Goal: Task Accomplishment & Management: Manage account settings

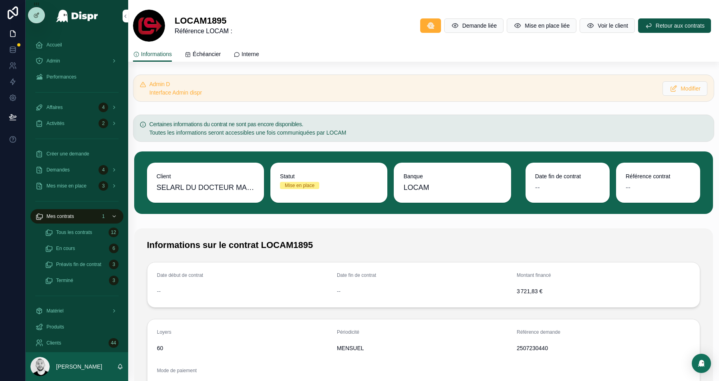
scroll to position [174, 0]
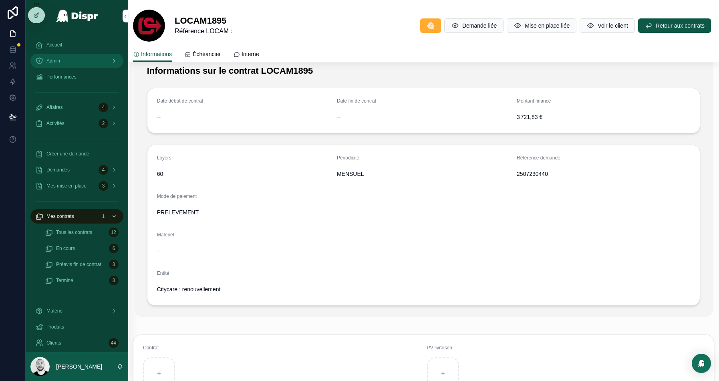
click at [83, 62] on div "Admin" at bounding box center [76, 60] width 83 height 13
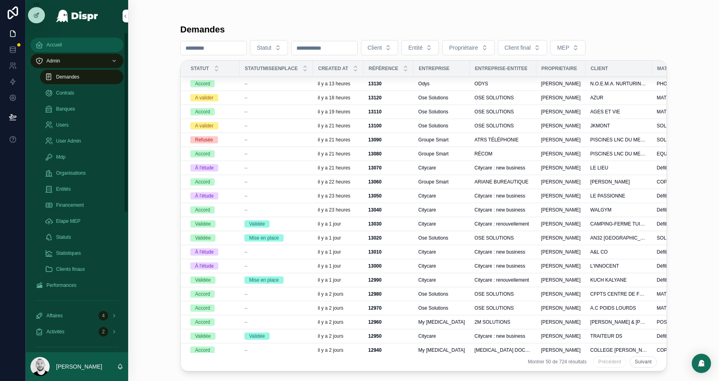
click at [67, 48] on div "Accueil" at bounding box center [76, 44] width 83 height 13
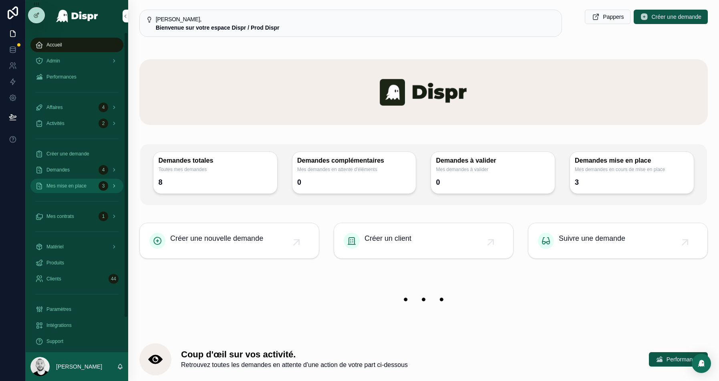
click at [57, 185] on span "Mes mise en place" at bounding box center [66, 186] width 40 height 6
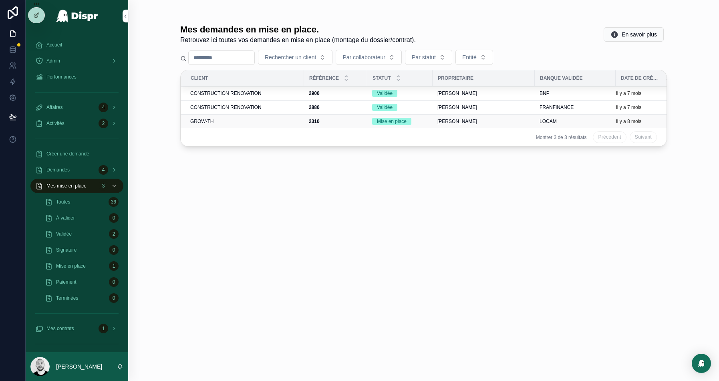
click at [274, 122] on div "GROW-TH" at bounding box center [244, 121] width 109 height 6
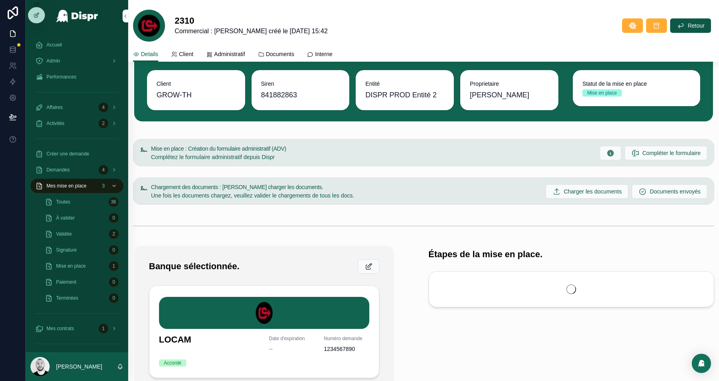
scroll to position [40, 0]
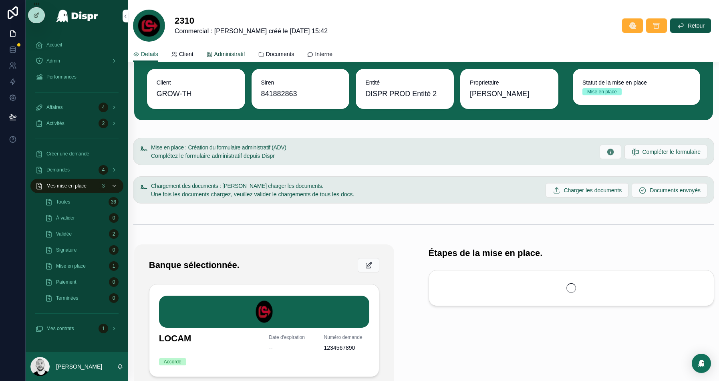
click at [230, 59] on link "Administratif" at bounding box center [225, 55] width 39 height 16
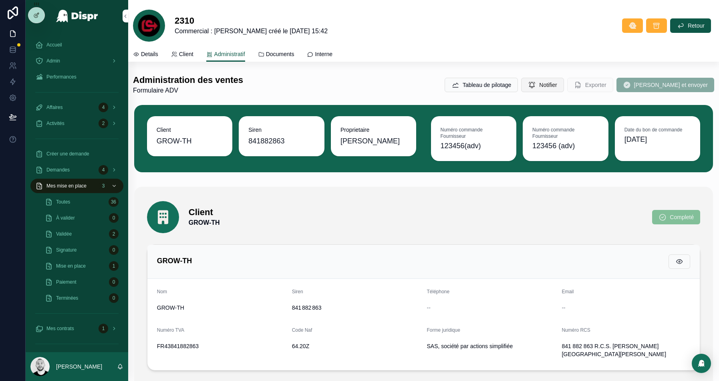
click at [556, 88] on span "Notifier" at bounding box center [548, 85] width 18 height 8
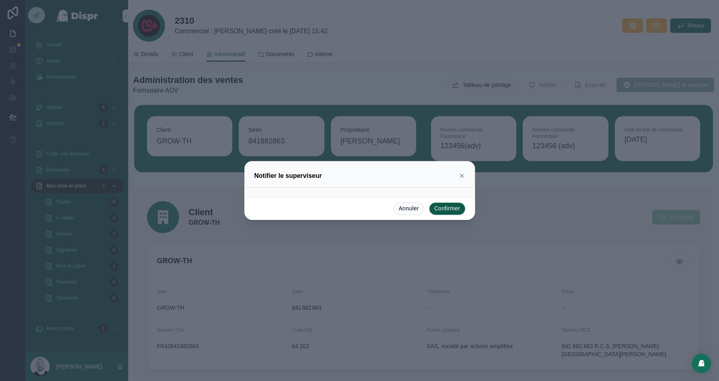
click at [460, 175] on icon at bounding box center [461, 176] width 6 height 6
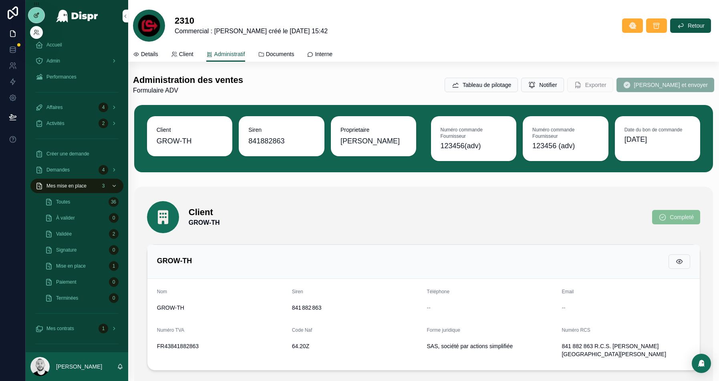
click at [33, 17] on icon at bounding box center [36, 15] width 6 height 6
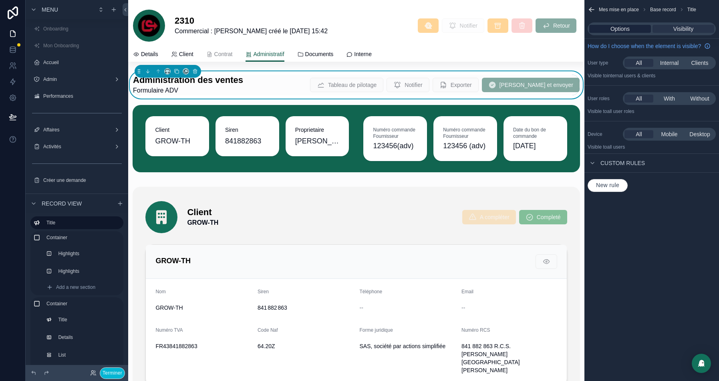
click at [616, 28] on span "Options" at bounding box center [619, 29] width 19 height 8
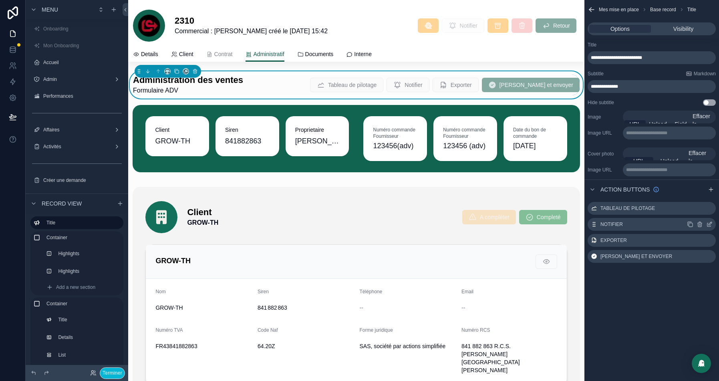
click at [709, 225] on icon "scrollable content" at bounding box center [709, 224] width 6 height 6
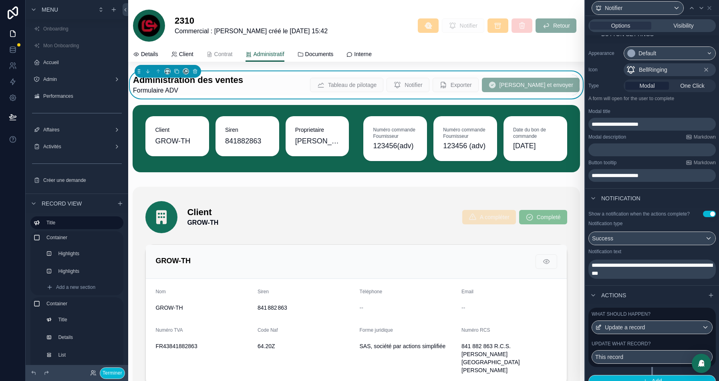
scroll to position [70, 0]
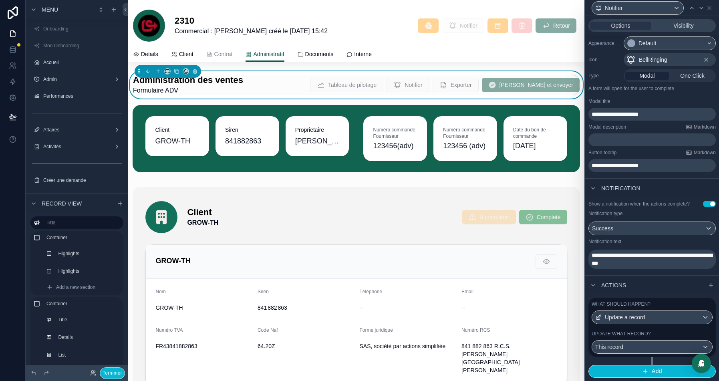
click at [625, 338] on div "Update what record? This record" at bounding box center [651, 341] width 121 height 23
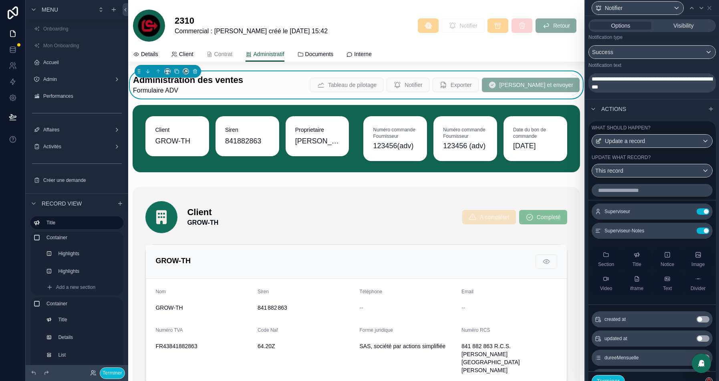
scroll to position [246, 0]
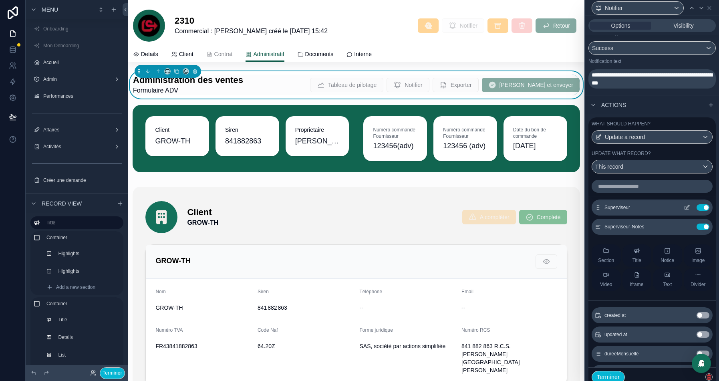
click at [687, 211] on icon at bounding box center [686, 207] width 6 height 6
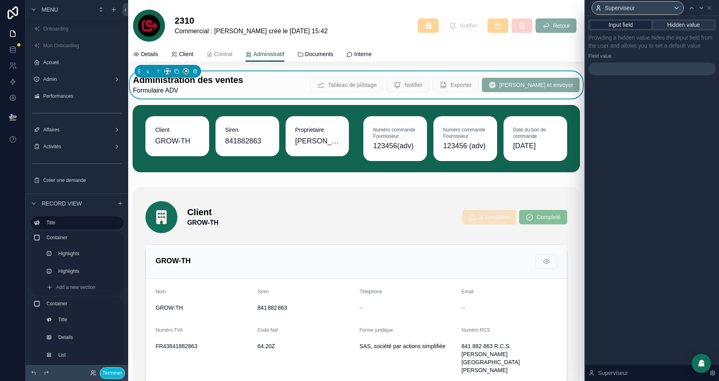
click at [617, 21] on span "Input field" at bounding box center [620, 25] width 24 height 8
click at [614, 25] on span "Input field" at bounding box center [620, 25] width 24 height 8
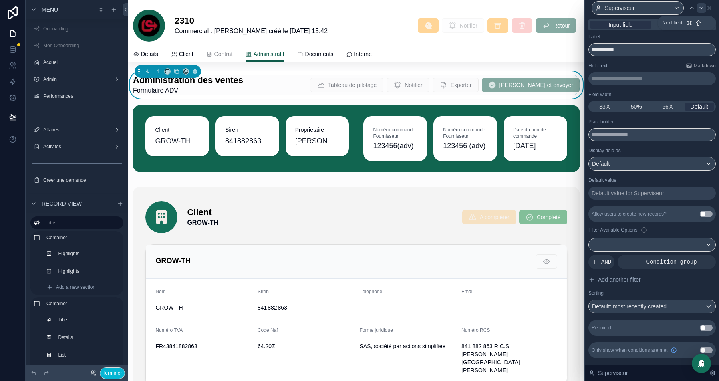
click at [701, 9] on icon at bounding box center [701, 8] width 6 height 6
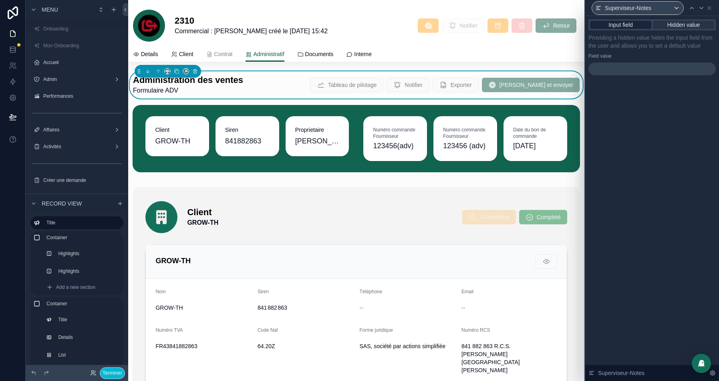
click at [630, 24] on span "Input field" at bounding box center [620, 25] width 24 height 8
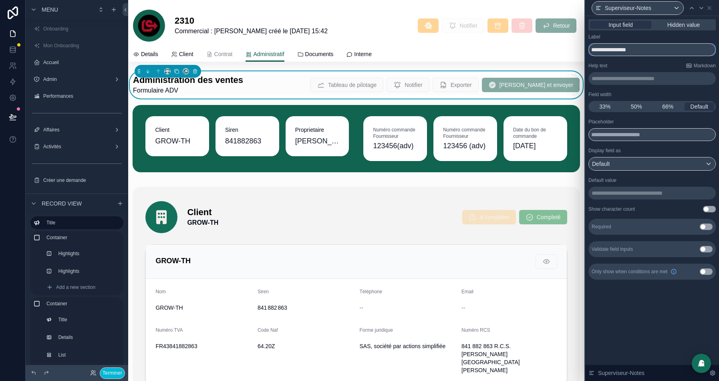
click at [626, 52] on input "**********" at bounding box center [651, 49] width 127 height 13
type input "**********"
click at [689, 11] on icon at bounding box center [691, 8] width 6 height 6
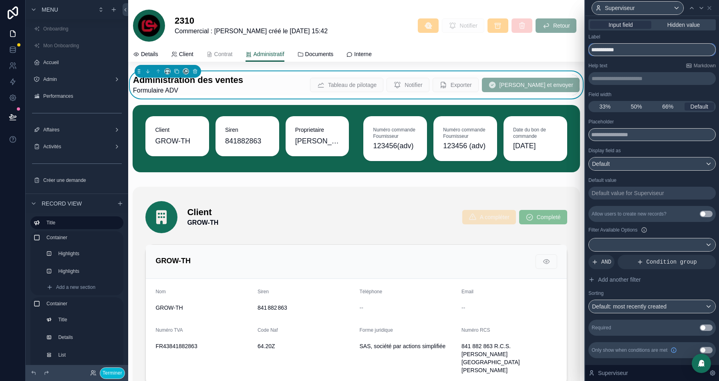
click at [613, 51] on input "**********" at bounding box center [651, 49] width 127 height 13
type input "*"
type input "**********"
click at [705, 325] on button "Use setting" at bounding box center [705, 327] width 13 height 6
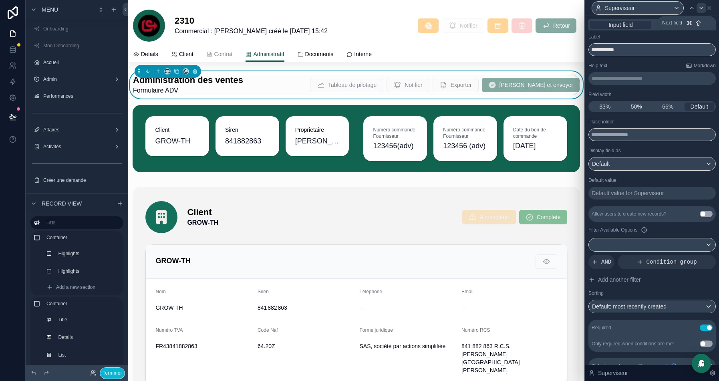
click at [700, 8] on icon at bounding box center [701, 8] width 6 height 6
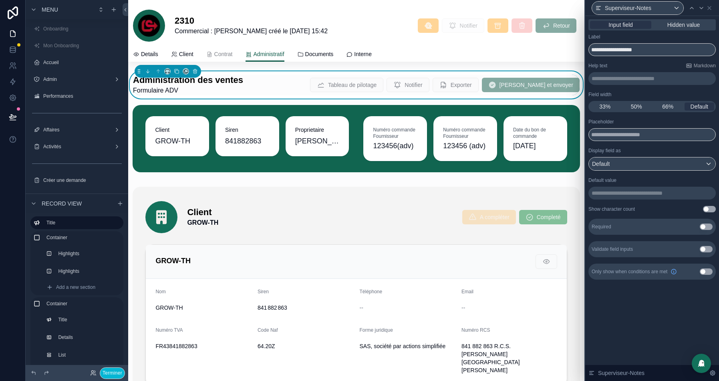
click at [708, 227] on button "Use setting" at bounding box center [705, 226] width 13 height 6
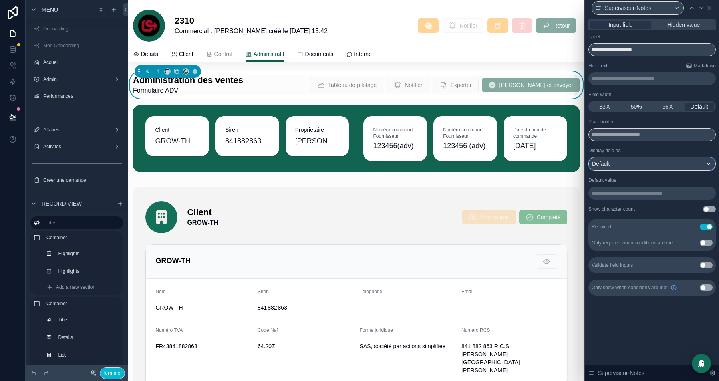
click at [630, 162] on div "Default" at bounding box center [652, 163] width 127 height 13
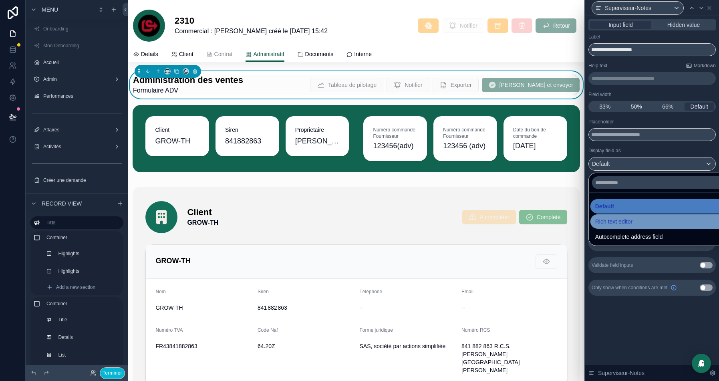
click at [614, 224] on span "Rich text editor" at bounding box center [613, 222] width 37 height 10
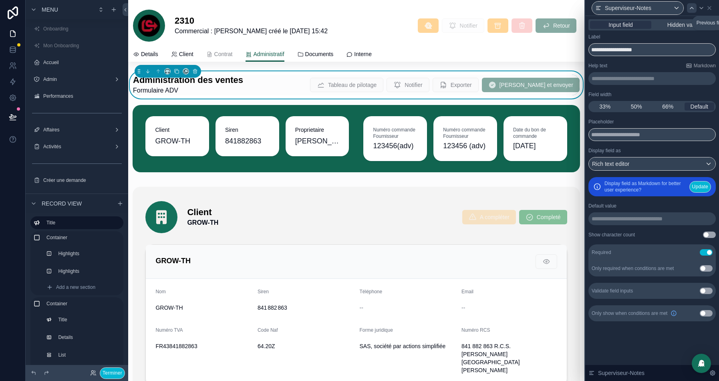
click at [691, 8] on icon at bounding box center [691, 8] width 6 height 6
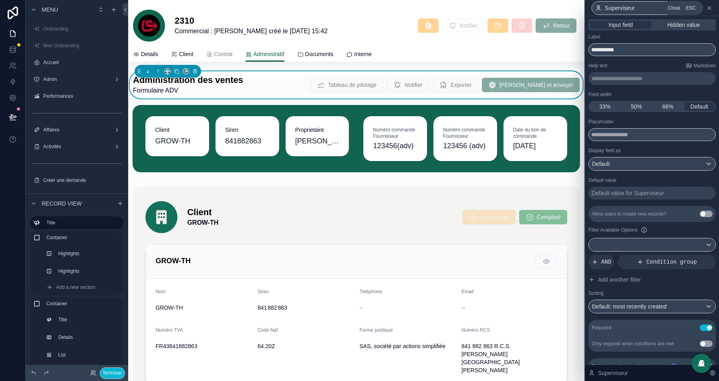
click at [709, 8] on icon at bounding box center [709, 8] width 6 height 6
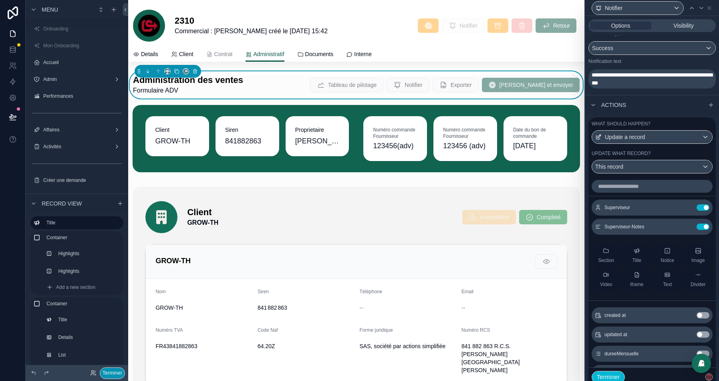
click at [113, 372] on button "Terminer" at bounding box center [112, 373] width 25 height 12
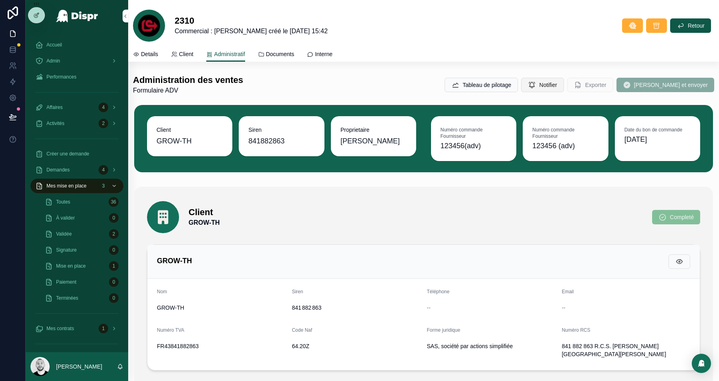
click at [557, 87] on span "Notifier" at bounding box center [548, 85] width 18 height 8
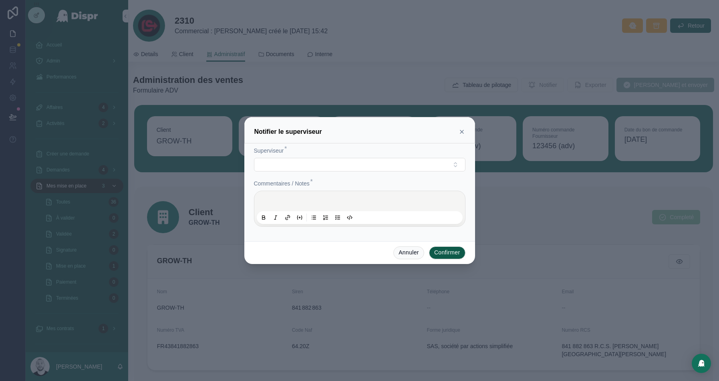
click at [282, 197] on div at bounding box center [360, 208] width 206 height 30
click at [279, 205] on div at bounding box center [360, 208] width 206 height 30
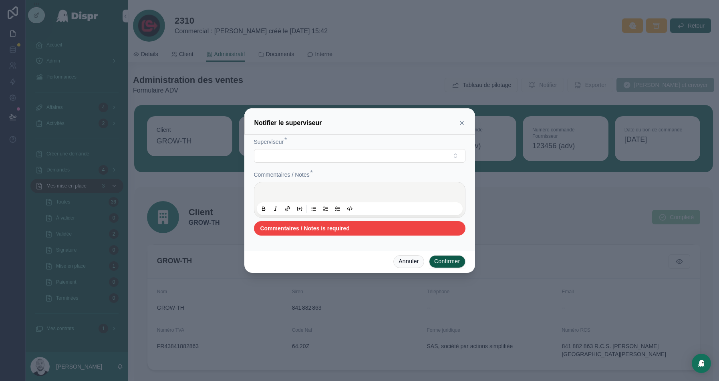
click at [460, 125] on icon at bounding box center [461, 122] width 3 height 3
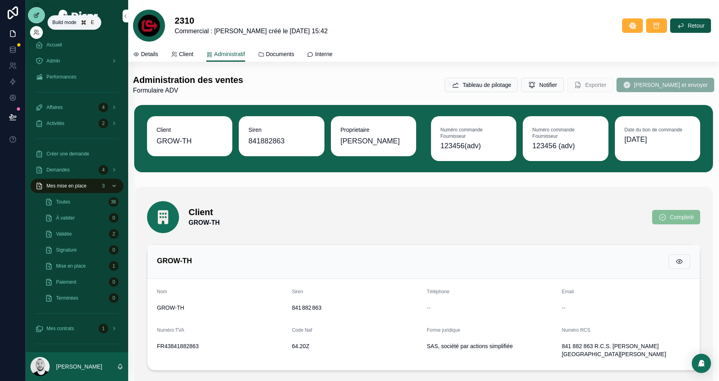
click at [32, 14] on div at bounding box center [36, 15] width 16 height 15
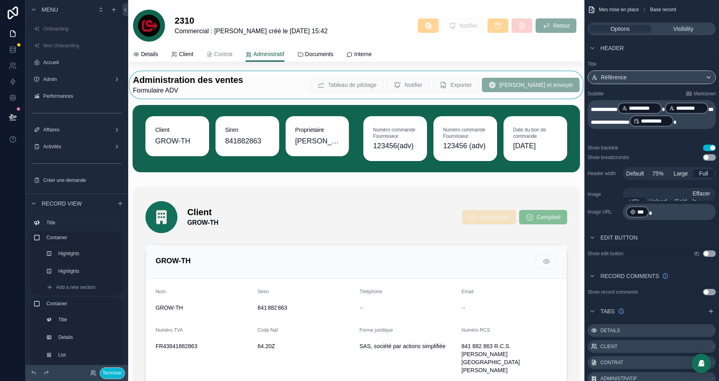
click at [294, 84] on div at bounding box center [356, 84] width 456 height 27
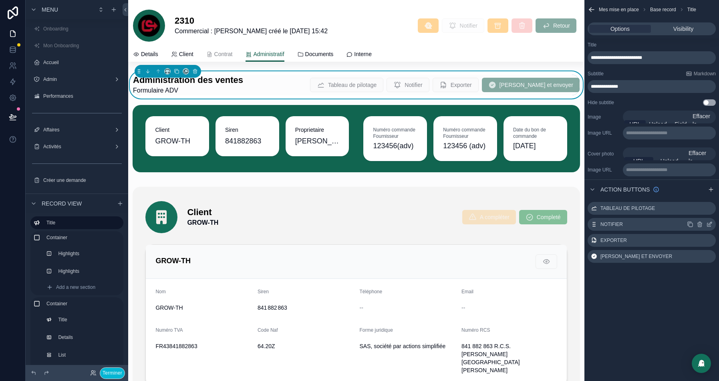
click at [710, 223] on icon "scrollable content" at bounding box center [709, 224] width 6 height 6
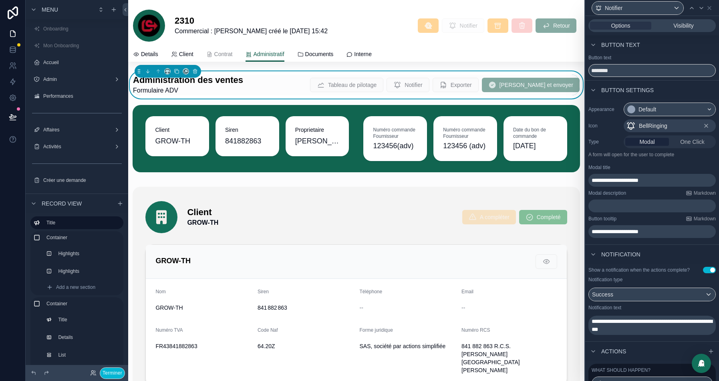
scroll to position [70, 0]
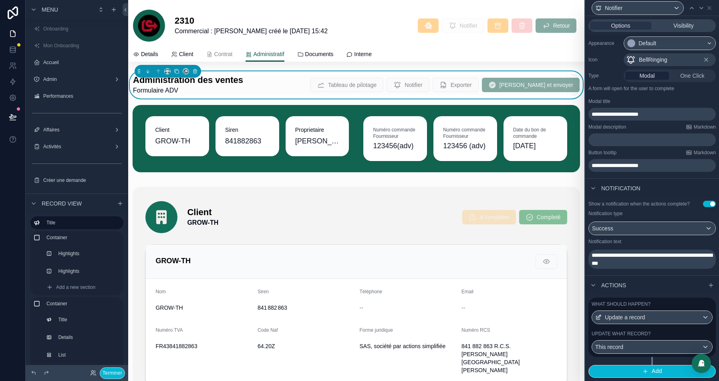
click at [667, 303] on div "What should happen?" at bounding box center [651, 304] width 121 height 6
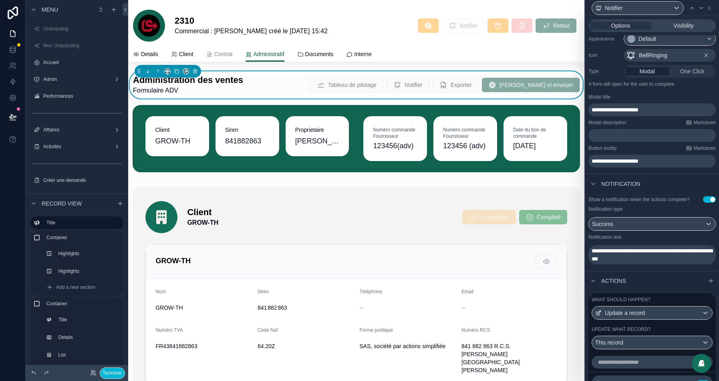
scroll to position [280, 0]
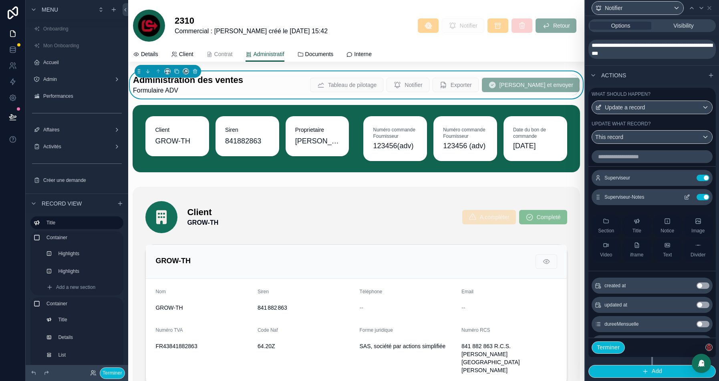
click at [687, 199] on icon at bounding box center [686, 197] width 6 height 6
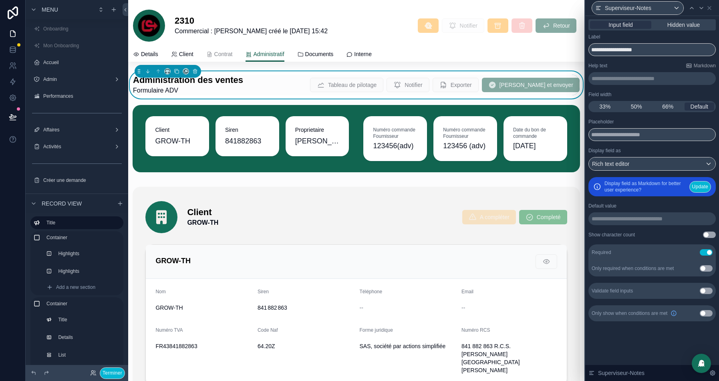
click at [703, 251] on button "Use setting" at bounding box center [705, 252] width 13 height 6
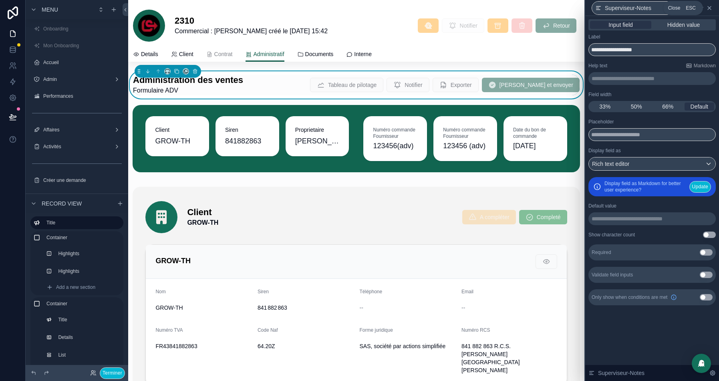
click at [709, 7] on icon at bounding box center [709, 8] width 6 height 6
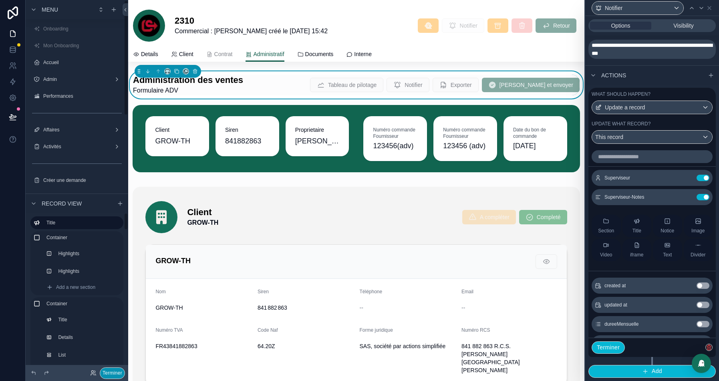
click at [111, 372] on button "Terminer" at bounding box center [112, 373] width 25 height 12
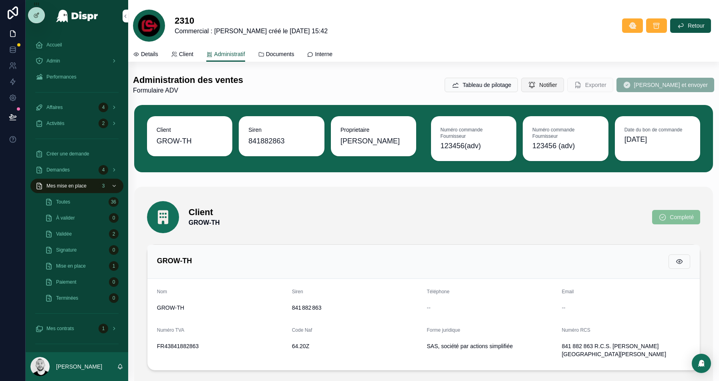
click at [556, 82] on span "Notifier" at bounding box center [548, 85] width 18 height 8
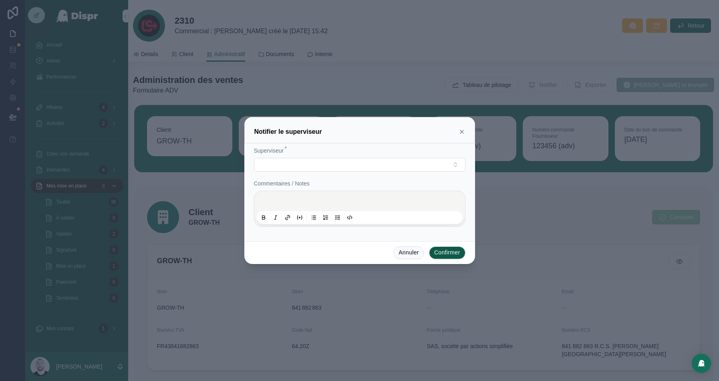
click at [293, 202] on p at bounding box center [361, 202] width 206 height 8
click at [460, 127] on div "Notifier le superviseur" at bounding box center [359, 132] width 211 height 10
click at [460, 130] on icon at bounding box center [461, 132] width 6 height 6
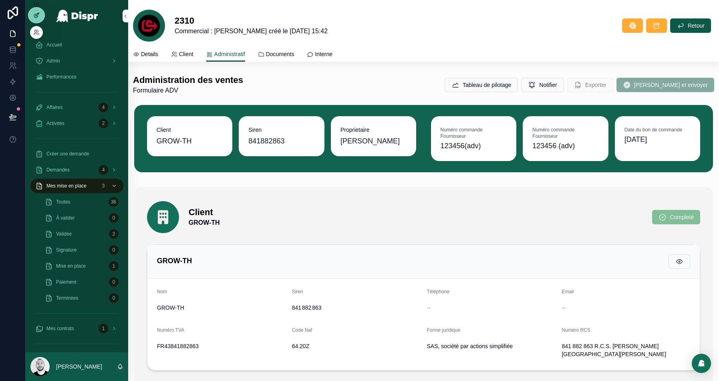
click at [35, 14] on icon at bounding box center [36, 15] width 6 height 6
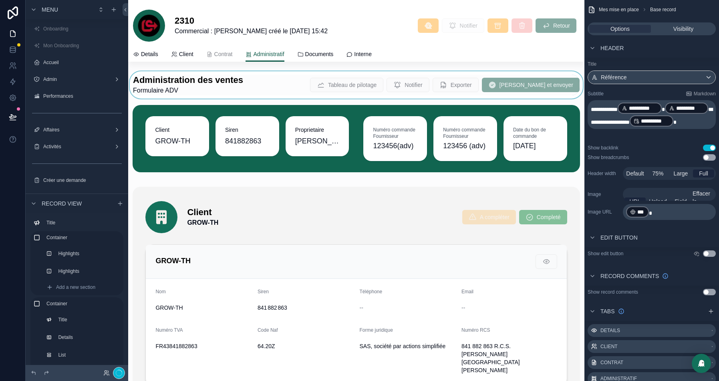
click at [302, 77] on div at bounding box center [356, 84] width 456 height 27
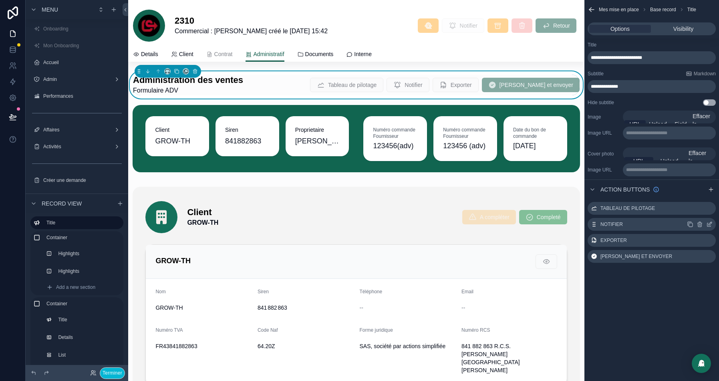
click at [708, 224] on icon "scrollable content" at bounding box center [709, 223] width 3 height 3
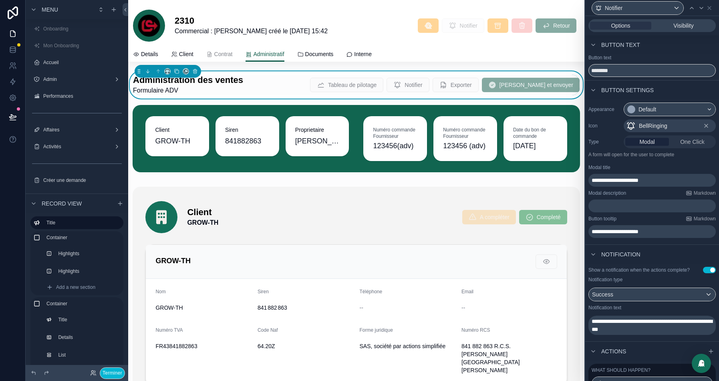
scroll to position [70, 0]
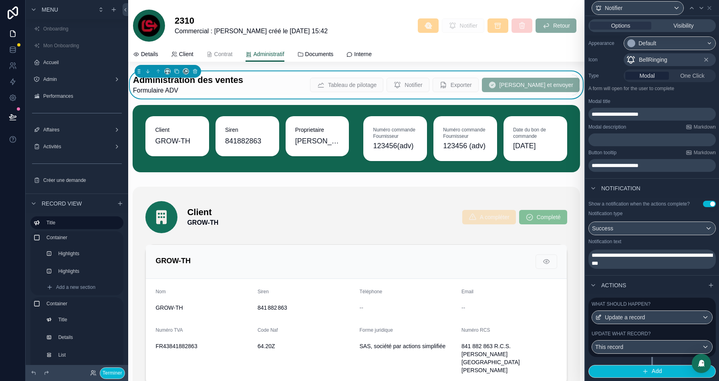
click at [640, 331] on label "Update what record?" at bounding box center [620, 333] width 59 height 6
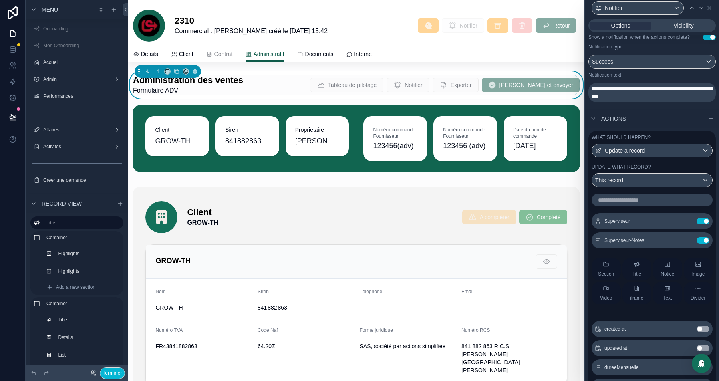
scroll to position [280, 0]
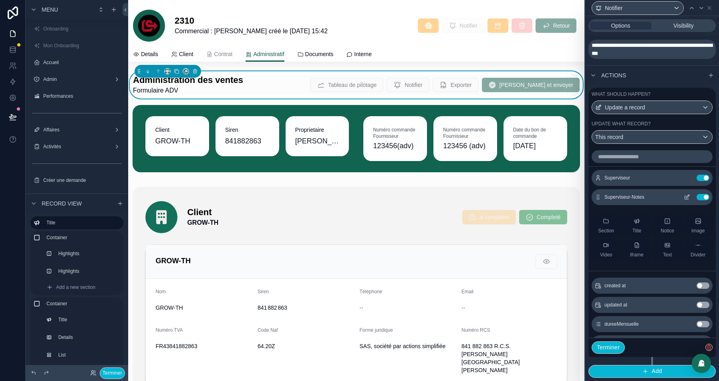
click at [687, 196] on icon at bounding box center [687, 196] width 3 height 3
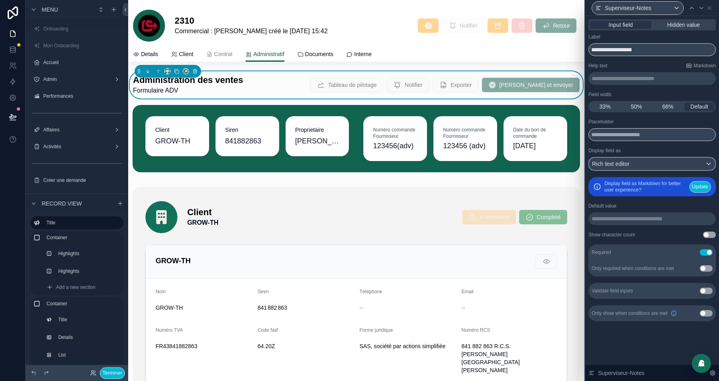
click at [625, 161] on span "Rich text editor" at bounding box center [610, 164] width 37 height 8
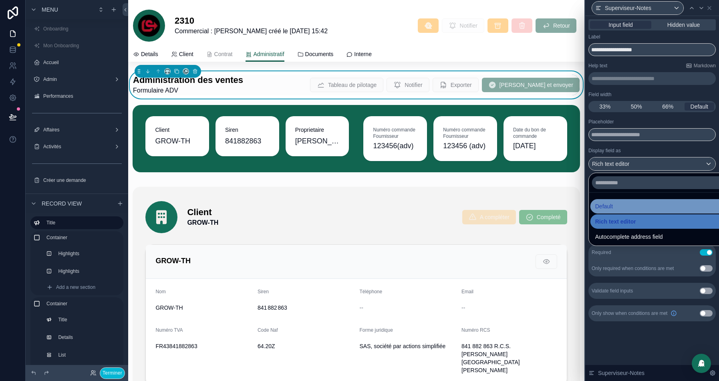
click at [607, 203] on span "Default" at bounding box center [604, 206] width 18 height 10
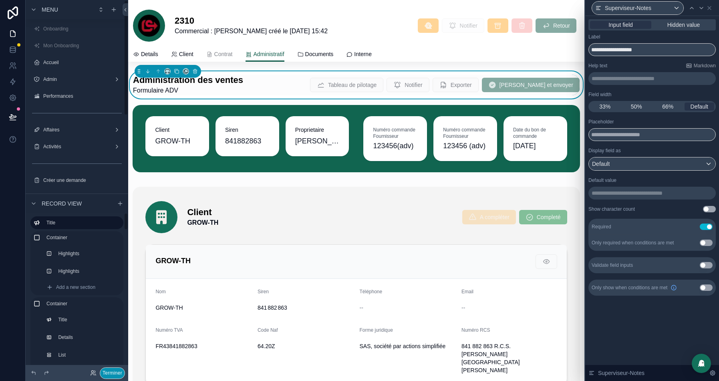
click at [112, 372] on button "Terminer" at bounding box center [112, 373] width 25 height 12
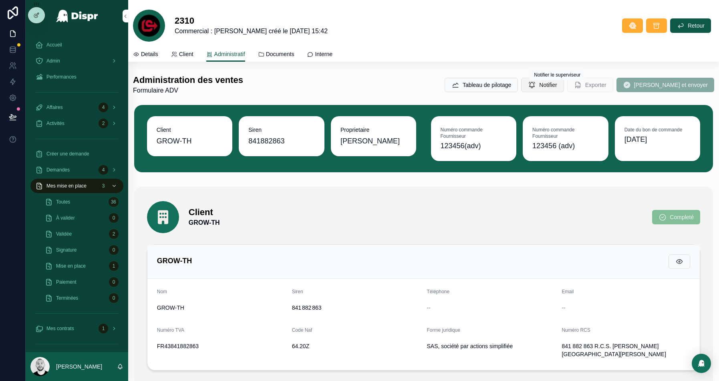
click at [557, 86] on span "Notifier" at bounding box center [548, 85] width 18 height 8
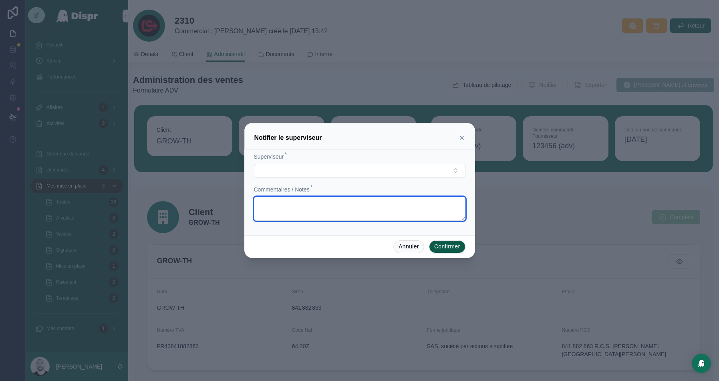
click at [292, 208] on textarea at bounding box center [359, 209] width 211 height 24
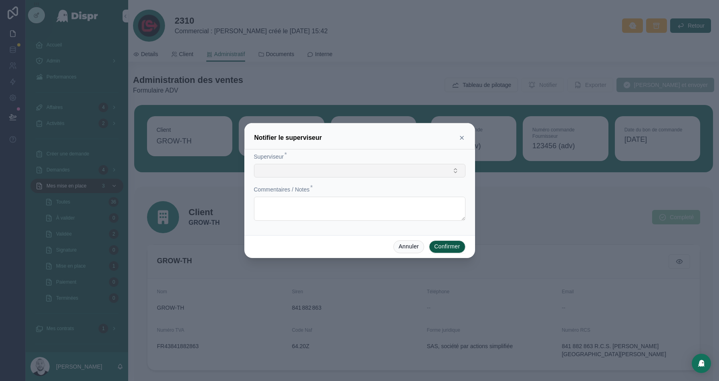
click at [407, 169] on button "Select Button" at bounding box center [359, 171] width 211 height 14
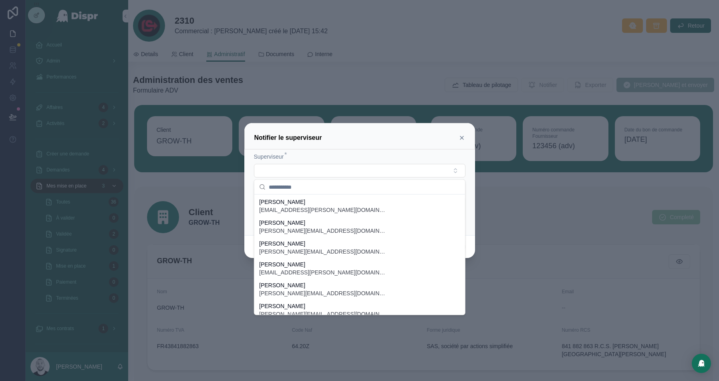
scroll to position [0, 0]
click at [462, 139] on icon at bounding box center [461, 138] width 6 height 6
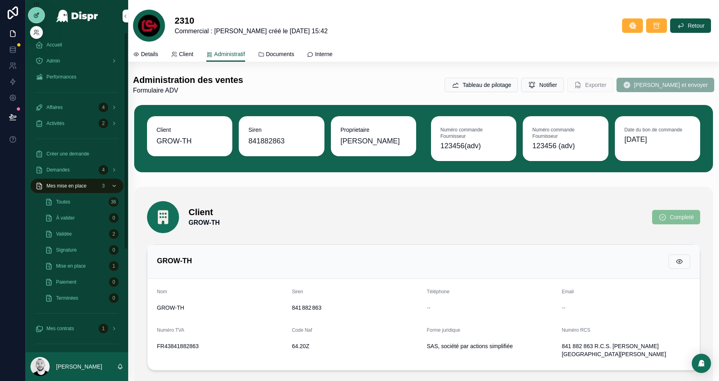
click at [33, 15] on icon at bounding box center [36, 15] width 6 height 6
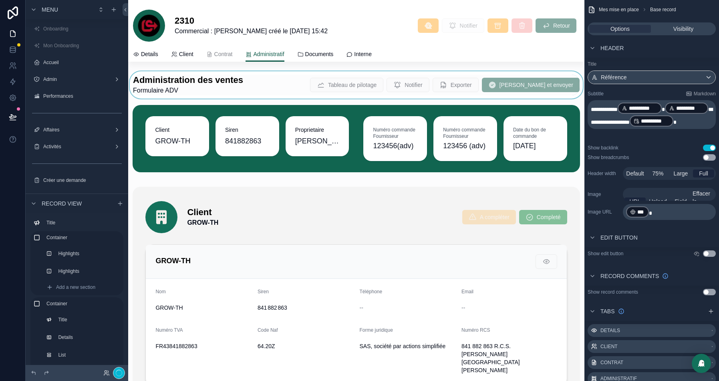
click at [317, 92] on div at bounding box center [356, 84] width 456 height 27
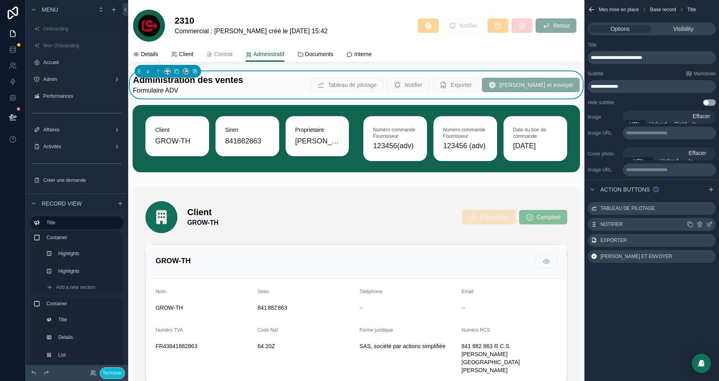
click at [707, 223] on icon "scrollable content" at bounding box center [709, 224] width 6 height 6
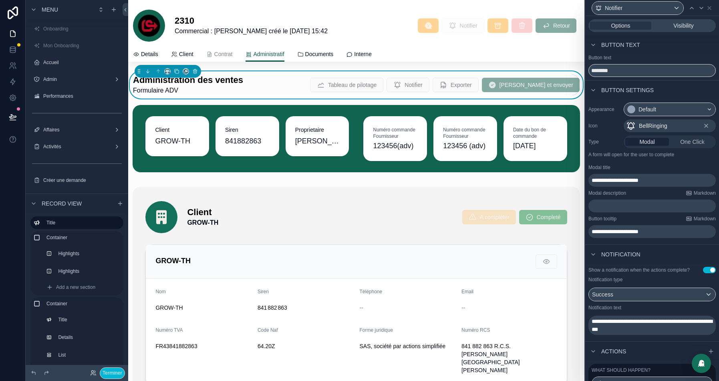
scroll to position [70, 0]
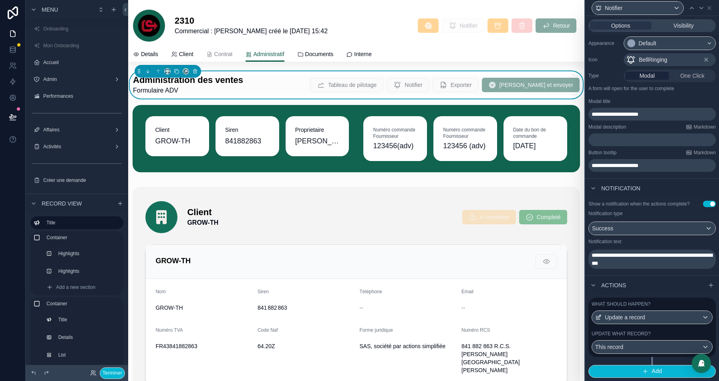
click at [650, 332] on label "Update what record?" at bounding box center [620, 333] width 59 height 6
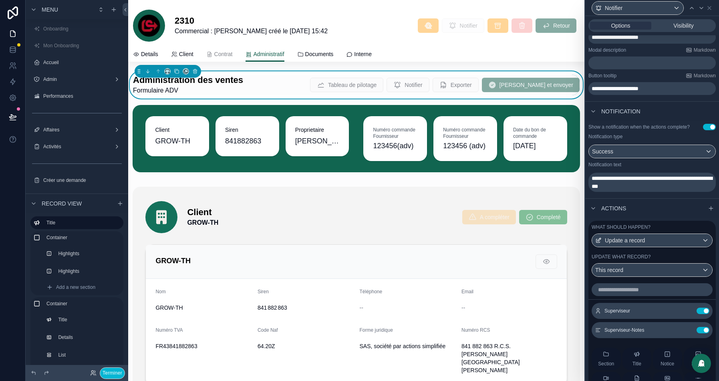
scroll to position [280, 0]
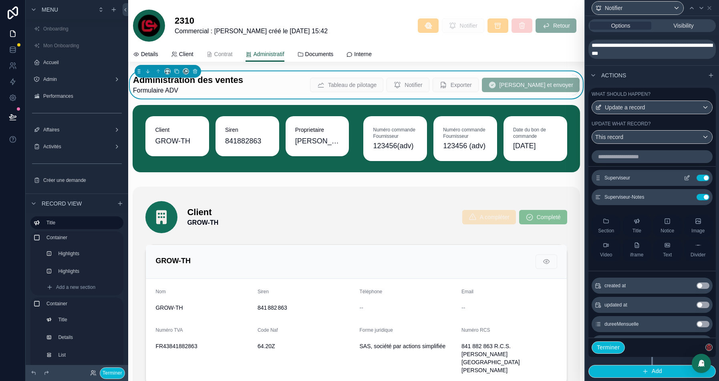
click at [686, 178] on icon at bounding box center [687, 176] width 3 height 3
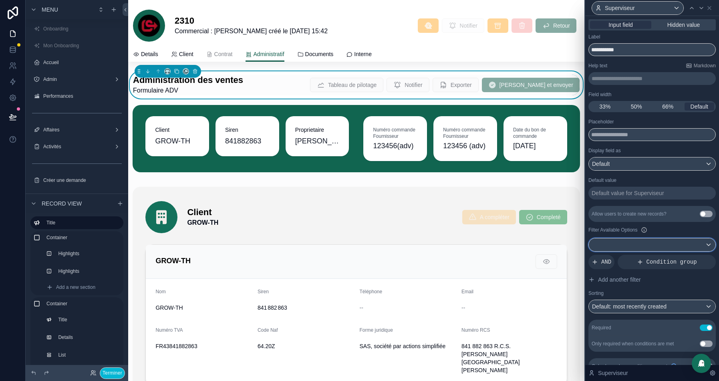
click at [675, 245] on div at bounding box center [652, 244] width 127 height 13
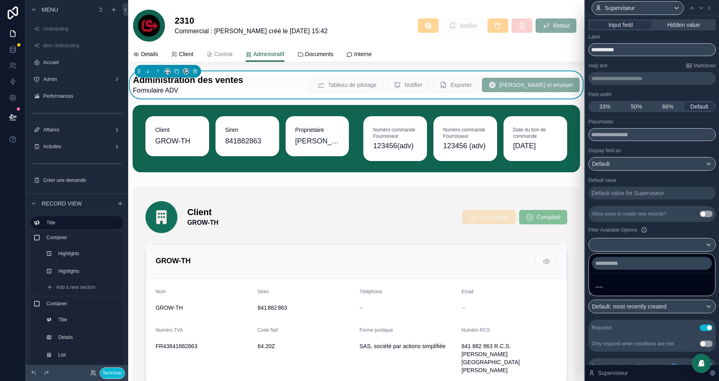
drag, startPoint x: 633, startPoint y: 285, endPoint x: 665, endPoint y: 260, distance: 41.0
click at [633, 285] on div "----" at bounding box center [651, 287] width 113 height 10
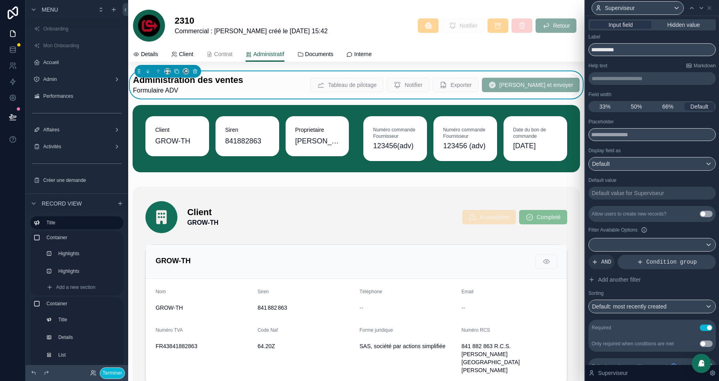
click at [660, 259] on span "Condition group" at bounding box center [671, 262] width 50 height 8
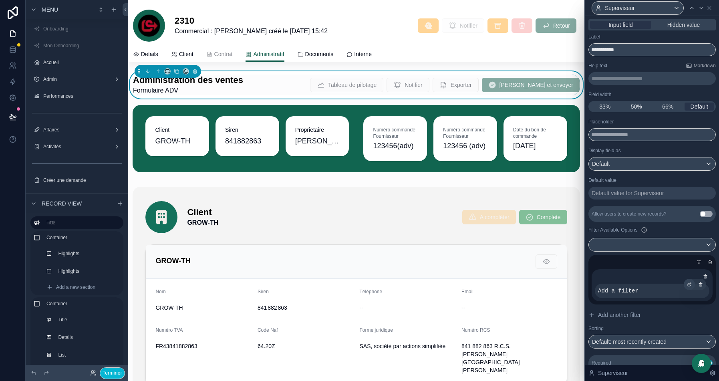
click at [687, 283] on icon at bounding box center [688, 284] width 3 height 3
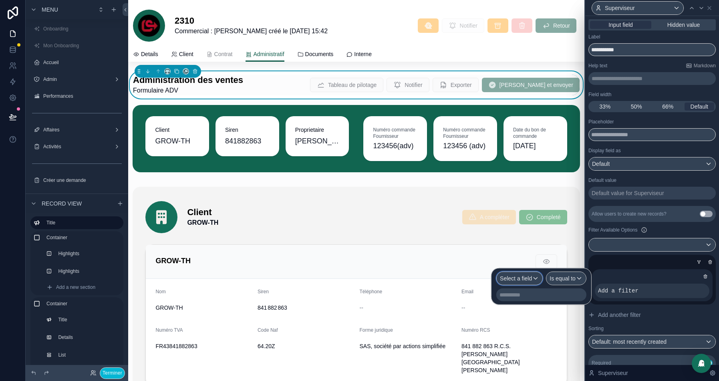
click at [505, 279] on span "Select a field" at bounding box center [516, 278] width 32 height 6
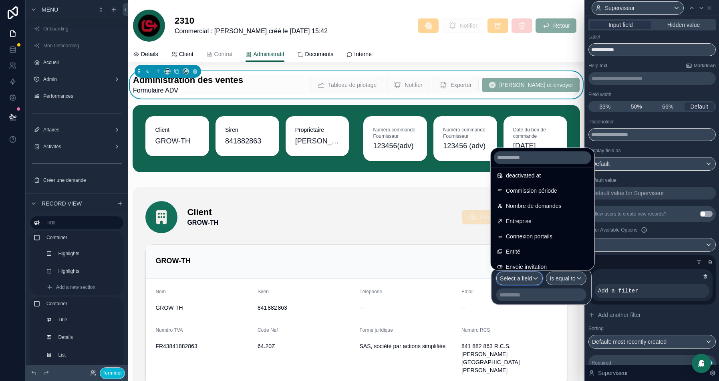
scroll to position [237, 0]
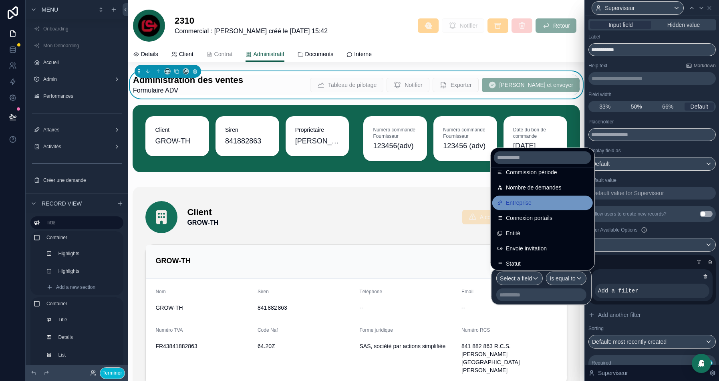
click at [518, 204] on span "Entreprise" at bounding box center [519, 203] width 26 height 10
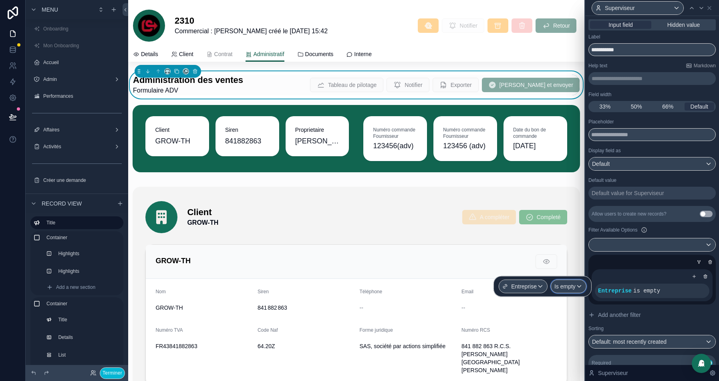
click at [572, 286] on span "Is empty" at bounding box center [564, 286] width 21 height 8
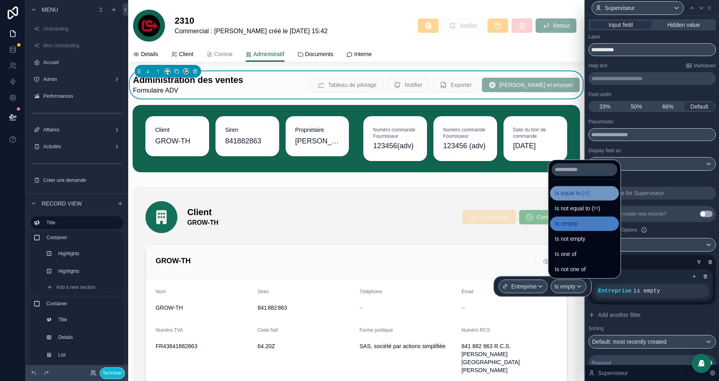
click at [579, 190] on span "Is equal to (=)" at bounding box center [572, 193] width 34 height 10
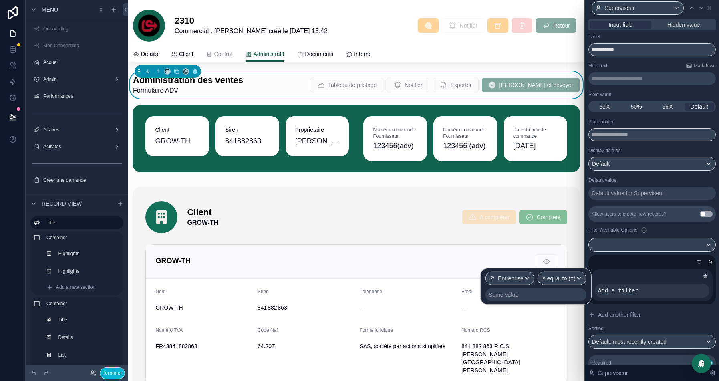
click at [516, 297] on div "Some value" at bounding box center [535, 294] width 101 height 13
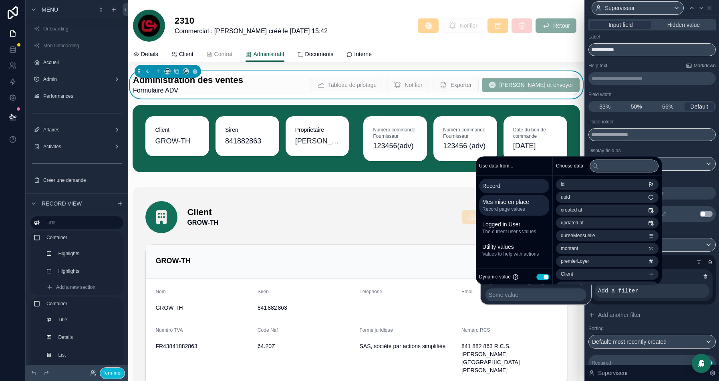
click at [515, 210] on span "Record page values" at bounding box center [514, 209] width 64 height 6
click at [573, 185] on span "Entreprise" at bounding box center [572, 184] width 22 height 6
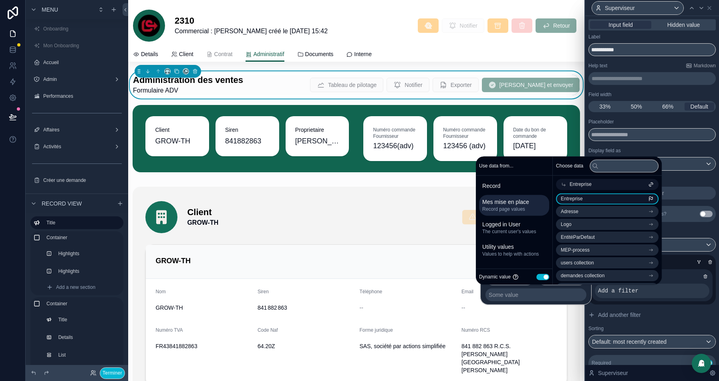
click at [577, 196] on span "Entreprise" at bounding box center [572, 198] width 22 height 6
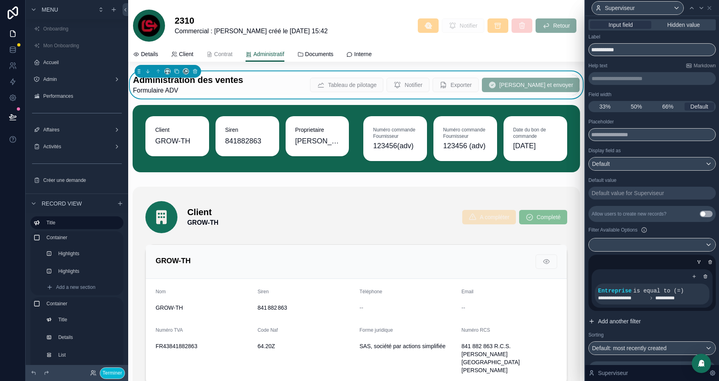
click at [681, 320] on button "Add another filter" at bounding box center [651, 321] width 127 height 14
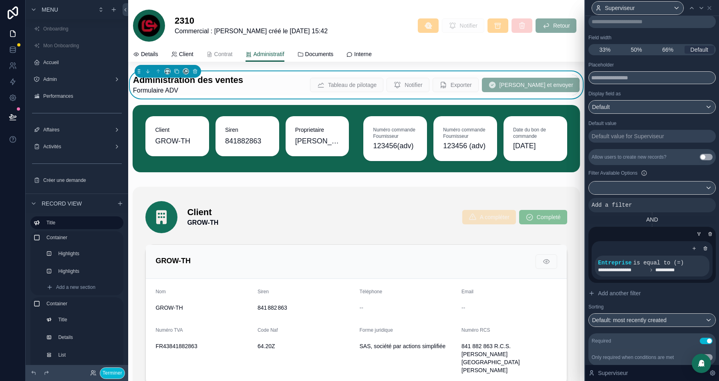
scroll to position [66, 0]
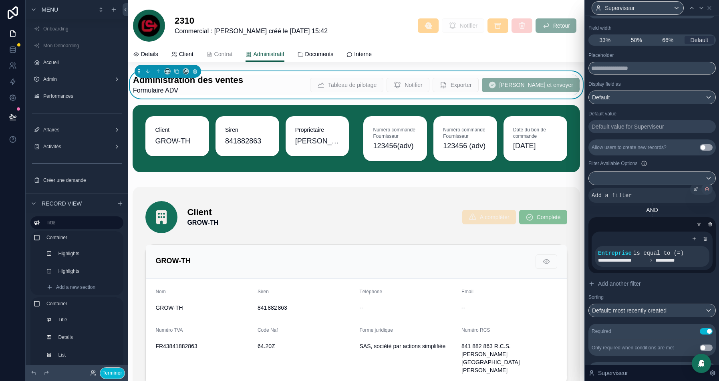
click at [705, 187] on icon at bounding box center [706, 189] width 5 height 5
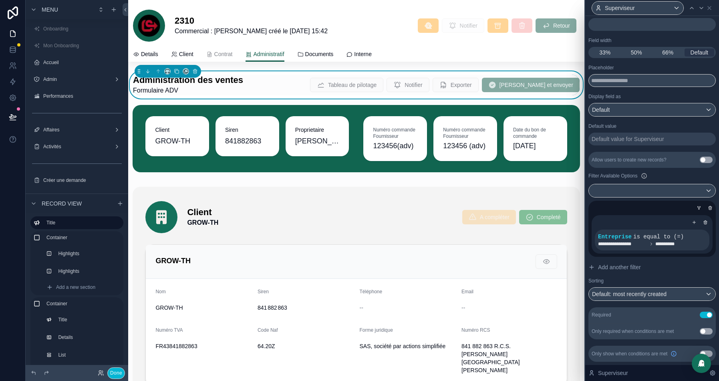
scroll to position [53, 0]
click at [103, 371] on button "Terminer" at bounding box center [112, 373] width 25 height 12
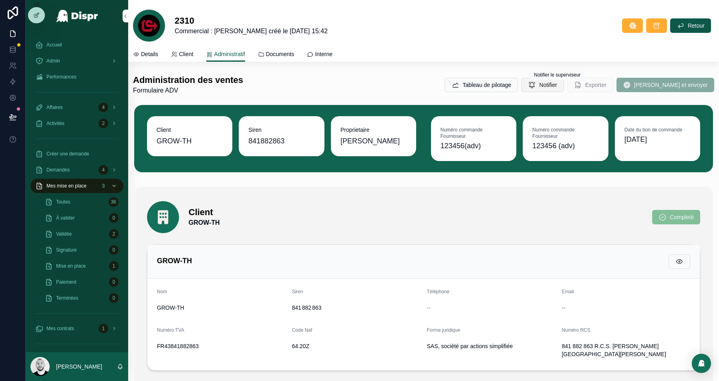
click at [553, 79] on div "Notifier le superviseur Notifier le superviseur" at bounding box center [557, 74] width 56 height 11
click at [536, 83] on icon at bounding box center [532, 85] width 8 height 8
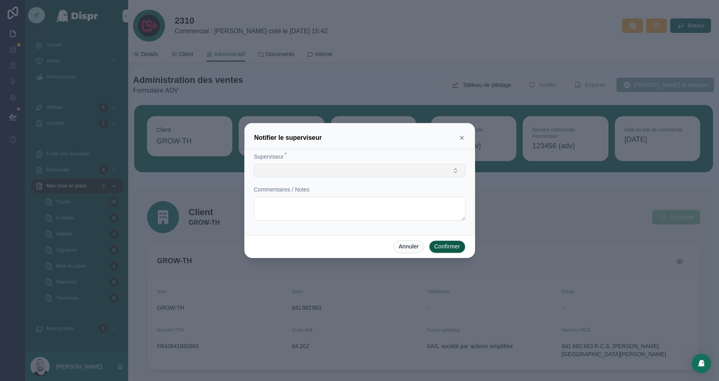
click at [345, 171] on button "Select Button" at bounding box center [359, 171] width 211 height 14
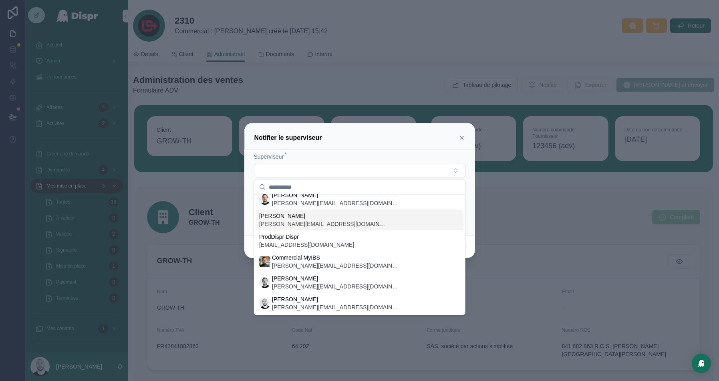
scroll to position [0, 0]
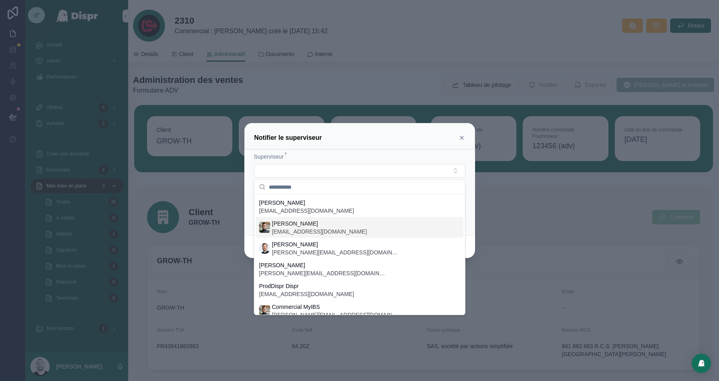
click at [460, 138] on icon at bounding box center [461, 138] width 6 height 6
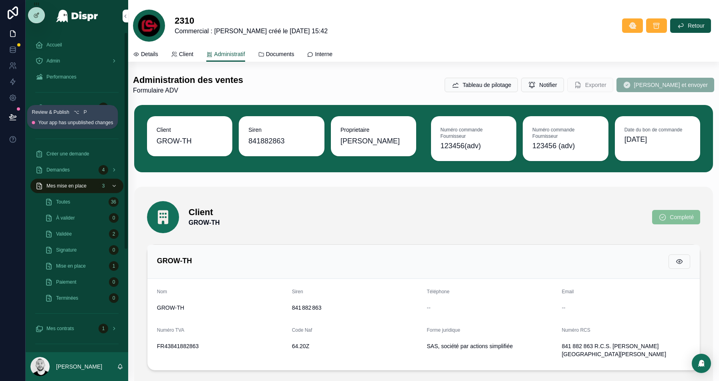
drag, startPoint x: 5, startPoint y: 115, endPoint x: 104, endPoint y: 137, distance: 101.5
click at [5, 115] on button at bounding box center [13, 117] width 18 height 22
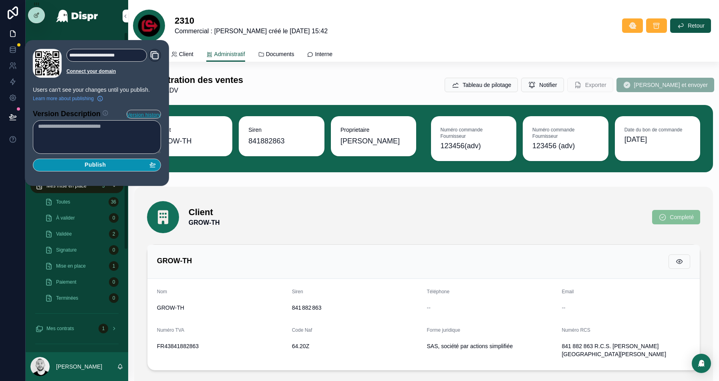
click at [82, 163] on div "Publish" at bounding box center [97, 164] width 118 height 7
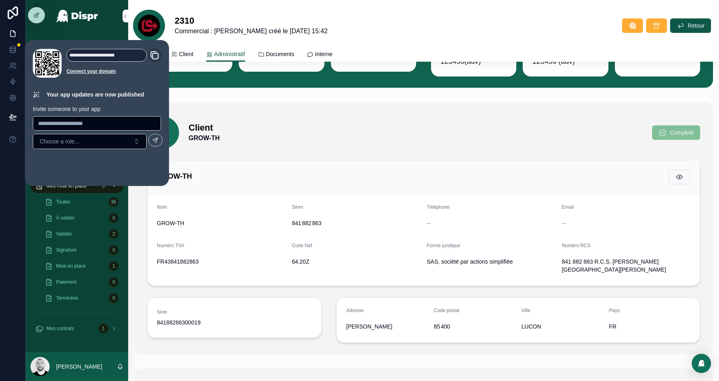
scroll to position [92, 0]
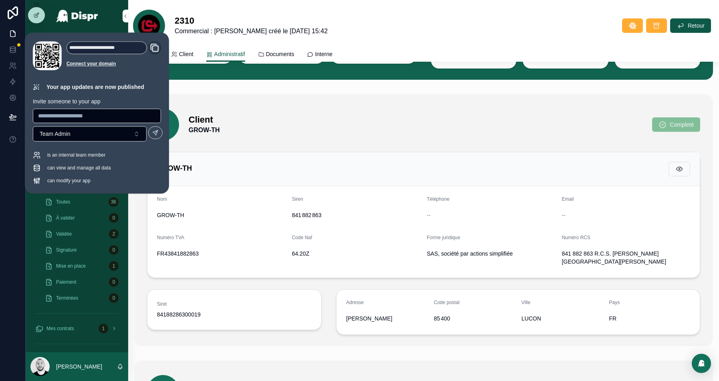
click at [329, 112] on div "Client GROW-TH Completé" at bounding box center [423, 124] width 553 height 32
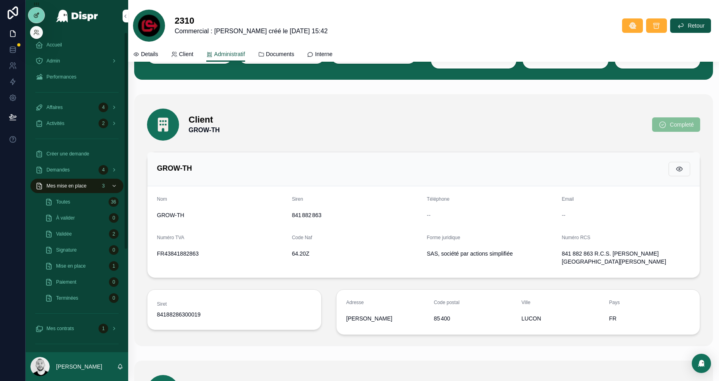
click at [33, 15] on icon at bounding box center [36, 15] width 6 height 6
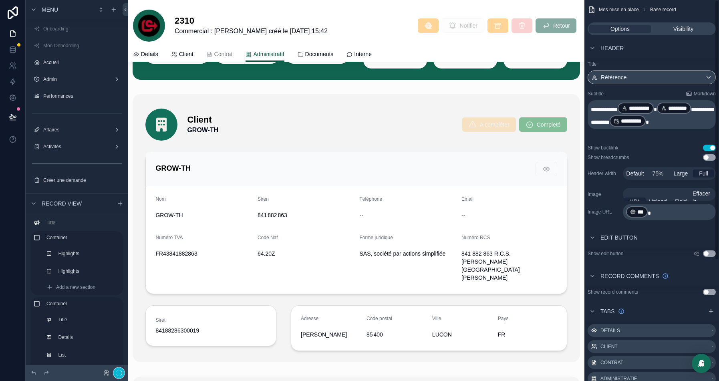
click at [445, 151] on div at bounding box center [356, 228] width 447 height 268
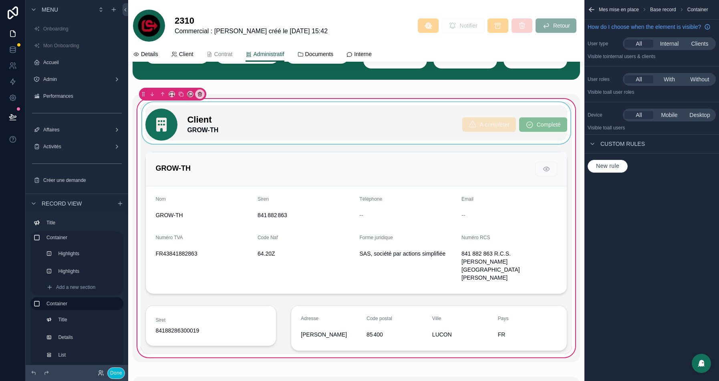
click at [456, 141] on div at bounding box center [356, 123] width 431 height 42
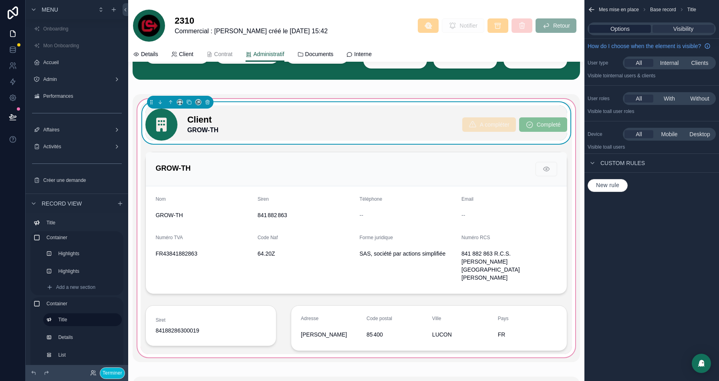
click at [623, 26] on span "Options" at bounding box center [619, 29] width 19 height 8
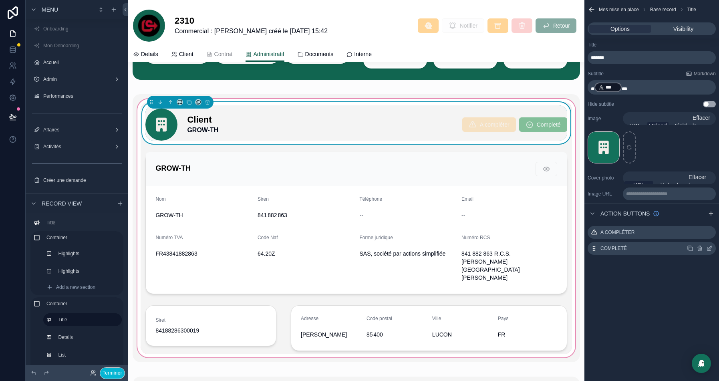
click at [710, 245] on icon "scrollable content" at bounding box center [709, 248] width 6 height 6
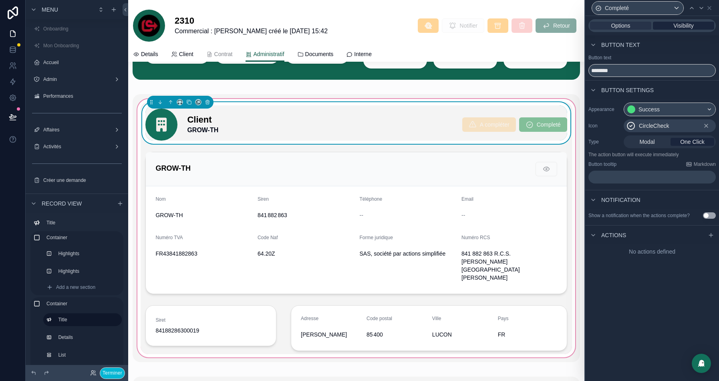
click at [681, 27] on span "Visibility" at bounding box center [683, 26] width 20 height 8
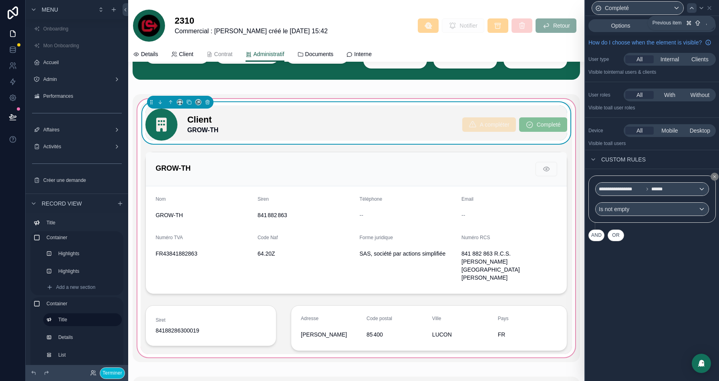
click at [691, 8] on icon at bounding box center [691, 8] width 6 height 6
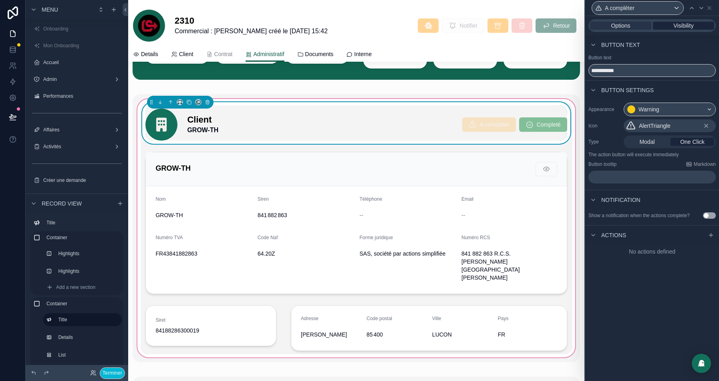
click at [673, 23] on span "Visibility" at bounding box center [683, 26] width 20 height 8
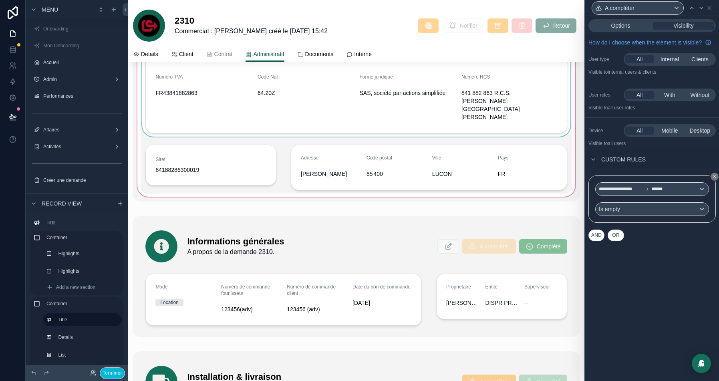
scroll to position [254, 0]
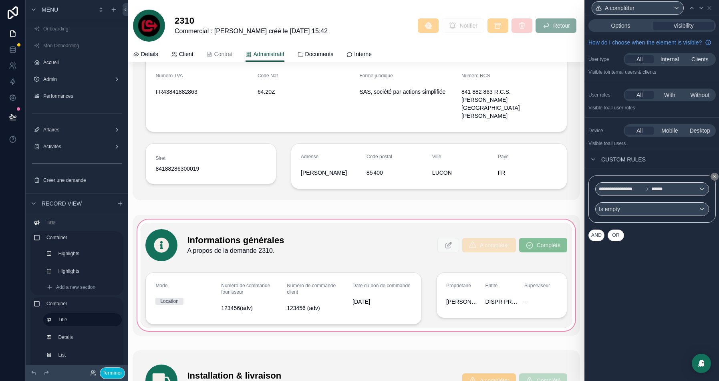
click at [359, 261] on div at bounding box center [356, 275] width 447 height 121
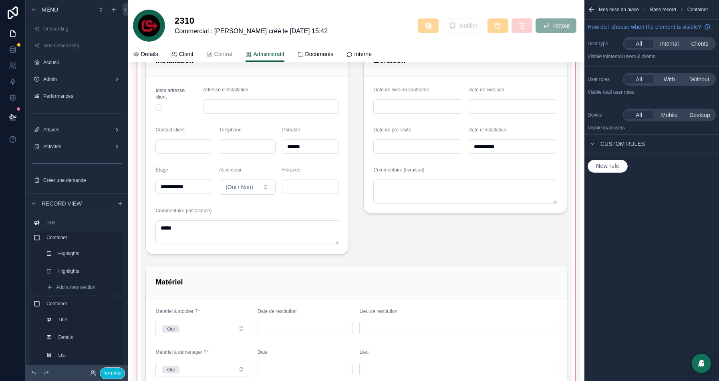
scroll to position [620, 0]
click at [180, 184] on div at bounding box center [356, 214] width 447 height 461
click at [111, 375] on button "Terminer" at bounding box center [112, 373] width 25 height 12
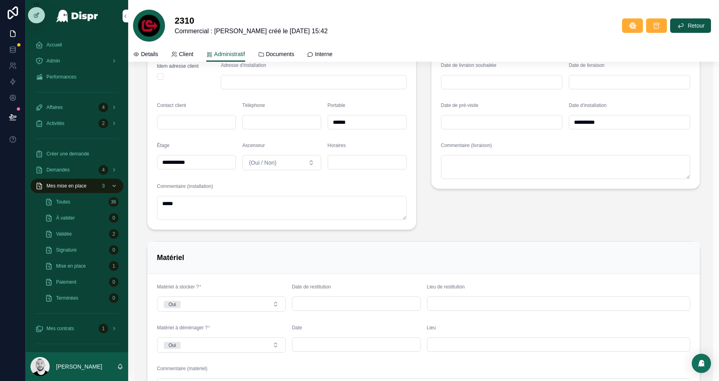
click at [168, 162] on input "**********" at bounding box center [196, 162] width 78 height 11
click at [338, 117] on input "******" at bounding box center [367, 122] width 78 height 11
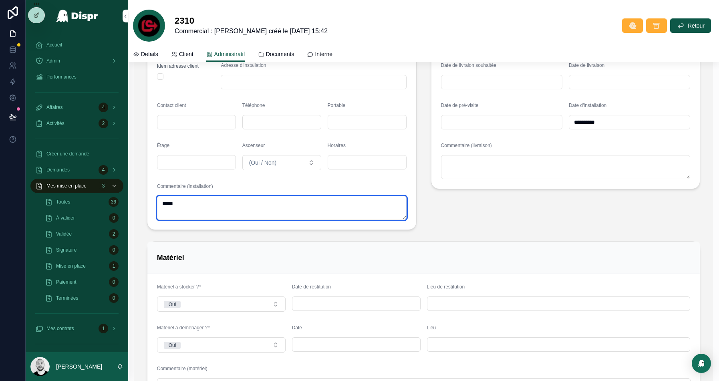
click at [165, 198] on textarea "****" at bounding box center [282, 208] width 250 height 24
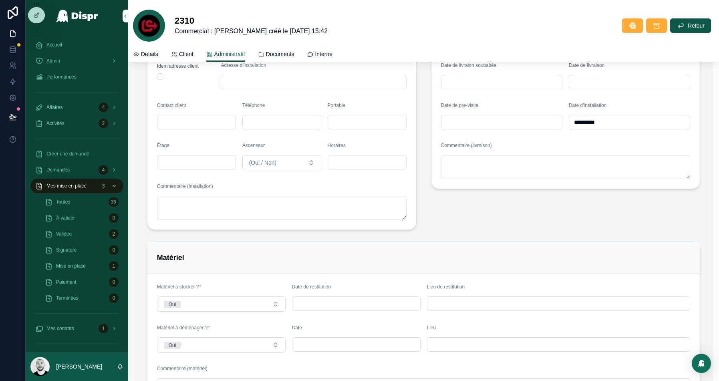
click at [444, 219] on div "**********" at bounding box center [565, 124] width 279 height 217
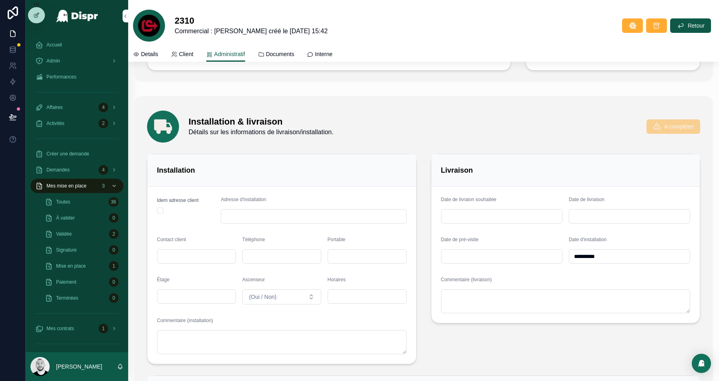
scroll to position [487, 0]
click at [589, 251] on input "**********" at bounding box center [629, 254] width 121 height 11
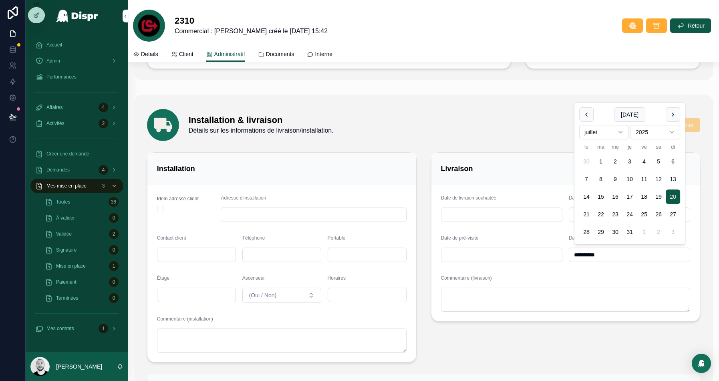
click at [589, 251] on input "**********" at bounding box center [629, 254] width 121 height 11
click at [550, 340] on div "Livraison Date de livraion souhaitée Date de livraison Date de pré-visite Date …" at bounding box center [565, 257] width 279 height 217
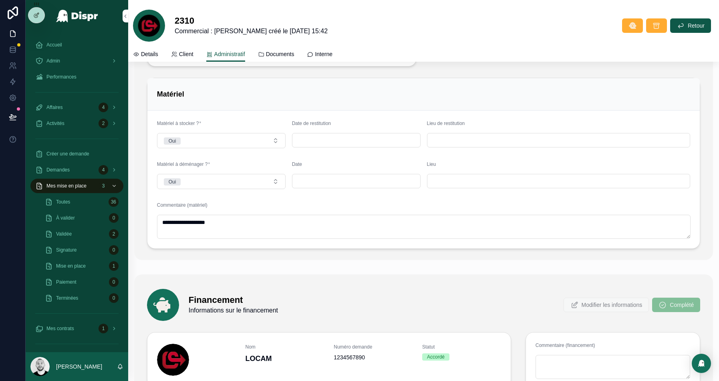
scroll to position [789, 0]
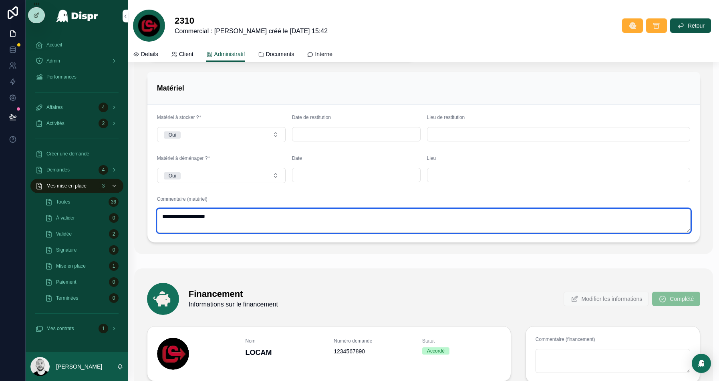
click at [189, 213] on textarea "**********" at bounding box center [423, 221] width 533 height 24
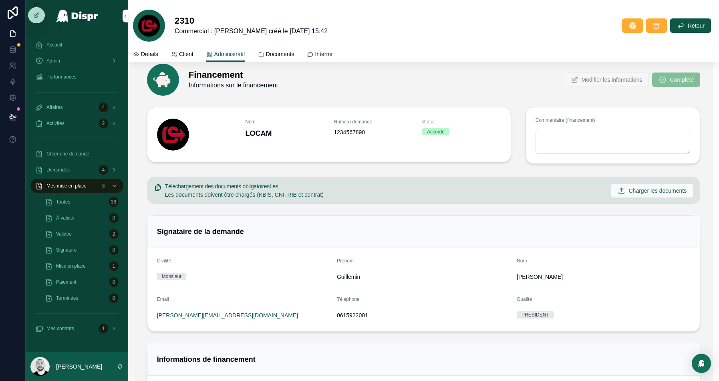
scroll to position [1008, 0]
click at [35, 12] on icon at bounding box center [36, 15] width 6 height 6
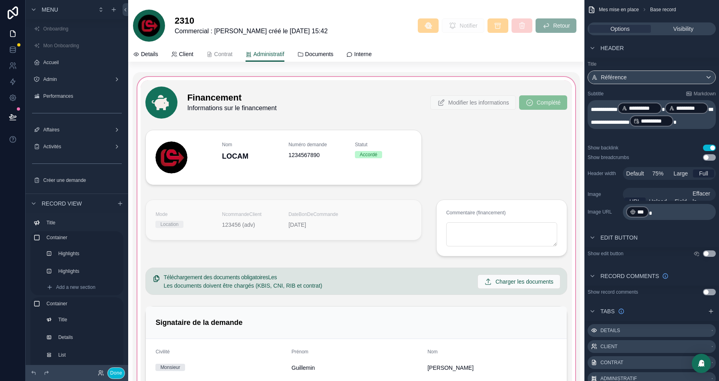
scroll to position [1144, 0]
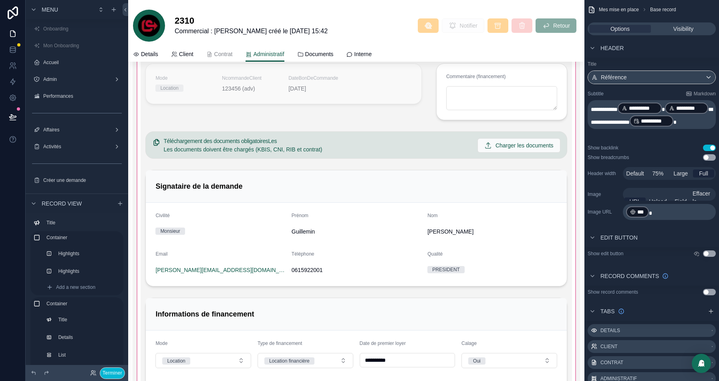
click at [236, 169] on div at bounding box center [356, 228] width 447 height 585
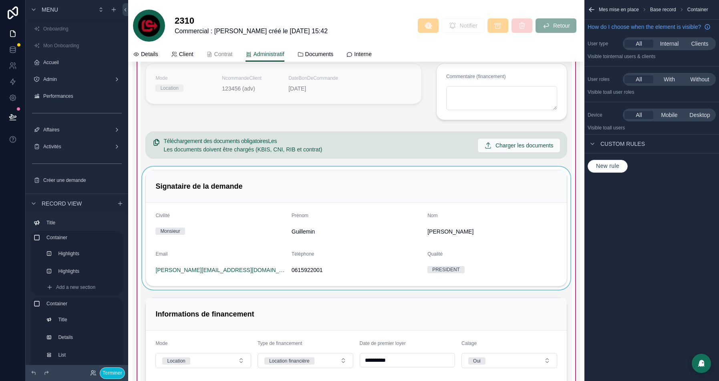
click at [342, 184] on div at bounding box center [356, 228] width 431 height 123
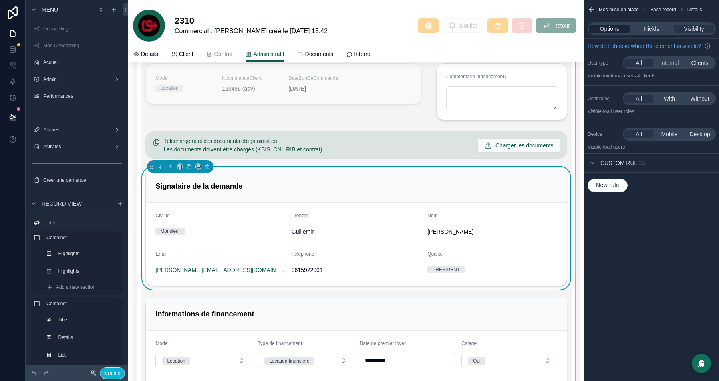
click at [612, 26] on span "Options" at bounding box center [609, 29] width 19 height 8
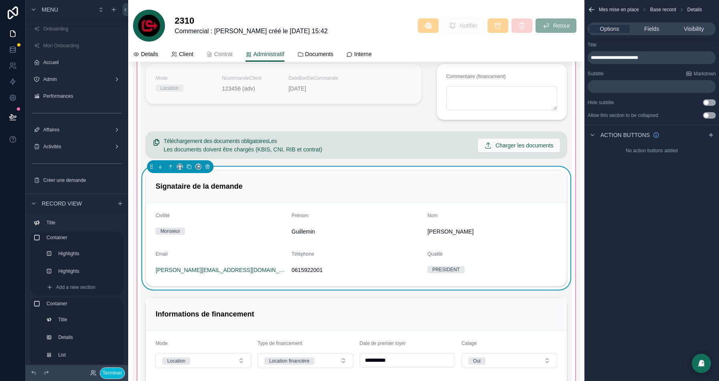
click at [638, 55] on span "**********" at bounding box center [614, 57] width 47 height 5
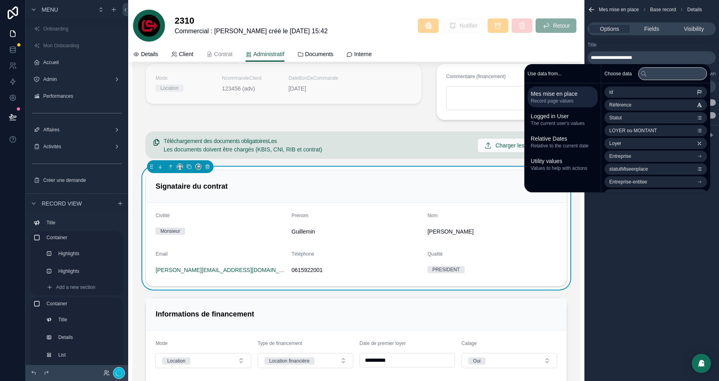
click at [674, 47] on div "Title" at bounding box center [651, 45] width 128 height 6
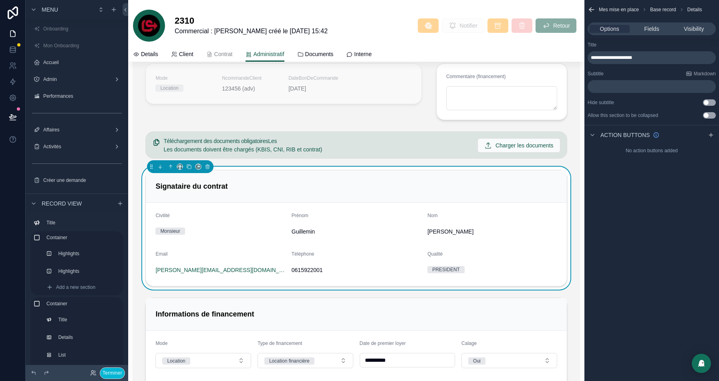
click at [621, 86] on p "﻿" at bounding box center [652, 86] width 123 height 6
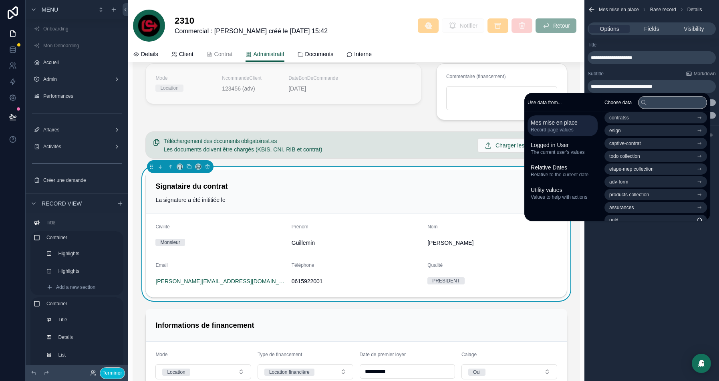
scroll to position [805, 0]
click at [643, 128] on li "esign" at bounding box center [655, 123] width 102 height 11
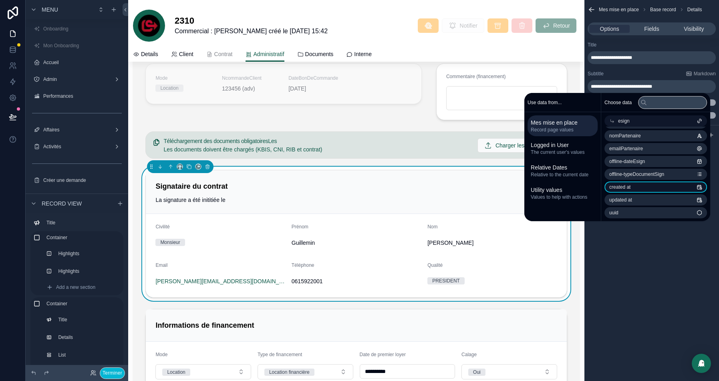
click at [645, 187] on li "created at" at bounding box center [655, 186] width 102 height 11
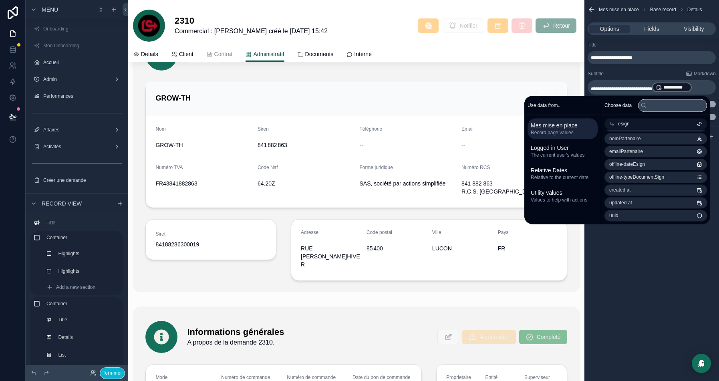
scroll to position [1144, 0]
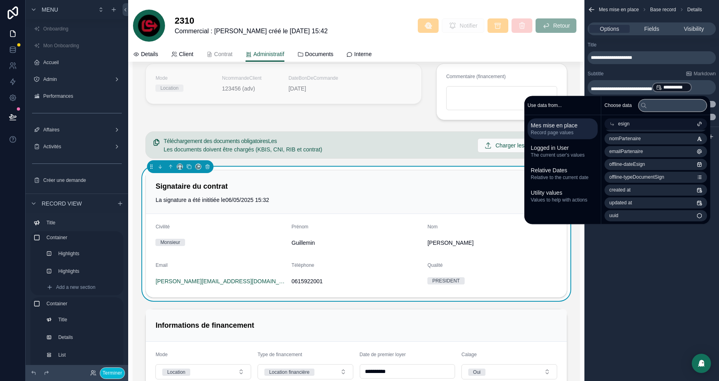
click at [652, 90] on span "**********" at bounding box center [621, 88] width 61 height 5
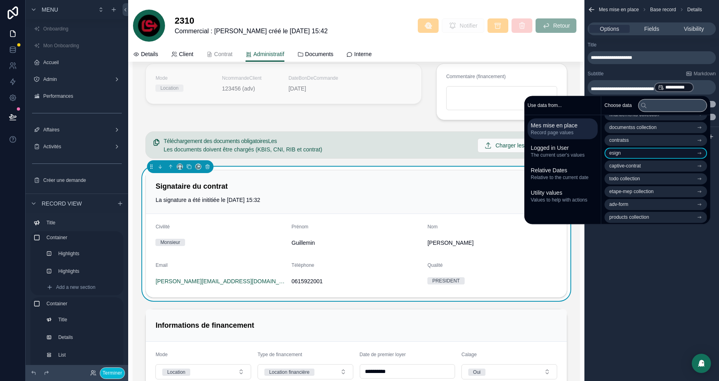
click at [643, 153] on li "esign" at bounding box center [655, 152] width 102 height 11
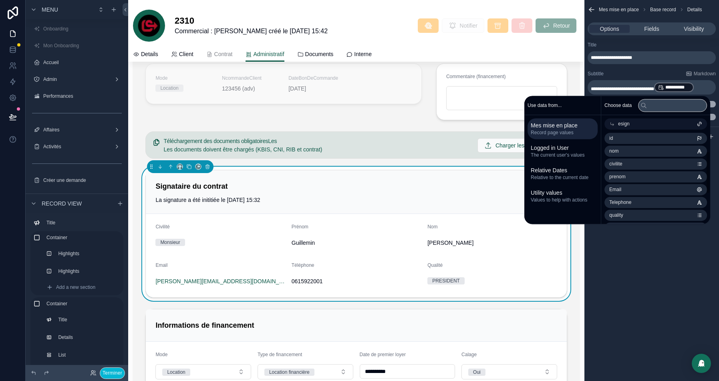
scroll to position [115, 0]
click at [705, 90] on p "**********" at bounding box center [652, 87] width 123 height 11
click at [625, 263] on div "**********" at bounding box center [651, 190] width 135 height 381
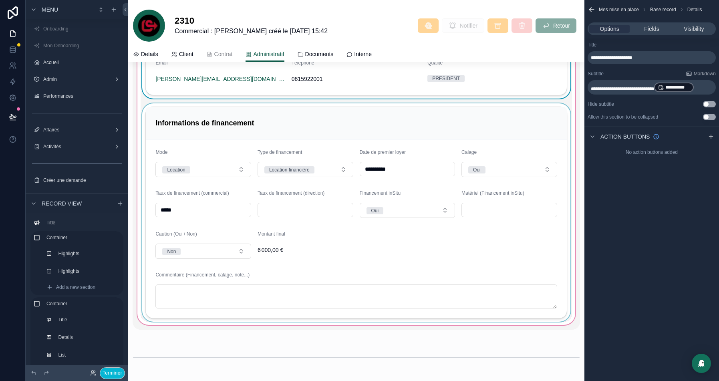
scroll to position [1338, 0]
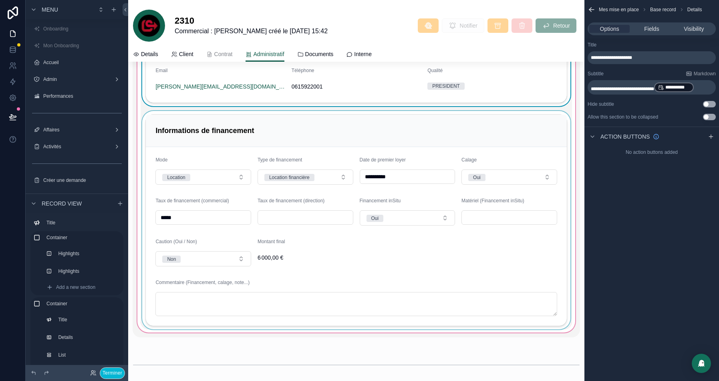
click at [287, 133] on div at bounding box center [356, 220] width 431 height 218
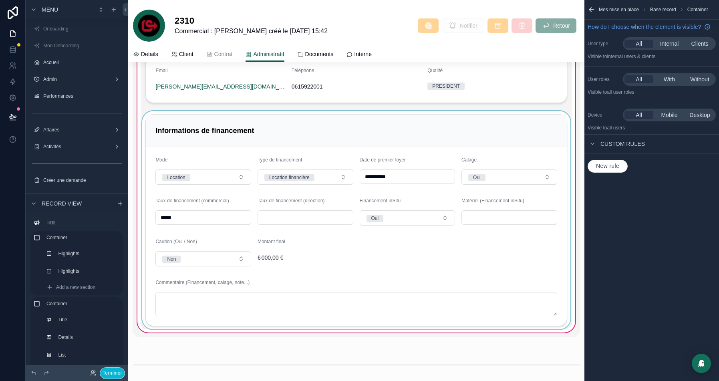
click at [524, 137] on div at bounding box center [356, 220] width 431 height 218
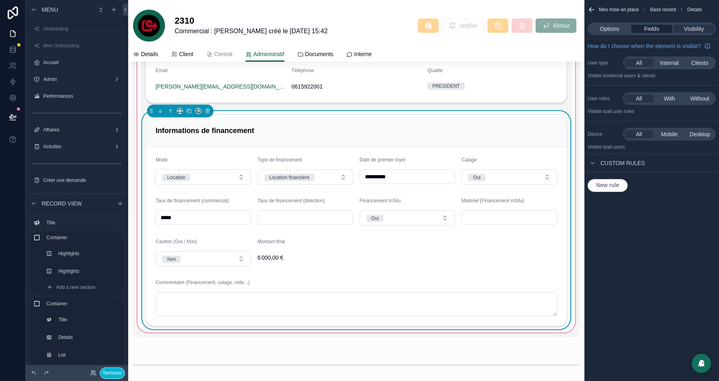
click at [649, 26] on span "Fields" at bounding box center [651, 29] width 15 height 8
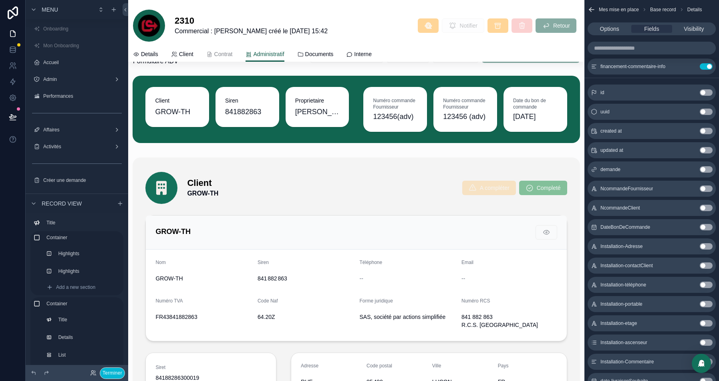
scroll to position [0, 0]
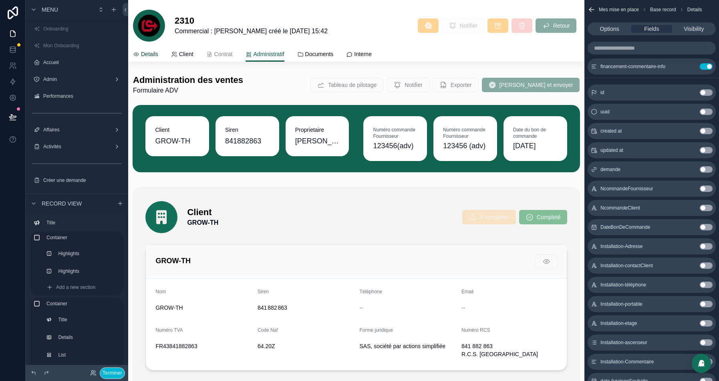
click at [157, 55] on span "Details" at bounding box center [149, 54] width 17 height 8
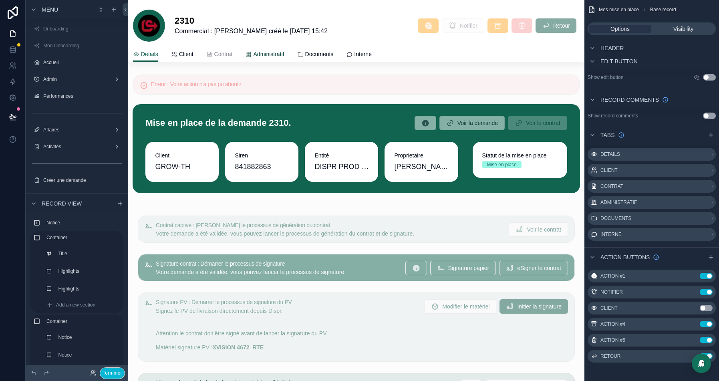
click at [278, 56] on span "Administratif" at bounding box center [268, 54] width 31 height 8
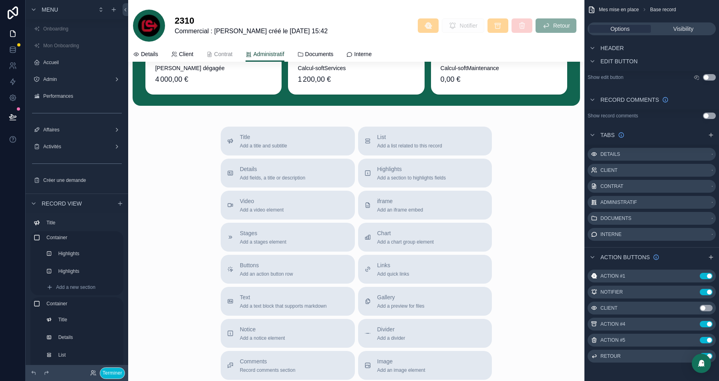
scroll to position [3587, 0]
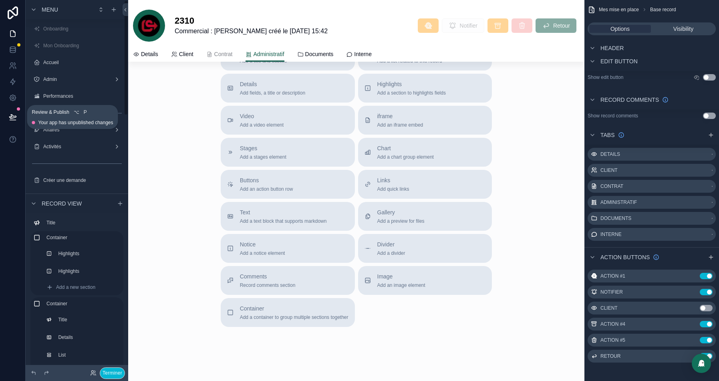
click at [15, 118] on icon at bounding box center [13, 117] width 8 height 8
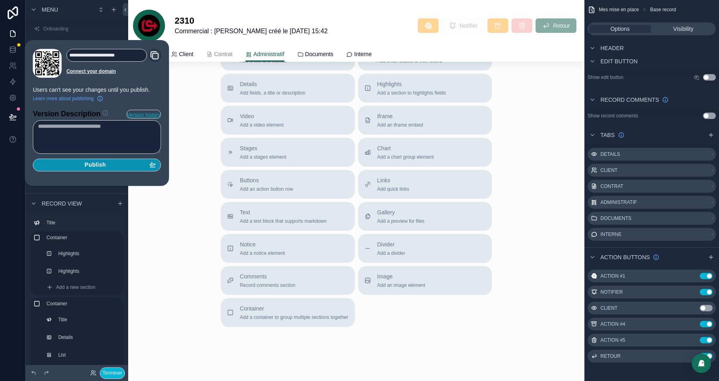
click at [90, 165] on span "Publish" at bounding box center [94, 164] width 21 height 7
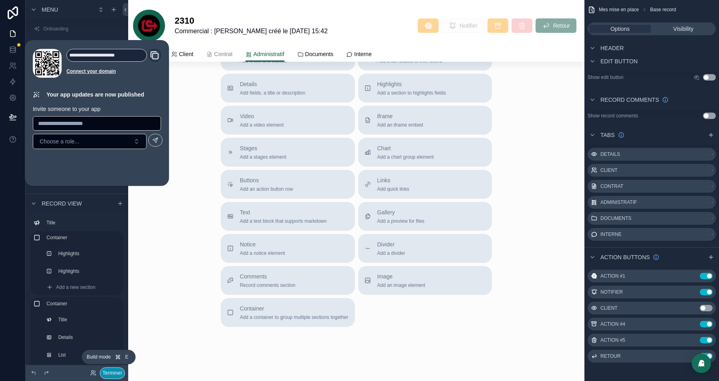
click at [111, 373] on button "Terminer" at bounding box center [112, 373] width 25 height 12
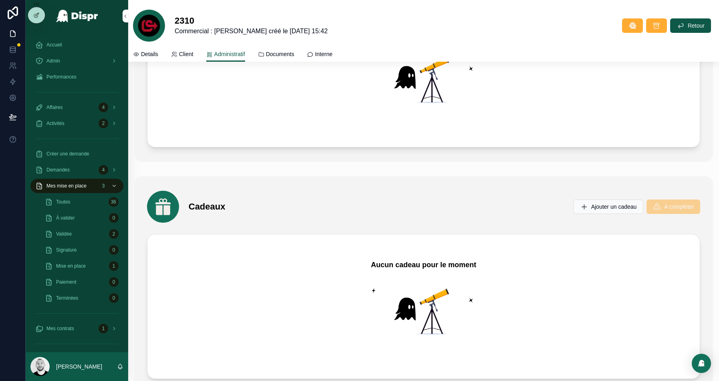
scroll to position [2212, 0]
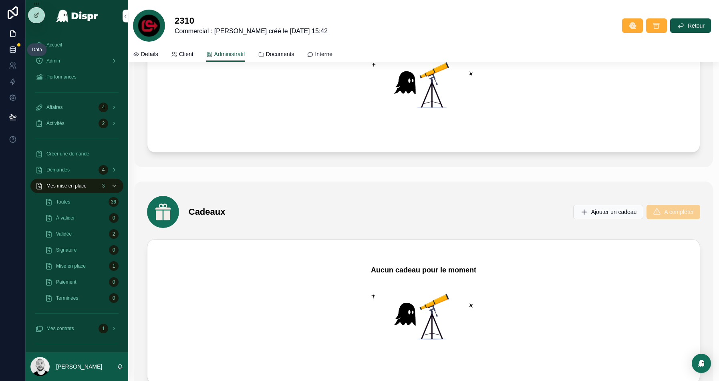
click at [14, 47] on icon at bounding box center [13, 50] width 8 height 8
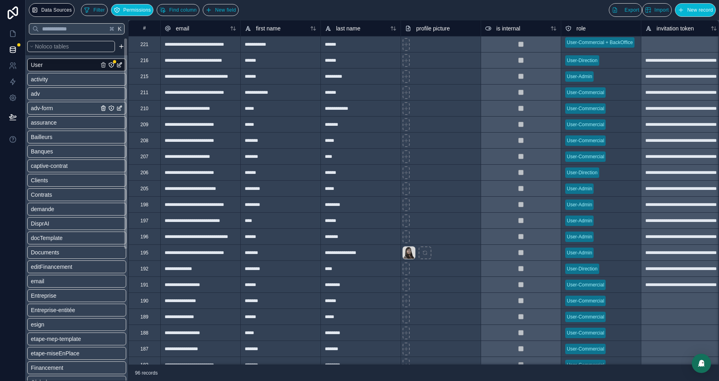
click at [58, 102] on div "adv-form" at bounding box center [76, 108] width 99 height 13
click at [46, 110] on span "adv-form" at bounding box center [42, 108] width 22 height 8
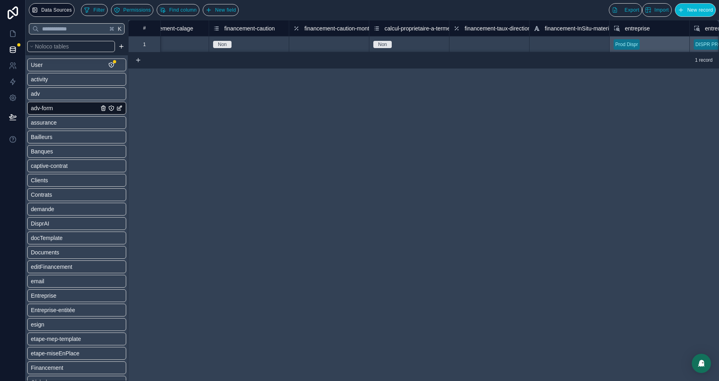
scroll to position [0, 4617]
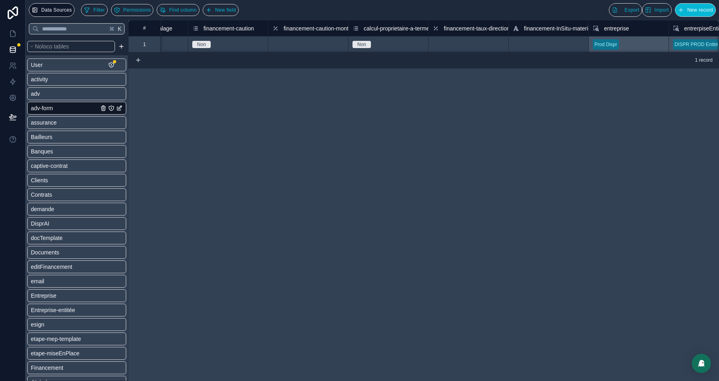
click at [478, 28] on span "financement-taux-direction" at bounding box center [477, 28] width 66 height 8
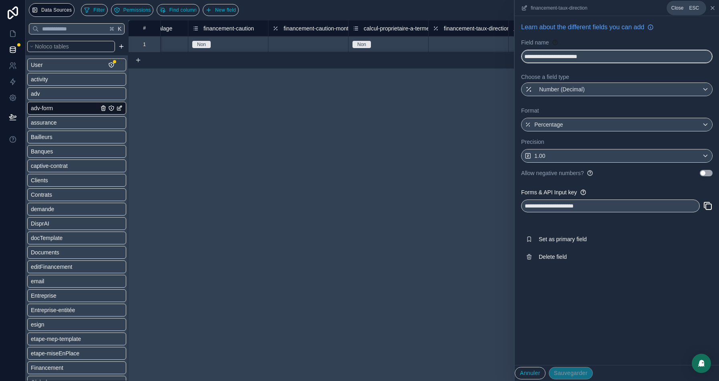
click at [712, 9] on icon at bounding box center [712, 8] width 6 height 6
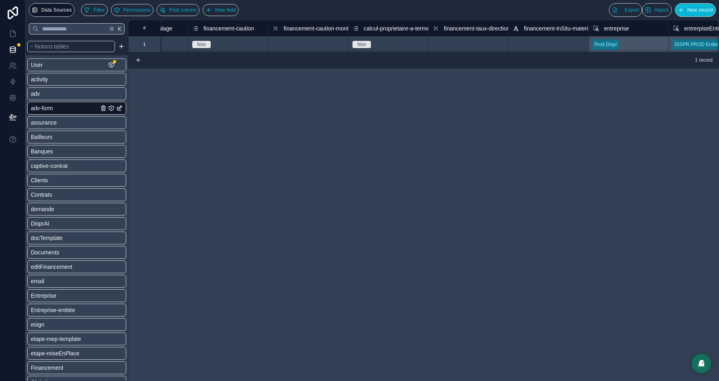
click at [533, 25] on span "financement-InSitu-materiel" at bounding box center [558, 28] width 68 height 8
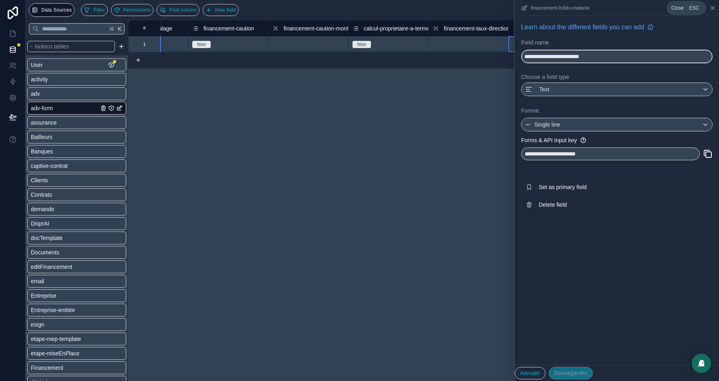
click at [711, 8] on icon at bounding box center [712, 8] width 6 height 6
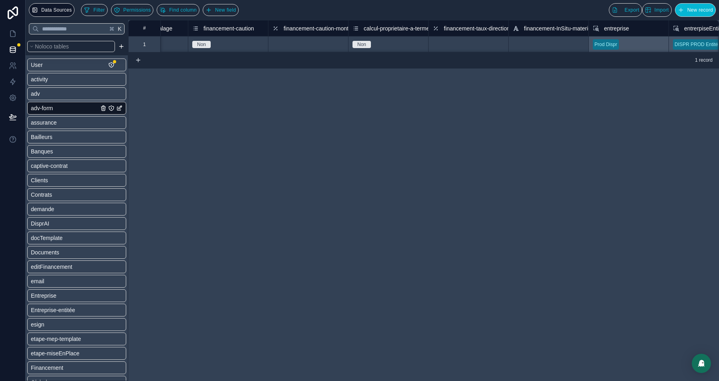
click at [319, 29] on span "financement-caution-montant" at bounding box center [319, 28] width 72 height 8
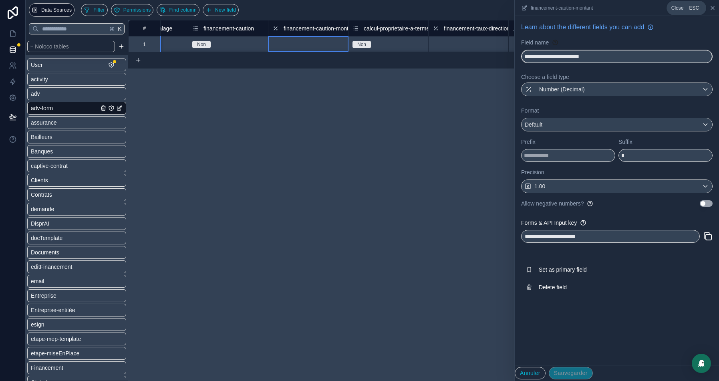
click at [713, 11] on icon at bounding box center [712, 8] width 6 height 6
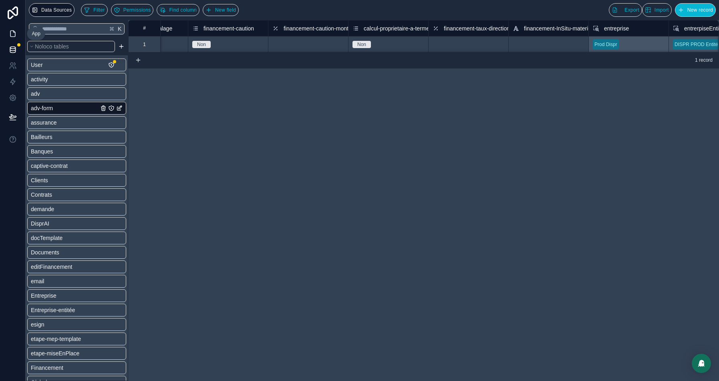
click at [10, 36] on icon at bounding box center [12, 34] width 5 height 6
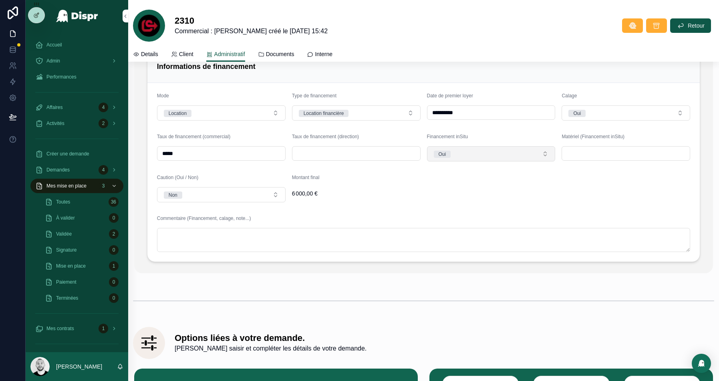
scroll to position [1322, 0]
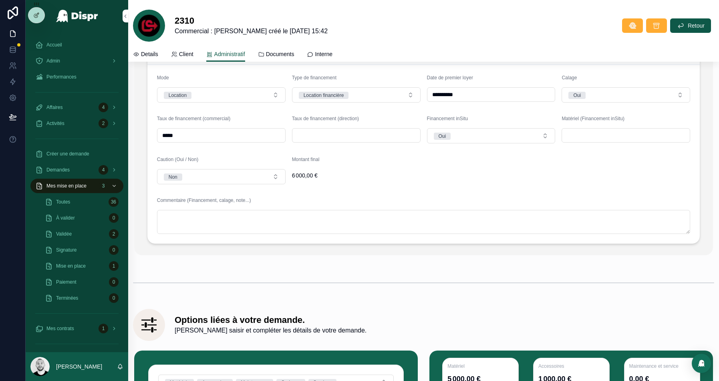
click at [615, 130] on div at bounding box center [625, 135] width 129 height 14
click at [607, 137] on input "text" at bounding box center [626, 135] width 128 height 11
click at [510, 179] on form "**********" at bounding box center [423, 154] width 553 height 179
click at [205, 174] on button "Non" at bounding box center [221, 176] width 129 height 15
click at [179, 223] on div "Oui" at bounding box center [221, 221] width 125 height 12
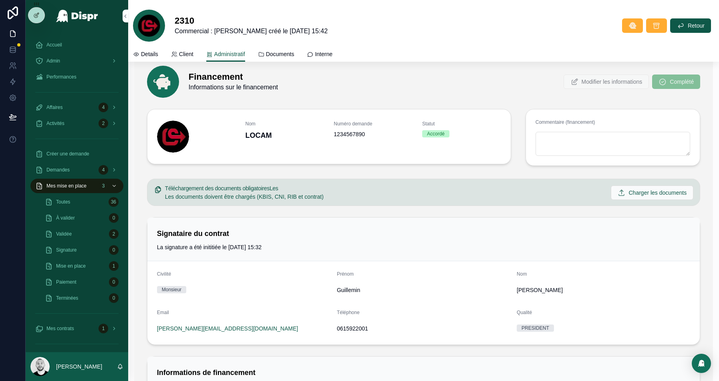
scroll to position [1007, 0]
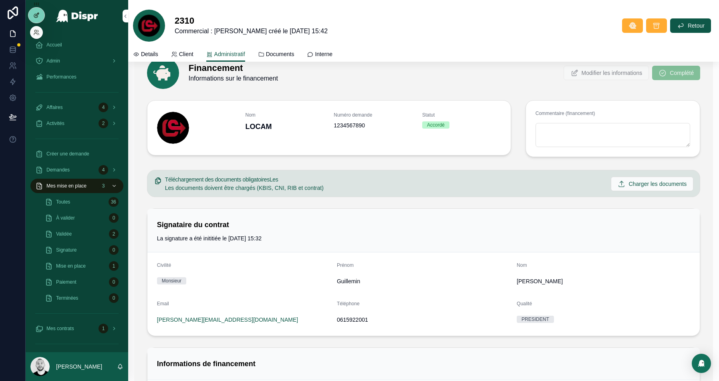
click at [34, 16] on icon at bounding box center [36, 16] width 4 height 4
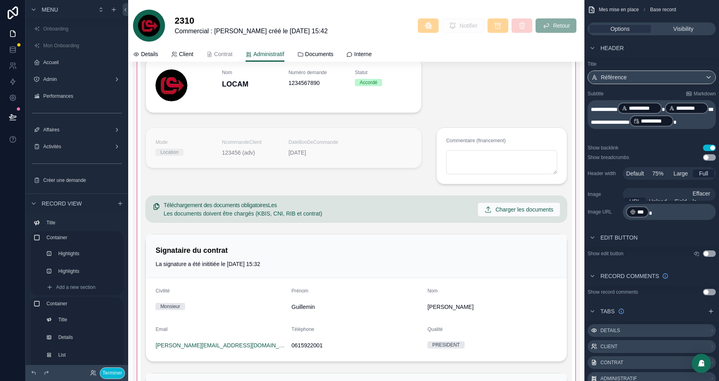
scroll to position [1088, 0]
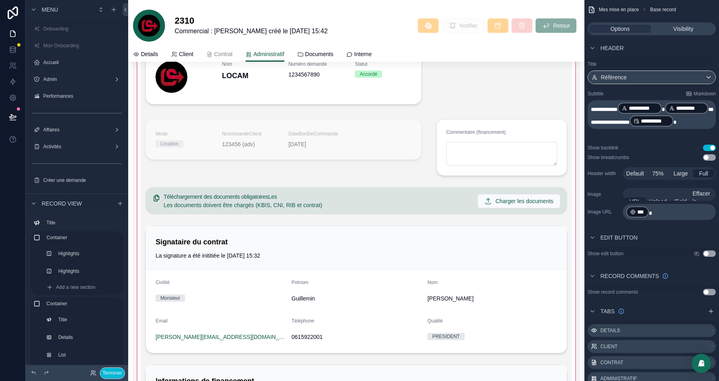
click at [336, 201] on div at bounding box center [356, 290] width 447 height 596
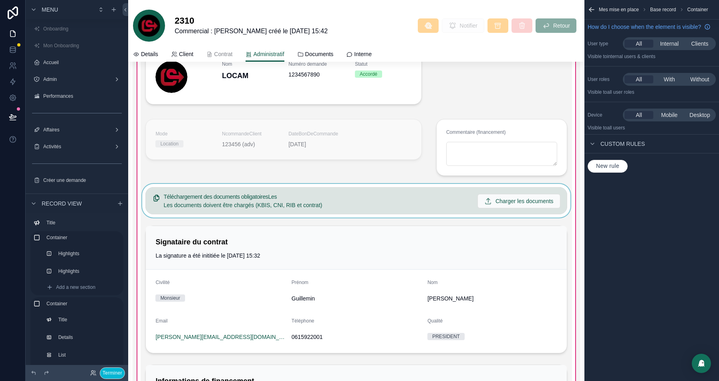
click at [319, 189] on div at bounding box center [356, 201] width 431 height 34
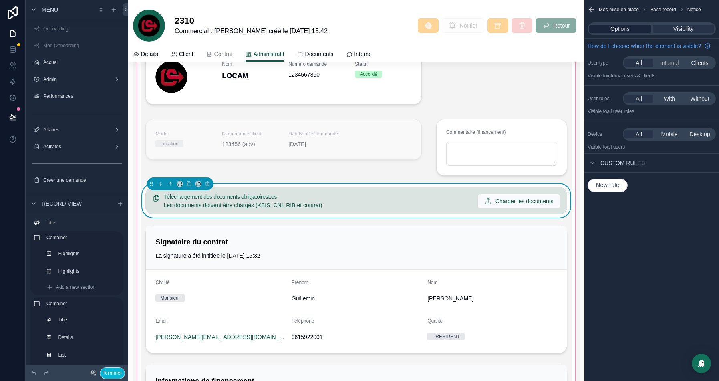
click at [617, 32] on span "Options" at bounding box center [619, 29] width 19 height 8
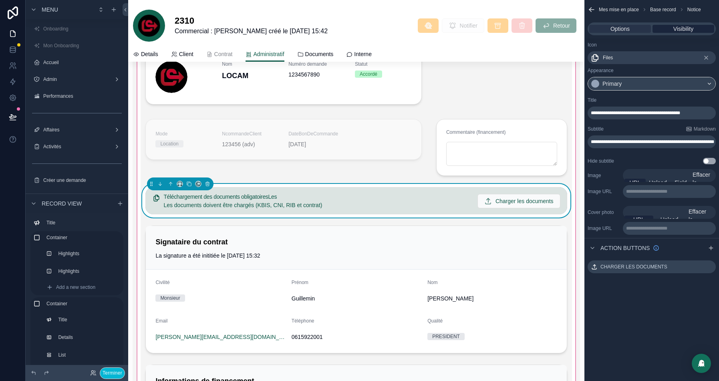
click at [696, 28] on div "Visibility" at bounding box center [683, 29] width 62 height 8
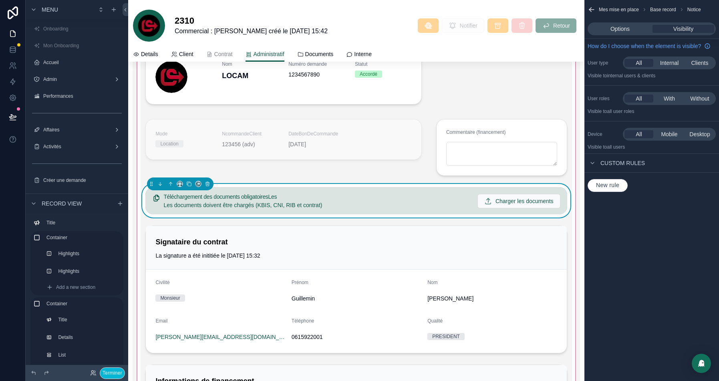
click at [607, 189] on span "New rule" at bounding box center [608, 185] width 30 height 7
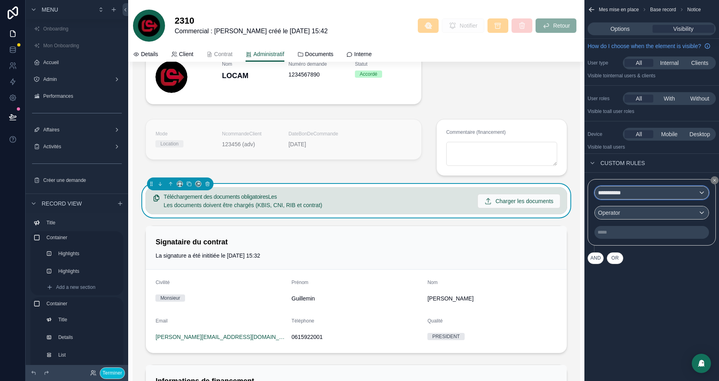
click at [625, 197] on span "**********" at bounding box center [613, 193] width 31 height 8
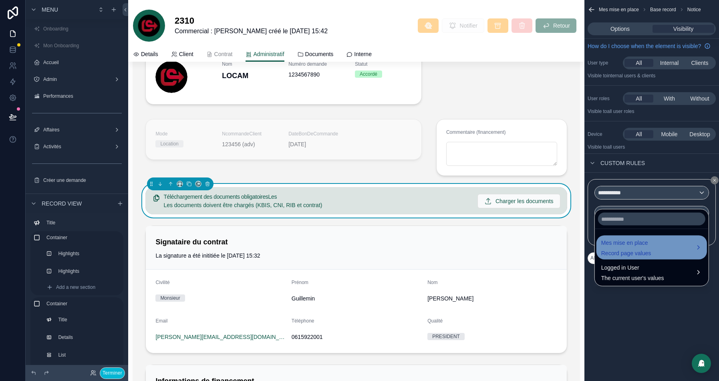
click at [633, 249] on span "Record page values" at bounding box center [626, 253] width 50 height 8
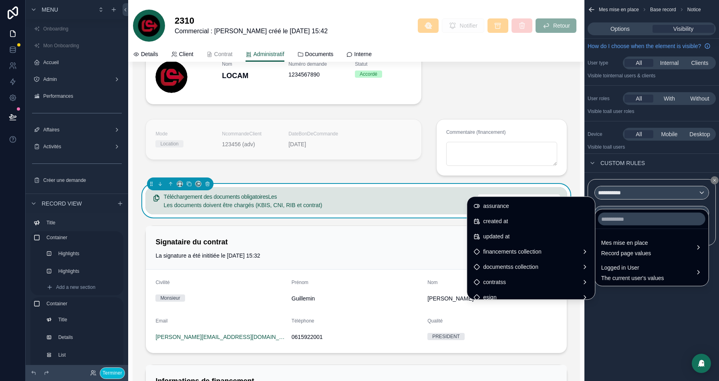
scroll to position [866, 0]
click at [504, 267] on span "documentss collection" at bounding box center [510, 268] width 55 height 10
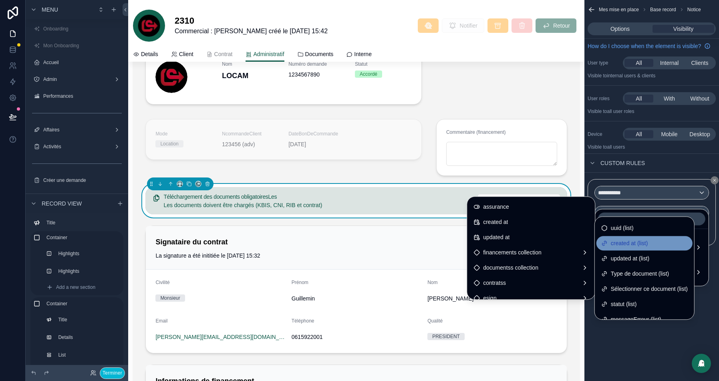
scroll to position [15, 0]
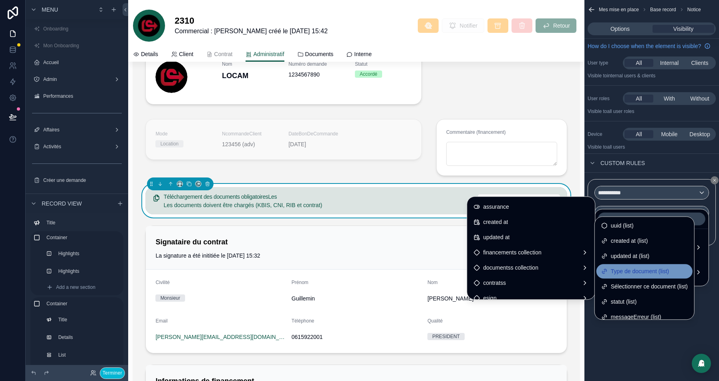
click at [641, 267] on span "Type de document (list)" at bounding box center [640, 271] width 58 height 10
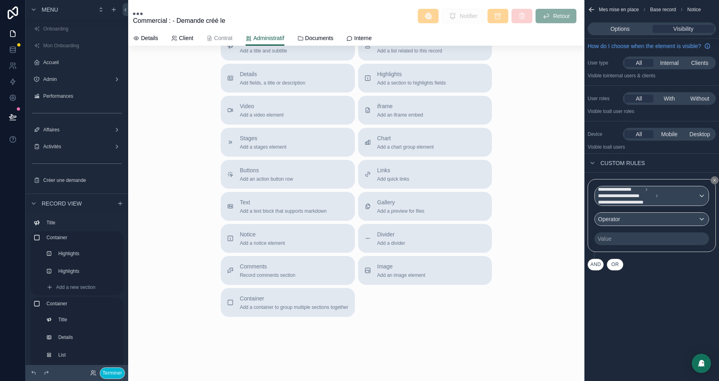
scroll to position [163, 0]
click at [636, 225] on div "Operator" at bounding box center [652, 219] width 114 height 13
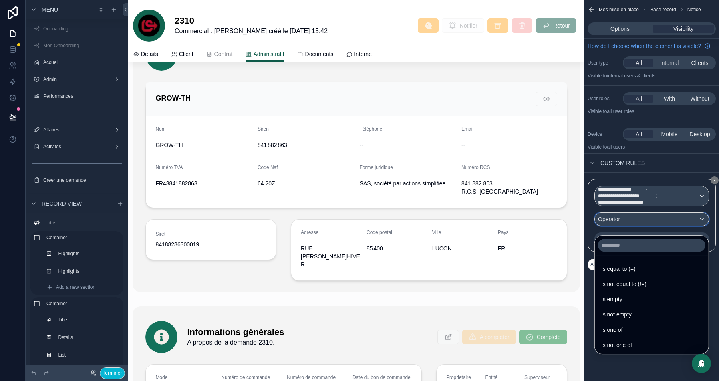
scroll to position [1088, 0]
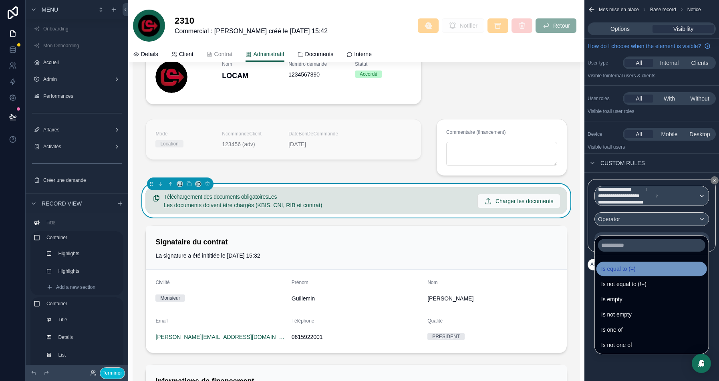
click at [635, 268] on span "Is equal to (=)" at bounding box center [618, 269] width 34 height 10
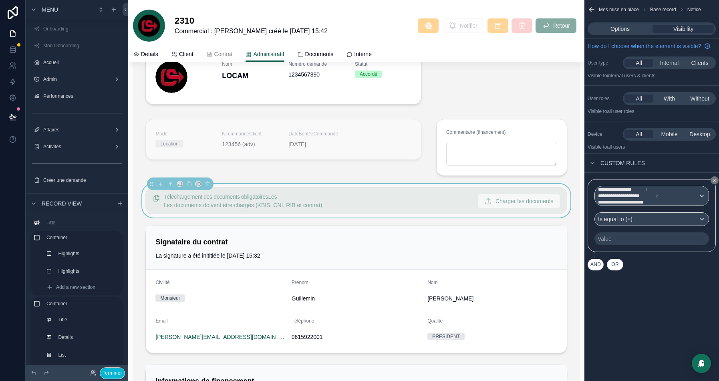
click at [626, 245] on div "Value" at bounding box center [651, 238] width 115 height 13
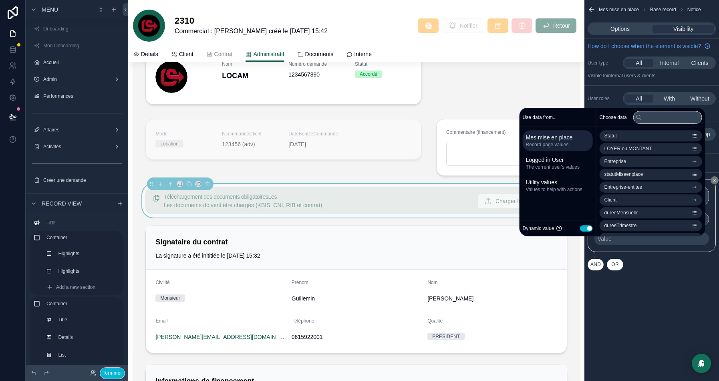
click at [581, 227] on button "Use setting" at bounding box center [586, 228] width 13 height 6
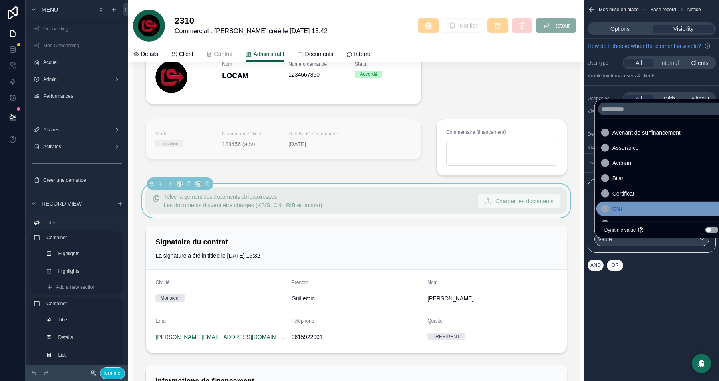
click at [621, 205] on span "CNI" at bounding box center [617, 209] width 10 height 10
click at [656, 277] on div "**********" at bounding box center [651, 225] width 135 height 105
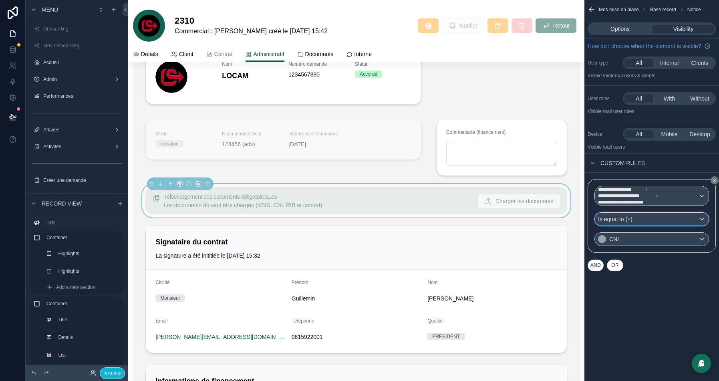
click at [630, 223] on span "Is equal to (=)" at bounding box center [615, 219] width 34 height 8
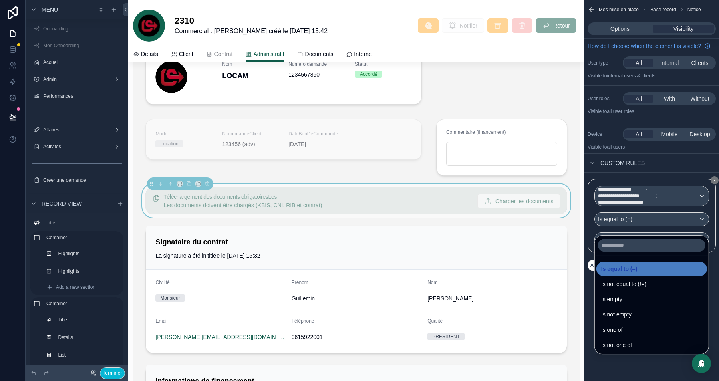
drag, startPoint x: 635, startPoint y: 340, endPoint x: 684, endPoint y: 261, distance: 93.3
click at [632, 340] on span "Is not one of" at bounding box center [616, 345] width 31 height 10
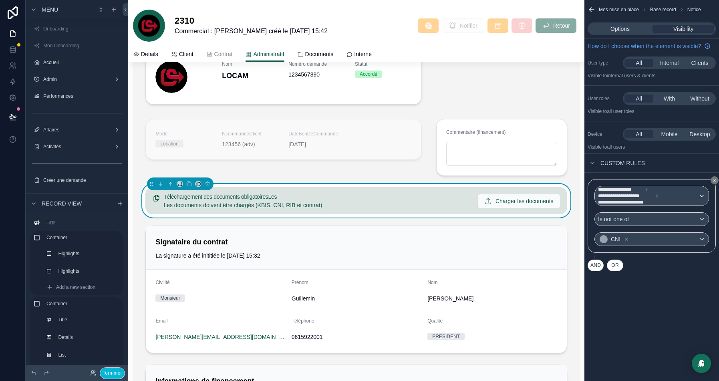
click at [648, 301] on div "**********" at bounding box center [651, 190] width 135 height 381
click at [325, 53] on span "Documents" at bounding box center [319, 54] width 28 height 8
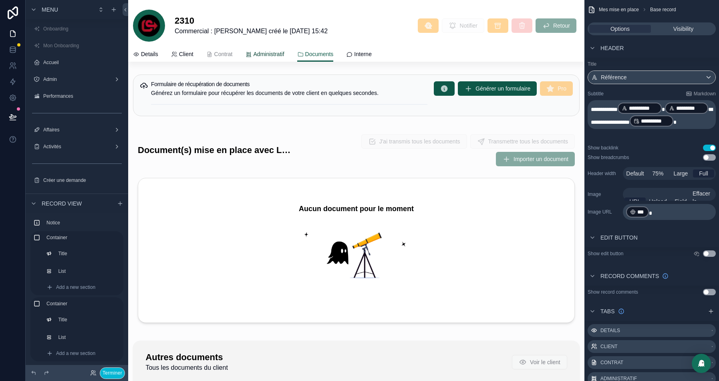
click at [276, 54] on span "Administratif" at bounding box center [268, 54] width 31 height 8
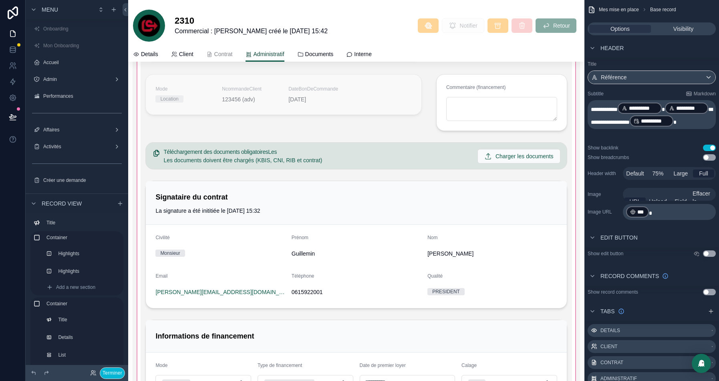
scroll to position [1113, 0]
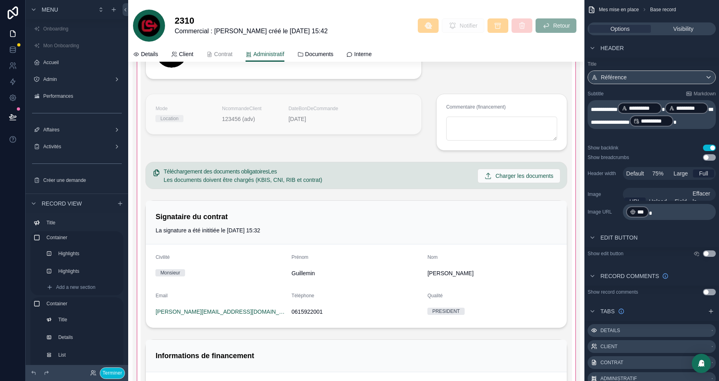
click at [181, 173] on div at bounding box center [356, 264] width 447 height 596
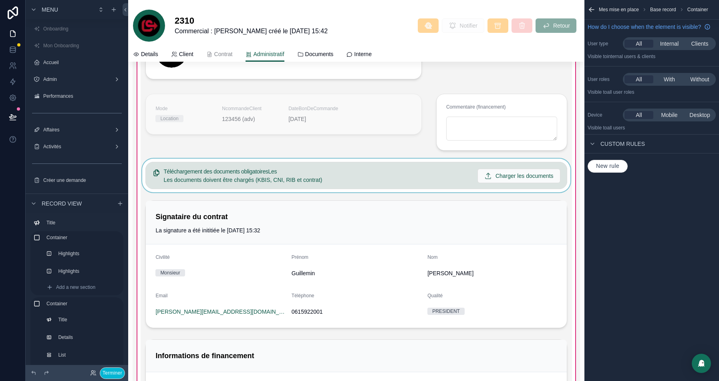
click at [160, 161] on div at bounding box center [356, 176] width 431 height 34
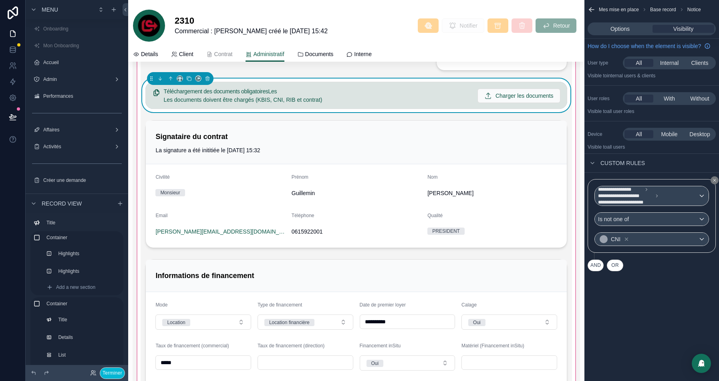
scroll to position [1204, 0]
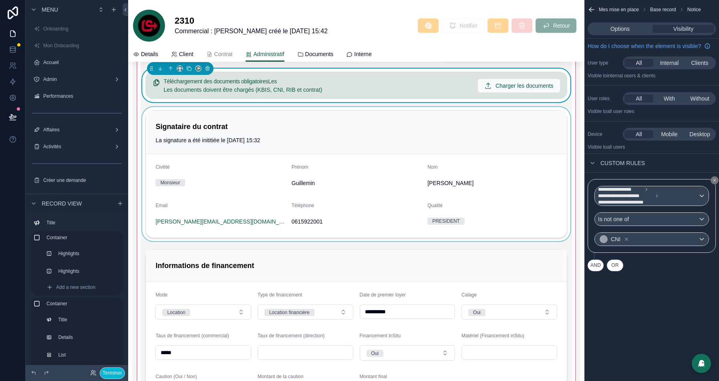
drag, startPoint x: 150, startPoint y: 66, endPoint x: 164, endPoint y: 237, distance: 171.5
click at [163, 242] on div "**********" at bounding box center [356, 174] width 431 height 580
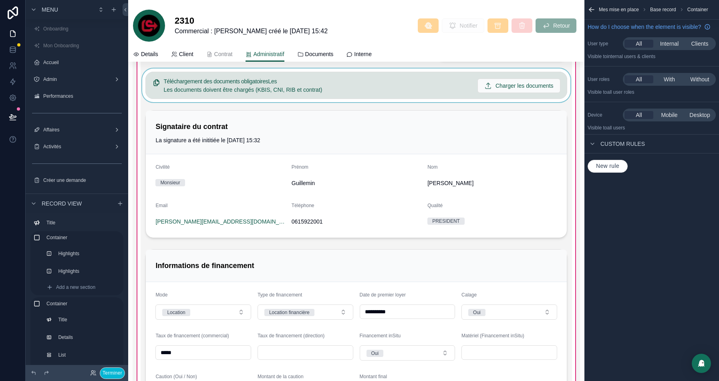
click at [150, 71] on div at bounding box center [356, 85] width 431 height 34
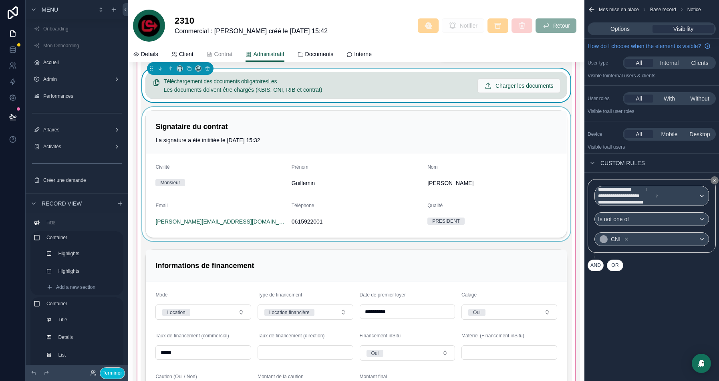
drag, startPoint x: 152, startPoint y: 66, endPoint x: 195, endPoint y: 146, distance: 91.2
click at [209, 244] on div "**********" at bounding box center [356, 174] width 431 height 580
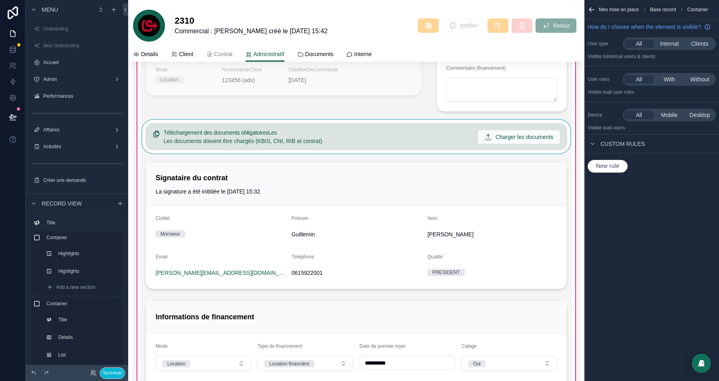
scroll to position [1145, 0]
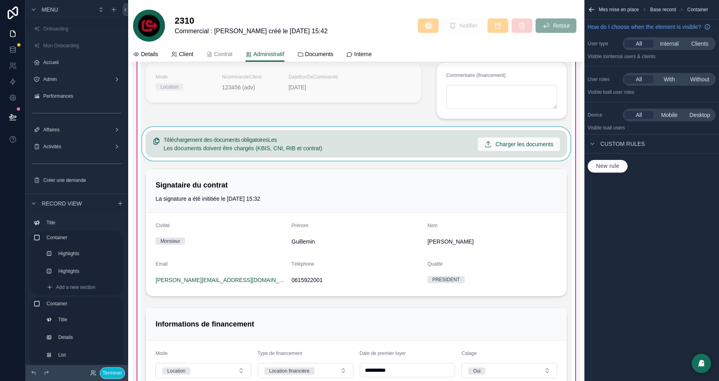
click at [176, 139] on div at bounding box center [356, 144] width 431 height 34
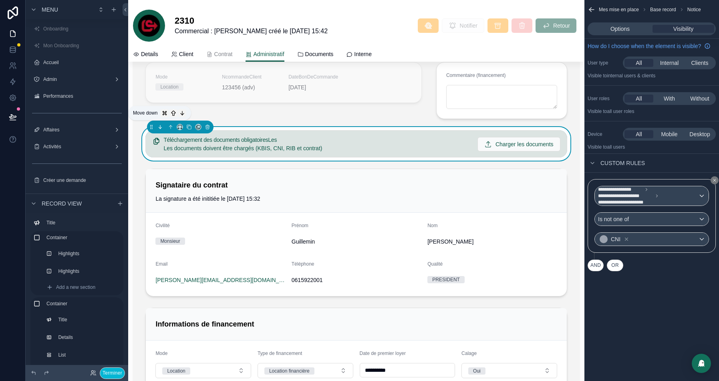
click at [160, 126] on icon at bounding box center [160, 127] width 6 height 6
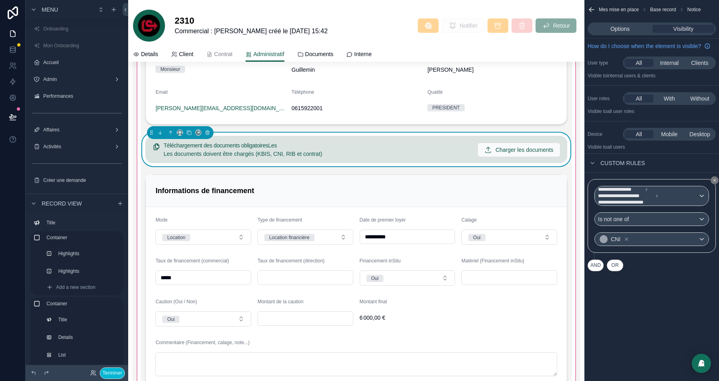
scroll to position [1300, 0]
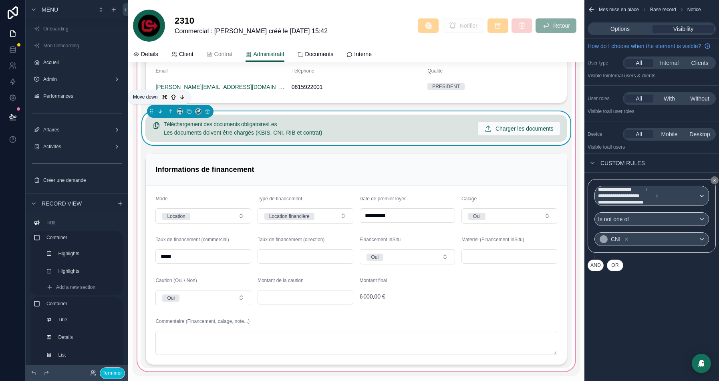
click at [158, 108] on icon at bounding box center [160, 111] width 6 height 6
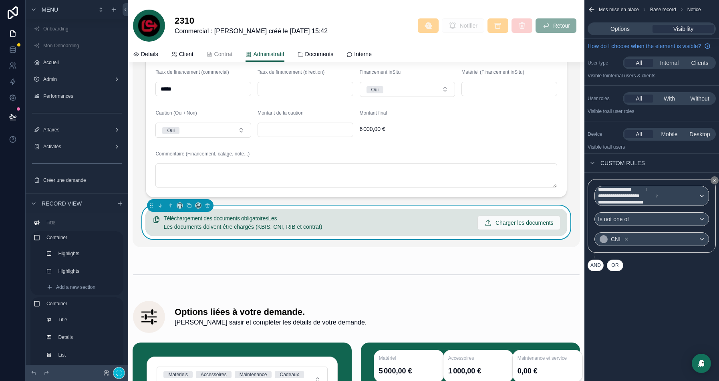
scroll to position [1454, 0]
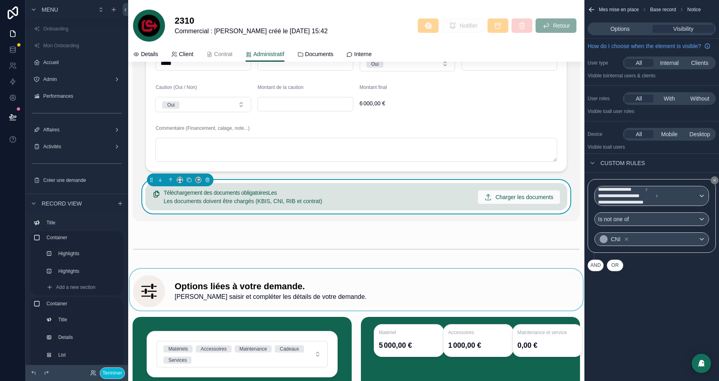
click at [232, 281] on div at bounding box center [356, 290] width 456 height 42
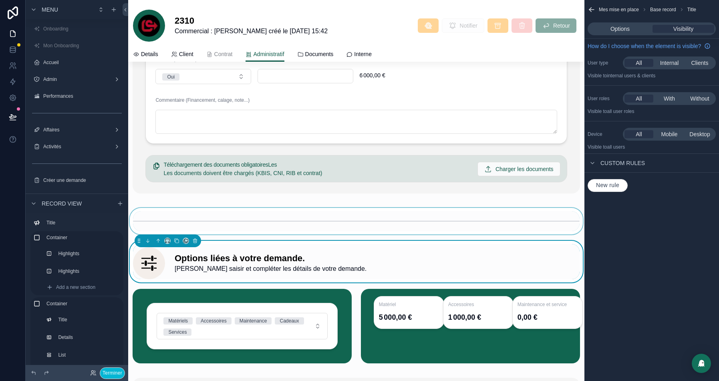
scroll to position [1488, 0]
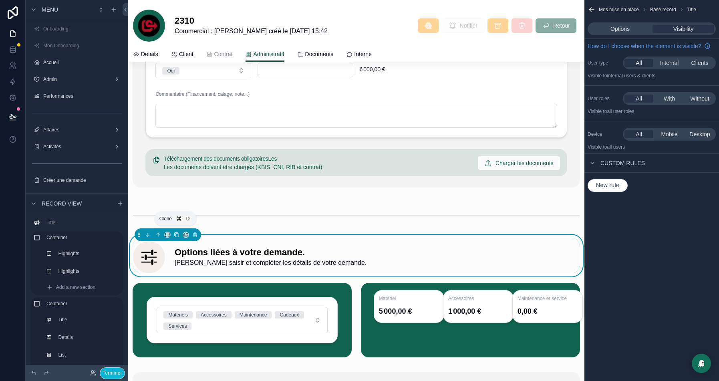
click at [175, 232] on icon at bounding box center [177, 235] width 6 height 6
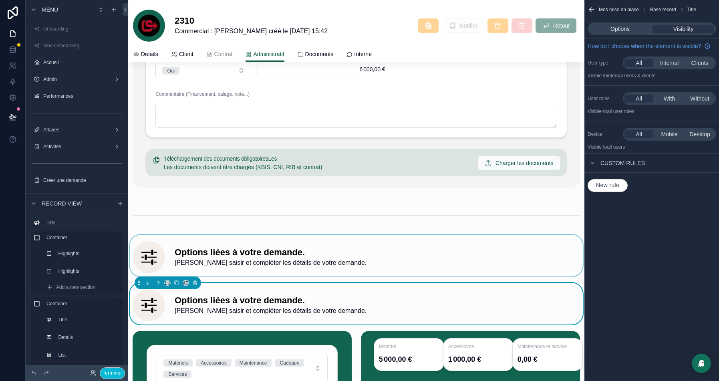
click at [153, 249] on div at bounding box center [356, 256] width 456 height 42
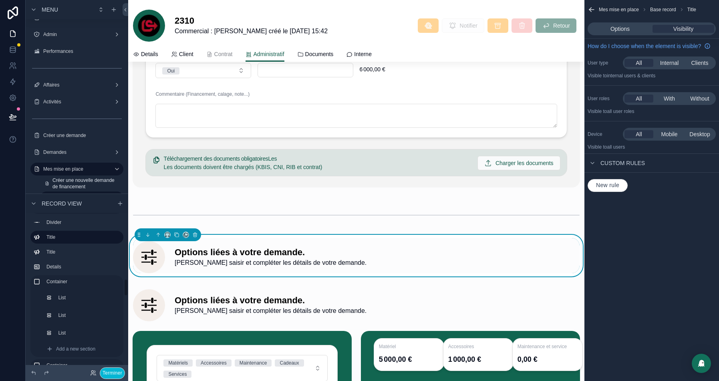
scroll to position [581, 0]
click at [135, 229] on div at bounding box center [168, 234] width 66 height 13
click at [139, 232] on icon at bounding box center [139, 235] width 6 height 6
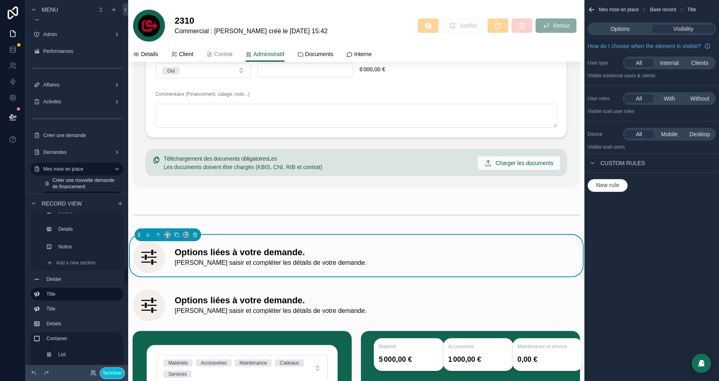
scroll to position [464, 0]
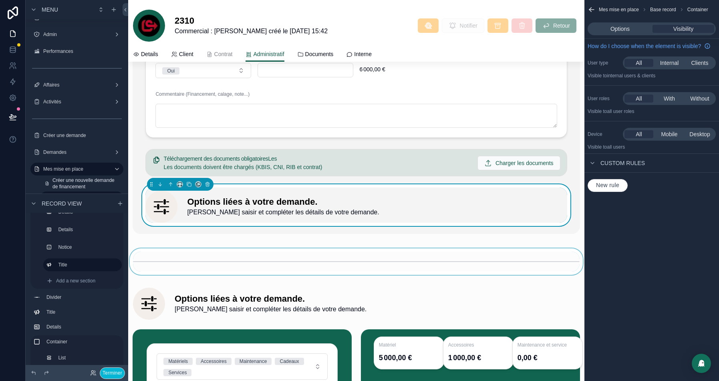
click at [203, 259] on div at bounding box center [356, 261] width 456 height 26
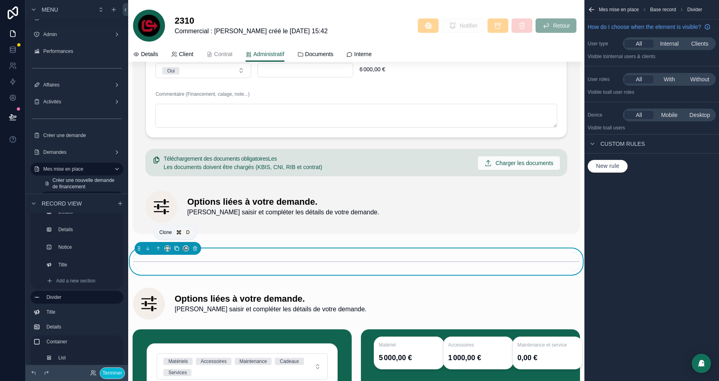
click at [175, 245] on icon at bounding box center [177, 248] width 6 height 6
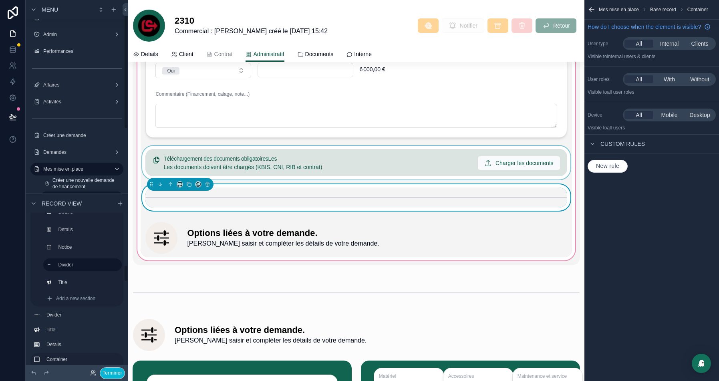
click at [226, 161] on div at bounding box center [356, 163] width 431 height 34
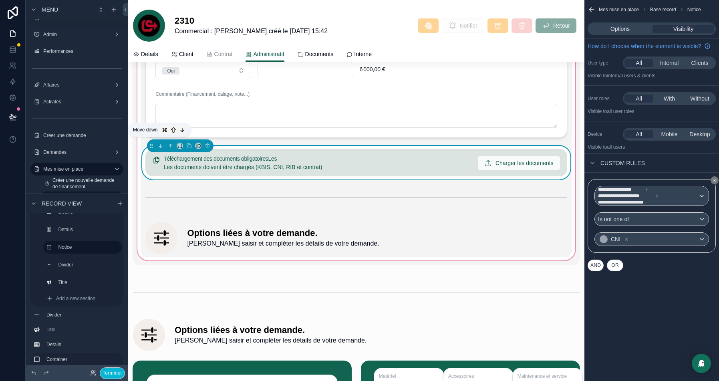
click at [159, 143] on icon at bounding box center [160, 146] width 6 height 6
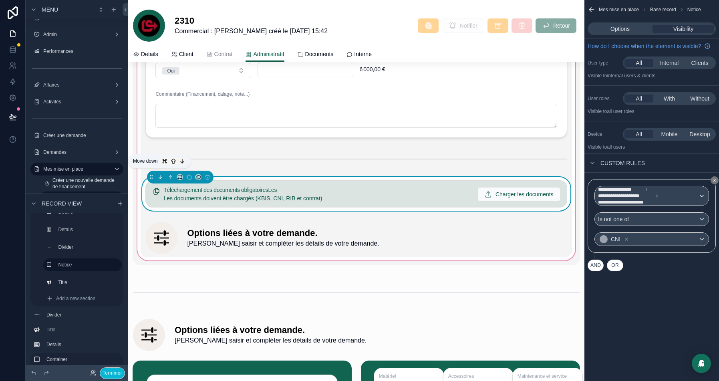
click at [161, 174] on icon at bounding box center [160, 177] width 6 height 6
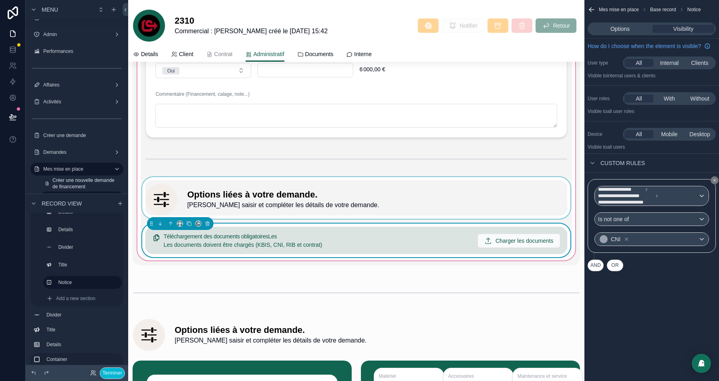
click at [225, 205] on div at bounding box center [356, 198] width 431 height 42
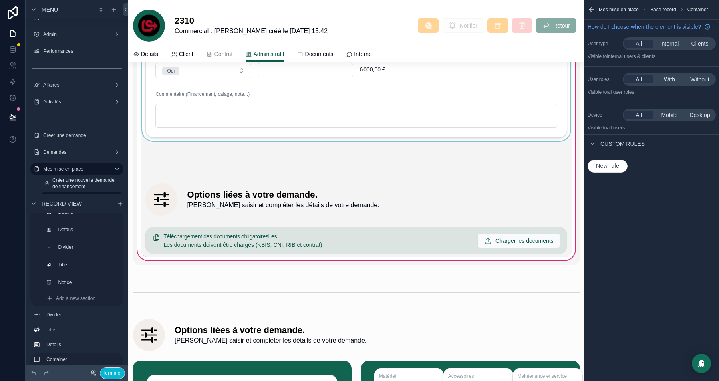
click at [280, 190] on div at bounding box center [356, 198] width 431 height 42
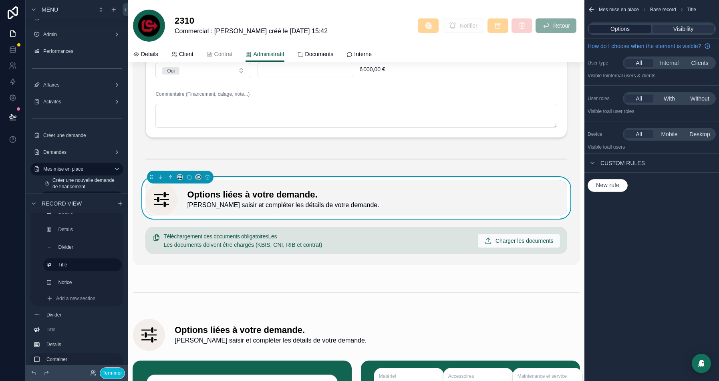
click at [619, 29] on span "Options" at bounding box center [619, 29] width 19 height 8
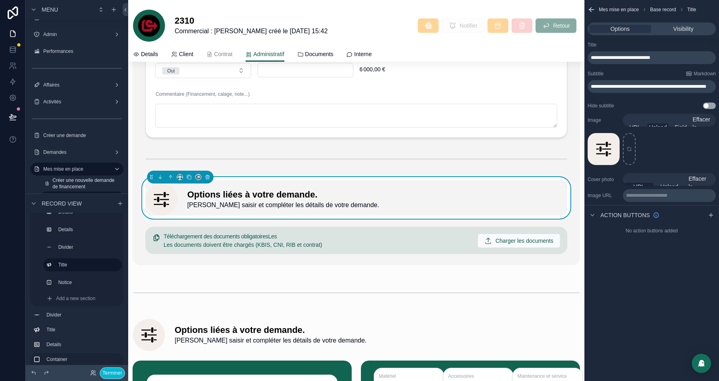
click at [622, 58] on span "**********" at bounding box center [620, 57] width 59 height 5
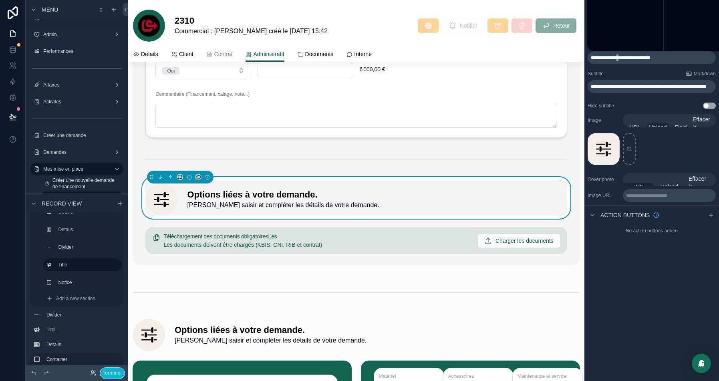
click at [622, 58] on span "**********" at bounding box center [620, 57] width 59 height 5
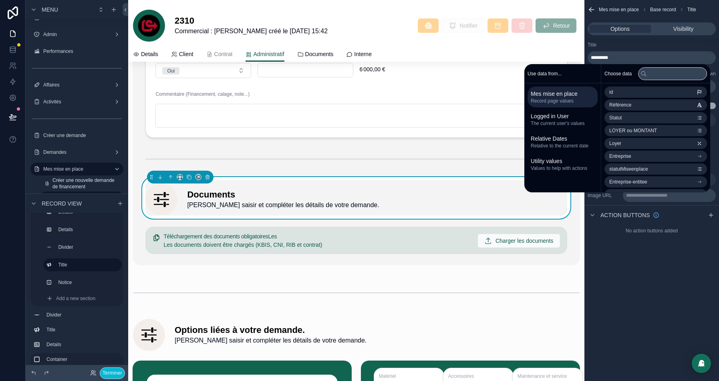
click at [656, 40] on div "**********" at bounding box center [651, 75] width 135 height 74
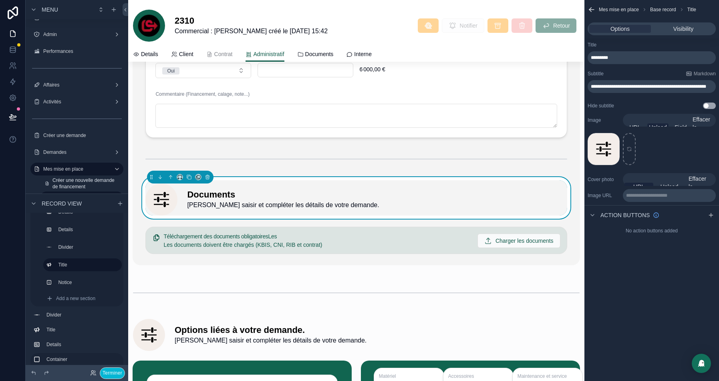
click at [633, 86] on span "**********" at bounding box center [648, 86] width 115 height 5
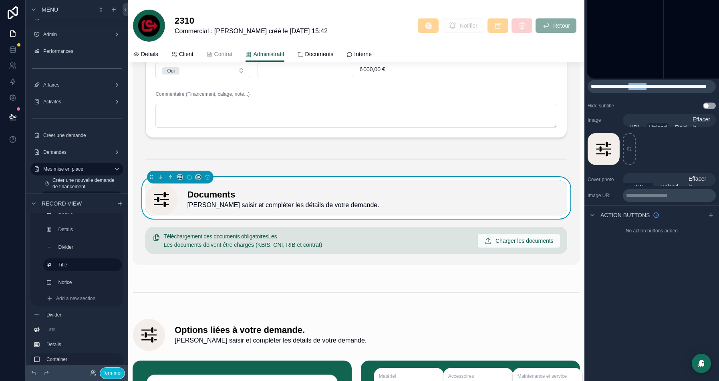
click at [633, 86] on span "**********" at bounding box center [648, 86] width 115 height 5
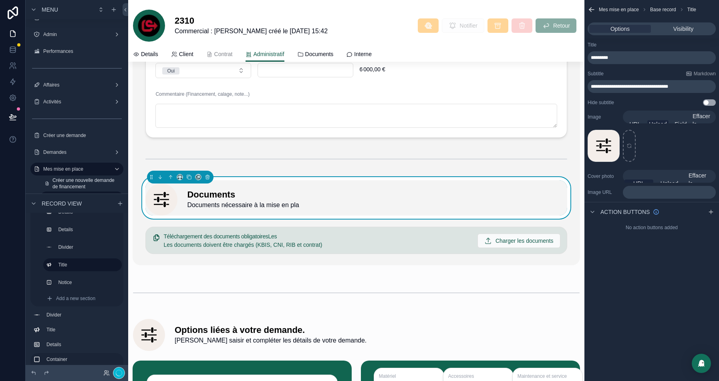
click at [312, 242] on div at bounding box center [356, 240] width 431 height 34
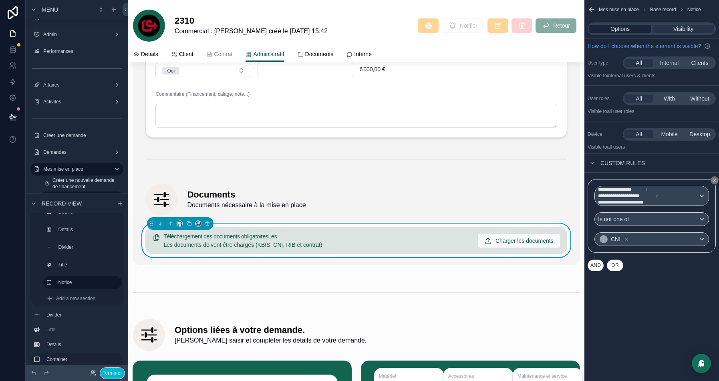
click at [621, 26] on span "Options" at bounding box center [619, 29] width 19 height 8
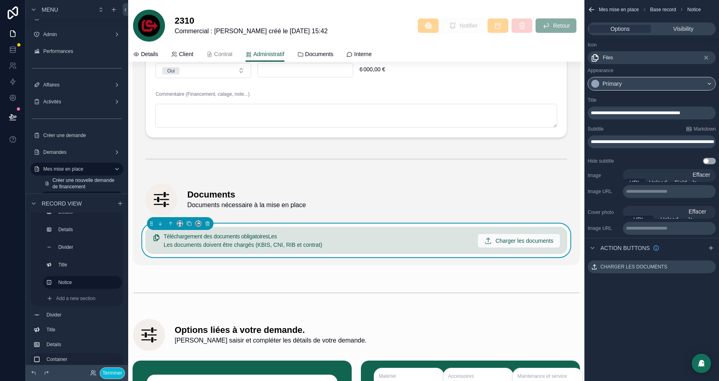
click at [599, 113] on span "**********" at bounding box center [635, 113] width 89 height 5
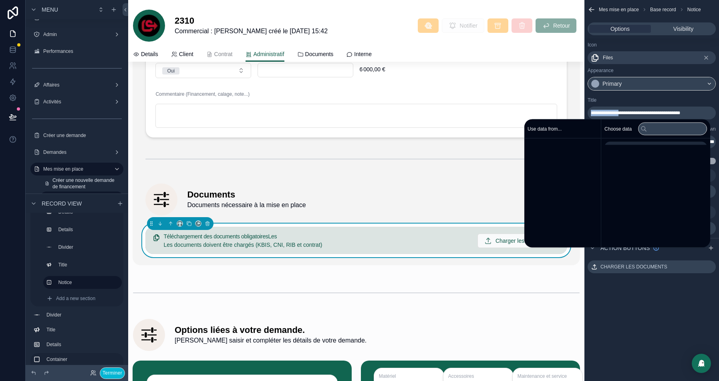
click at [599, 113] on span "**********" at bounding box center [635, 113] width 89 height 5
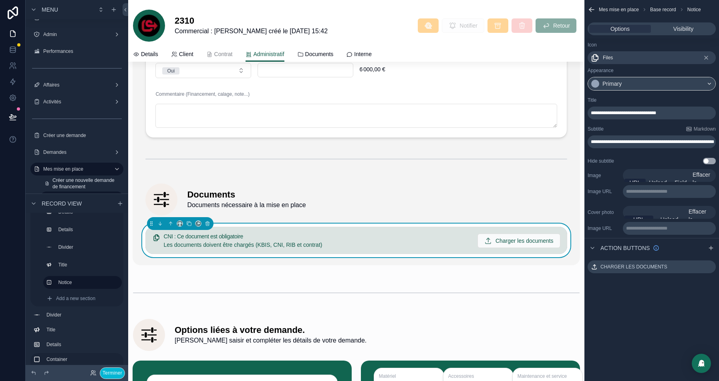
click at [605, 102] on div "Title" at bounding box center [651, 100] width 128 height 6
click at [636, 145] on p "**********" at bounding box center [652, 142] width 123 height 6
drag, startPoint x: 630, startPoint y: 148, endPoint x: 581, endPoint y: 140, distance: 49.4
click at [581, 140] on div "Onboarding Mon Onboarding Accueil Admin Performances Affaires 4 Activités 2 Cré…" at bounding box center [423, 190] width 591 height 381
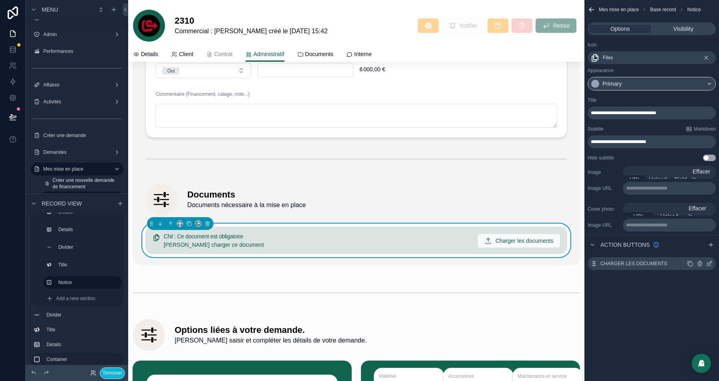
click at [709, 262] on icon "scrollable content" at bounding box center [709, 262] width 3 height 3
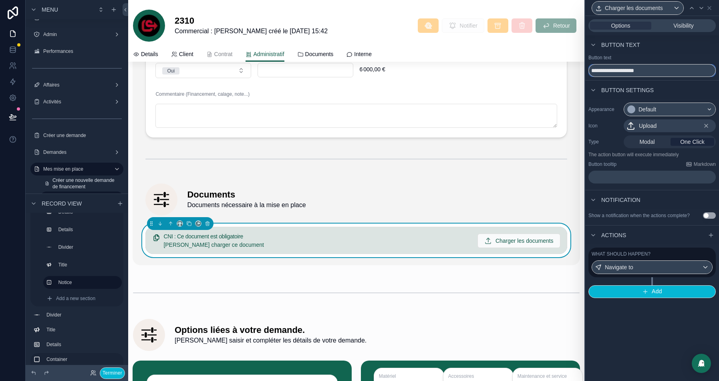
click at [619, 70] on input "**********" at bounding box center [651, 70] width 127 height 13
click at [660, 70] on input "**********" at bounding box center [651, 70] width 127 height 13
type input "**********"
click at [334, 279] on div at bounding box center [356, 292] width 456 height 26
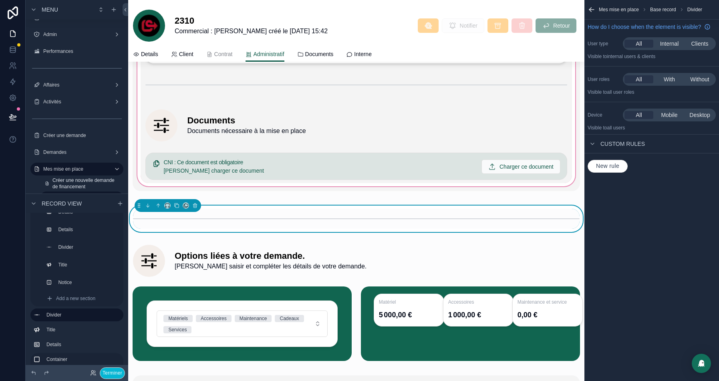
scroll to position [1549, 0]
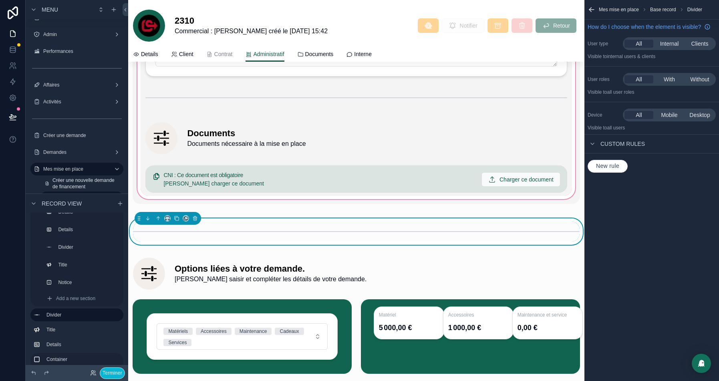
drag, startPoint x: 158, startPoint y: 261, endPoint x: 200, endPoint y: 184, distance: 87.8
click at [158, 261] on div at bounding box center [356, 272] width 456 height 42
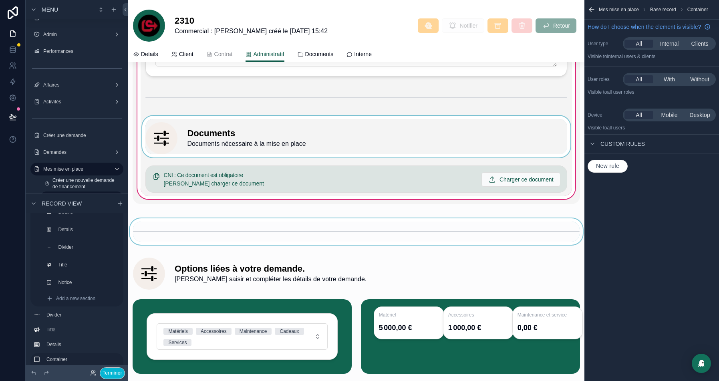
click at [233, 130] on div at bounding box center [356, 137] width 431 height 42
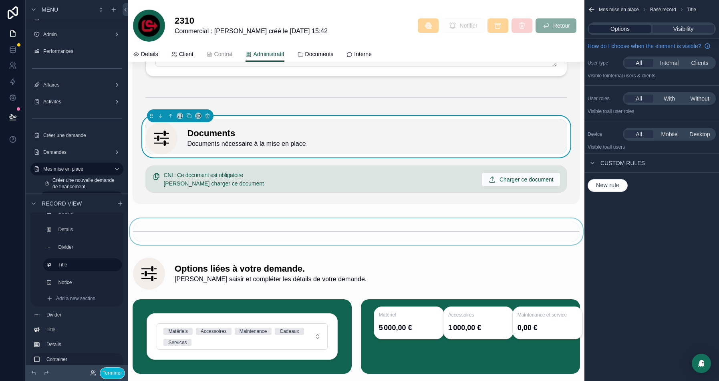
click at [618, 27] on span "Options" at bounding box center [619, 29] width 19 height 8
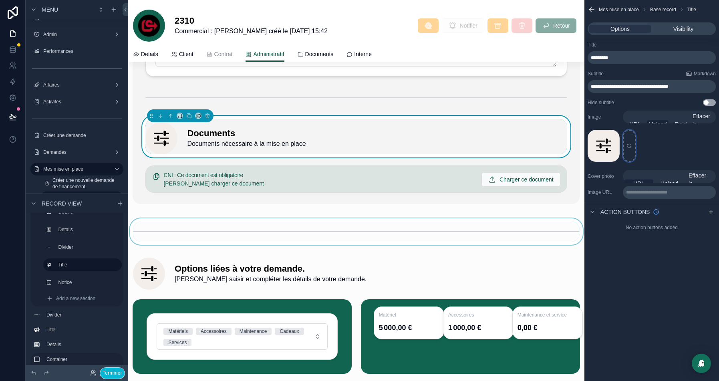
click at [627, 150] on div "scrollable content" at bounding box center [629, 146] width 13 height 32
type input "**********"
click at [208, 203] on div "Administration des ventes Formulaire ADV Tableau de pilotage Notifier Exporter …" at bounding box center [356, 333] width 456 height 3622
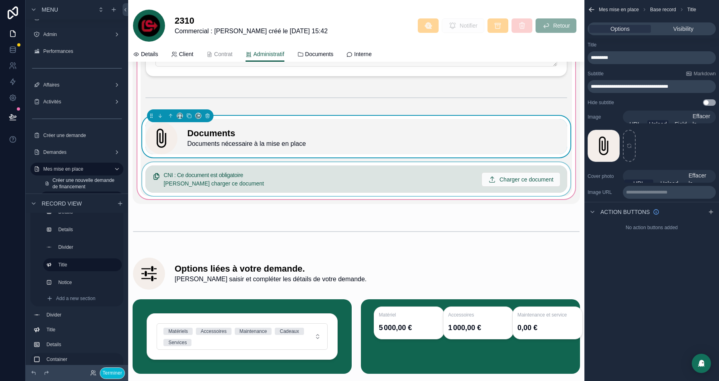
click at [277, 170] on div at bounding box center [356, 179] width 431 height 34
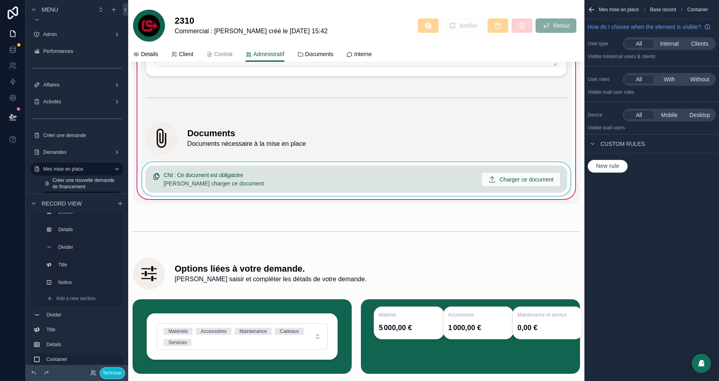
click at [460, 175] on div at bounding box center [356, 179] width 431 height 34
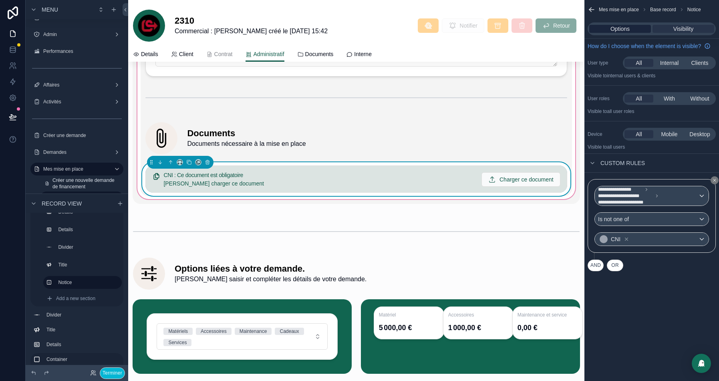
click at [613, 30] on span "Options" at bounding box center [619, 29] width 19 height 8
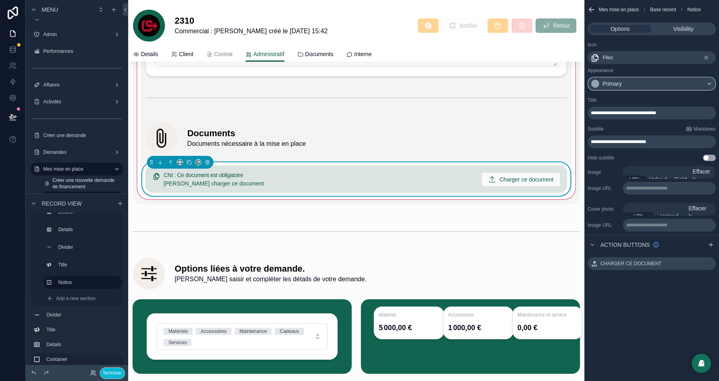
click at [611, 81] on div "Primary" at bounding box center [611, 84] width 19 height 8
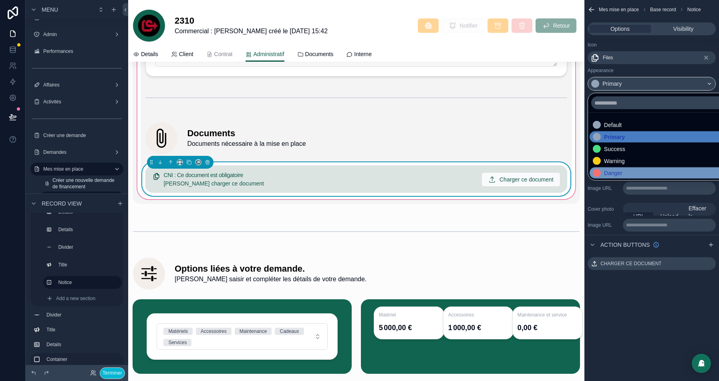
click at [609, 173] on div "Danger" at bounding box center [613, 173] width 18 height 8
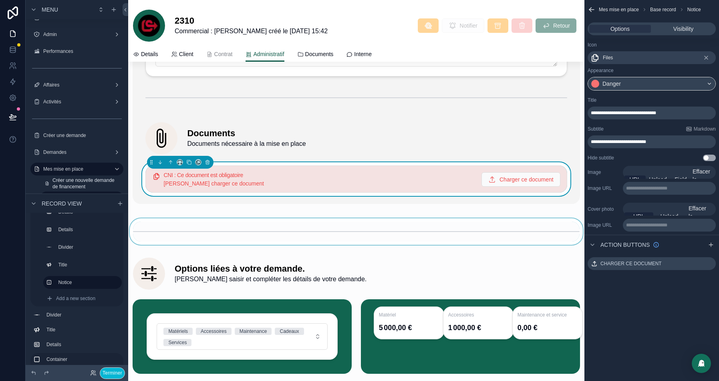
click at [295, 219] on div at bounding box center [356, 231] width 456 height 26
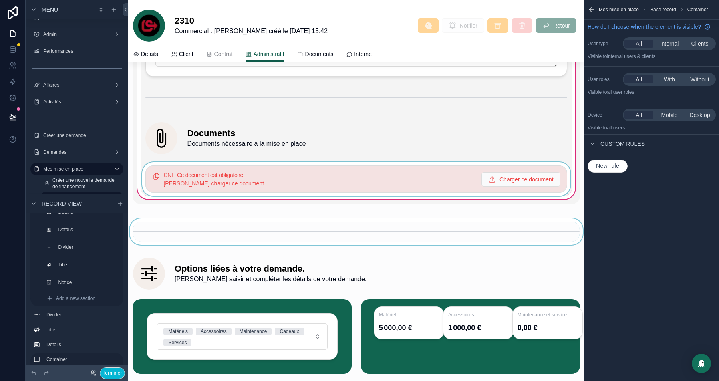
click at [267, 176] on div at bounding box center [356, 179] width 431 height 34
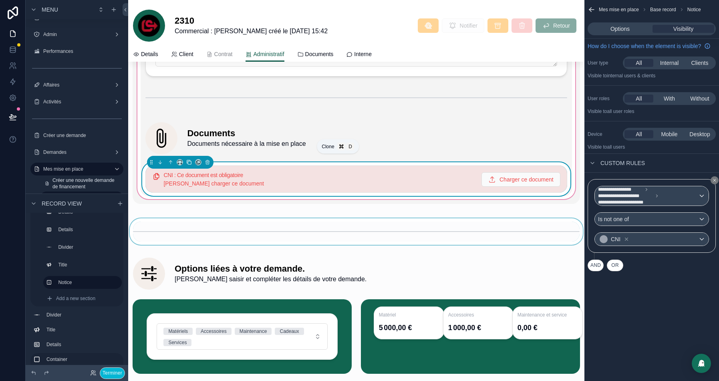
click at [189, 159] on icon at bounding box center [189, 162] width 6 height 6
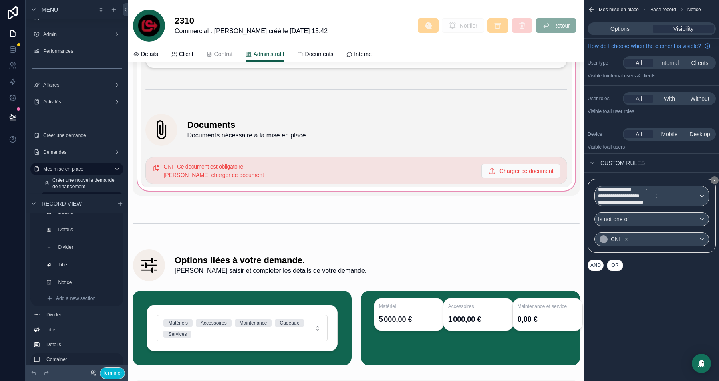
scroll to position [1547, 0]
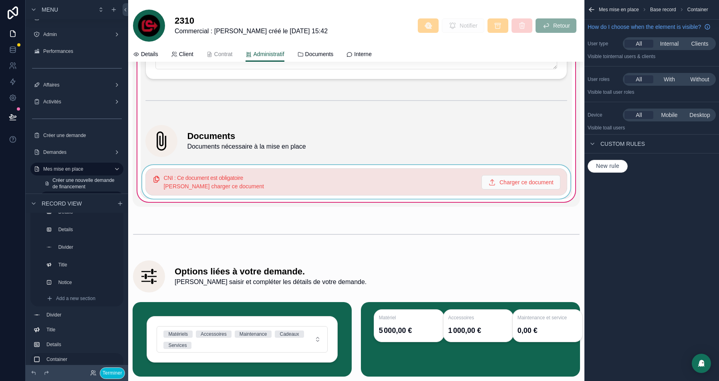
click at [215, 175] on div at bounding box center [356, 182] width 431 height 34
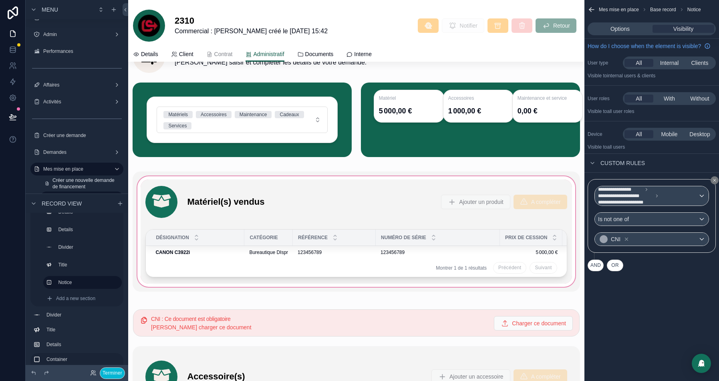
scroll to position [1784, 0]
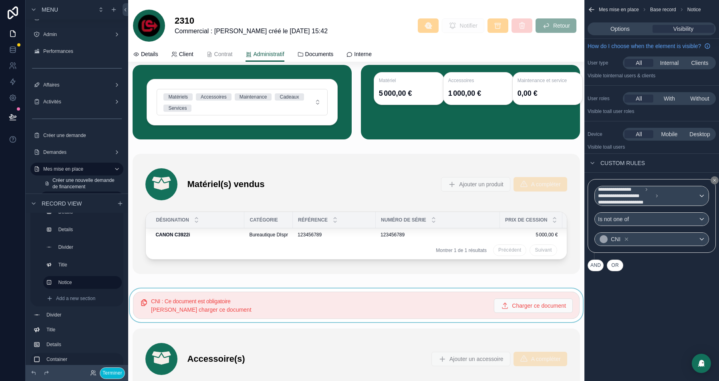
click at [146, 293] on div at bounding box center [356, 305] width 456 height 34
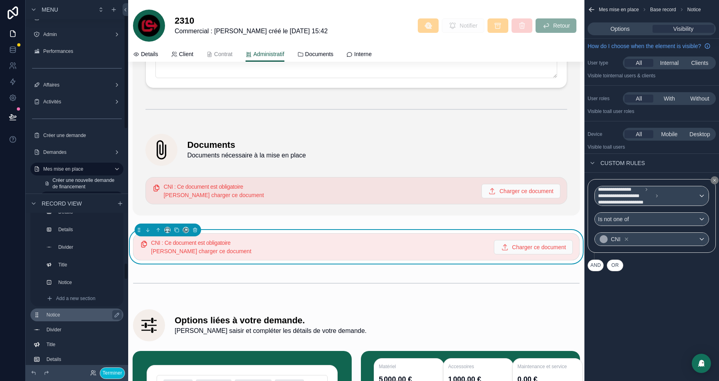
scroll to position [453, 0]
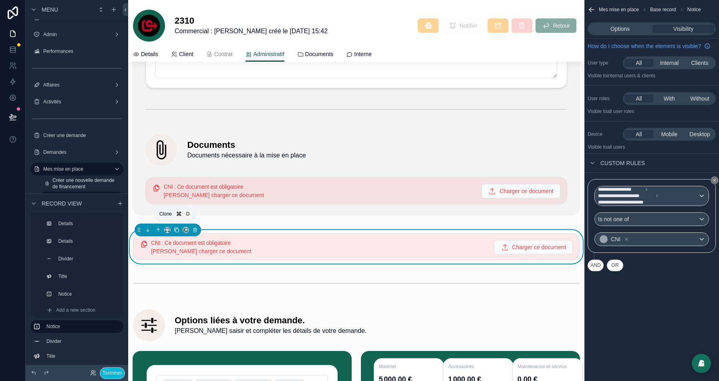
click at [178, 229] on icon at bounding box center [176, 230] width 3 height 3
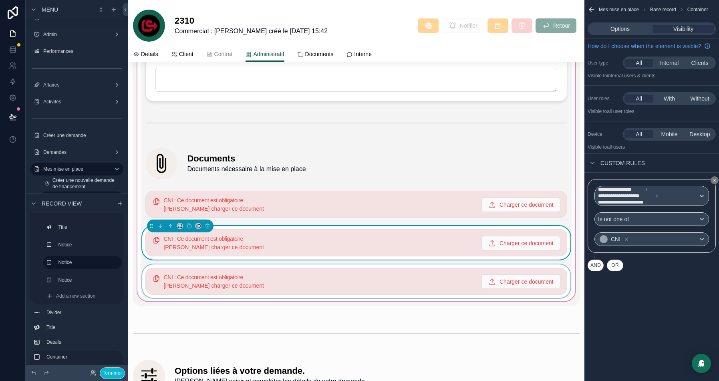
scroll to position [1523, 0]
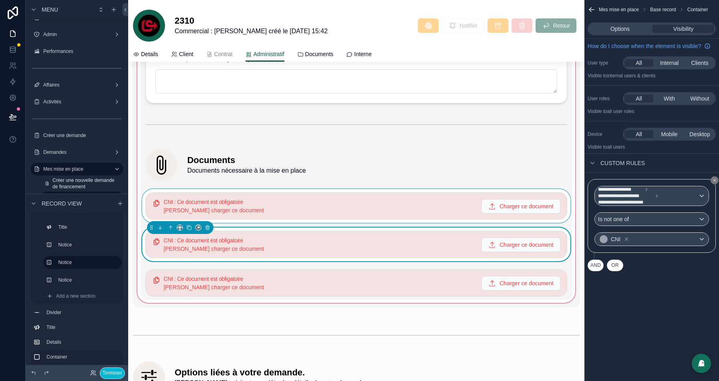
click at [276, 209] on div at bounding box center [356, 206] width 431 height 34
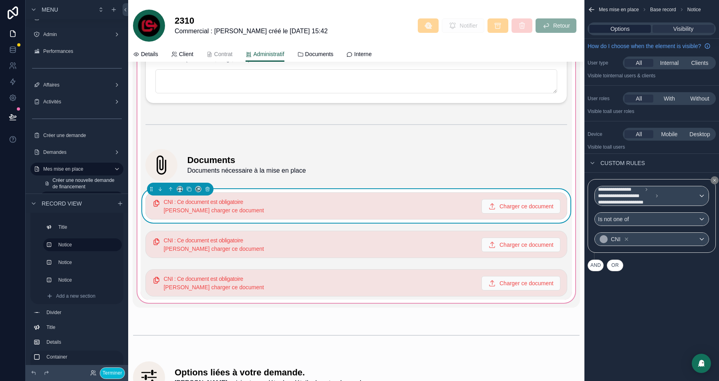
click at [611, 25] on span "Options" at bounding box center [619, 29] width 19 height 8
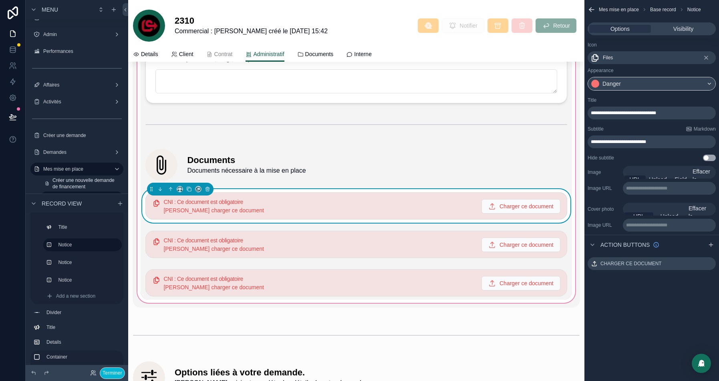
click at [592, 141] on span "**********" at bounding box center [618, 141] width 55 height 5
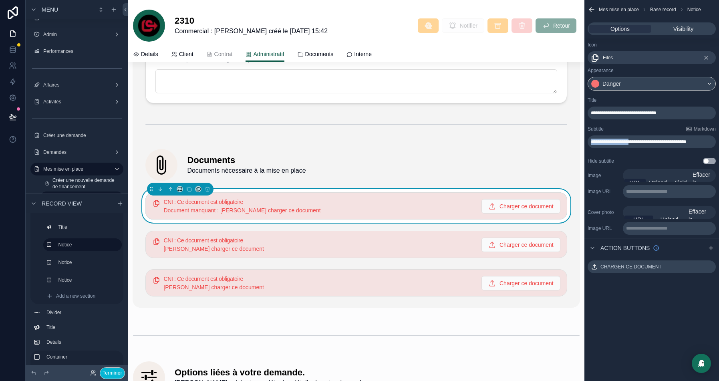
drag, startPoint x: 645, startPoint y: 139, endPoint x: 583, endPoint y: 139, distance: 62.9
click at [583, 139] on div "Onboarding Mon Onboarding Accueil Admin Performances Affaires 4 Activités 2 Cré…" at bounding box center [423, 190] width 591 height 381
copy span "**********"
click at [270, 243] on div at bounding box center [356, 244] width 431 height 34
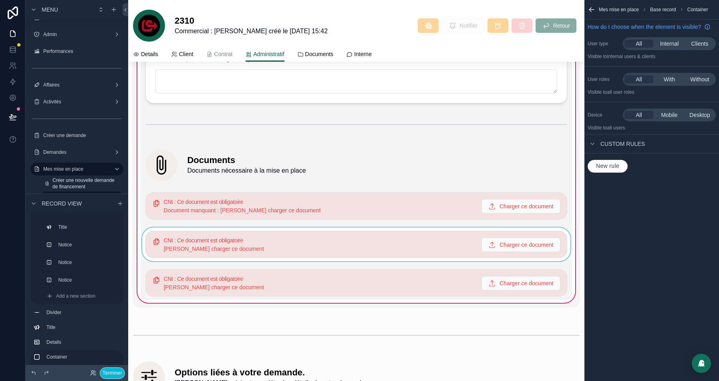
click at [400, 248] on div at bounding box center [356, 244] width 431 height 34
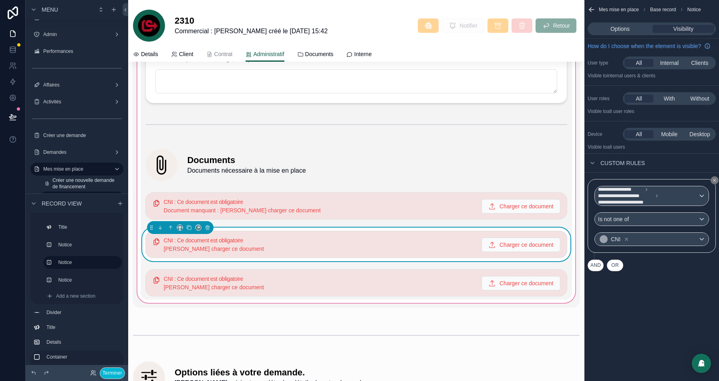
click at [609, 24] on div "Options Visibility" at bounding box center [651, 28] width 128 height 13
click at [611, 26] on span "Options" at bounding box center [619, 29] width 19 height 8
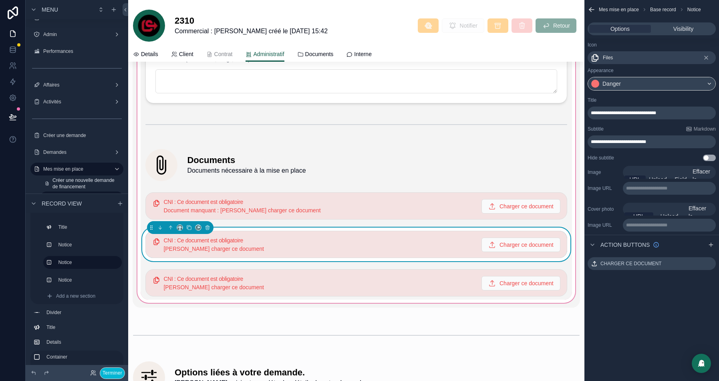
click at [593, 141] on span "**********" at bounding box center [618, 141] width 55 height 5
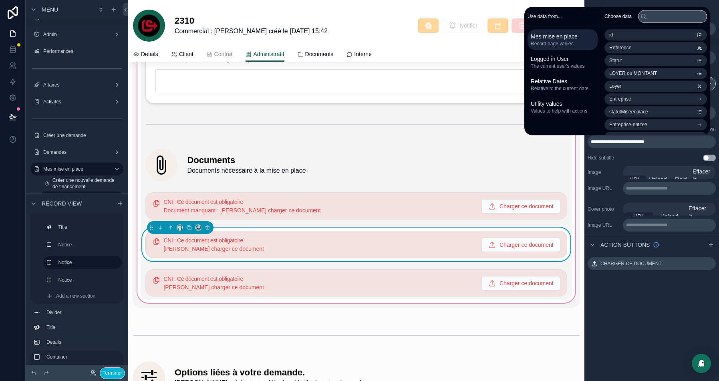
paste div "scrollable content"
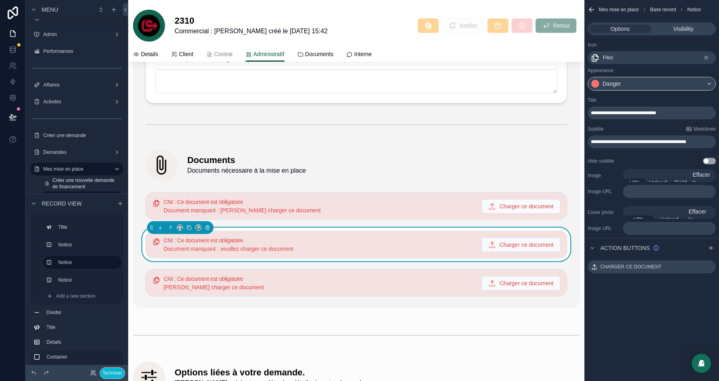
click at [274, 285] on div at bounding box center [356, 283] width 431 height 34
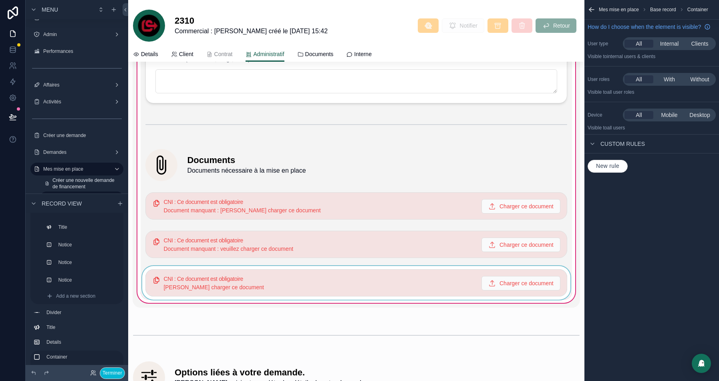
click at [335, 268] on div at bounding box center [356, 283] width 431 height 34
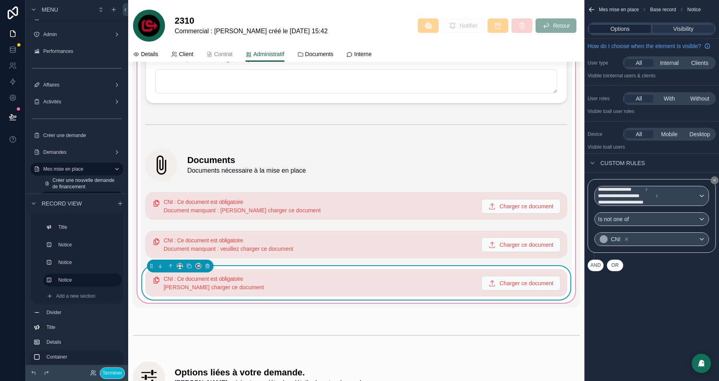
click at [625, 25] on span "Options" at bounding box center [619, 29] width 19 height 8
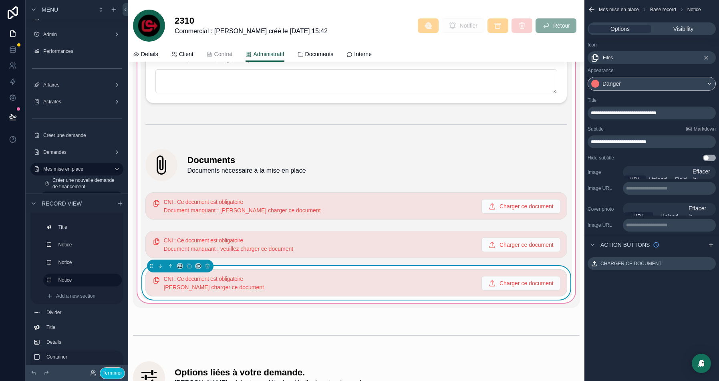
click at [592, 143] on span "**********" at bounding box center [618, 141] width 55 height 5
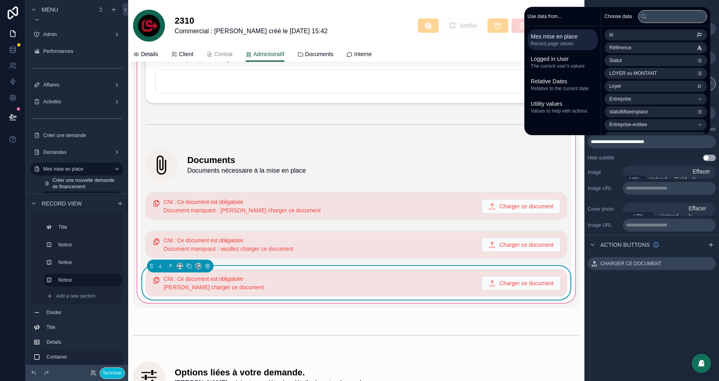
paste div "scrollable content"
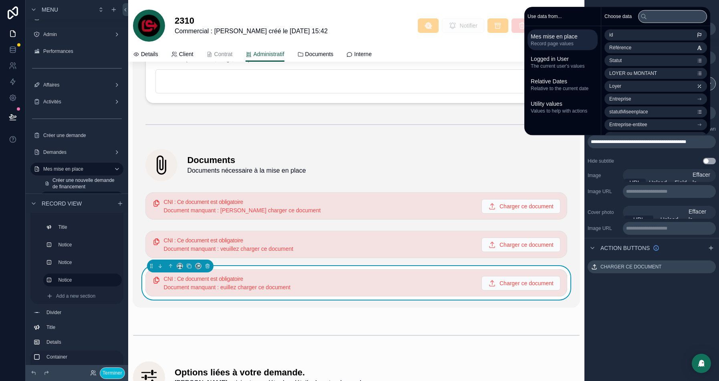
click at [654, 162] on div "Hide subtitle Use setting" at bounding box center [651, 161] width 128 height 6
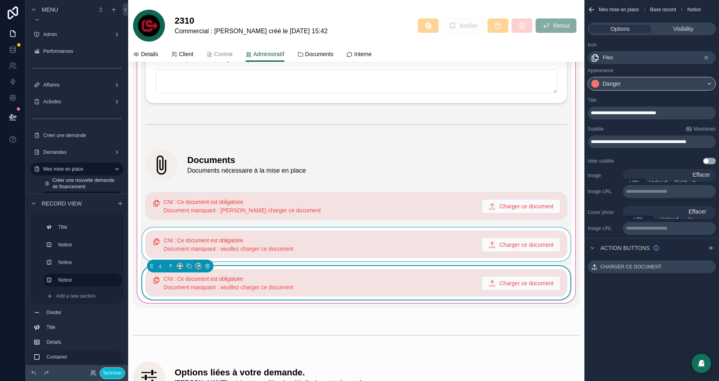
click at [330, 227] on div at bounding box center [356, 244] width 431 height 34
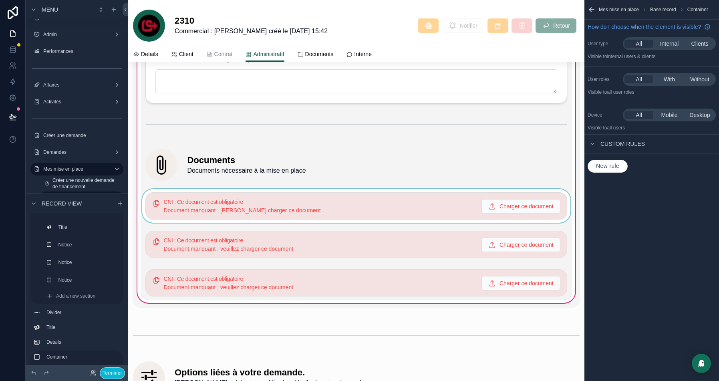
click at [205, 201] on div at bounding box center [356, 206] width 431 height 34
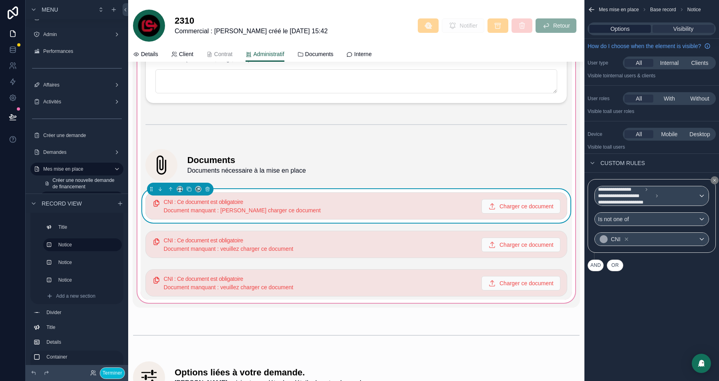
click at [618, 32] on span "Options" at bounding box center [619, 29] width 19 height 8
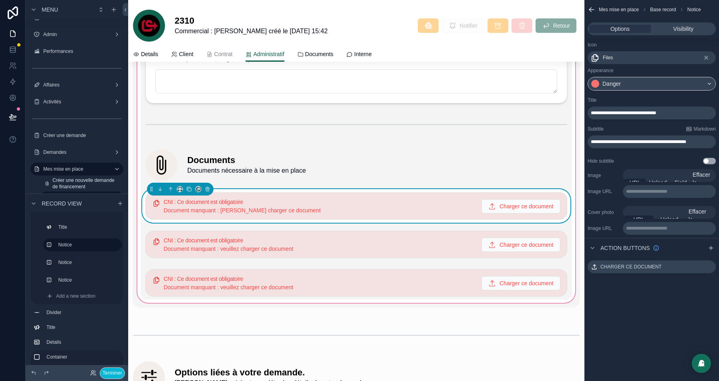
click at [601, 113] on span "**********" at bounding box center [623, 113] width 65 height 5
click at [615, 111] on span "**********" at bounding box center [633, 113] width 85 height 5
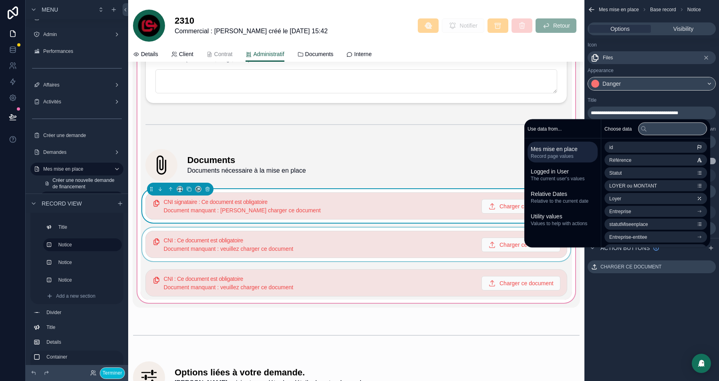
click at [249, 238] on div at bounding box center [356, 244] width 431 height 34
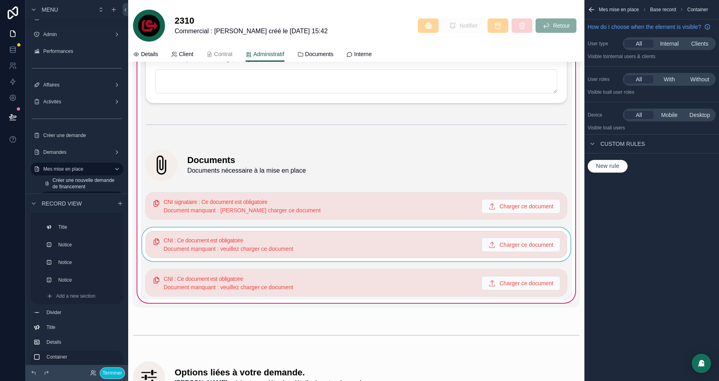
click at [310, 244] on div at bounding box center [356, 244] width 431 height 34
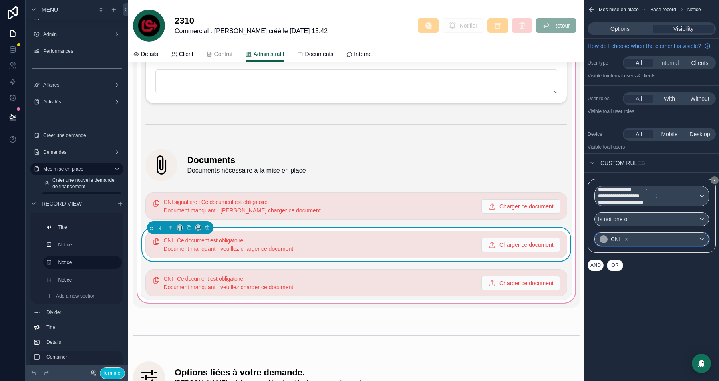
click at [643, 242] on div "CNI" at bounding box center [652, 239] width 114 height 13
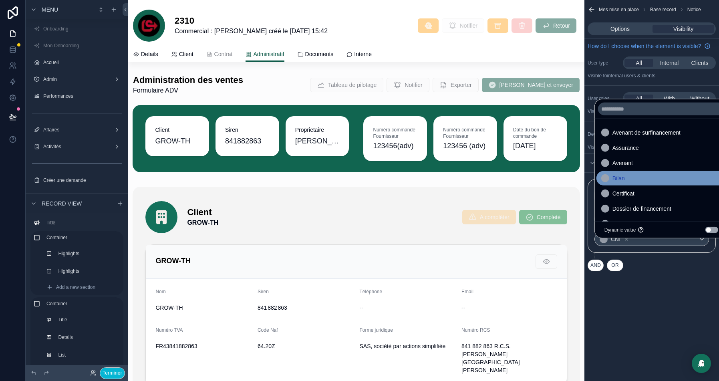
scroll to position [1523, 0]
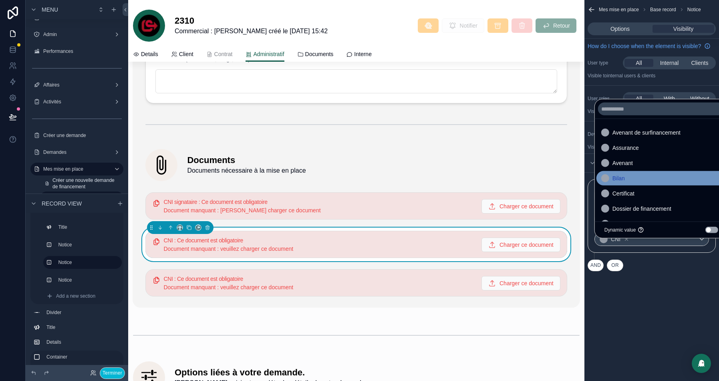
click at [634, 181] on div "Bilan" at bounding box center [661, 178] width 120 height 10
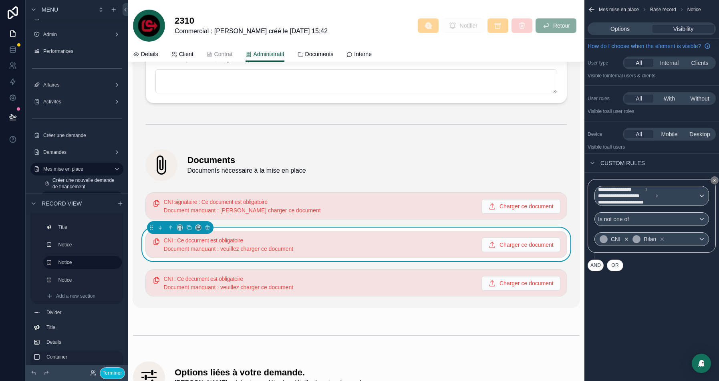
click at [627, 242] on icon "scrollable content" at bounding box center [626, 239] width 6 height 6
click at [629, 32] on span "Options" at bounding box center [619, 29] width 19 height 8
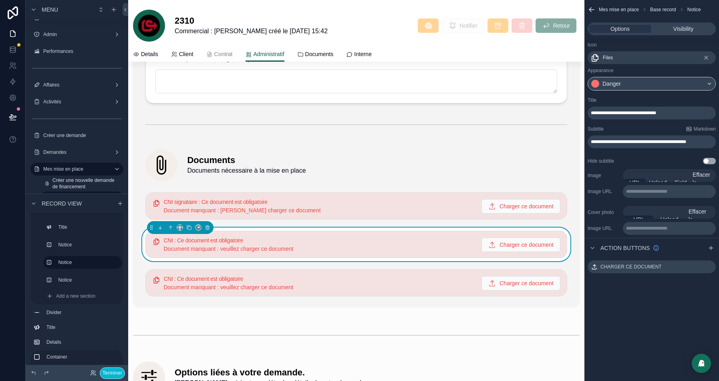
click at [595, 114] on span "**********" at bounding box center [623, 113] width 65 height 5
click at [371, 279] on div at bounding box center [356, 283] width 431 height 34
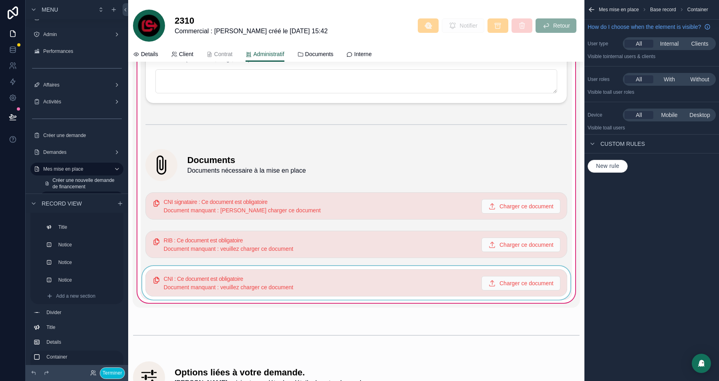
click at [360, 276] on div at bounding box center [356, 283] width 431 height 34
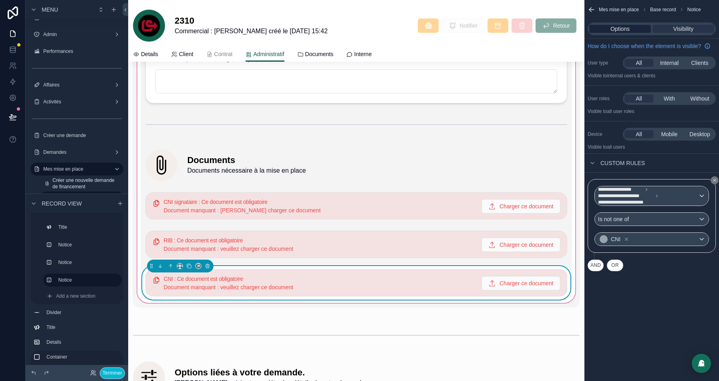
click at [618, 27] on span "Options" at bounding box center [619, 29] width 19 height 8
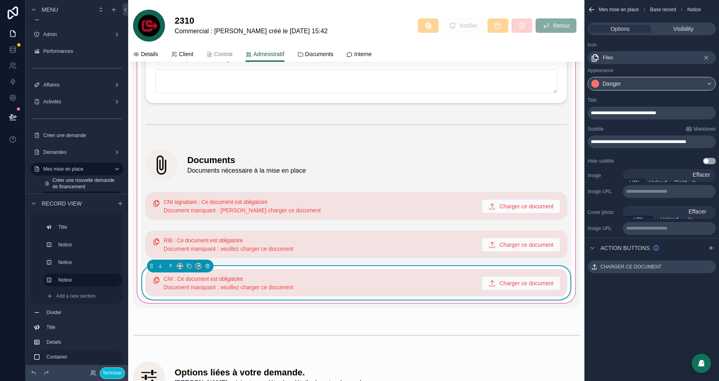
click at [596, 113] on span "**********" at bounding box center [623, 113] width 65 height 5
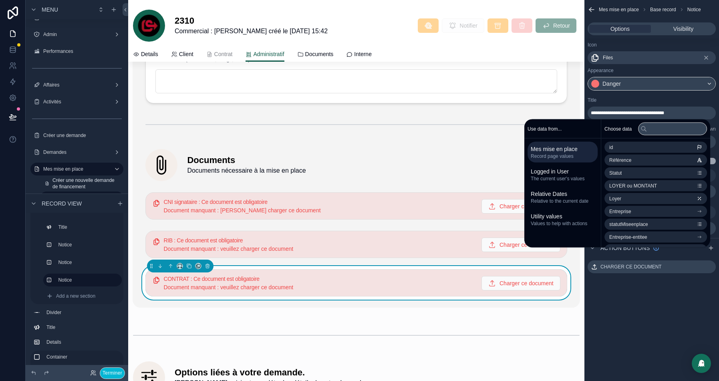
click at [642, 94] on div "**********" at bounding box center [651, 131] width 135 height 74
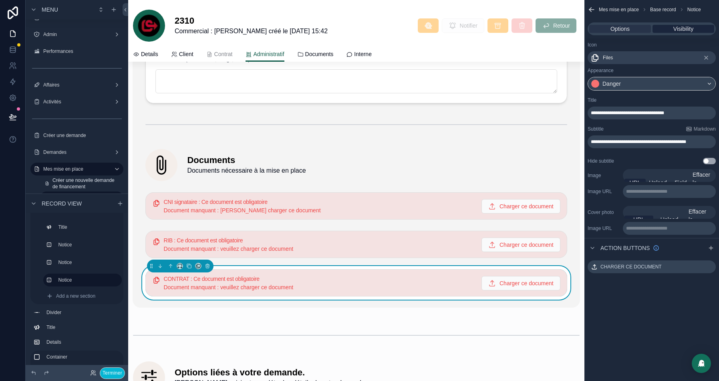
click at [677, 25] on span "Visibility" at bounding box center [683, 29] width 20 height 8
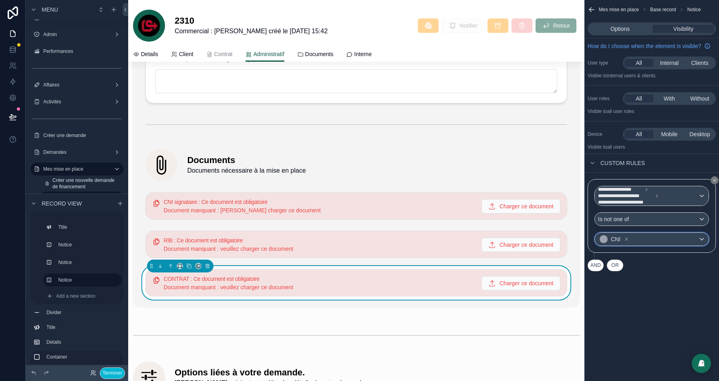
click at [658, 244] on div "CNI" at bounding box center [652, 239] width 114 height 13
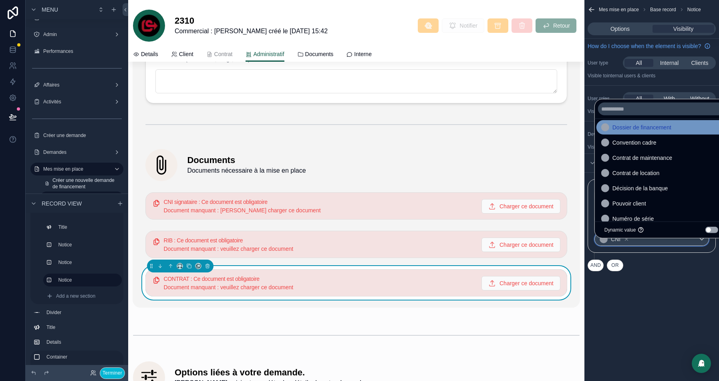
scroll to position [82, 0]
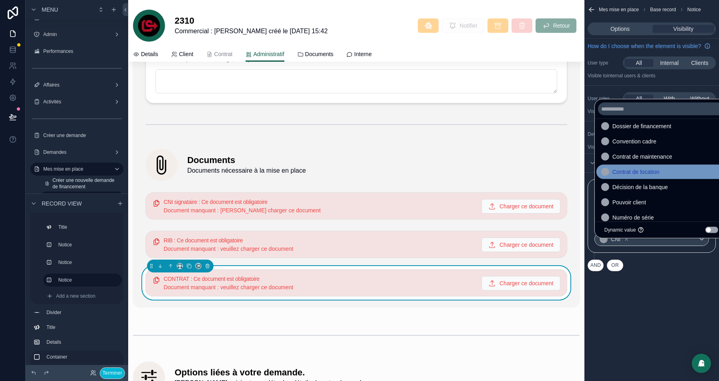
click at [659, 172] on span "Contrat de location" at bounding box center [635, 172] width 47 height 10
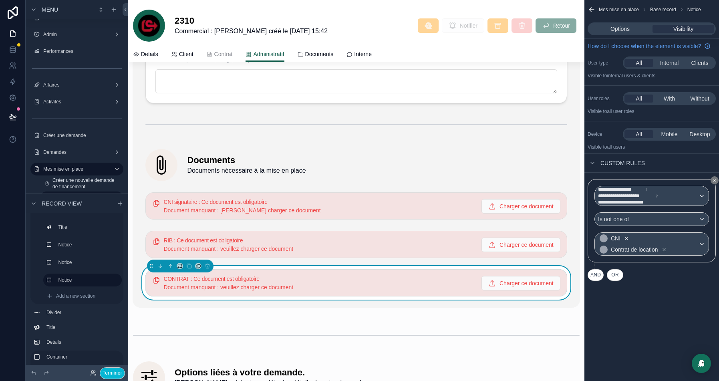
click at [627, 239] on icon "scrollable content" at bounding box center [626, 238] width 3 height 3
click at [374, 241] on div at bounding box center [356, 244] width 431 height 34
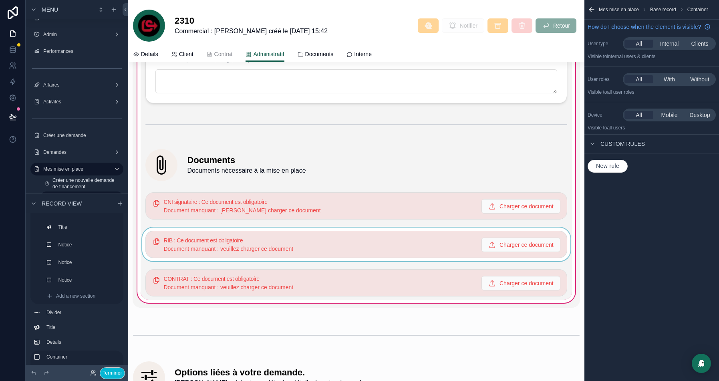
click at [352, 230] on div at bounding box center [356, 244] width 431 height 34
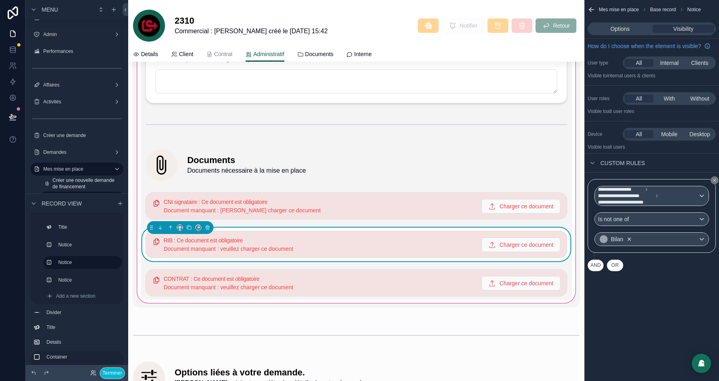
click at [631, 240] on icon "scrollable content" at bounding box center [629, 238] width 3 height 3
click at [666, 245] on div "Bilan" at bounding box center [652, 239] width 114 height 13
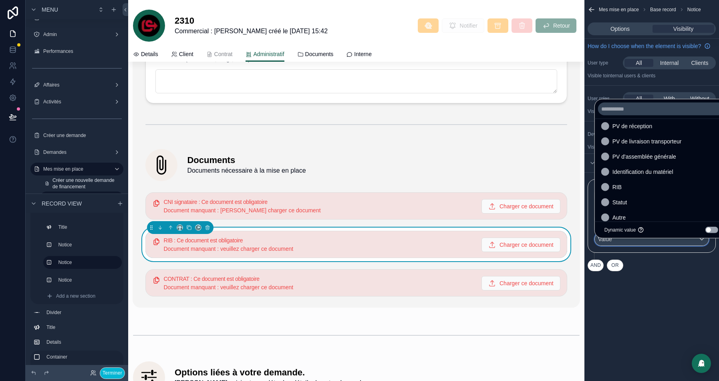
scroll to position [320, 0]
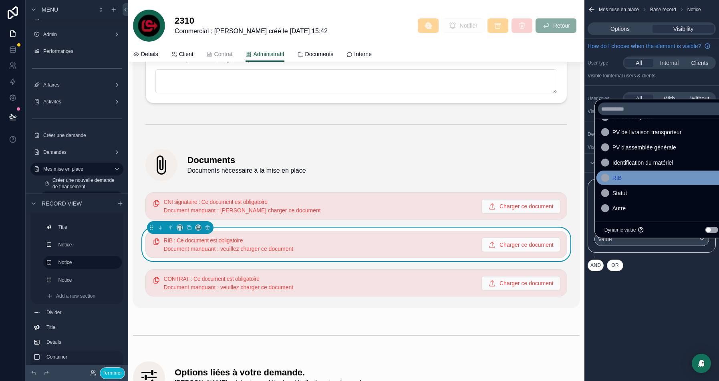
click at [623, 175] on div "RIB" at bounding box center [661, 178] width 120 height 10
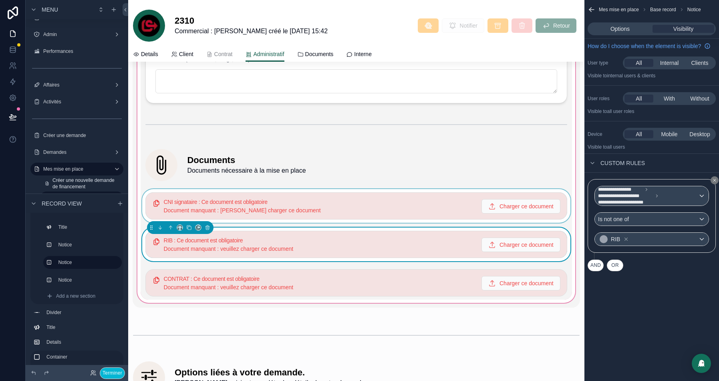
click at [322, 198] on div at bounding box center [356, 206] width 431 height 34
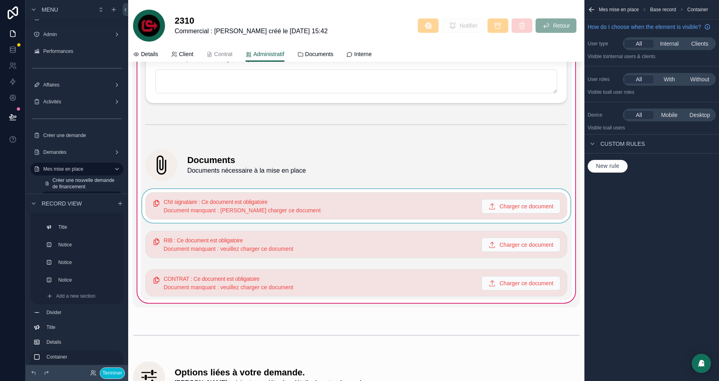
click at [369, 207] on div at bounding box center [356, 206] width 431 height 34
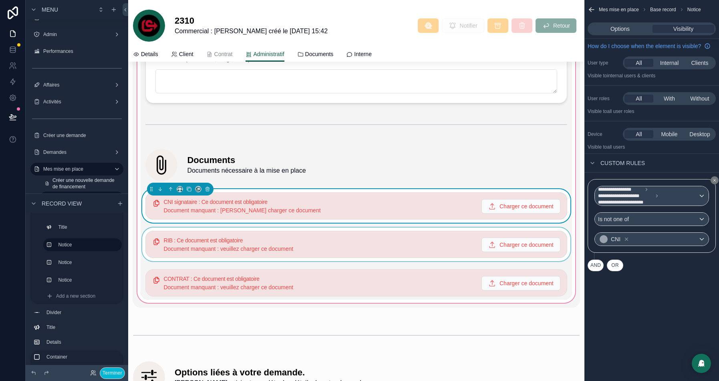
click at [345, 239] on div at bounding box center [356, 244] width 431 height 34
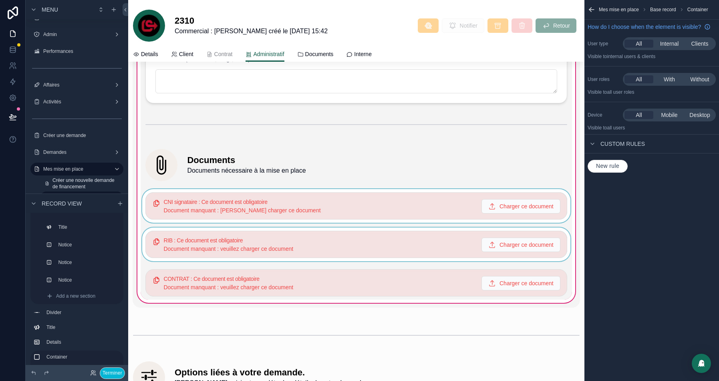
click at [394, 243] on div at bounding box center [356, 244] width 431 height 34
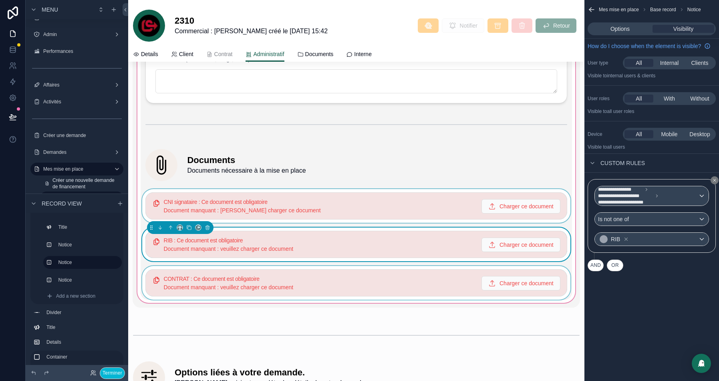
click at [357, 276] on div at bounding box center [356, 283] width 431 height 34
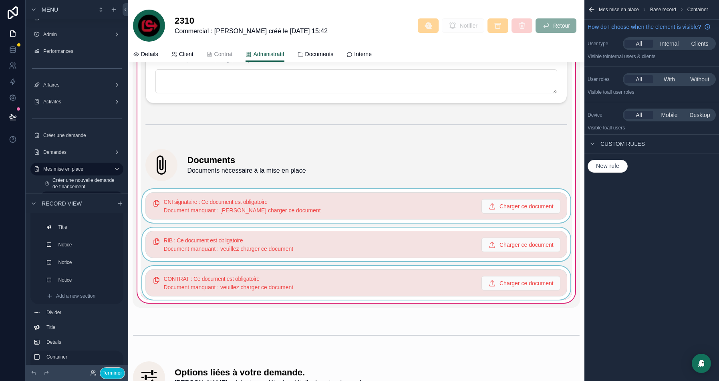
click at [397, 277] on div at bounding box center [356, 283] width 431 height 34
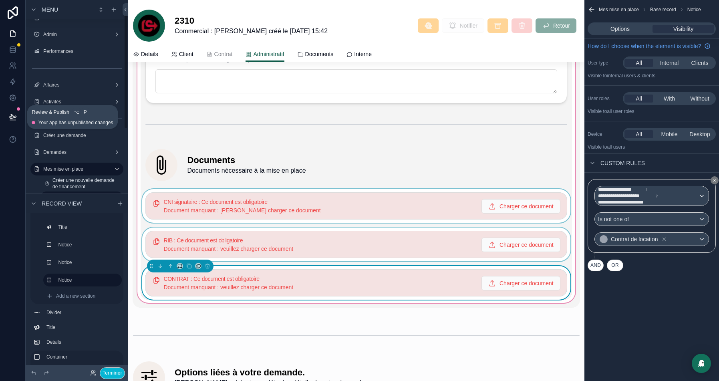
click at [17, 119] on button at bounding box center [13, 117] width 18 height 22
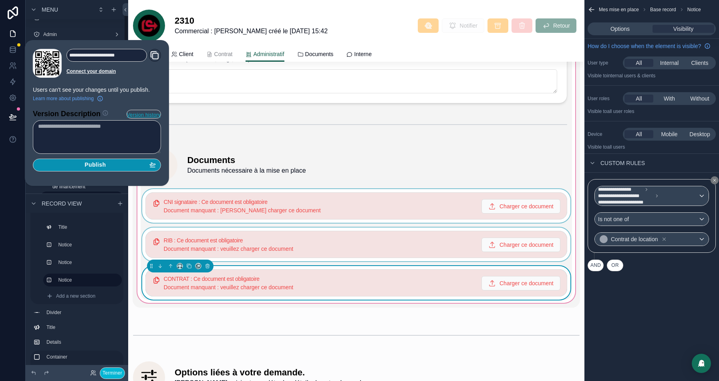
click at [91, 170] on button "Publish" at bounding box center [97, 165] width 128 height 13
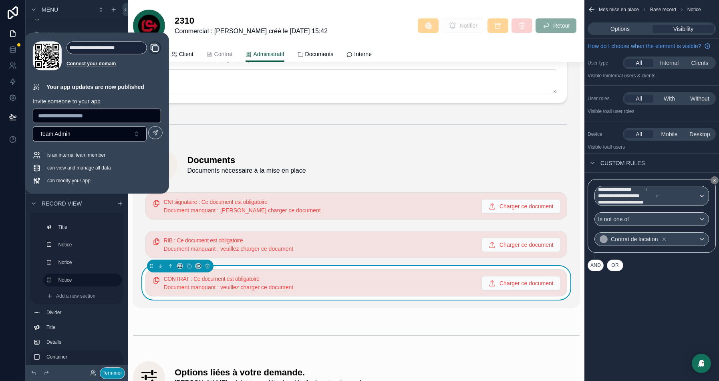
click at [115, 370] on button "Terminer" at bounding box center [112, 373] width 25 height 12
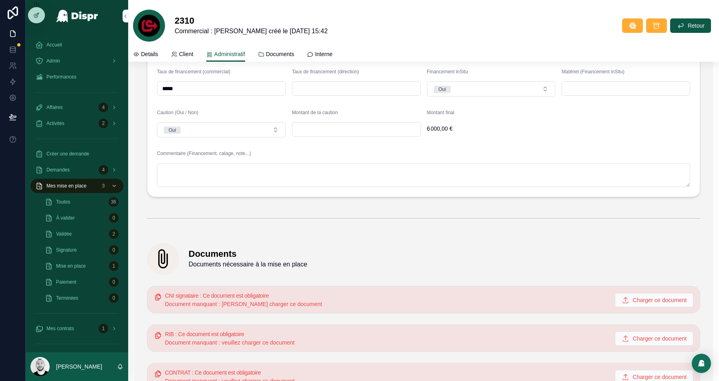
scroll to position [1338, 0]
click at [40, 16] on div at bounding box center [36, 15] width 16 height 15
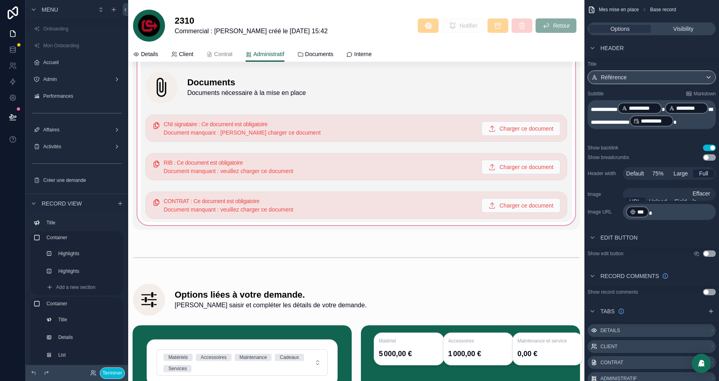
scroll to position [1603, 0]
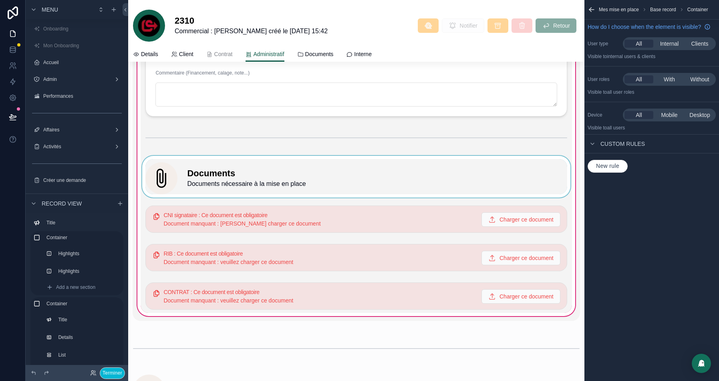
scroll to position [1506, 0]
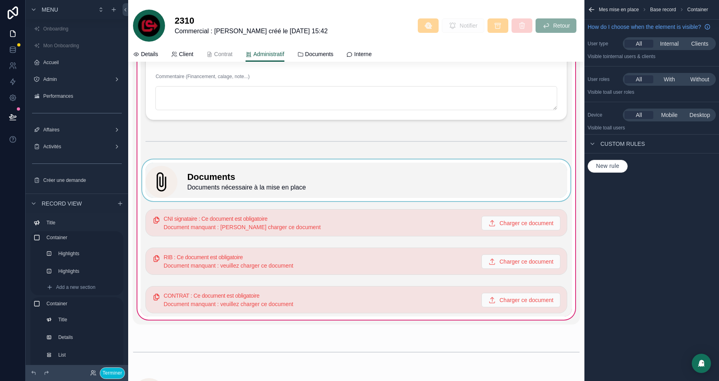
click at [249, 178] on div at bounding box center [356, 180] width 431 height 42
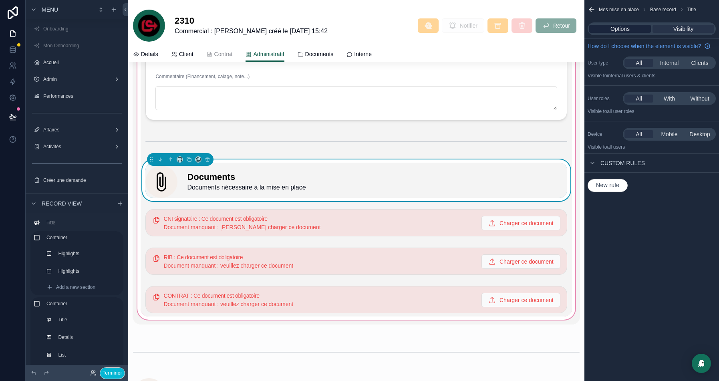
click at [625, 30] on span "Options" at bounding box center [619, 29] width 19 height 8
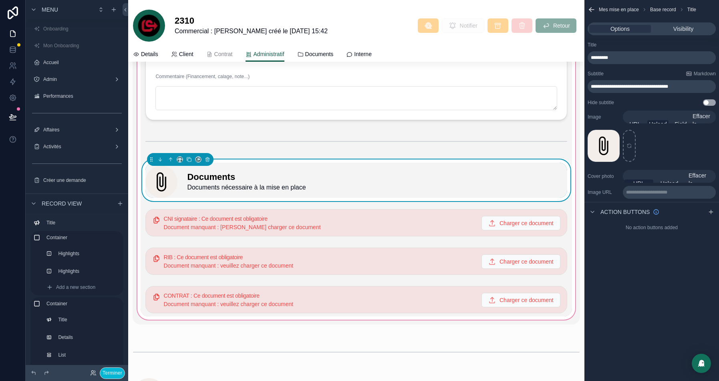
click at [710, 212] on icon "scrollable content" at bounding box center [710, 212] width 6 height 6
click at [711, 231] on icon "scrollable content" at bounding box center [709, 230] width 6 height 6
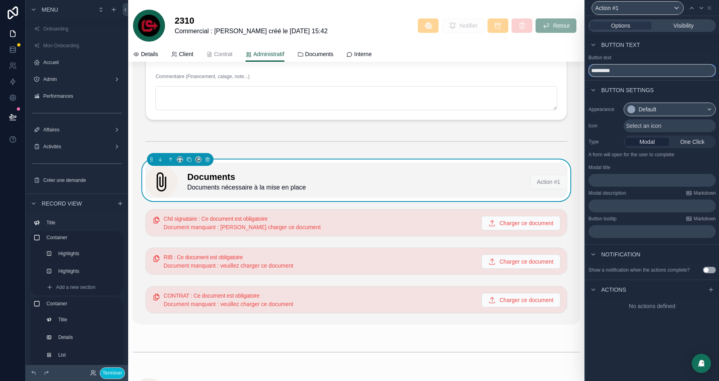
click at [601, 66] on input "*********" at bounding box center [651, 70] width 127 height 13
type input "********"
click at [659, 108] on div "Default" at bounding box center [669, 109] width 91 height 13
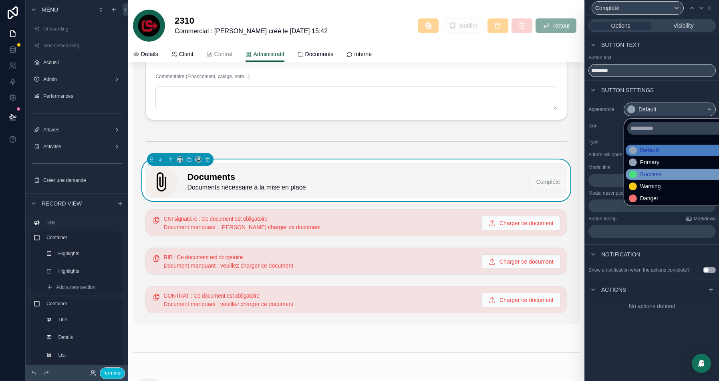
click at [652, 172] on div "Success" at bounding box center [650, 174] width 21 height 8
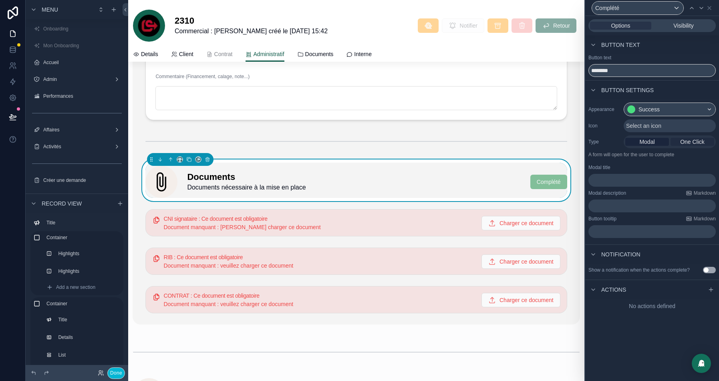
click at [689, 142] on span "One Click" at bounding box center [692, 142] width 24 height 8
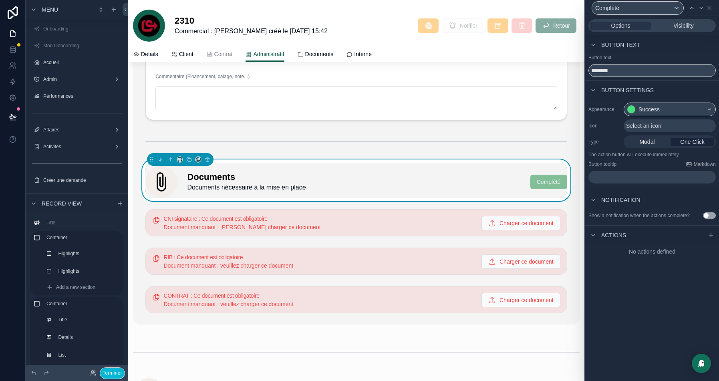
click at [642, 129] on span "Select an icon" at bounding box center [643, 126] width 35 height 8
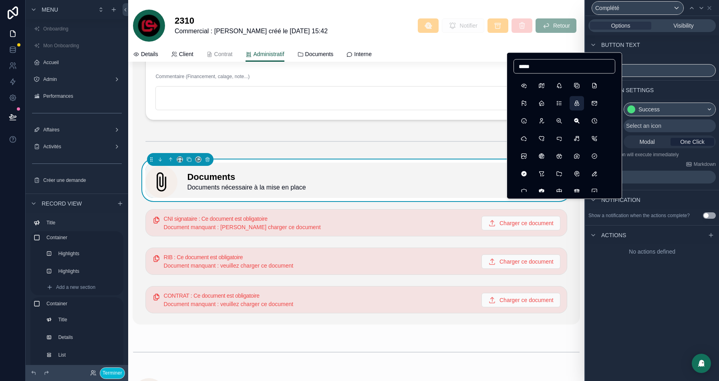
scroll to position [18, 0]
type input "*****"
click at [522, 170] on button "CircleCheckFilled" at bounding box center [523, 171] width 14 height 14
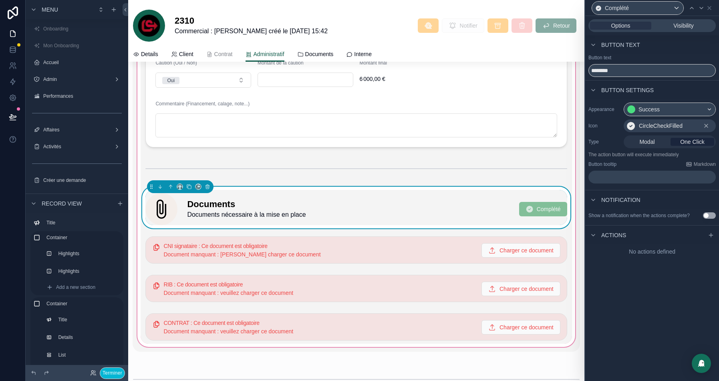
scroll to position [1456, 0]
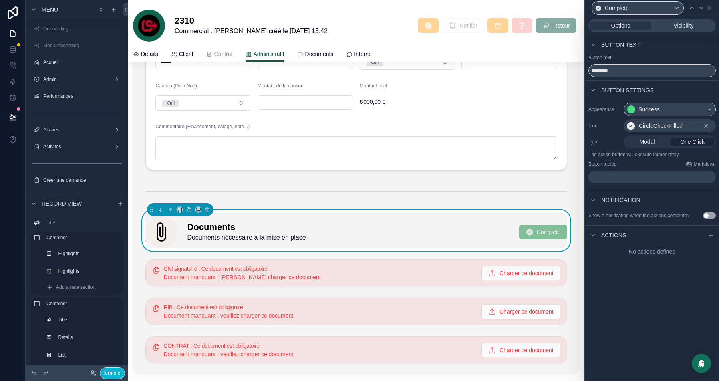
click at [677, 125] on span "CircleCheckFilled" at bounding box center [661, 126] width 44 height 8
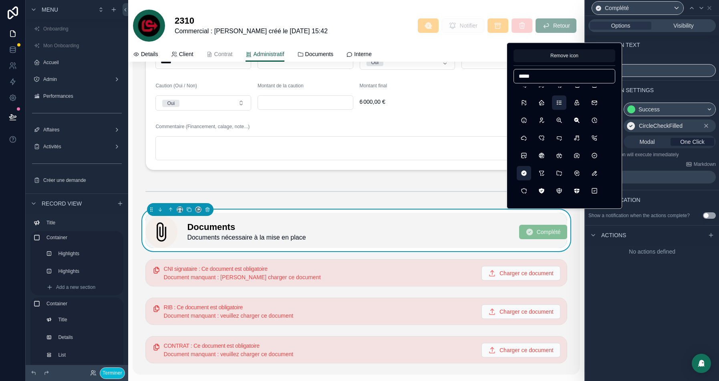
scroll to position [32, 0]
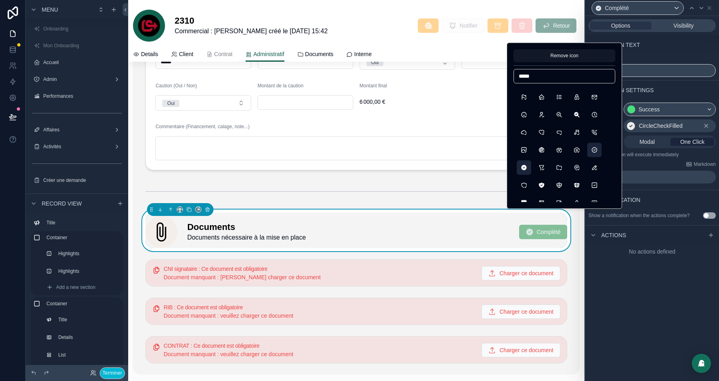
type input "*****"
click at [599, 151] on button "CircleCheck" at bounding box center [594, 150] width 14 height 14
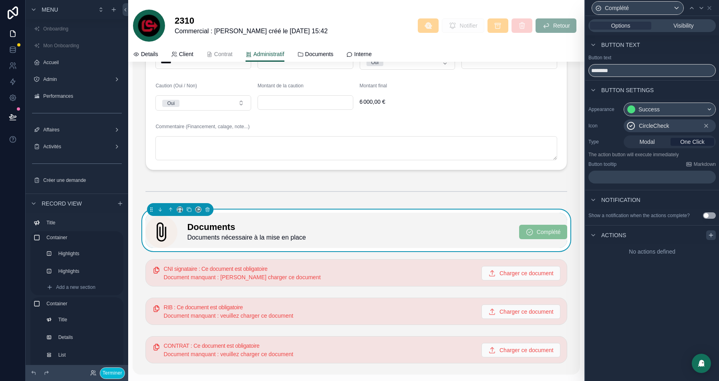
click at [711, 238] on icon at bounding box center [710, 235] width 6 height 6
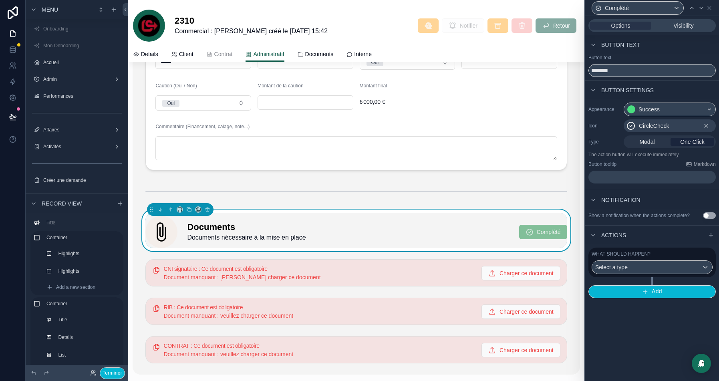
click at [709, 244] on div "Actions" at bounding box center [652, 234] width 134 height 19
click at [699, 257] on div "What should happen?" at bounding box center [651, 254] width 121 height 6
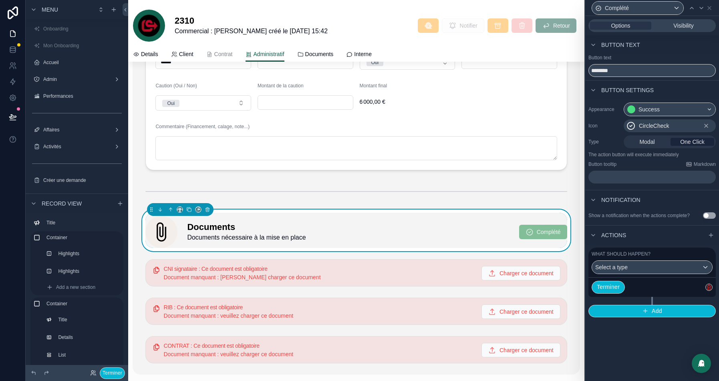
click at [707, 289] on icon "button" at bounding box center [709, 287] width 4 height 4
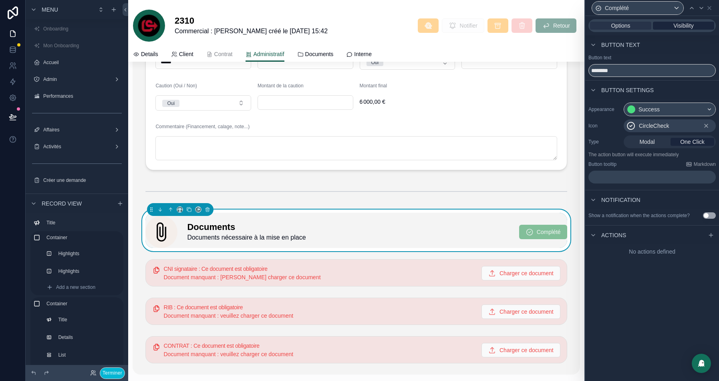
click at [681, 24] on span "Visibility" at bounding box center [683, 26] width 20 height 8
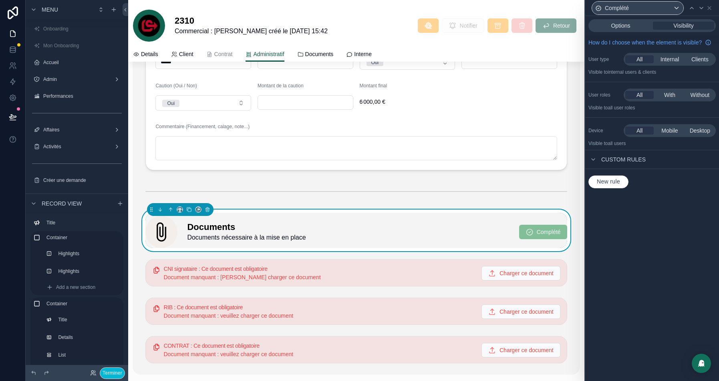
click at [615, 188] on button "New rule" at bounding box center [608, 181] width 40 height 13
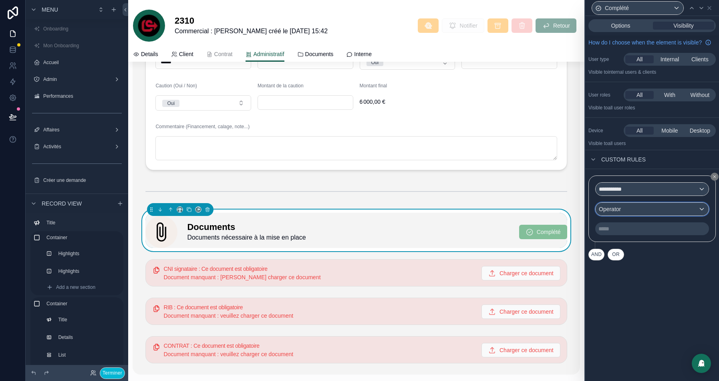
click at [641, 215] on div "Operator" at bounding box center [651, 209] width 113 height 13
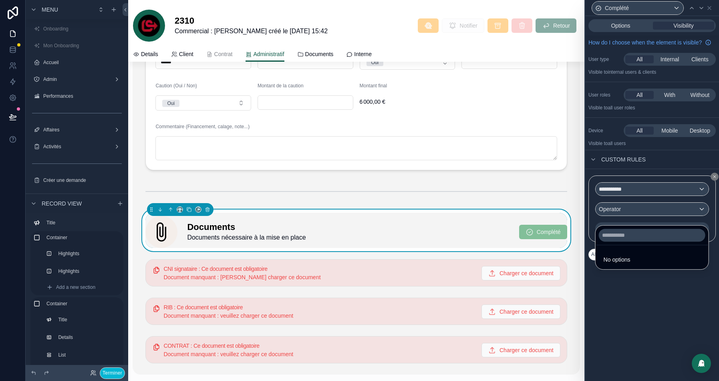
click at [641, 189] on div at bounding box center [652, 190] width 134 height 381
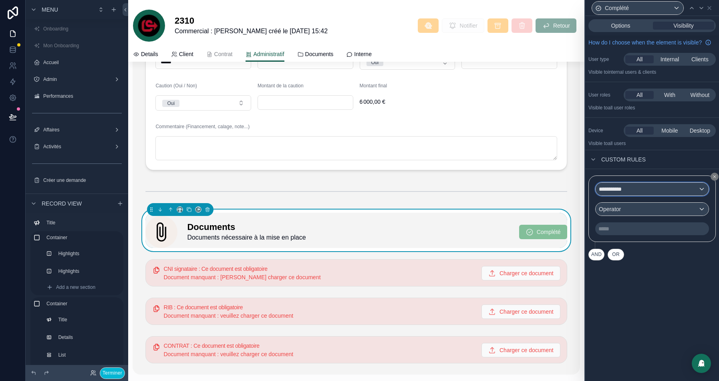
click at [640, 195] on div "**********" at bounding box center [651, 189] width 113 height 13
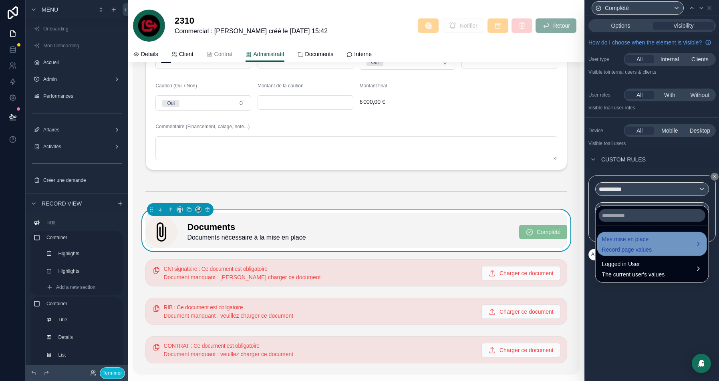
click at [633, 242] on span "Mes mise en place" at bounding box center [627, 239] width 50 height 10
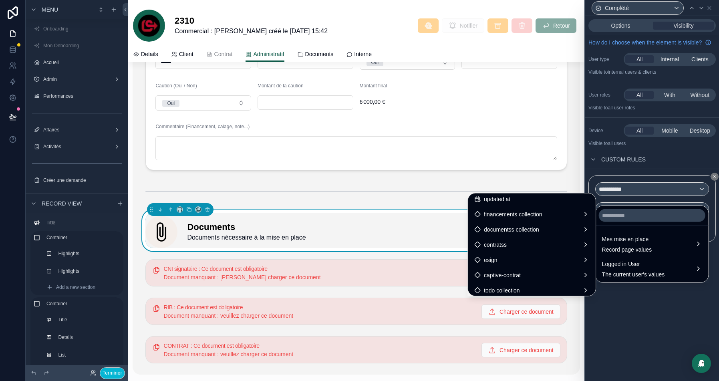
scroll to position [893, 0]
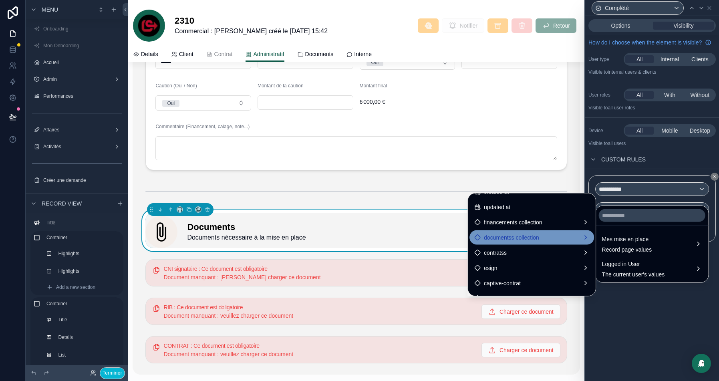
click at [500, 239] on span "documentss collection" at bounding box center [511, 238] width 55 height 10
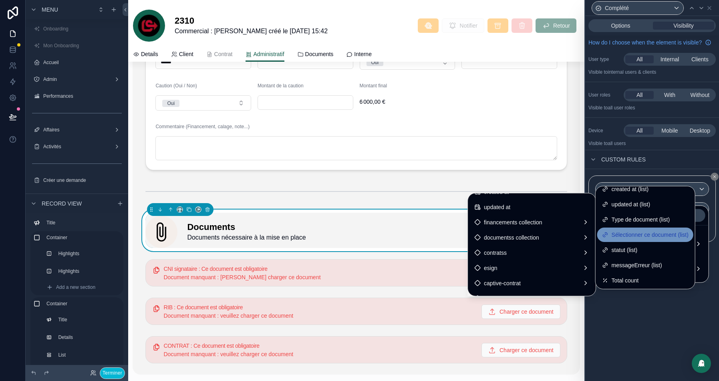
scroll to position [0, 0]
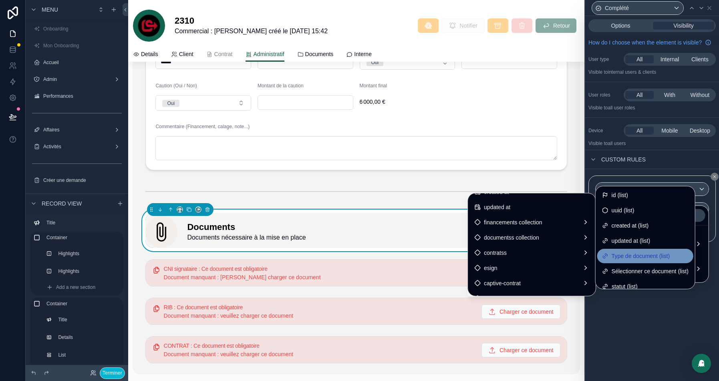
click at [659, 256] on span "Type de document (list)" at bounding box center [640, 256] width 58 height 10
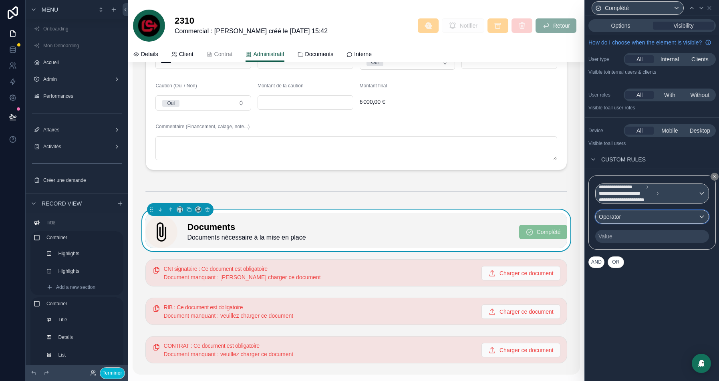
click at [653, 223] on div "Operator" at bounding box center [651, 216] width 113 height 13
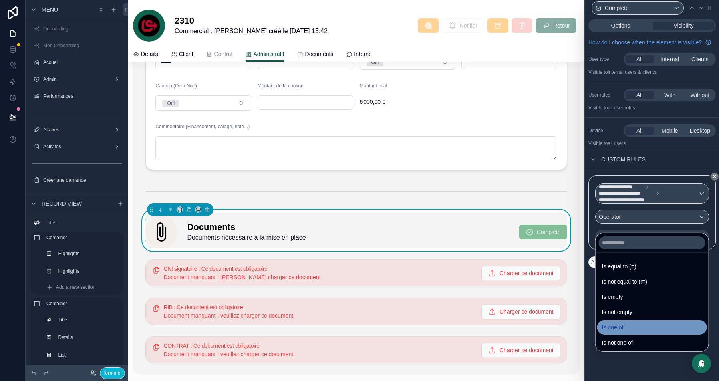
click at [642, 327] on div "Is one of" at bounding box center [652, 327] width 100 height 10
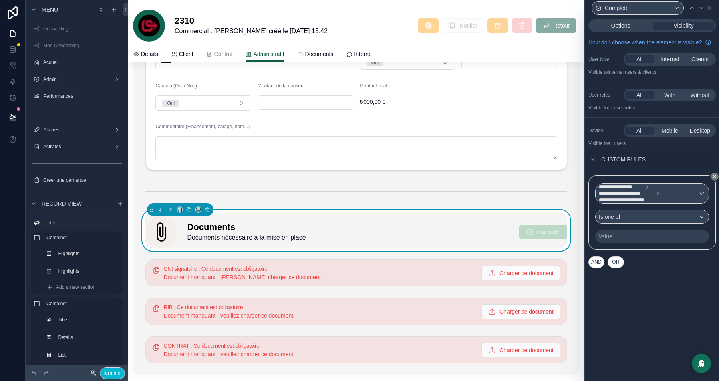
click at [617, 243] on div "Value" at bounding box center [652, 236] width 114 height 13
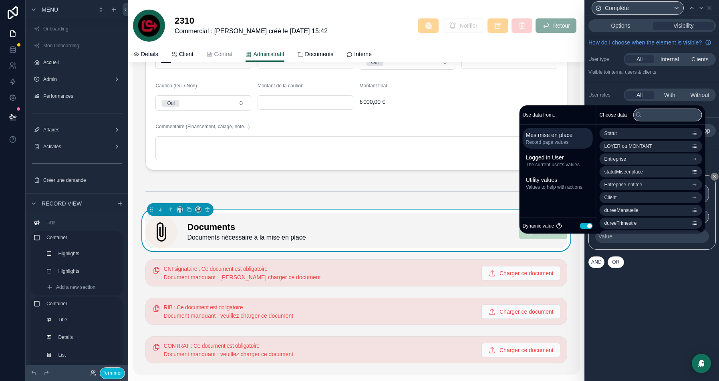
click at [580, 226] on button "Use setting" at bounding box center [586, 225] width 13 height 6
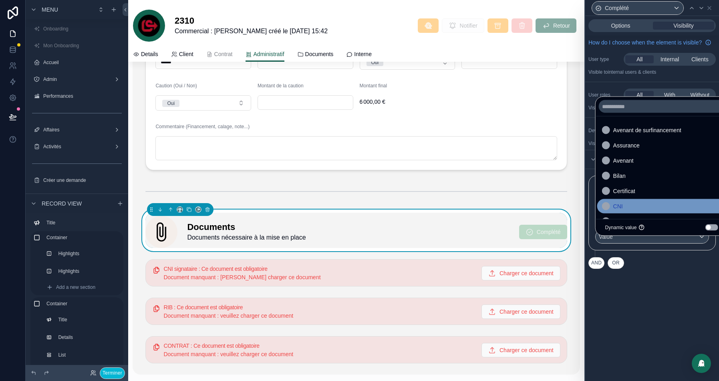
click at [623, 212] on div "CNI" at bounding box center [661, 206] width 129 height 14
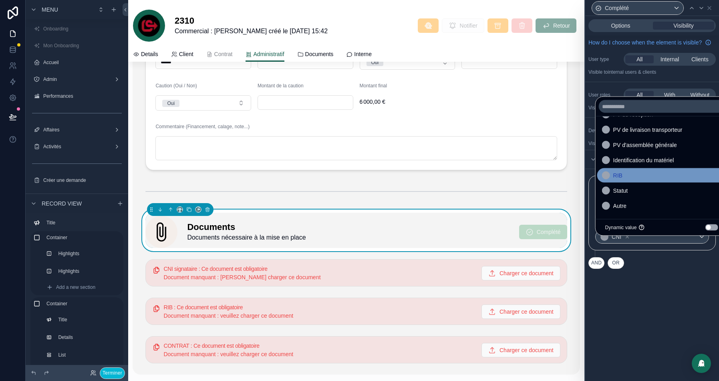
click at [634, 177] on div "RIB" at bounding box center [661, 176] width 119 height 10
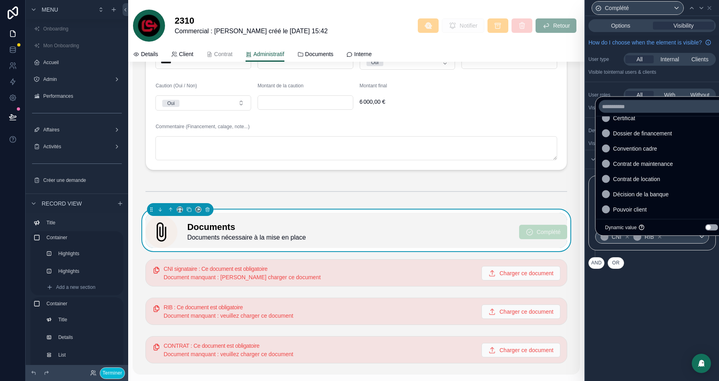
scroll to position [77, 0]
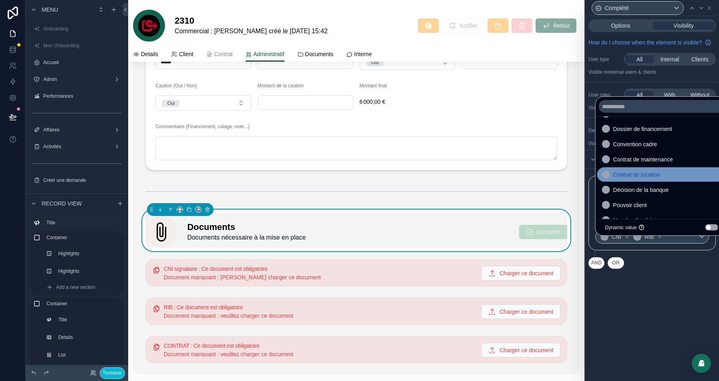
click at [644, 175] on span "Contrat de location" at bounding box center [636, 175] width 47 height 10
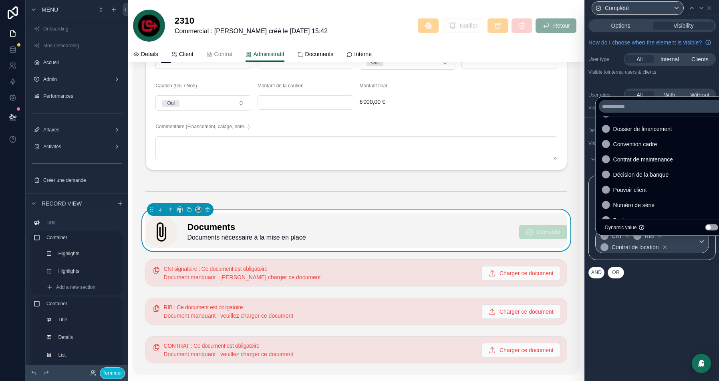
click at [651, 297] on div "**********" at bounding box center [652, 198] width 134 height 365
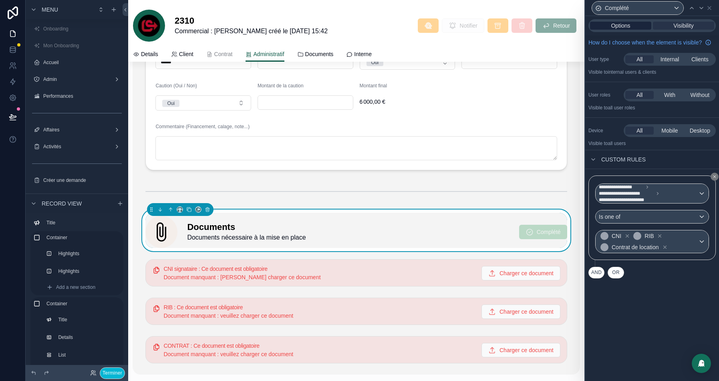
click at [622, 26] on span "Options" at bounding box center [620, 26] width 19 height 8
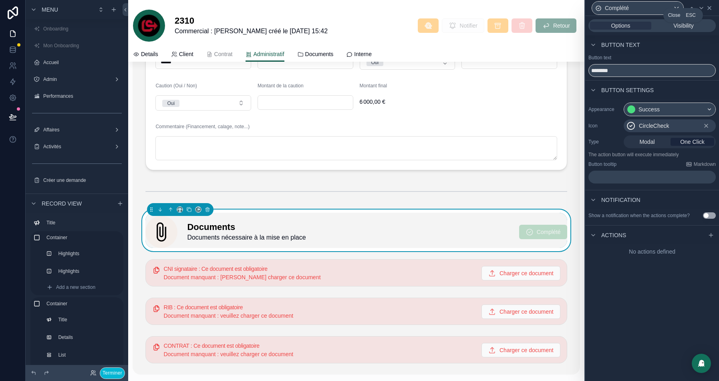
click at [707, 8] on icon at bounding box center [709, 8] width 6 height 6
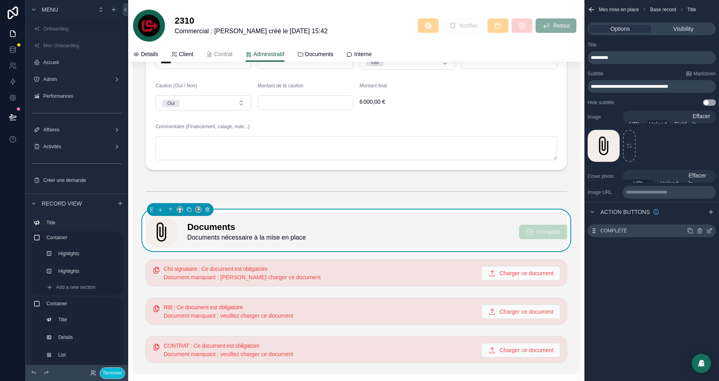
click at [689, 231] on icon "scrollable content" at bounding box center [691, 231] width 4 height 4
click at [708, 248] on icon "scrollable content" at bounding box center [709, 246] width 6 height 6
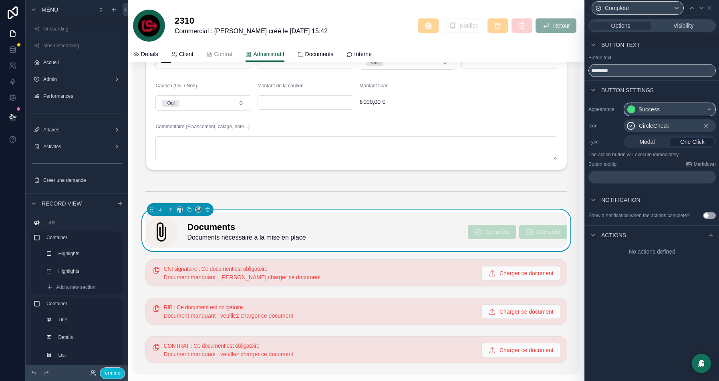
click at [663, 111] on div "Success" at bounding box center [669, 109] width 91 height 13
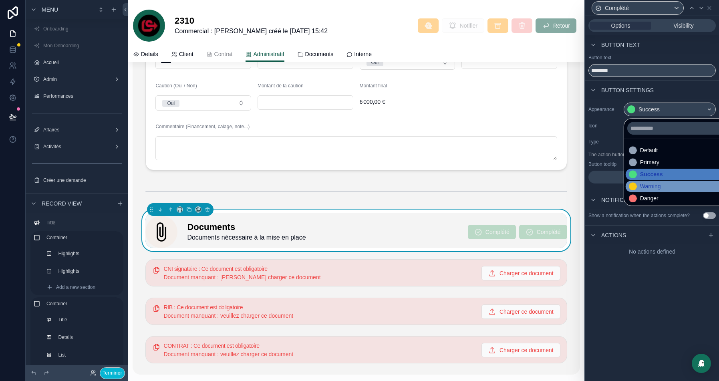
click at [652, 185] on div "Warning" at bounding box center [650, 186] width 21 height 8
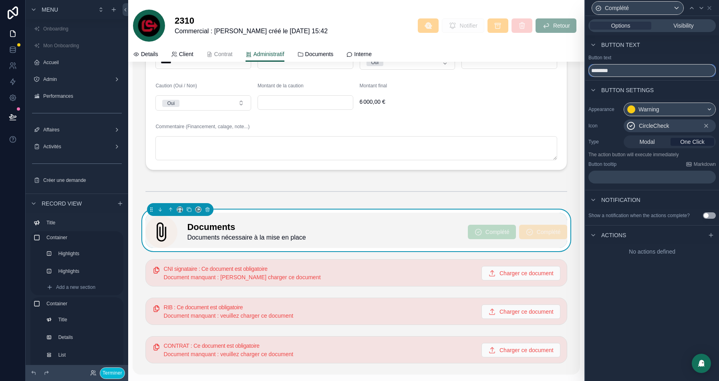
click at [600, 71] on input "********" at bounding box center [651, 70] width 127 height 13
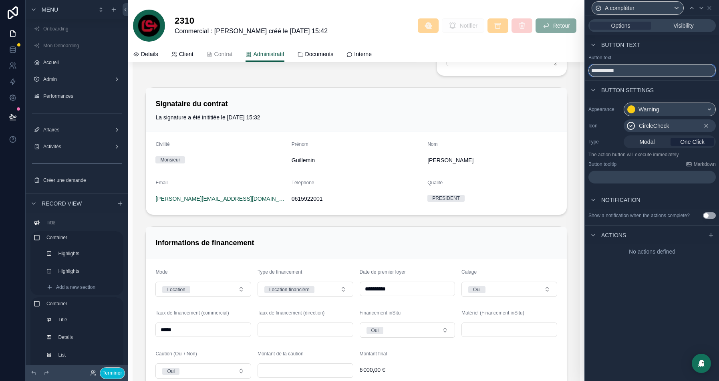
scroll to position [1220, 0]
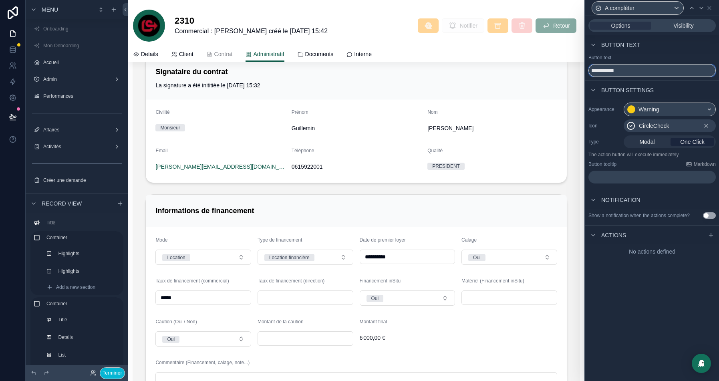
type input "**********"
click at [674, 128] on div "CircleCheck" at bounding box center [669, 125] width 92 height 13
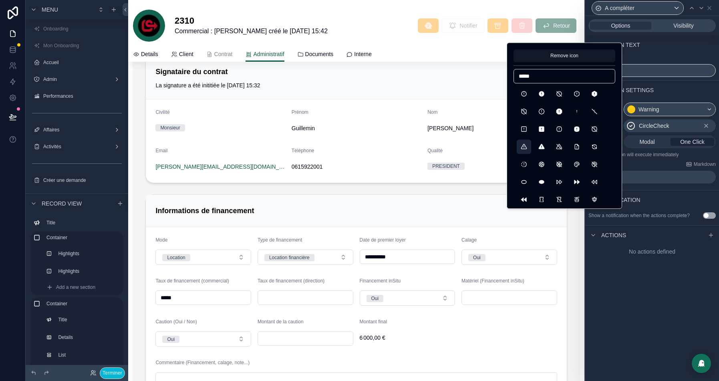
type input "*****"
drag, startPoint x: 524, startPoint y: 149, endPoint x: 615, endPoint y: 191, distance: 100.0
click at [524, 149] on button "AlertTriangle" at bounding box center [523, 146] width 14 height 14
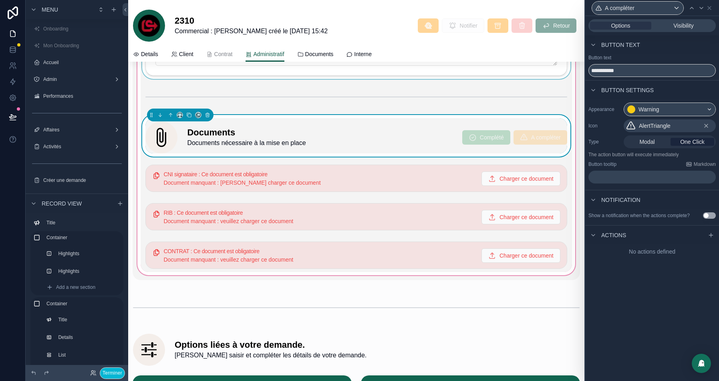
scroll to position [1585, 0]
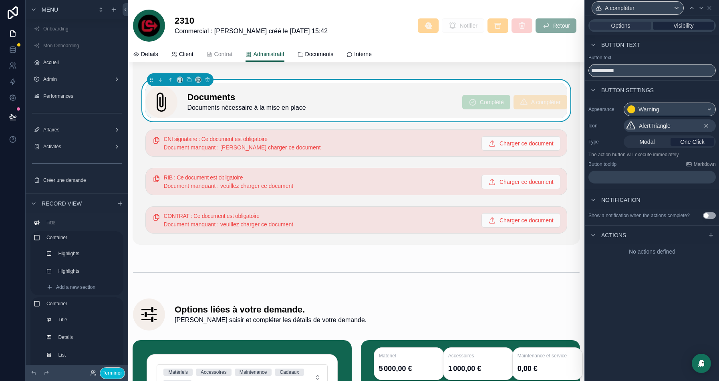
click at [685, 26] on span "Visibility" at bounding box center [683, 26] width 20 height 8
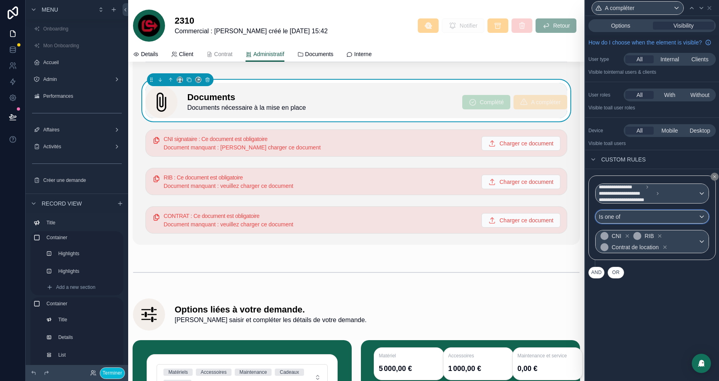
click at [668, 223] on div "Is one of" at bounding box center [651, 216] width 113 height 13
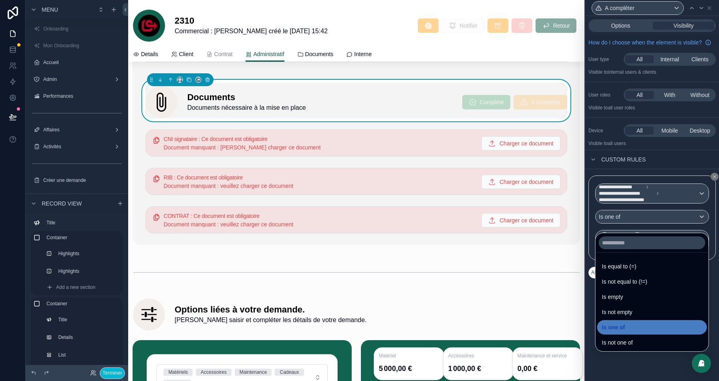
click at [639, 343] on div "Is not one of" at bounding box center [652, 343] width 100 height 10
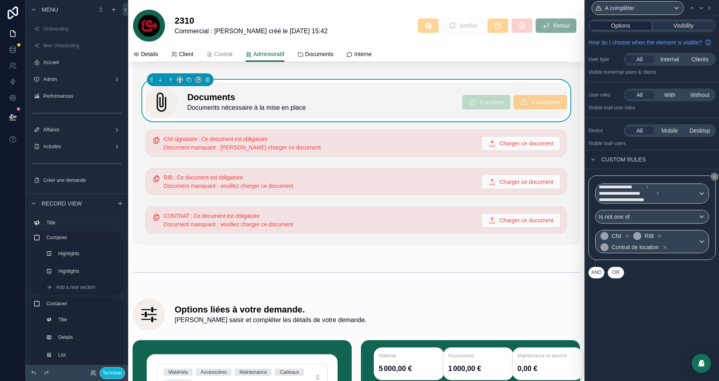
click at [619, 24] on span "Options" at bounding box center [620, 26] width 19 height 8
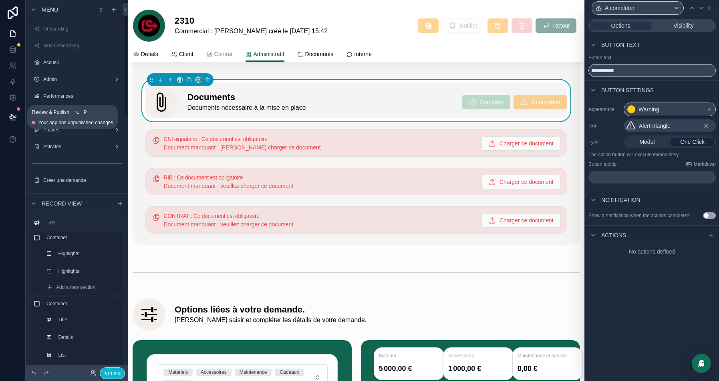
click at [17, 117] on button at bounding box center [13, 117] width 18 height 22
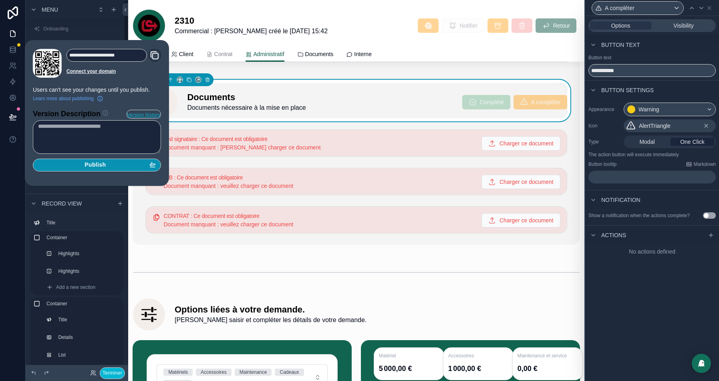
click at [105, 165] on span "Publish" at bounding box center [94, 164] width 21 height 7
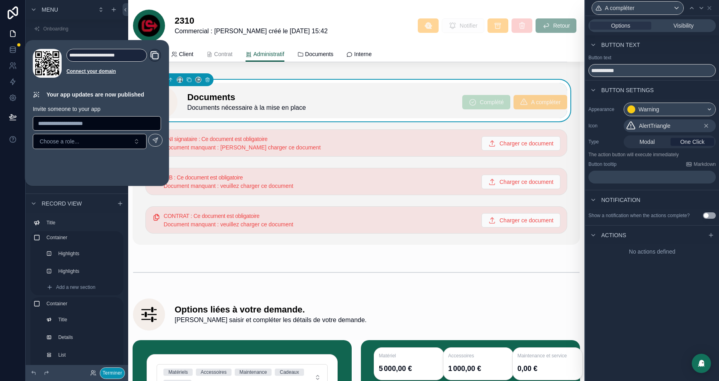
click at [108, 373] on button "Terminer" at bounding box center [112, 373] width 25 height 12
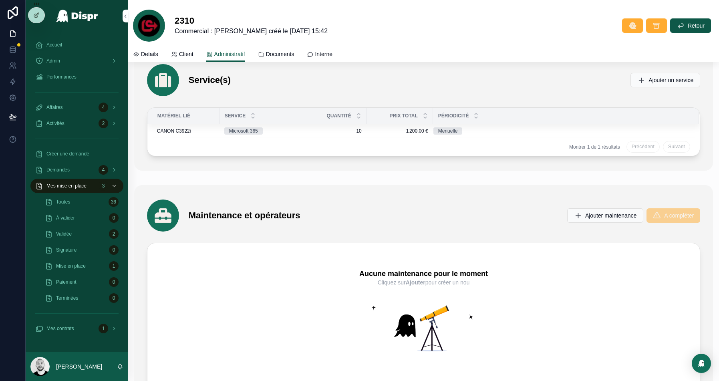
scroll to position [2243, 0]
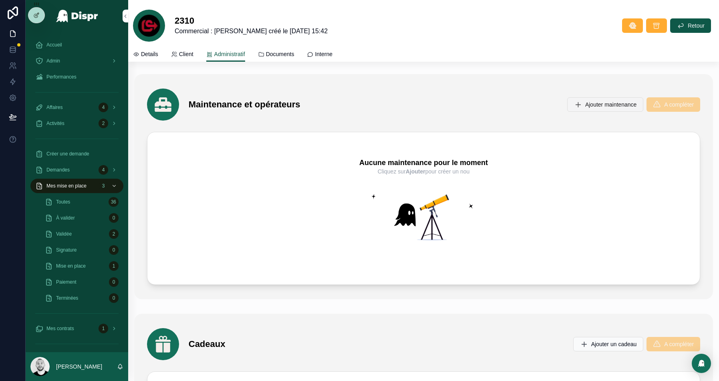
click at [605, 98] on button "Ajouter maintenance" at bounding box center [605, 104] width 76 height 14
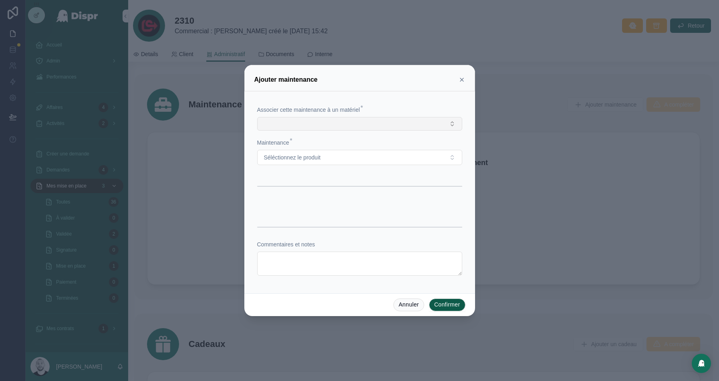
click at [330, 130] on button "Select Button" at bounding box center [359, 124] width 205 height 14
click at [287, 156] on span "CANON C3922i" at bounding box center [282, 156] width 40 height 8
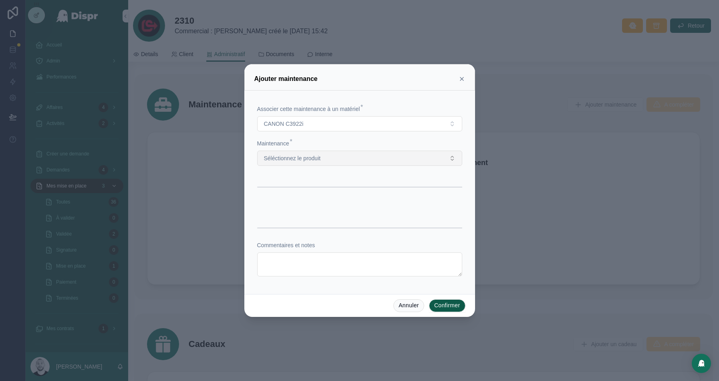
click at [321, 157] on span "Séléctionnez le produit" at bounding box center [292, 158] width 57 height 8
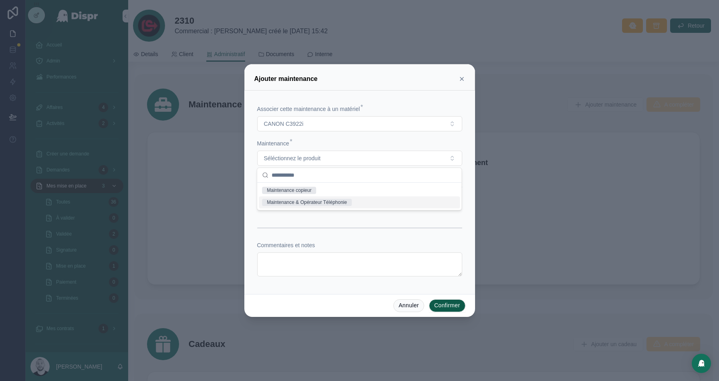
click at [289, 201] on div "Maintenance & Opérateur Téléphonie" at bounding box center [307, 202] width 80 height 7
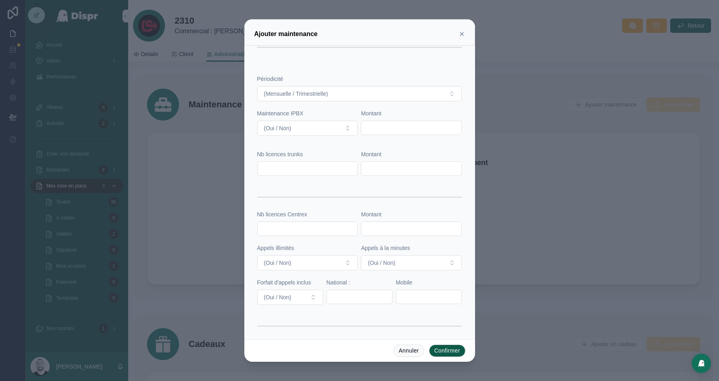
scroll to position [103, 0]
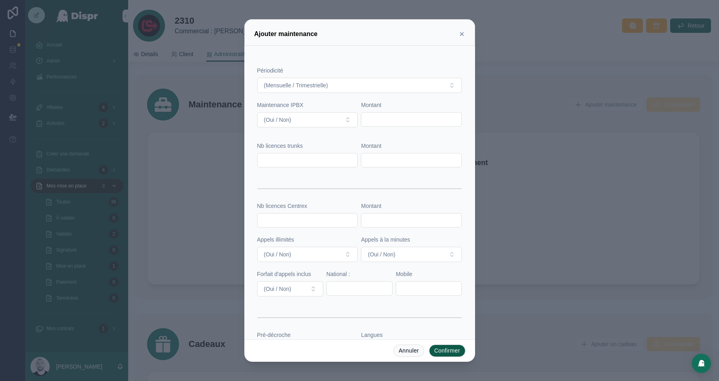
click at [86, 17] on div at bounding box center [359, 190] width 719 height 381
click at [461, 36] on icon at bounding box center [461, 34] width 6 height 6
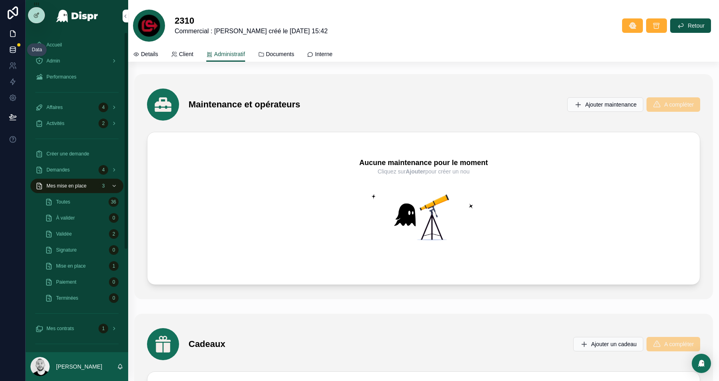
click at [15, 50] on icon at bounding box center [12, 51] width 5 height 3
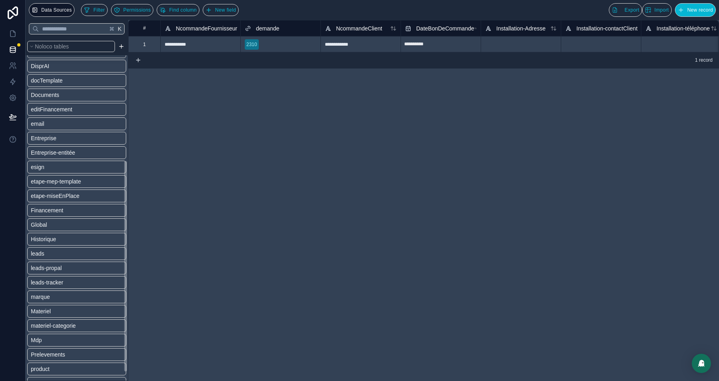
scroll to position [212, 0]
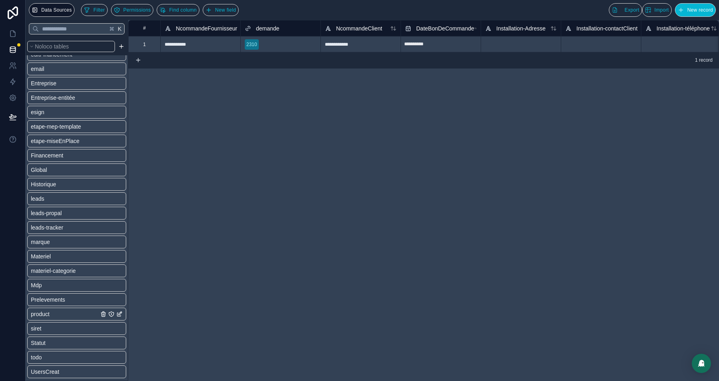
click at [67, 315] on link "product" at bounding box center [65, 314] width 68 height 8
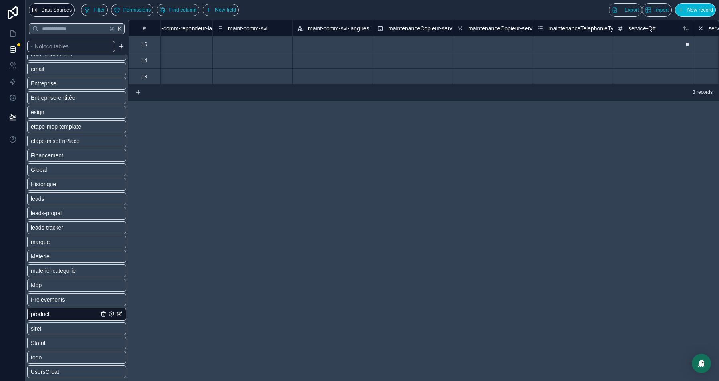
scroll to position [0, 4326]
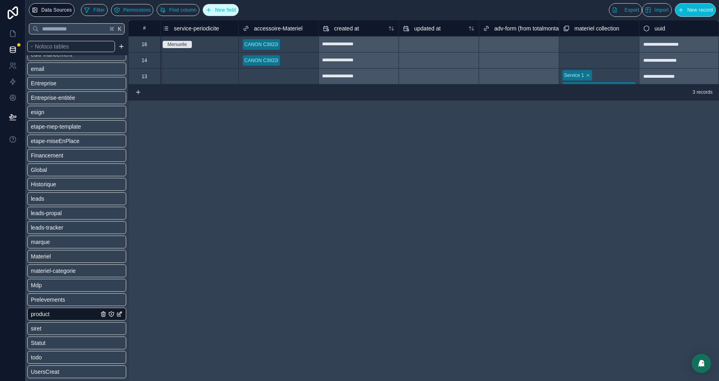
click at [236, 10] on span "New field" at bounding box center [225, 10] width 21 height 6
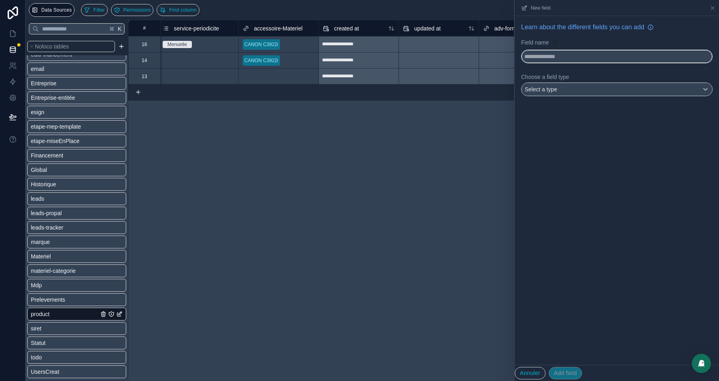
click at [551, 56] on input "text" at bounding box center [616, 56] width 191 height 13
click at [521, 50] on button "**********" at bounding box center [616, 57] width 191 height 14
type input "**********"
click at [583, 90] on div "Select a type" at bounding box center [616, 89] width 191 height 13
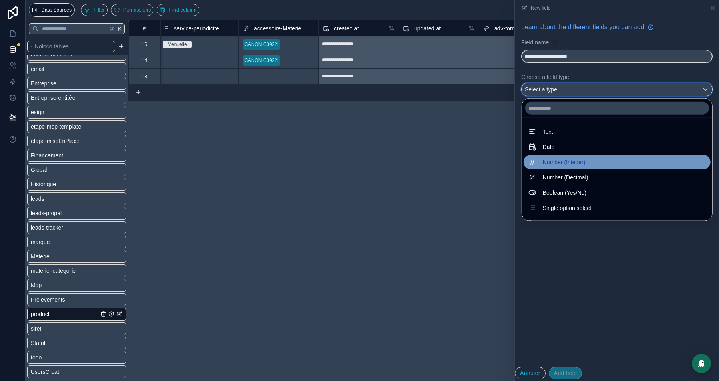
scroll to position [19, 0]
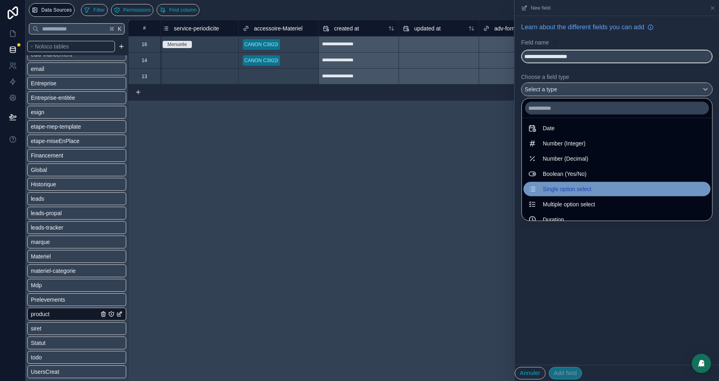
click at [559, 189] on span "Single option select" at bounding box center [566, 189] width 48 height 10
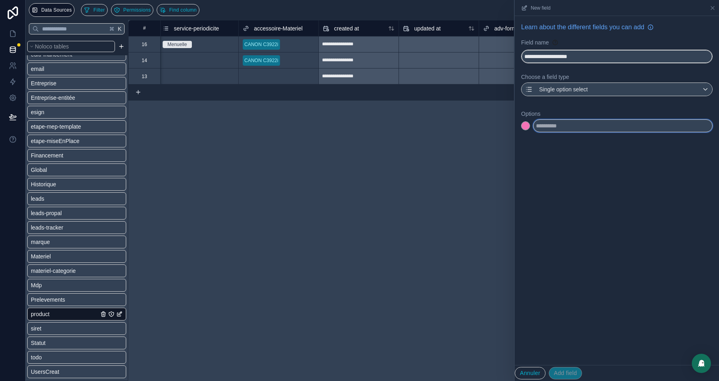
click at [545, 124] on input "text" at bounding box center [622, 125] width 179 height 13
type input "*******"
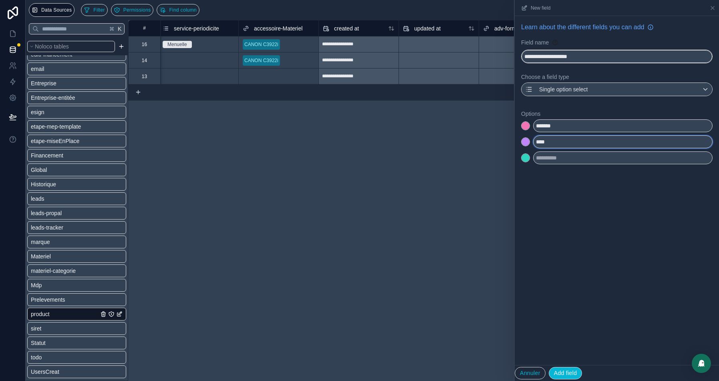
type input "****"
click at [546, 123] on input "*******" at bounding box center [622, 125] width 179 height 13
type input "*******"
click at [525, 126] on div at bounding box center [525, 126] width 8 height 8
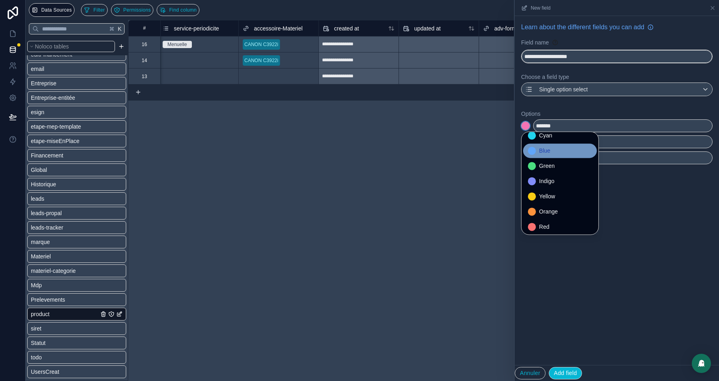
scroll to position [67, 0]
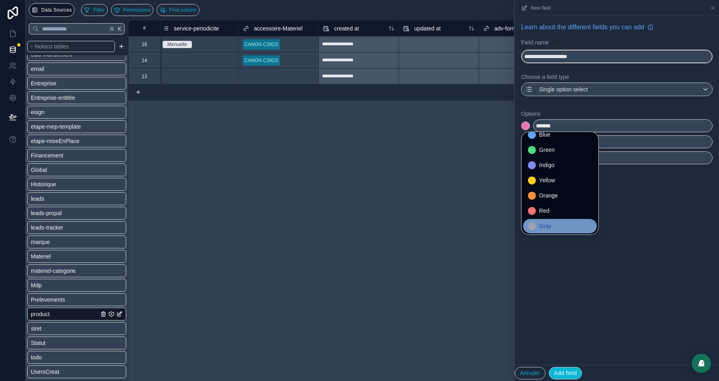
click at [542, 225] on span "Gray" at bounding box center [545, 226] width 12 height 10
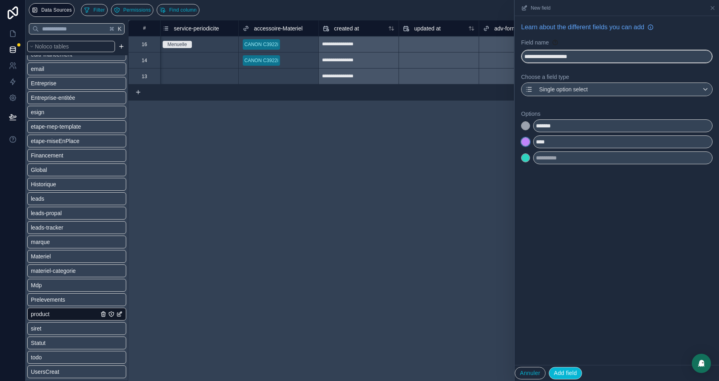
click at [525, 141] on div at bounding box center [525, 142] width 8 height 8
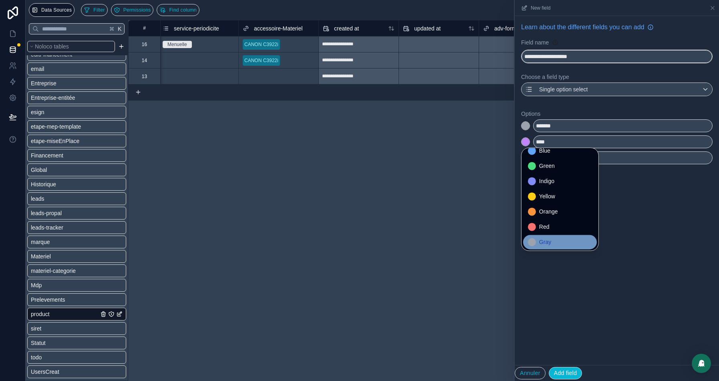
click at [547, 241] on span "Gray" at bounding box center [545, 242] width 12 height 10
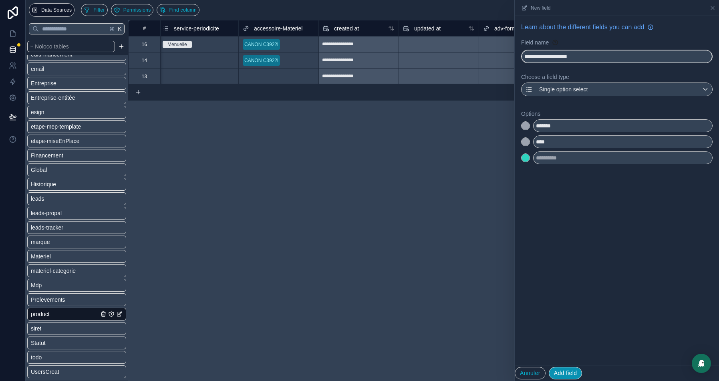
click at [571, 371] on button "Add field" at bounding box center [566, 373] width 34 height 13
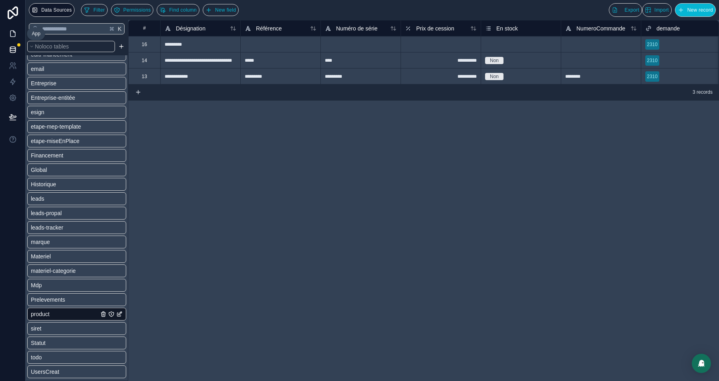
click at [12, 32] on icon at bounding box center [13, 34] width 8 height 8
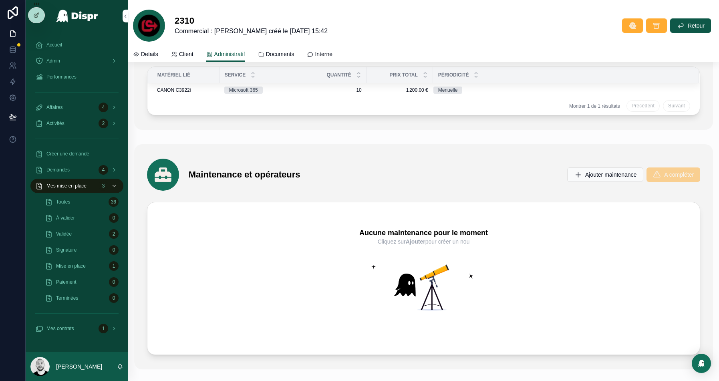
scroll to position [2176, 0]
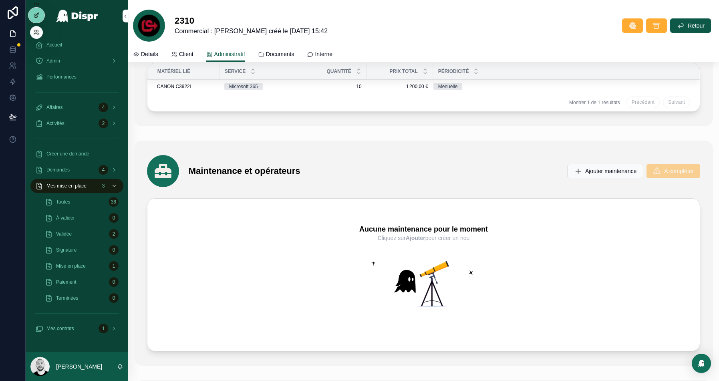
click at [38, 16] on icon at bounding box center [36, 15] width 6 height 6
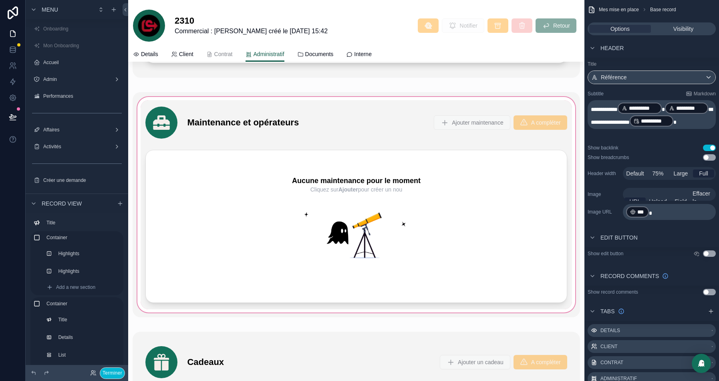
scroll to position [2313, 0]
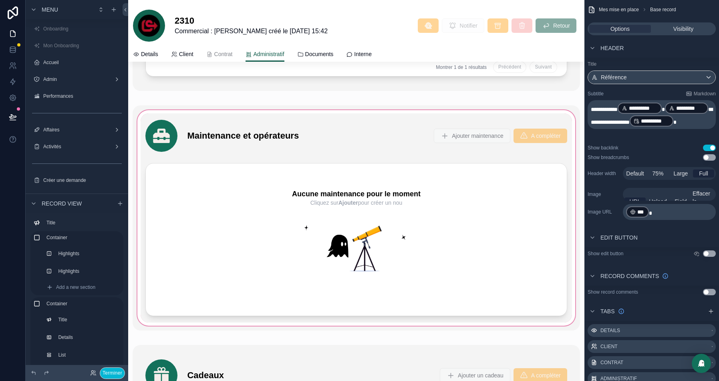
click at [352, 125] on div at bounding box center [356, 217] width 447 height 225
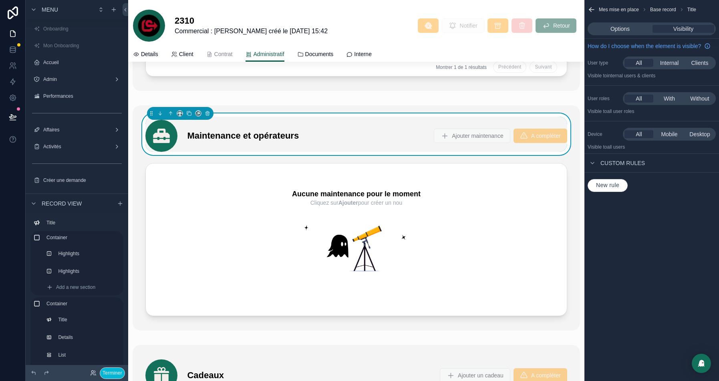
click at [594, 189] on span "New rule" at bounding box center [608, 185] width 30 height 7
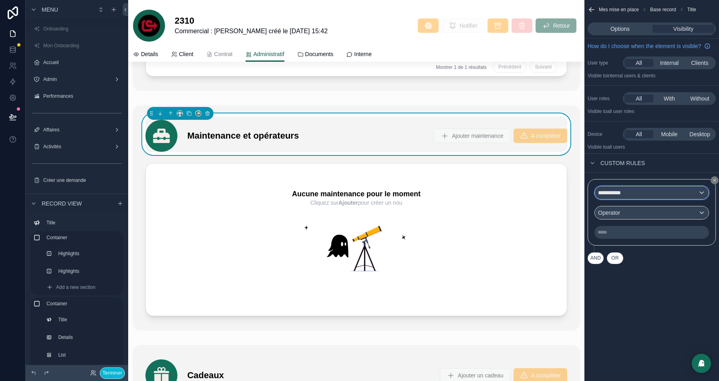
click at [673, 198] on div "**********" at bounding box center [652, 192] width 114 height 13
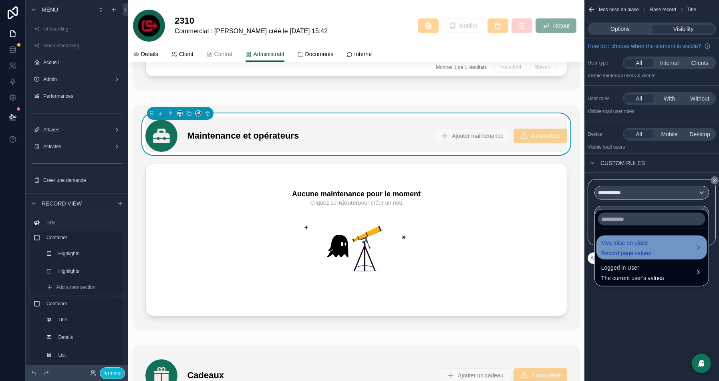
click at [659, 247] on div "Mes mise en place Record page values" at bounding box center [651, 247] width 101 height 19
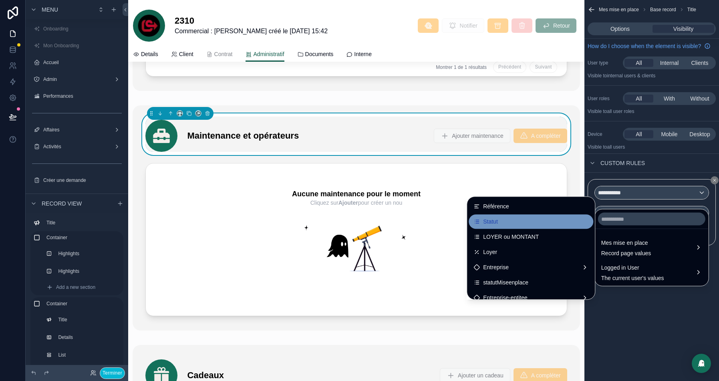
scroll to position [0, 0]
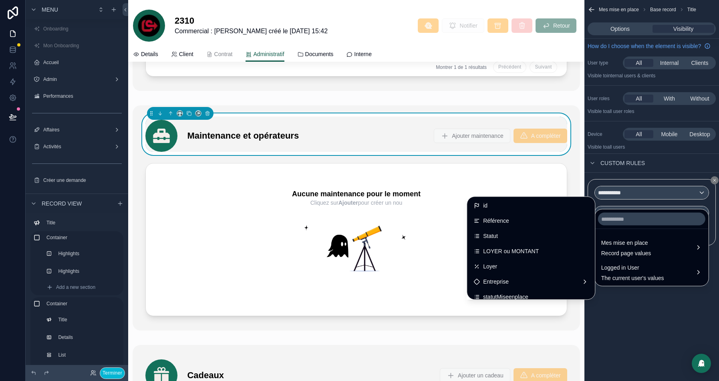
click at [668, 173] on div "scrollable content" at bounding box center [359, 190] width 719 height 381
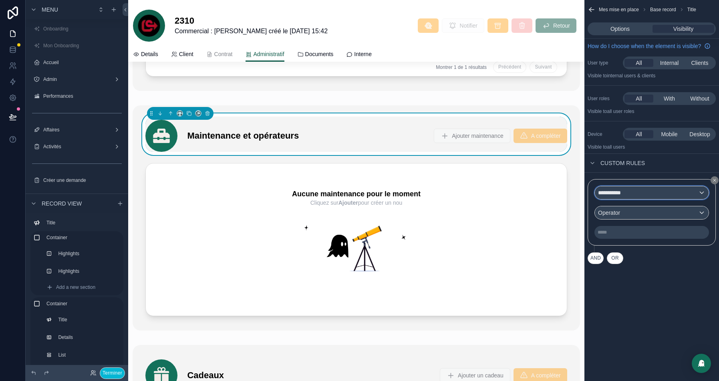
click at [631, 198] on div "**********" at bounding box center [652, 192] width 114 height 13
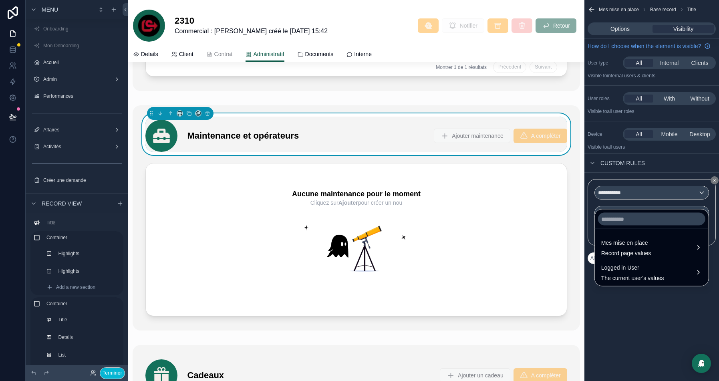
click at [653, 170] on div "scrollable content" at bounding box center [359, 190] width 719 height 381
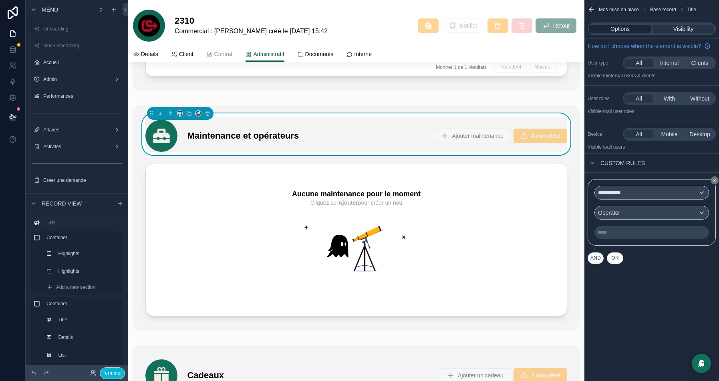
click at [613, 25] on span "Options" at bounding box center [619, 29] width 19 height 8
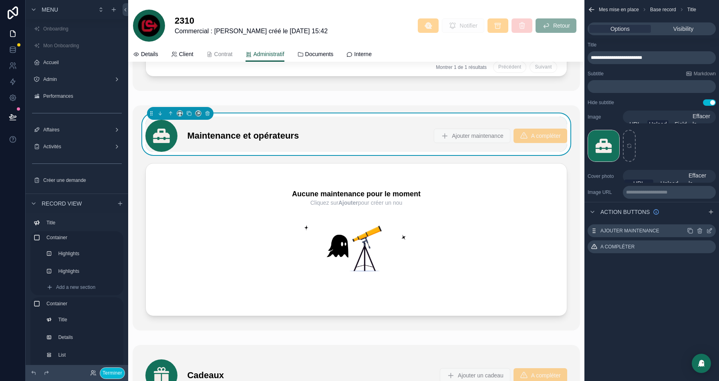
click at [709, 231] on icon "scrollable content" at bounding box center [709, 229] width 3 height 3
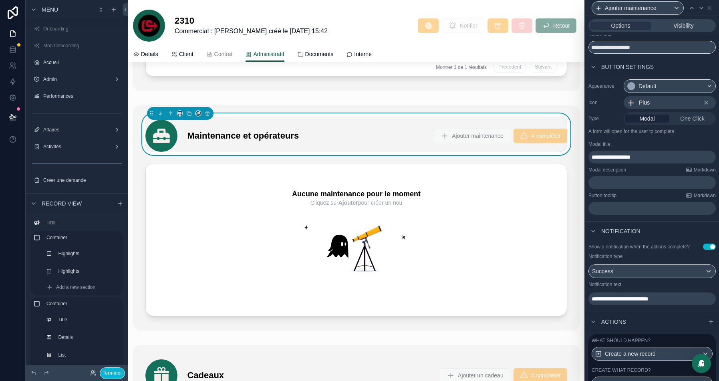
scroll to position [77, 0]
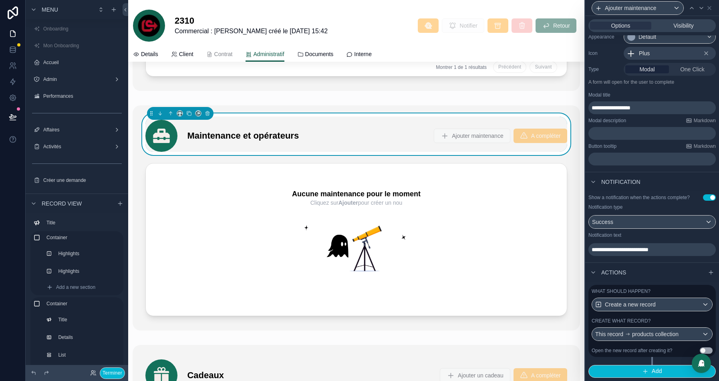
click at [689, 314] on div "What should happen? Create a new record Create what record? This record product…" at bounding box center [651, 321] width 127 height 72
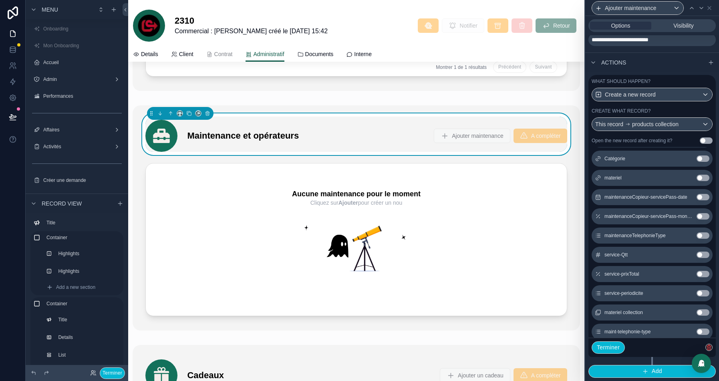
scroll to position [1310, 0]
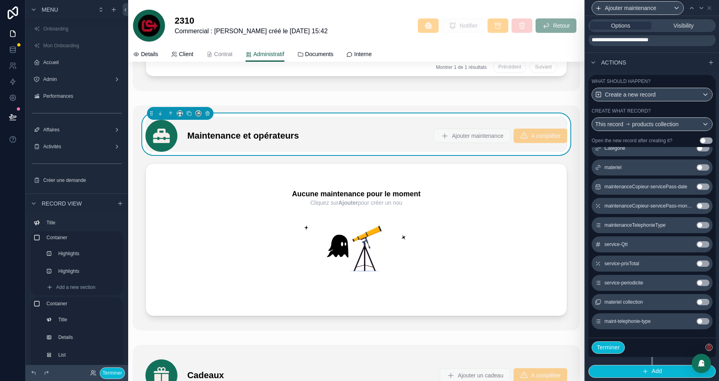
click at [701, 321] on button "Use setting" at bounding box center [702, 321] width 13 height 6
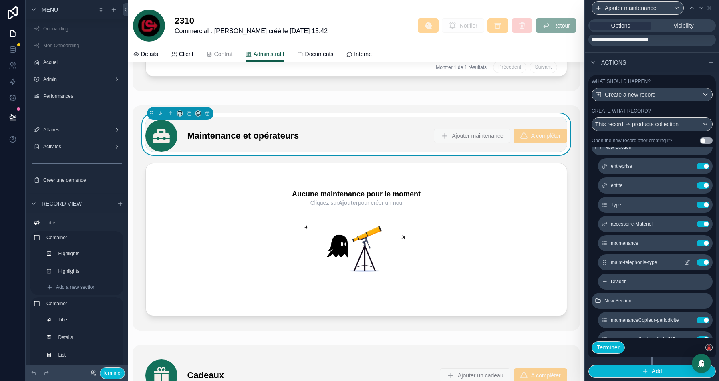
scroll to position [0, 0]
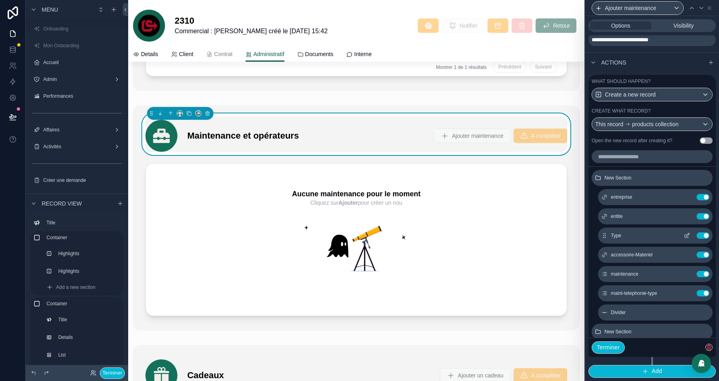
click at [686, 236] on icon at bounding box center [687, 234] width 3 height 3
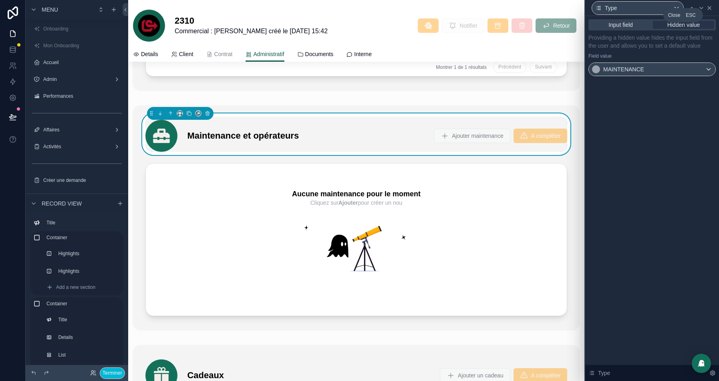
click at [709, 6] on icon at bounding box center [709, 8] width 6 height 6
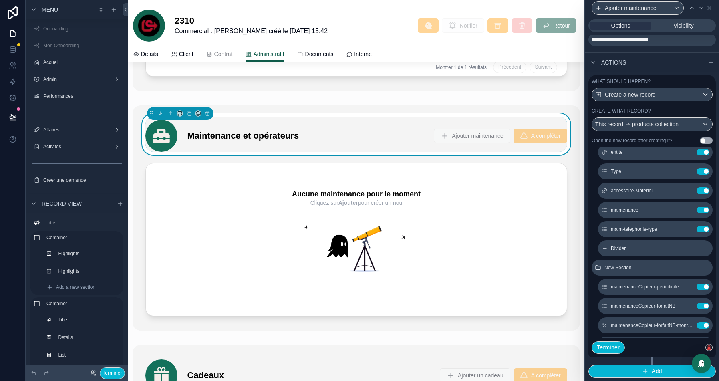
scroll to position [60, 0]
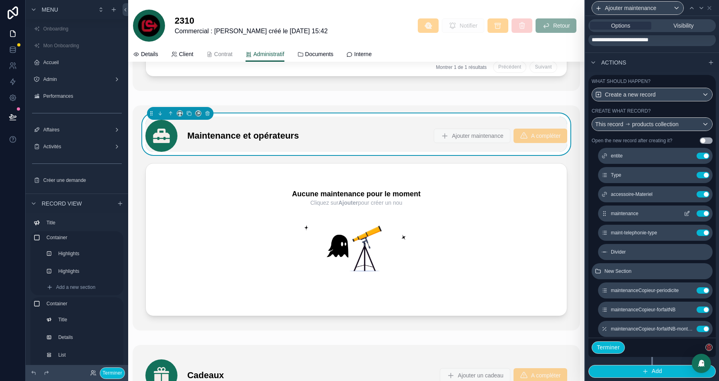
click at [687, 213] on icon at bounding box center [687, 212] width 3 height 3
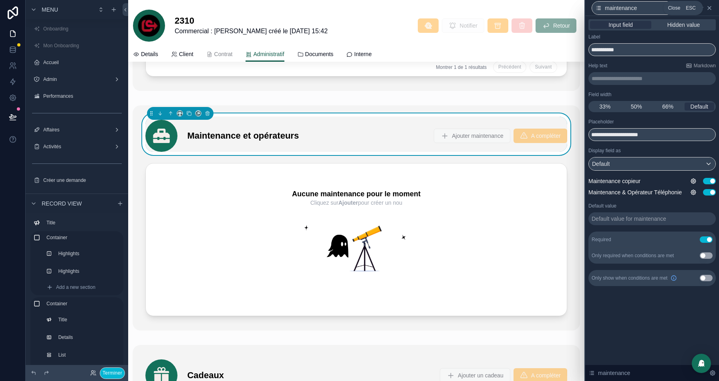
click at [709, 8] on icon at bounding box center [708, 7] width 3 height 3
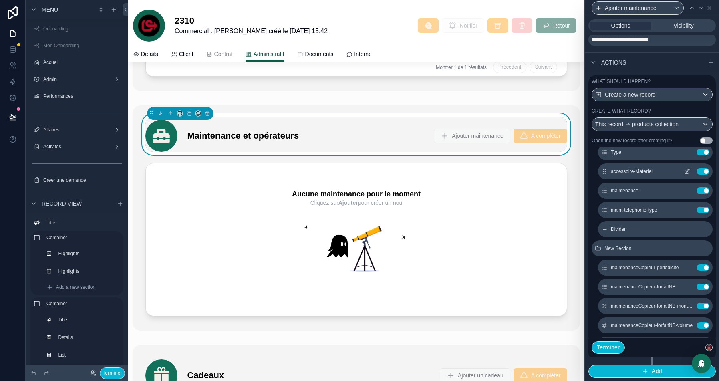
scroll to position [82, 0]
click at [686, 211] on icon at bounding box center [686, 211] width 6 height 6
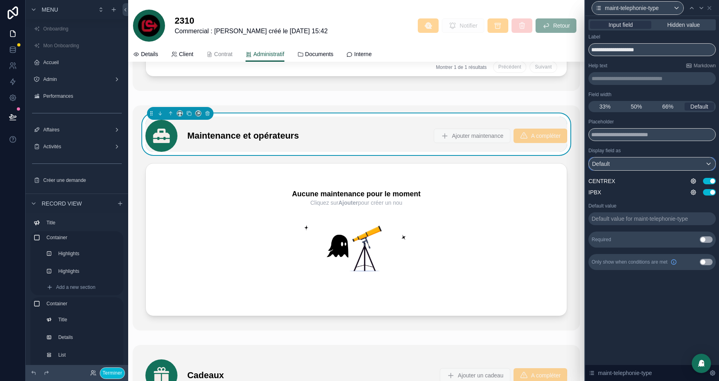
click at [629, 167] on div "Default" at bounding box center [652, 163] width 127 height 13
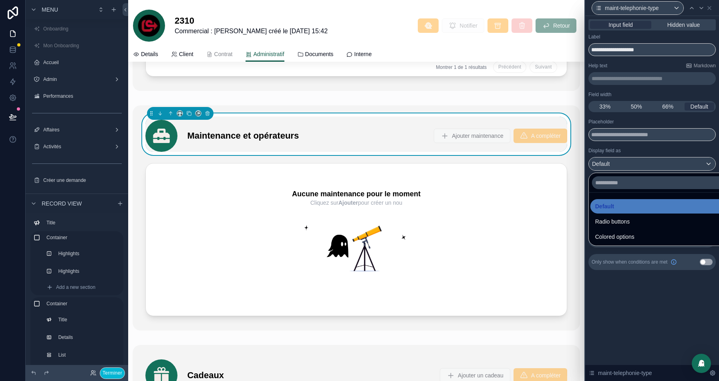
click at [661, 151] on div at bounding box center [652, 190] width 134 height 381
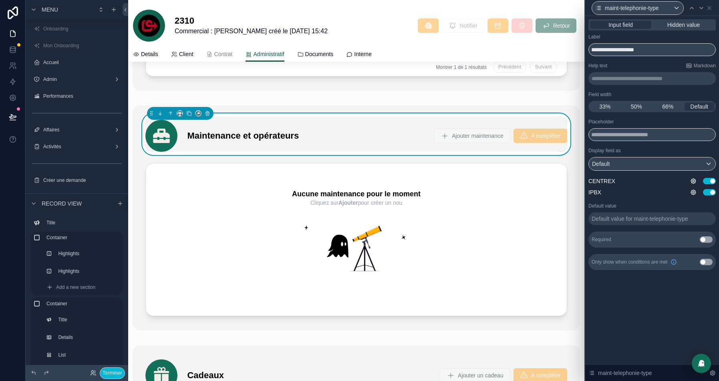
click at [705, 260] on button "Use setting" at bounding box center [705, 262] width 13 height 6
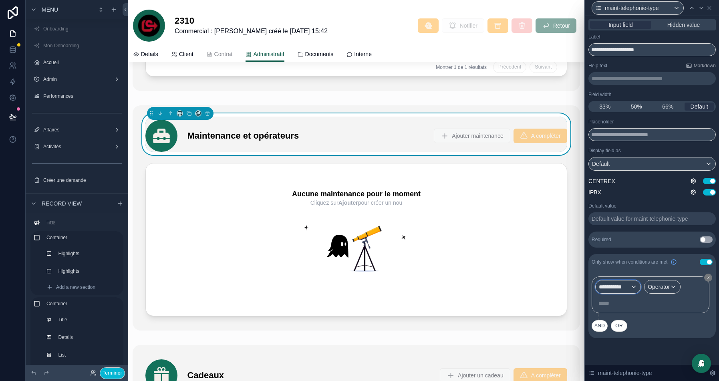
click at [627, 291] on div "**********" at bounding box center [617, 286] width 45 height 13
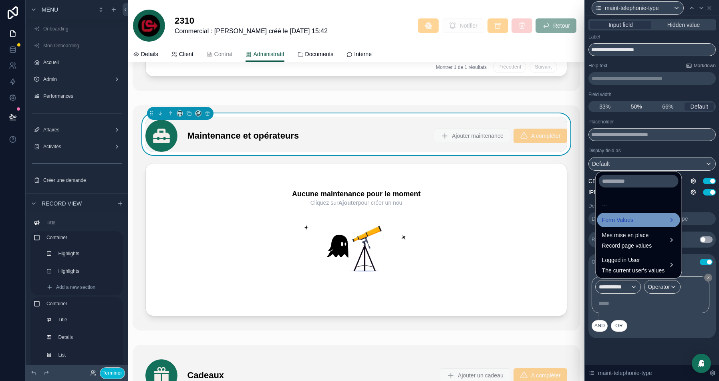
click at [631, 221] on span "Form Values" at bounding box center [617, 220] width 31 height 10
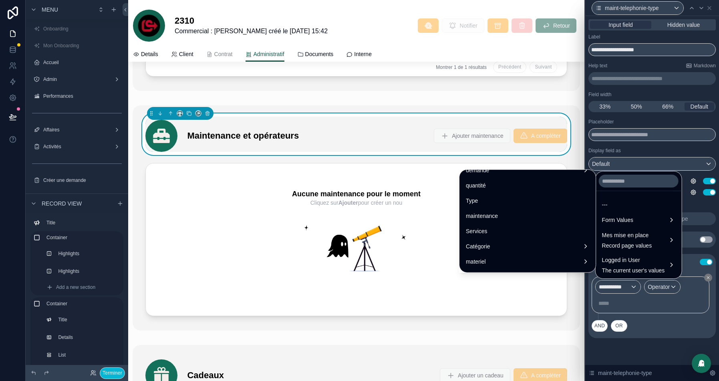
scroll to position [161, 0]
click at [485, 216] on div "maintenance" at bounding box center [527, 216] width 123 height 10
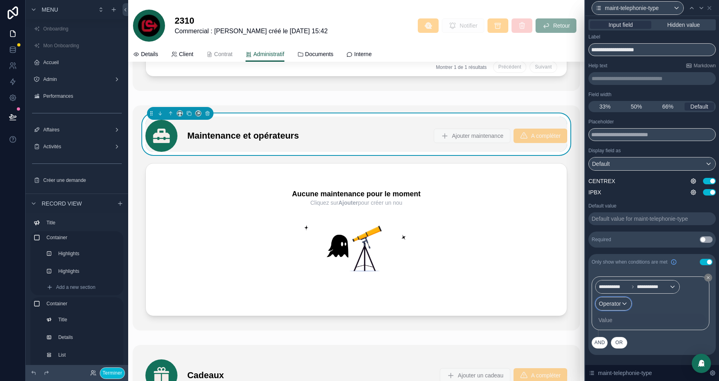
click at [617, 303] on span "Operator" at bounding box center [610, 303] width 22 height 6
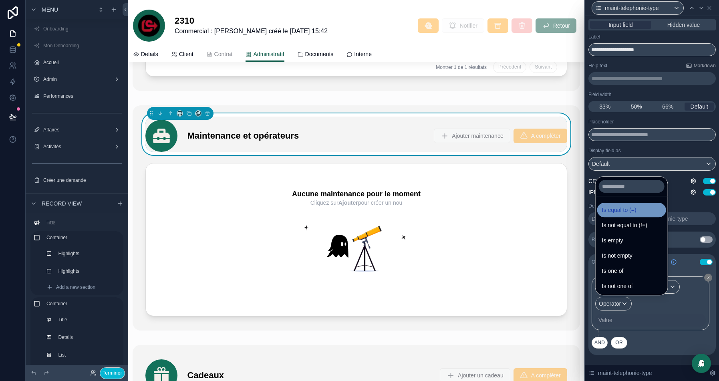
click at [613, 211] on span "Is equal to (=)" at bounding box center [619, 210] width 34 height 10
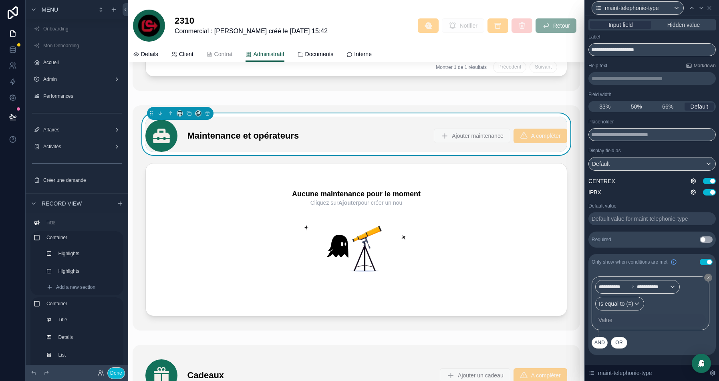
click at [614, 321] on div "Value" at bounding box center [650, 319] width 111 height 13
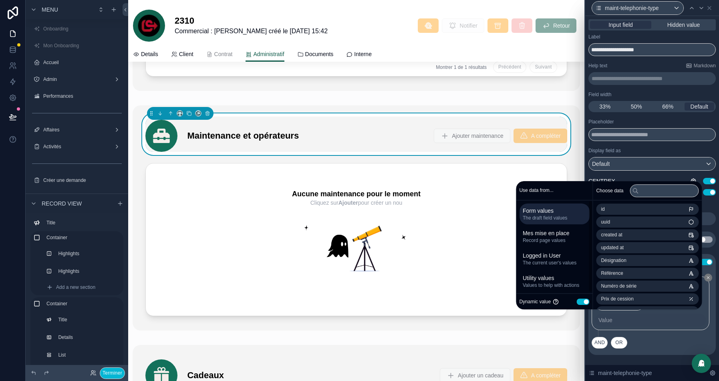
click at [577, 303] on button "Use setting" at bounding box center [582, 301] width 13 height 6
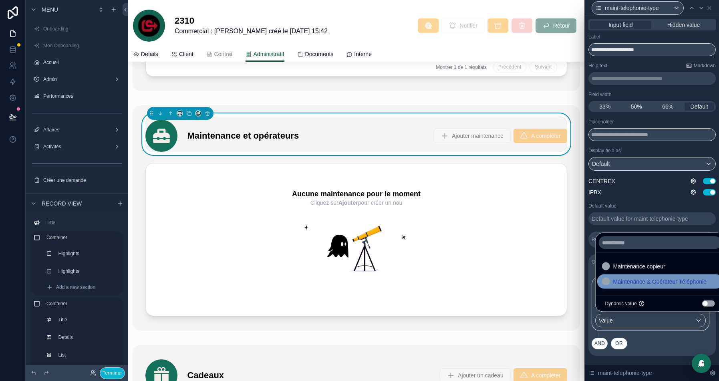
click at [644, 279] on span "Maintenance & Opérateur Téléphonie" at bounding box center [659, 282] width 93 height 10
click at [701, 209] on div "Default value Default value for maint-telephonie-type" at bounding box center [651, 214] width 127 height 22
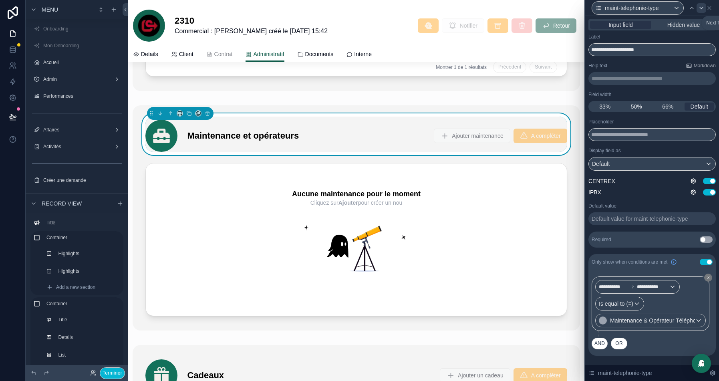
click at [701, 9] on icon at bounding box center [701, 8] width 6 height 6
click at [696, 9] on span "Title" at bounding box center [691, 9] width 9 height 6
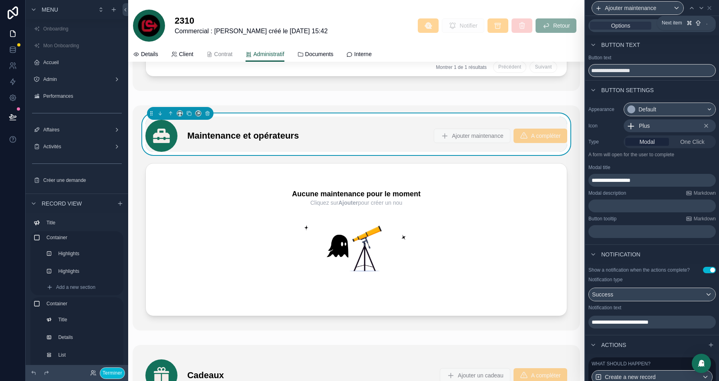
click at [701, 9] on icon at bounding box center [701, 8] width 6 height 6
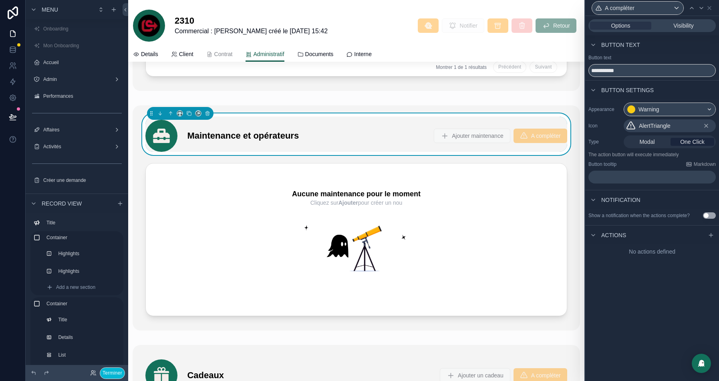
click at [701, 9] on icon at bounding box center [701, 8] width 6 height 6
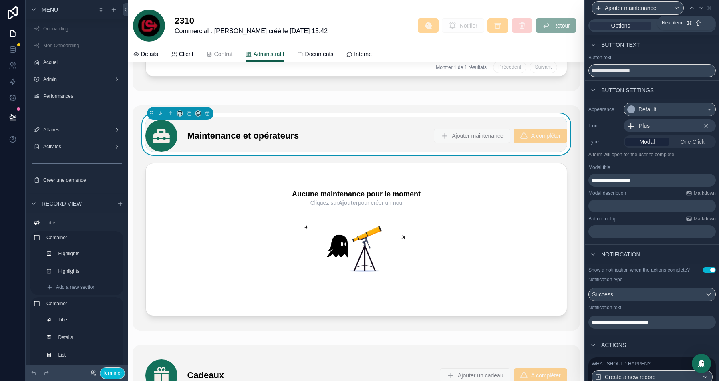
click at [701, 9] on icon at bounding box center [701, 8] width 6 height 6
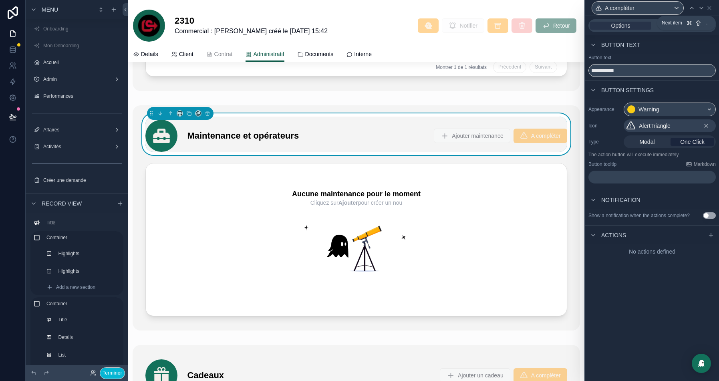
click at [701, 9] on icon at bounding box center [701, 8] width 6 height 6
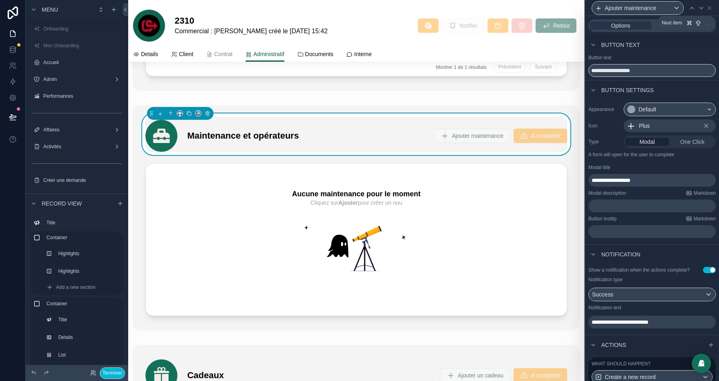
click at [701, 9] on icon at bounding box center [701, 8] width 6 height 6
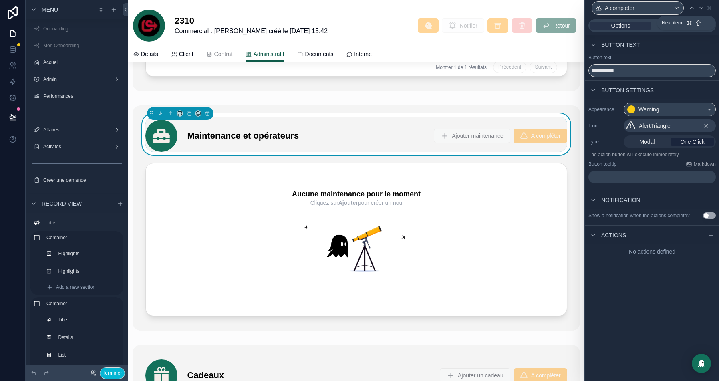
click at [701, 9] on icon at bounding box center [701, 8] width 6 height 6
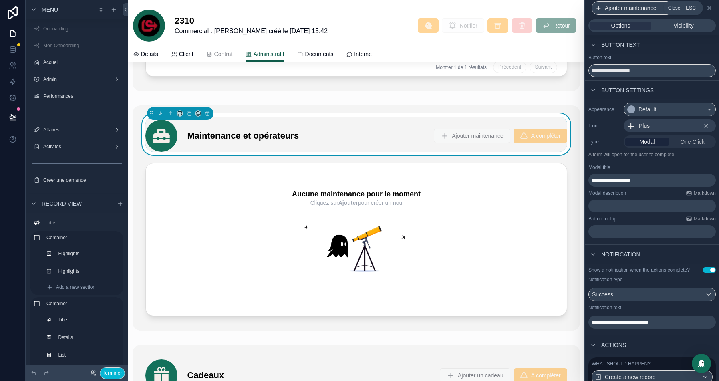
click at [711, 10] on icon at bounding box center [709, 8] width 6 height 6
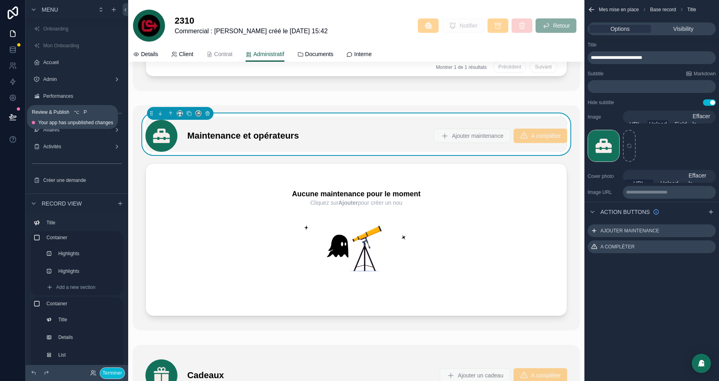
click at [11, 111] on button at bounding box center [13, 117] width 18 height 22
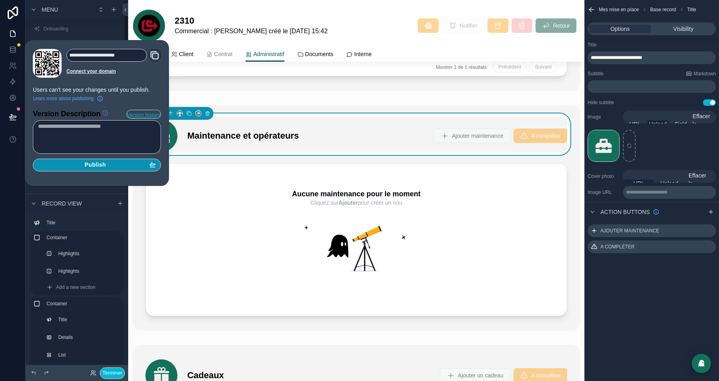
click at [109, 169] on button "Publish" at bounding box center [97, 165] width 128 height 13
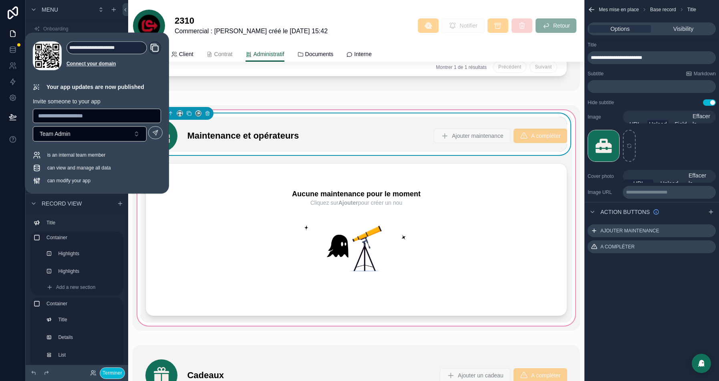
click at [495, 113] on div "Maintenance et opérateurs Ajouter maintenance A compléter" at bounding box center [356, 134] width 431 height 42
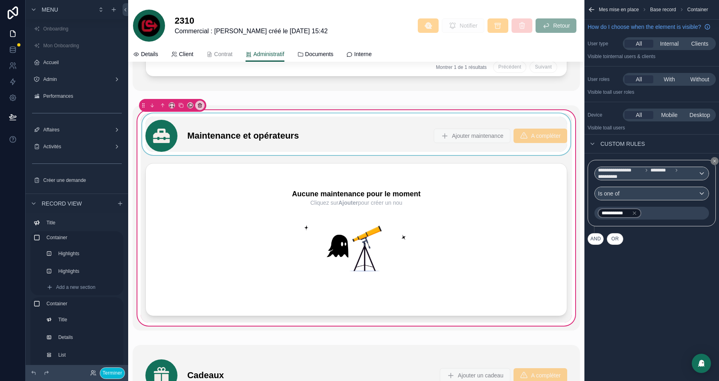
click at [390, 134] on div at bounding box center [356, 134] width 431 height 42
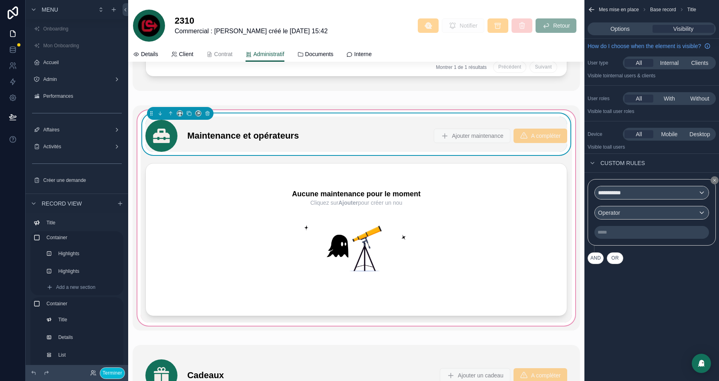
click at [619, 23] on div "Options Visibility" at bounding box center [651, 28] width 128 height 13
click at [618, 33] on div "Options Visibility" at bounding box center [651, 28] width 128 height 13
click at [619, 32] on span "Options" at bounding box center [619, 29] width 19 height 8
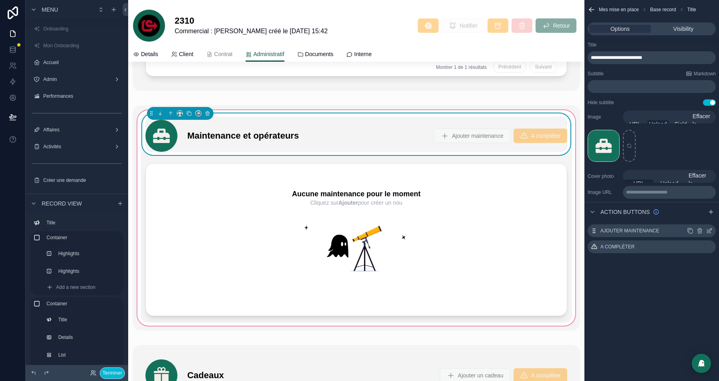
click at [711, 228] on icon "scrollable content" at bounding box center [709, 229] width 3 height 3
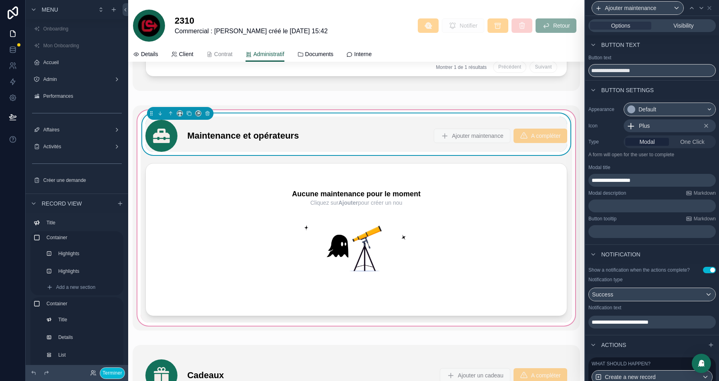
scroll to position [77, 0]
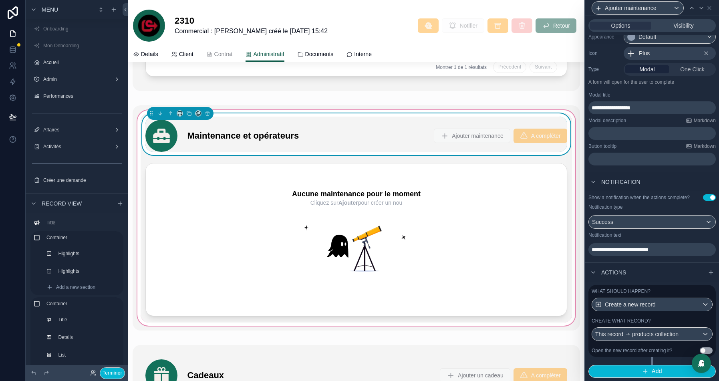
click at [661, 320] on div "Create what record?" at bounding box center [651, 320] width 121 height 6
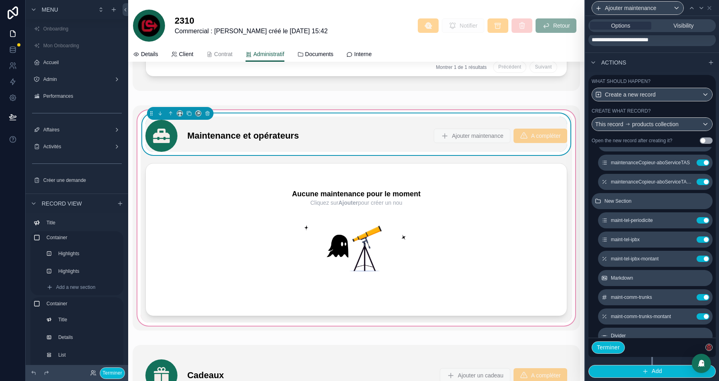
scroll to position [477, 0]
click at [687, 240] on icon at bounding box center [687, 238] width 3 height 3
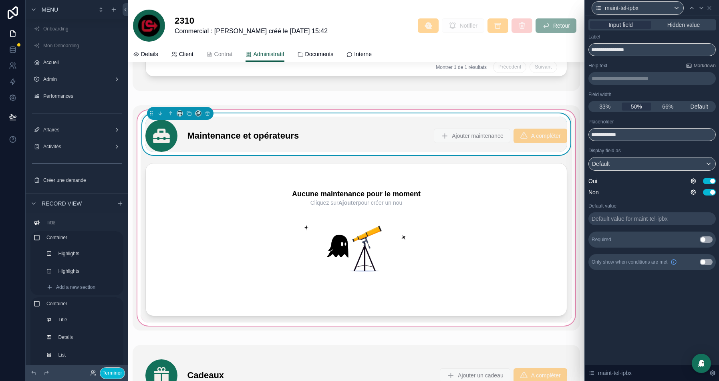
click at [707, 260] on button "Use setting" at bounding box center [705, 262] width 13 height 6
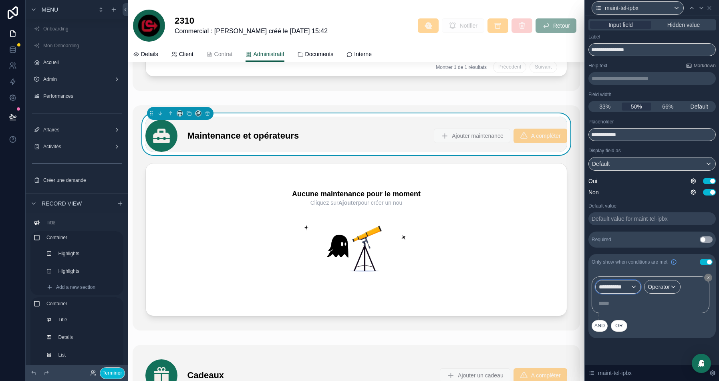
click at [635, 288] on div "**********" at bounding box center [617, 286] width 45 height 13
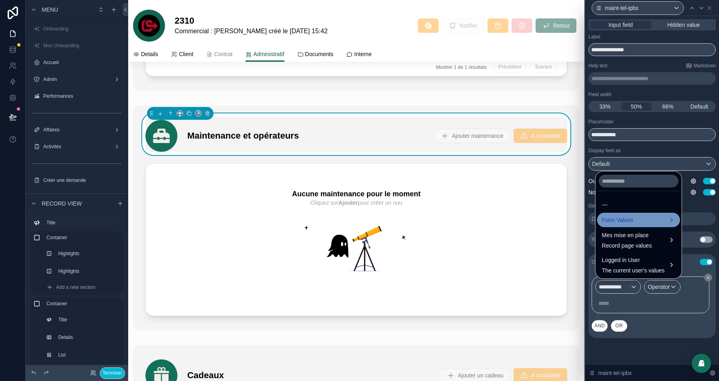
click at [633, 221] on span "Form Values" at bounding box center [617, 220] width 31 height 10
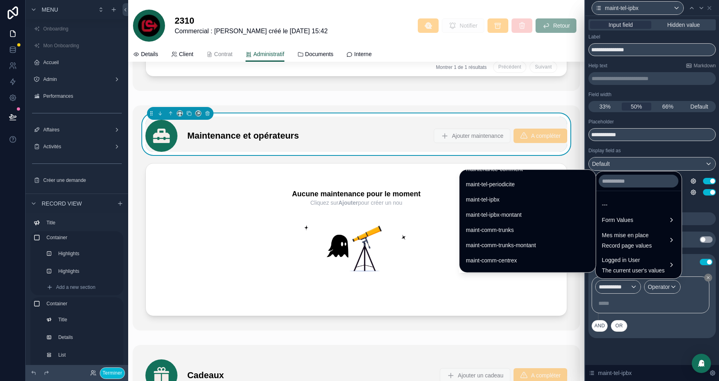
scroll to position [873, 0]
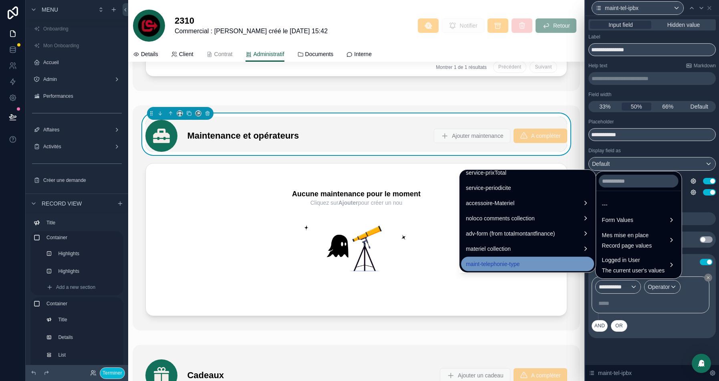
click at [469, 259] on span "maint-telephonie-type" at bounding box center [493, 264] width 54 height 10
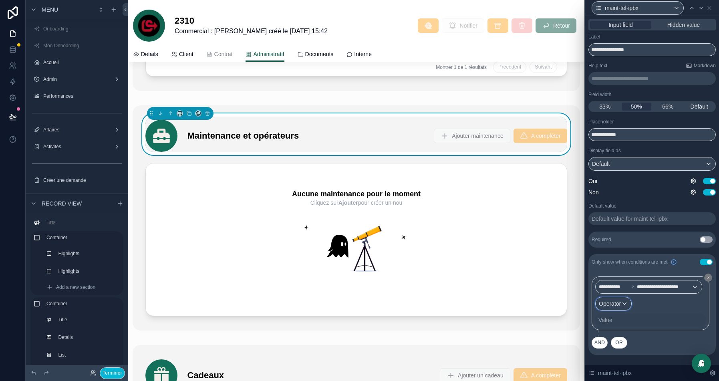
click at [625, 303] on div "Operator" at bounding box center [613, 303] width 36 height 13
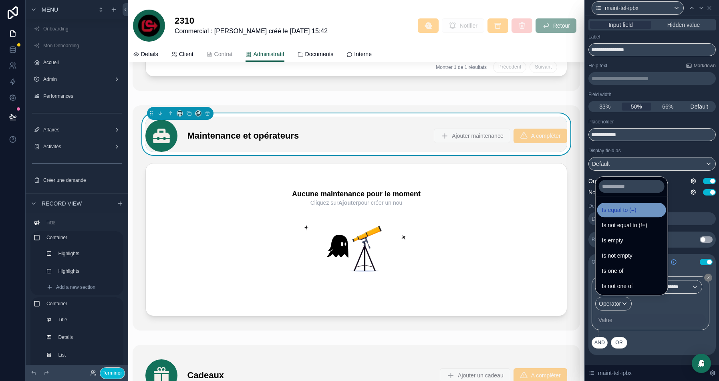
click at [623, 210] on span "Is equal to (=)" at bounding box center [619, 210] width 34 height 10
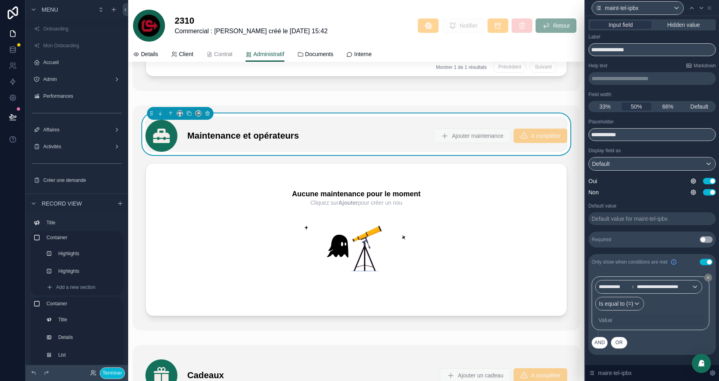
click at [612, 319] on div "Value" at bounding box center [605, 320] width 14 height 8
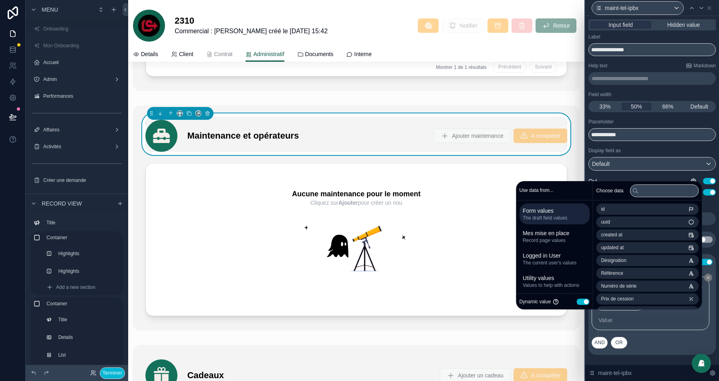
click at [576, 299] on button "Use setting" at bounding box center [582, 301] width 13 height 6
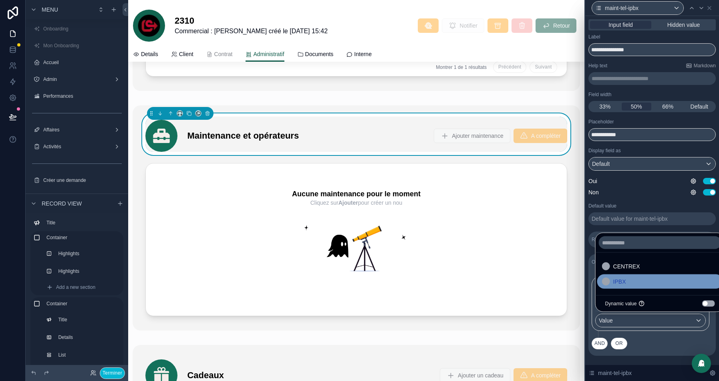
click at [631, 285] on div "IPBX" at bounding box center [660, 282] width 116 height 10
click at [702, 7] on icon at bounding box center [700, 8] width 3 height 2
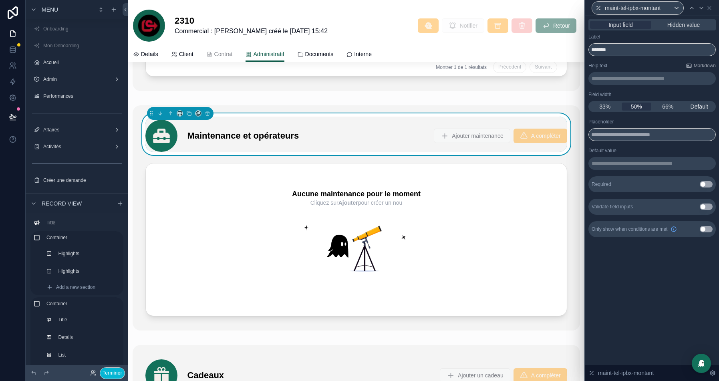
click at [704, 229] on button "Use setting" at bounding box center [705, 229] width 13 height 6
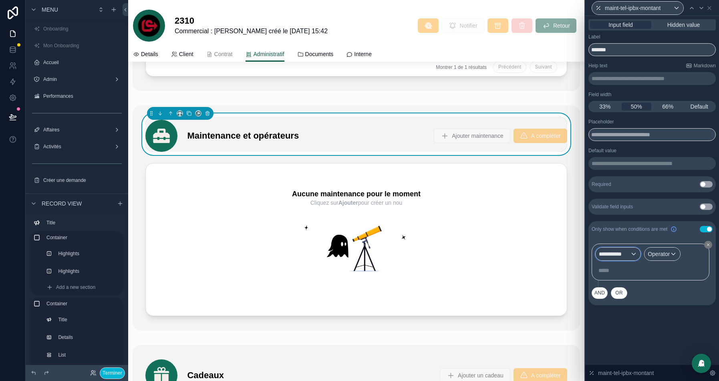
click at [620, 251] on span "**********" at bounding box center [614, 254] width 31 height 8
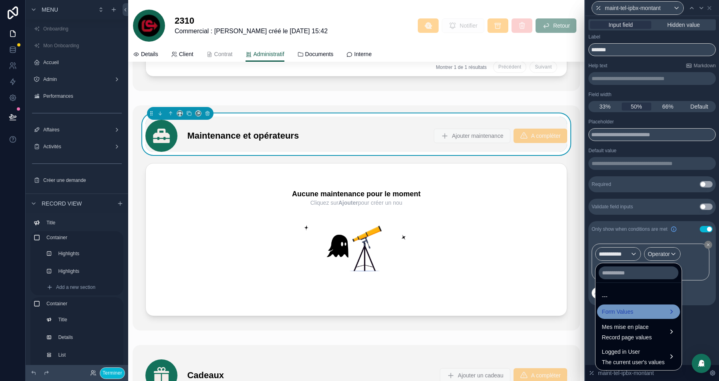
click at [633, 313] on span "Form Values" at bounding box center [617, 312] width 31 height 10
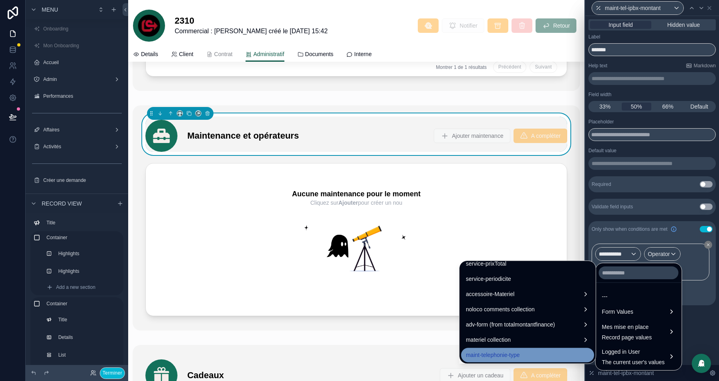
click at [484, 356] on span "maint-telephonie-type" at bounding box center [493, 355] width 54 height 10
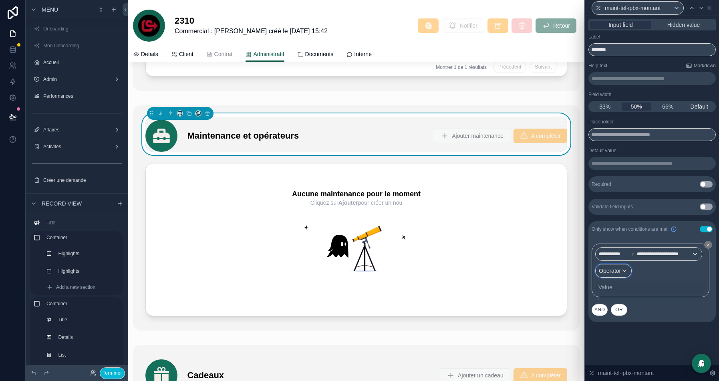
click at [621, 273] on span "Operator" at bounding box center [610, 270] width 22 height 6
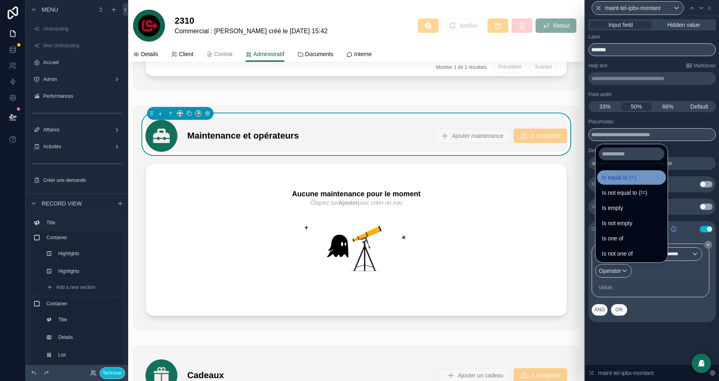
click at [629, 177] on span "Is equal to (=)" at bounding box center [619, 178] width 34 height 10
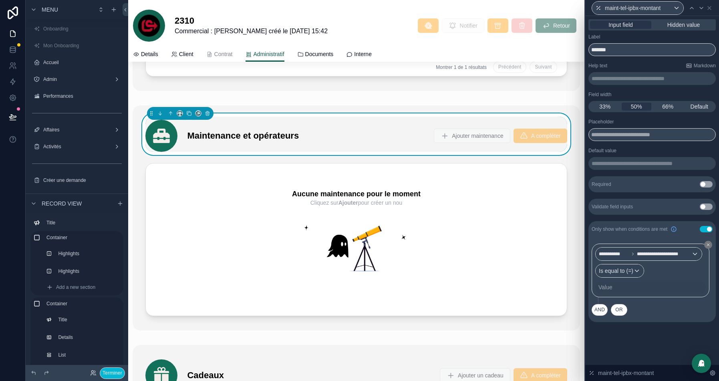
click at [618, 286] on div "Value" at bounding box center [650, 287] width 111 height 13
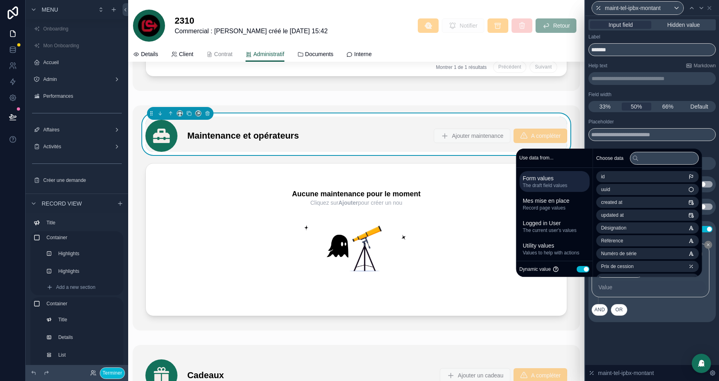
click at [581, 270] on button "Use setting" at bounding box center [582, 269] width 13 height 6
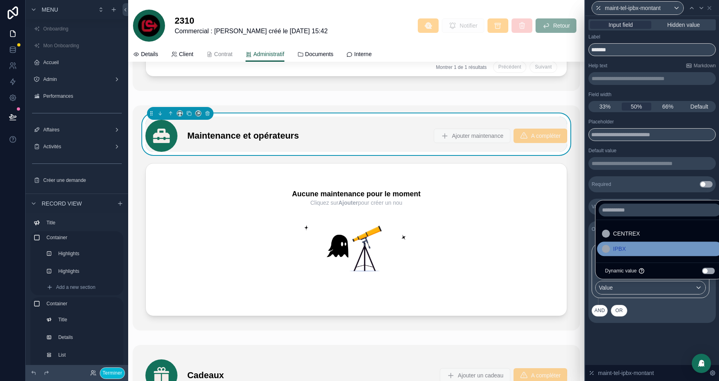
click at [631, 246] on div "IPBX" at bounding box center [660, 249] width 116 height 10
click at [665, 334] on div "**********" at bounding box center [652, 179] width 134 height 326
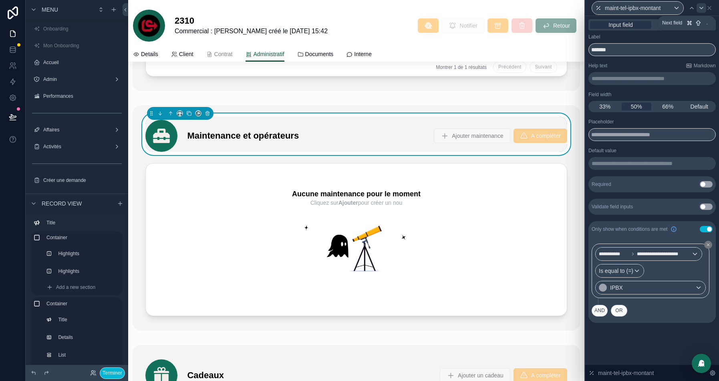
click at [701, 10] on icon at bounding box center [701, 8] width 6 height 6
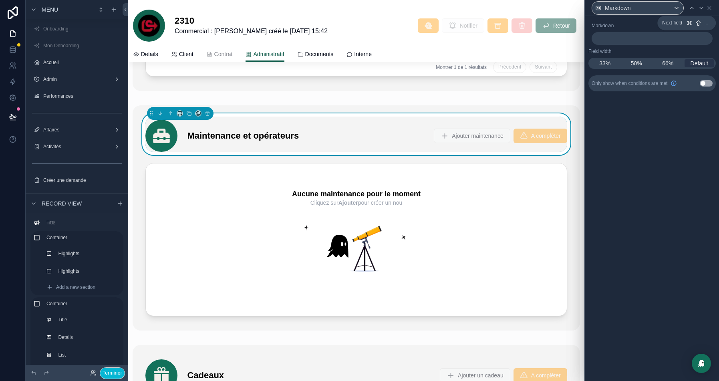
click at [701, 10] on icon at bounding box center [701, 8] width 6 height 6
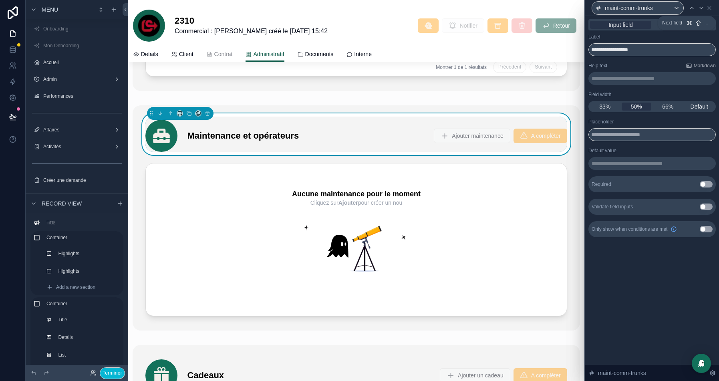
click at [701, 10] on icon at bounding box center [701, 8] width 6 height 6
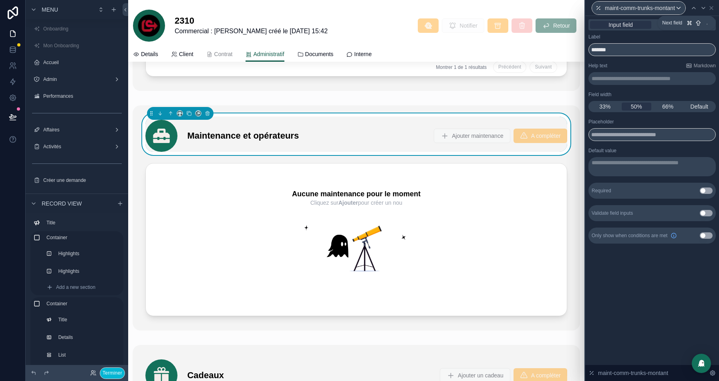
click at [701, 10] on div at bounding box center [703, 8] width 10 height 10
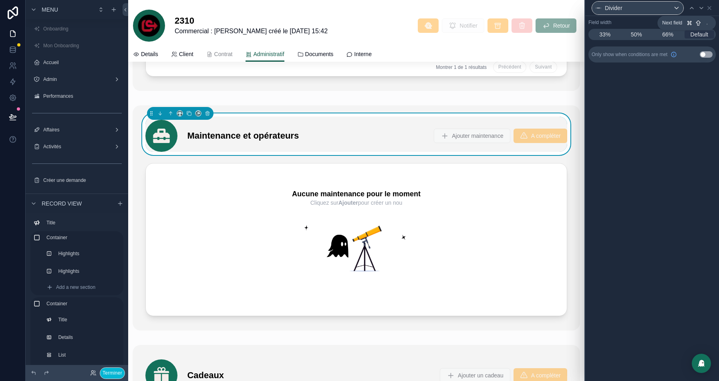
click at [701, 10] on icon at bounding box center [701, 8] width 6 height 6
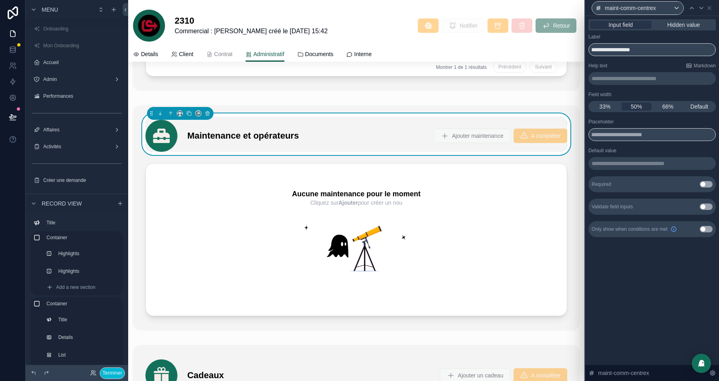
click at [708, 208] on button "Use setting" at bounding box center [705, 206] width 13 height 6
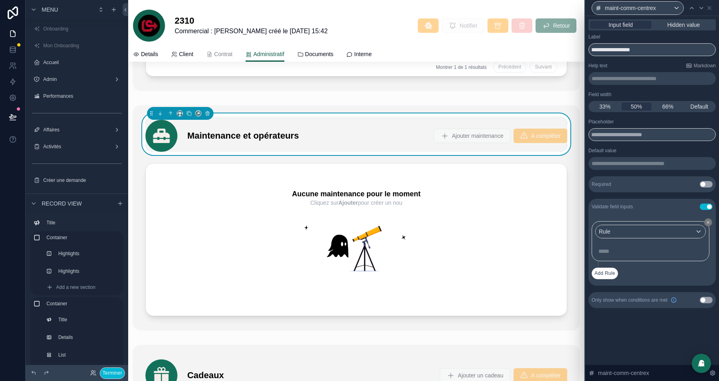
click at [706, 206] on button "Use setting" at bounding box center [705, 206] width 13 height 6
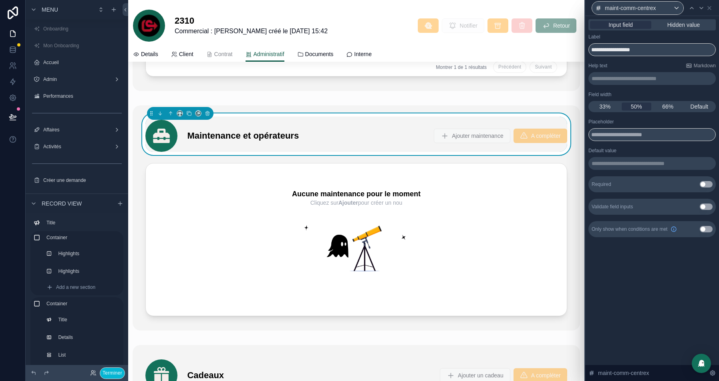
click at [707, 227] on button "Use setting" at bounding box center [705, 229] width 13 height 6
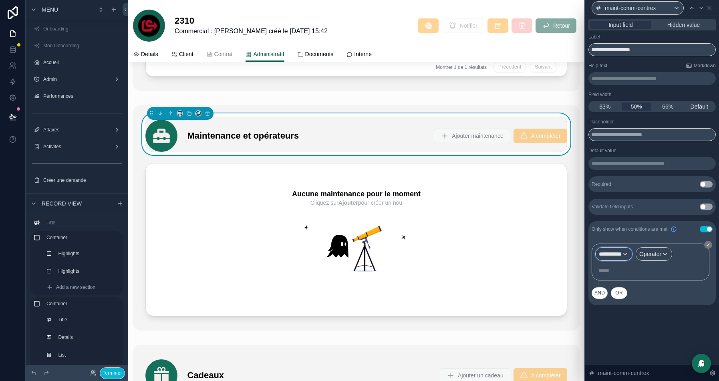
click at [621, 252] on span "**********" at bounding box center [610, 254] width 23 height 8
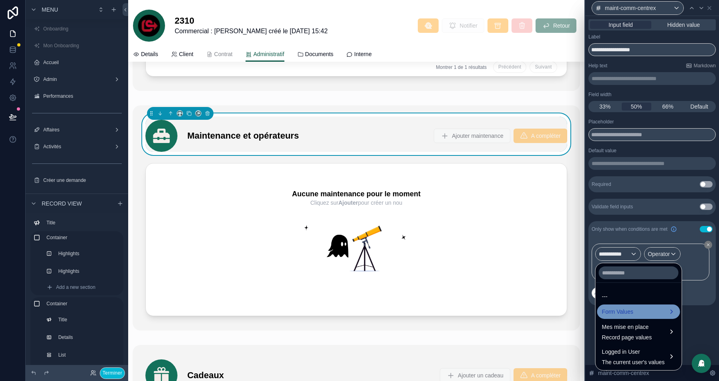
click at [637, 313] on div "Form Values" at bounding box center [638, 312] width 73 height 10
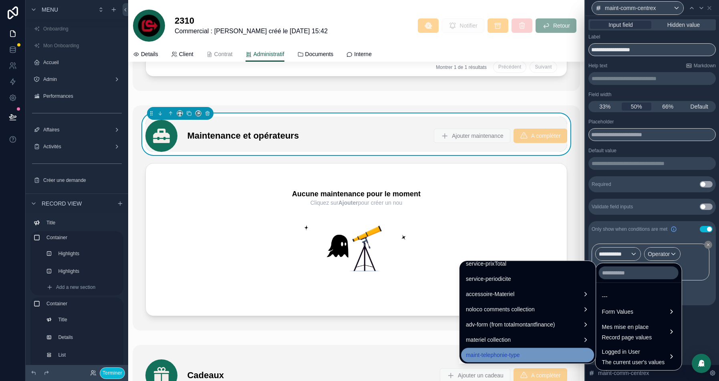
click at [485, 353] on span "maint-telephonie-type" at bounding box center [493, 355] width 54 height 10
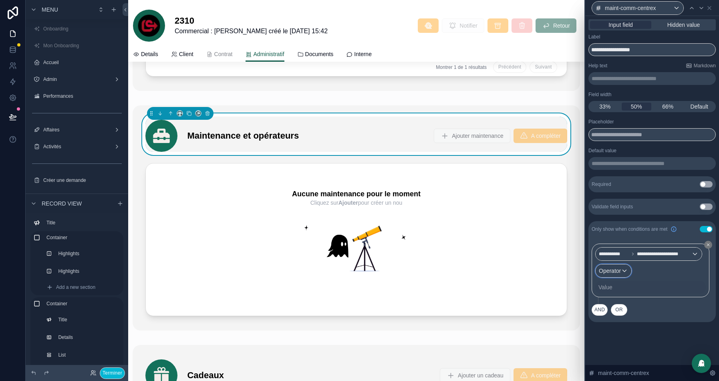
click at [625, 268] on div "Operator" at bounding box center [613, 270] width 36 height 13
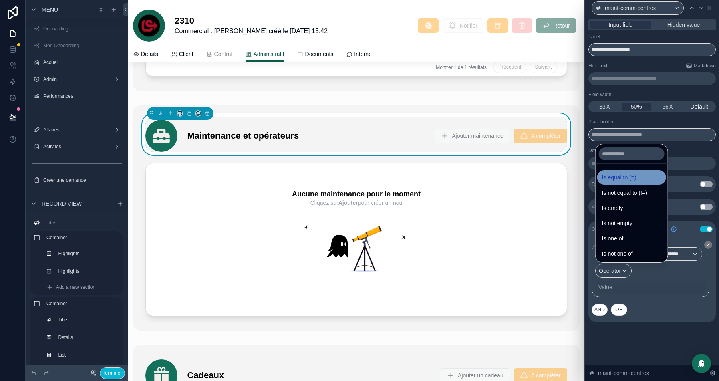
click at [633, 175] on span "Is equal to (=)" at bounding box center [619, 178] width 34 height 10
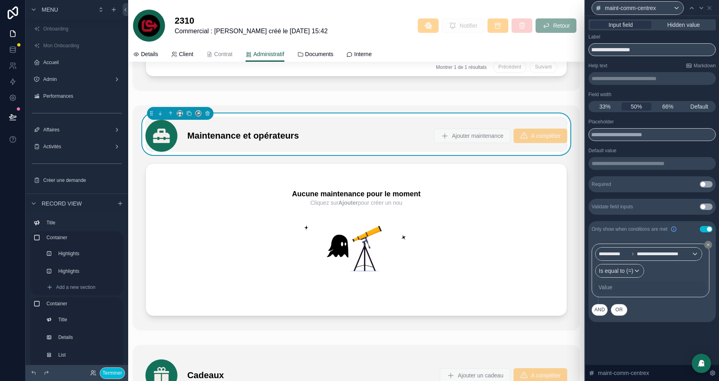
click at [606, 286] on div "Value" at bounding box center [605, 287] width 14 height 8
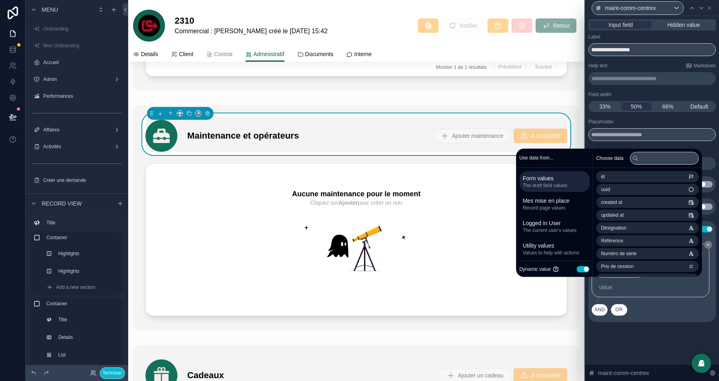
click at [576, 268] on button "Use setting" at bounding box center [582, 269] width 13 height 6
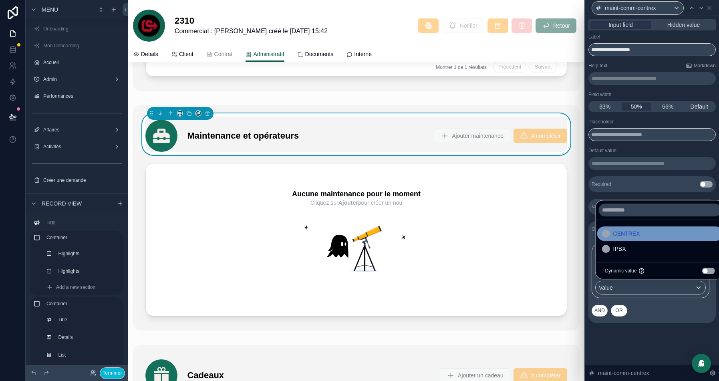
click at [631, 237] on span "CENTREX" at bounding box center [626, 234] width 27 height 10
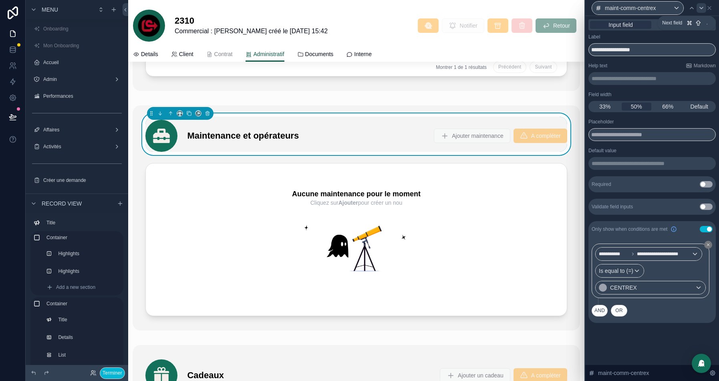
click at [700, 8] on icon at bounding box center [701, 8] width 6 height 6
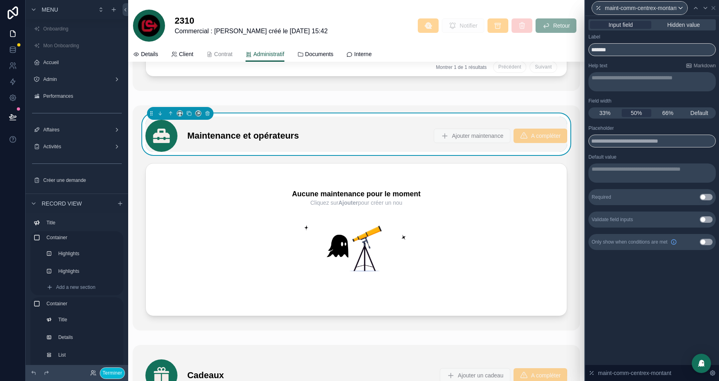
click at [705, 220] on button "Use setting" at bounding box center [705, 219] width 13 height 6
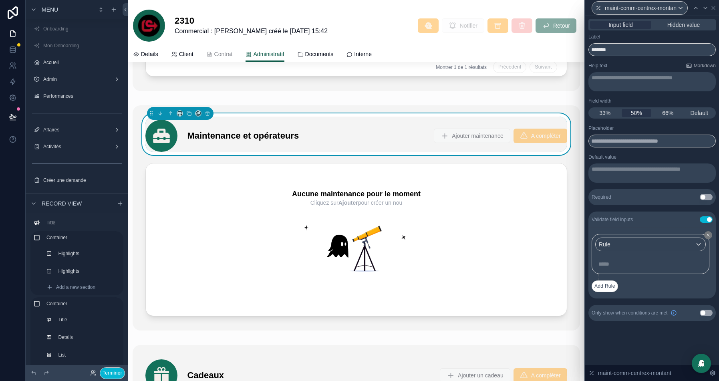
click at [703, 219] on button "Use setting" at bounding box center [705, 219] width 13 height 6
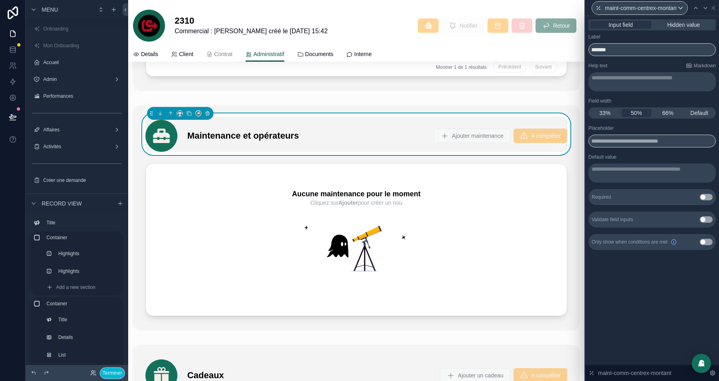
click at [703, 243] on button "Use setting" at bounding box center [705, 242] width 13 height 6
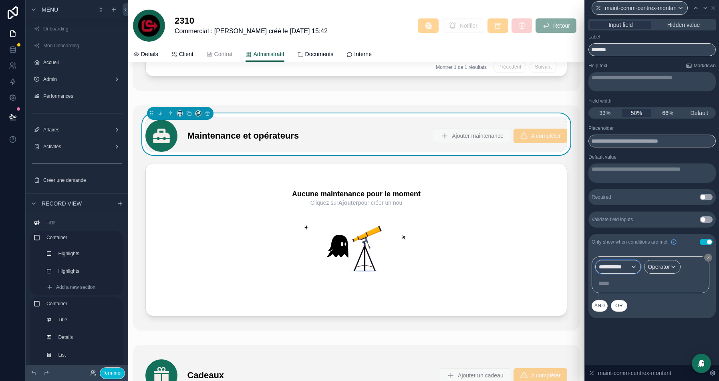
click at [615, 264] on span "**********" at bounding box center [614, 267] width 31 height 8
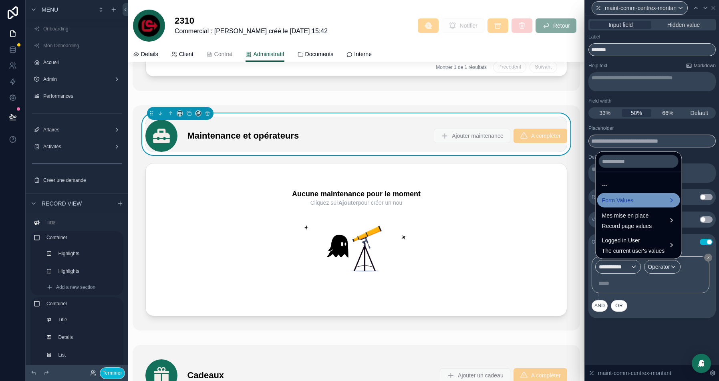
click at [623, 205] on div "Form Values" at bounding box center [638, 200] width 83 height 14
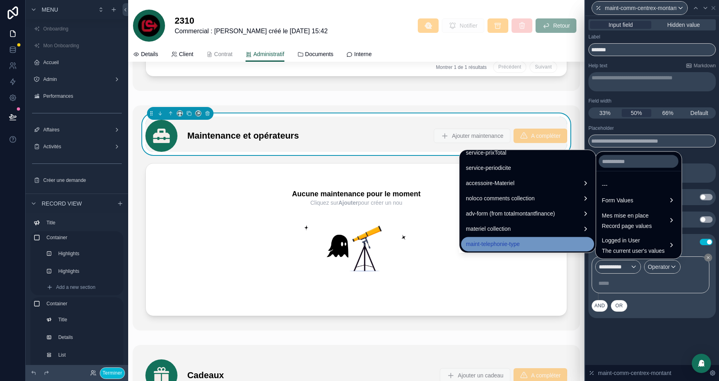
click at [476, 244] on span "maint-telephonie-type" at bounding box center [493, 244] width 54 height 10
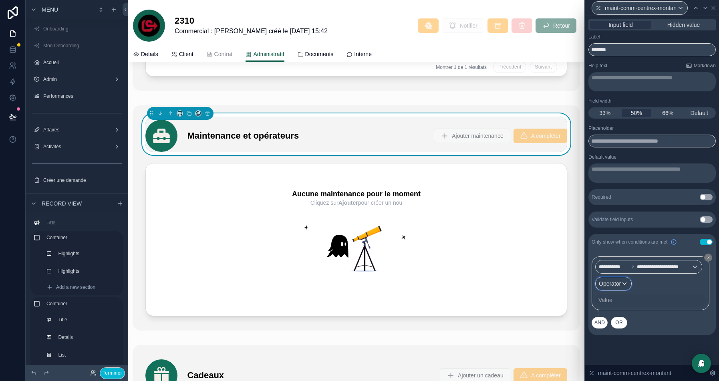
click at [610, 286] on span "Operator" at bounding box center [610, 283] width 22 height 6
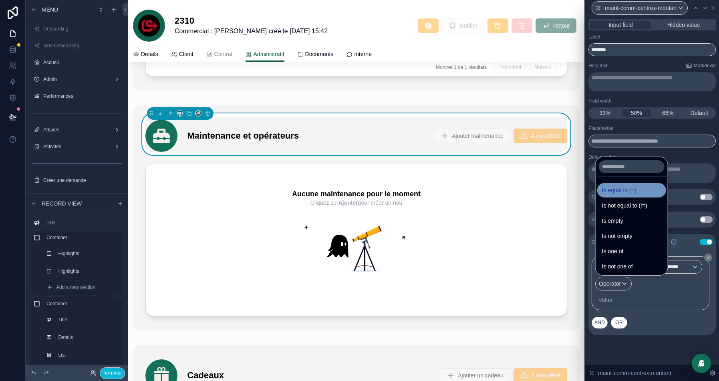
click at [635, 187] on span "Is equal to (=)" at bounding box center [619, 190] width 34 height 10
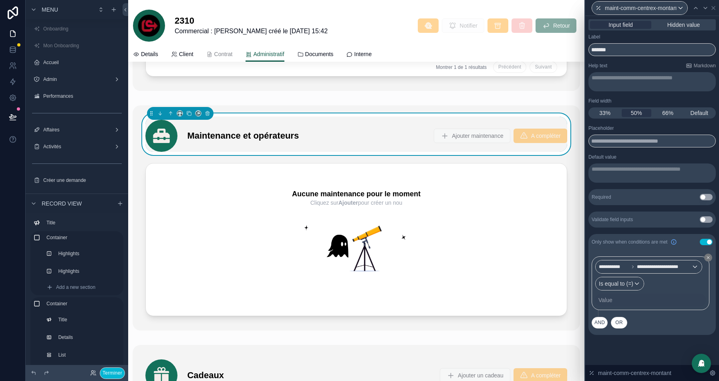
click at [610, 298] on div "Value" at bounding box center [605, 300] width 14 height 8
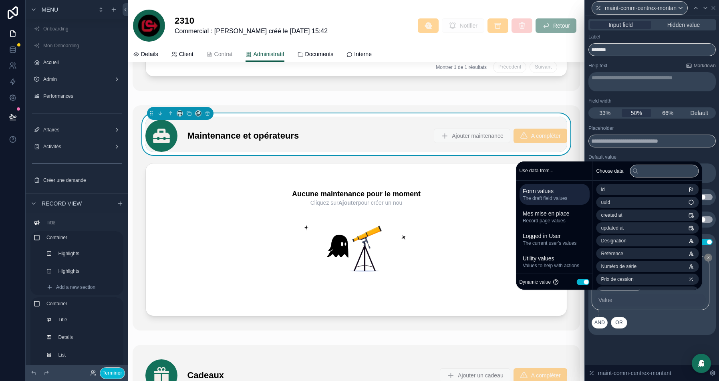
click at [576, 280] on button "Use setting" at bounding box center [582, 282] width 13 height 6
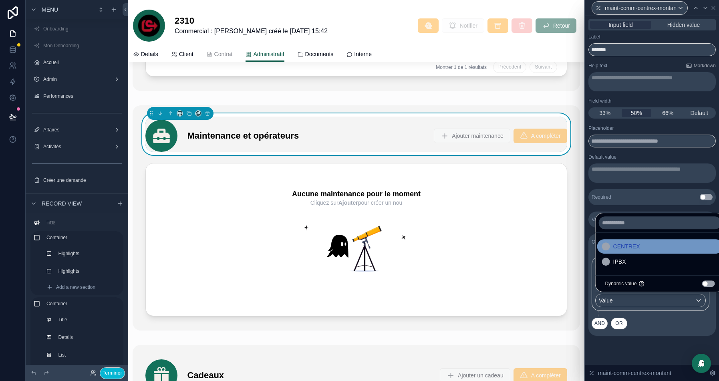
click at [645, 243] on div "CENTREX" at bounding box center [660, 246] width 116 height 10
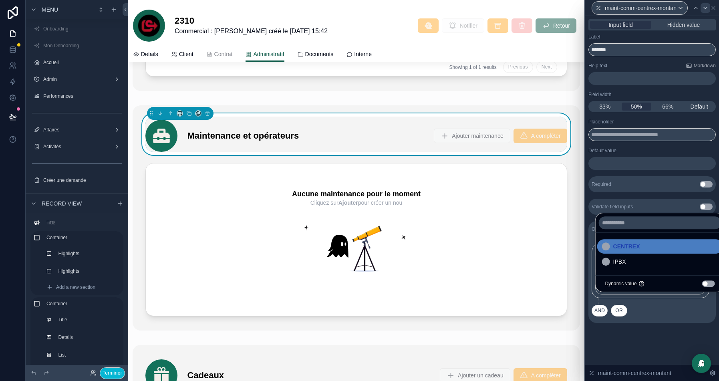
click at [703, 8] on icon at bounding box center [705, 8] width 6 height 6
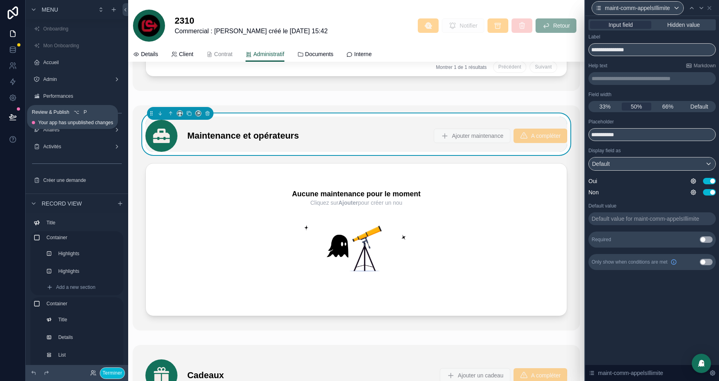
click at [10, 117] on icon at bounding box center [13, 117] width 8 height 8
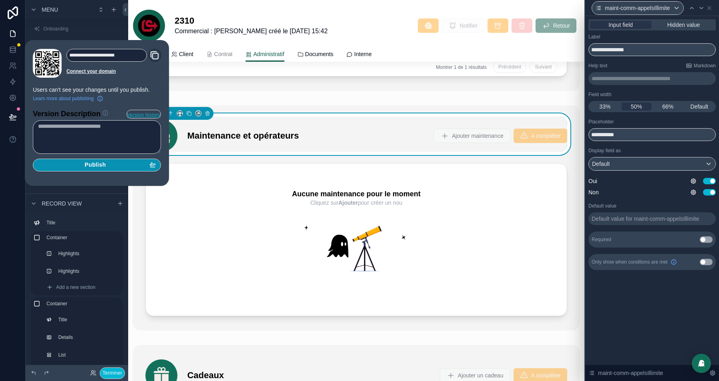
click at [111, 165] on div "Publish" at bounding box center [97, 164] width 118 height 7
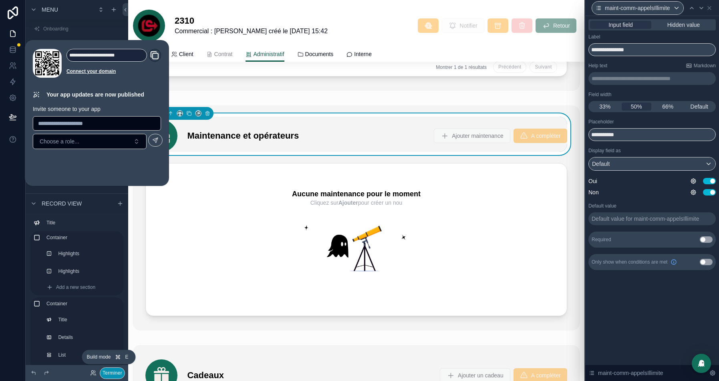
click at [106, 374] on button "Terminer" at bounding box center [112, 373] width 25 height 12
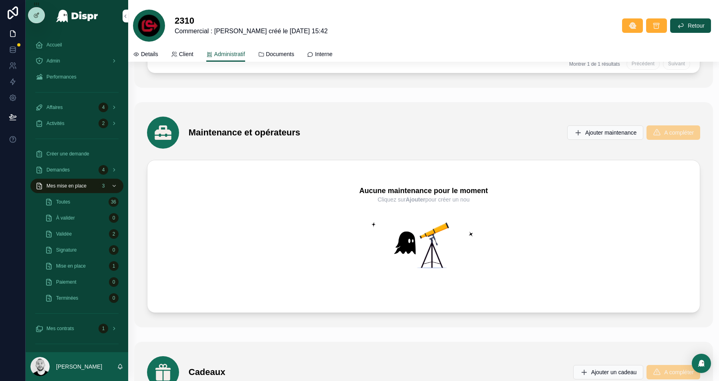
scroll to position [2171, 0]
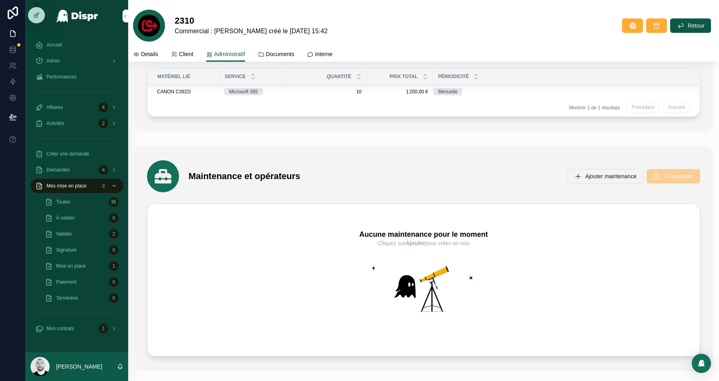
click at [598, 172] on span "Ajouter maintenance" at bounding box center [610, 176] width 51 height 8
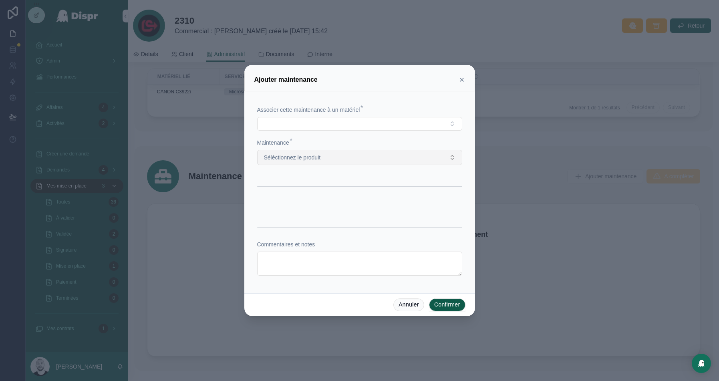
click at [331, 157] on button "Séléctionnez le produit" at bounding box center [359, 157] width 205 height 15
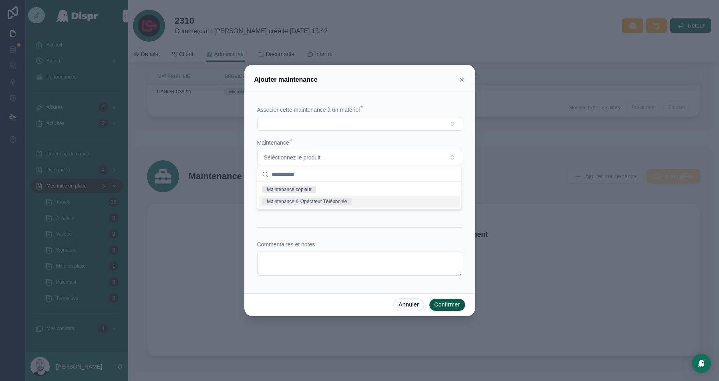
click at [303, 200] on div "Maintenance & Opérateur Téléphonie" at bounding box center [307, 201] width 80 height 7
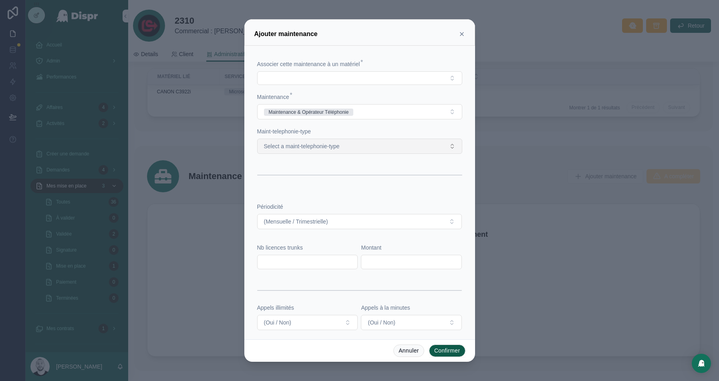
click at [340, 143] on span "Select a maint-telephonie-type" at bounding box center [302, 146] width 76 height 8
click at [318, 178] on div "CENTREX" at bounding box center [359, 177] width 201 height 12
click at [339, 141] on button "CENTREX" at bounding box center [359, 146] width 205 height 15
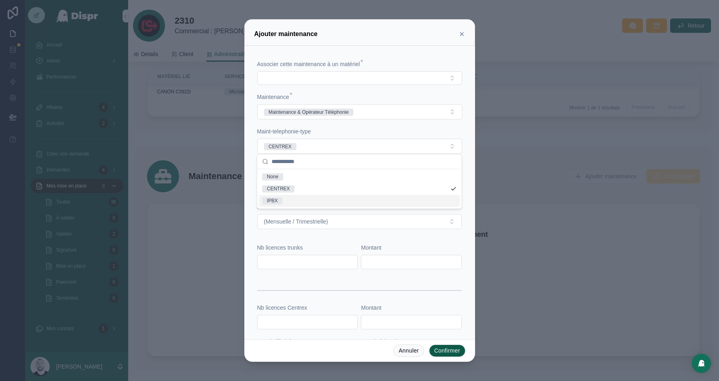
click at [295, 202] on div "IPBX" at bounding box center [359, 201] width 201 height 12
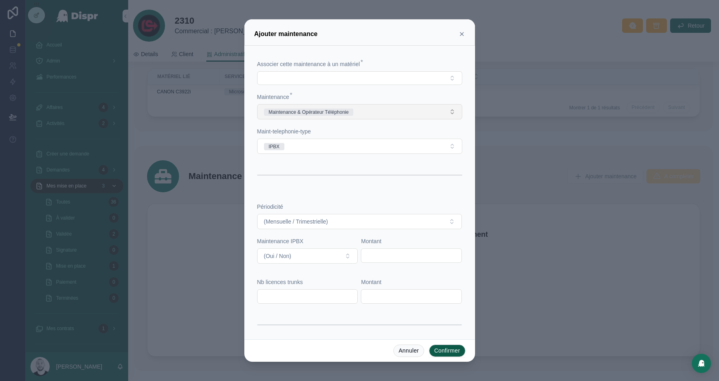
click at [389, 111] on button "Maintenance & Opérateur Téléphonie" at bounding box center [359, 111] width 205 height 15
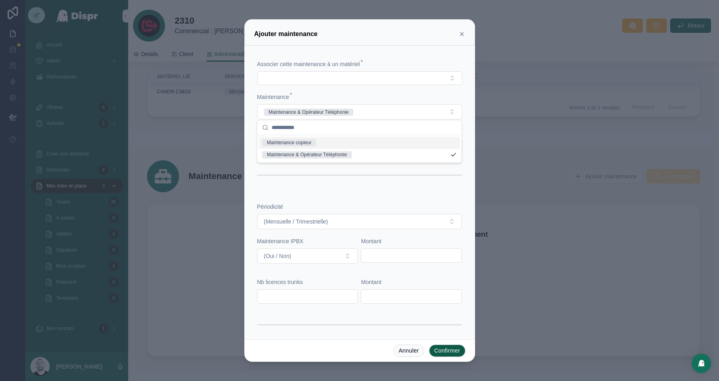
click at [460, 33] on icon at bounding box center [461, 34] width 6 height 6
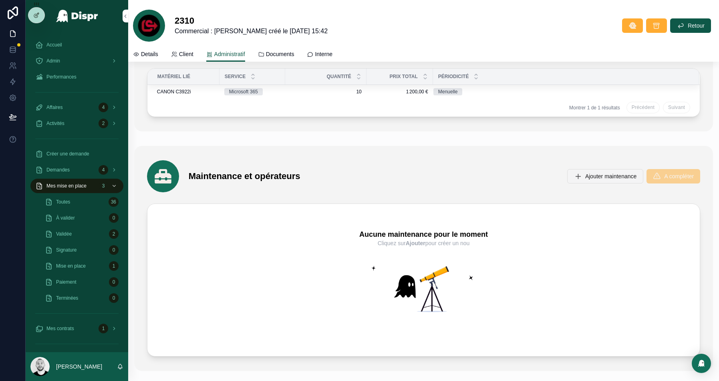
click at [603, 172] on span "Ajouter maintenance" at bounding box center [610, 176] width 51 height 8
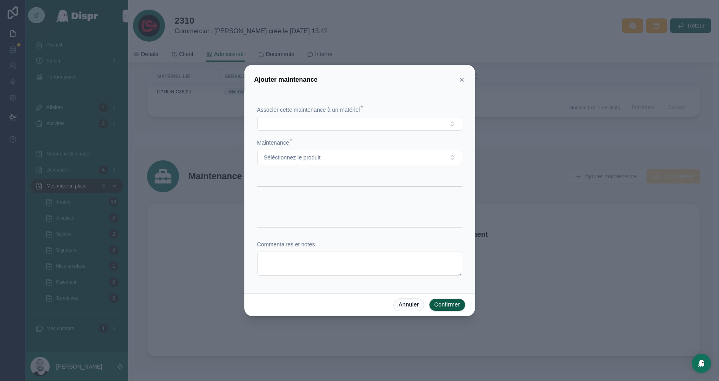
click at [462, 82] on icon at bounding box center [461, 79] width 6 height 6
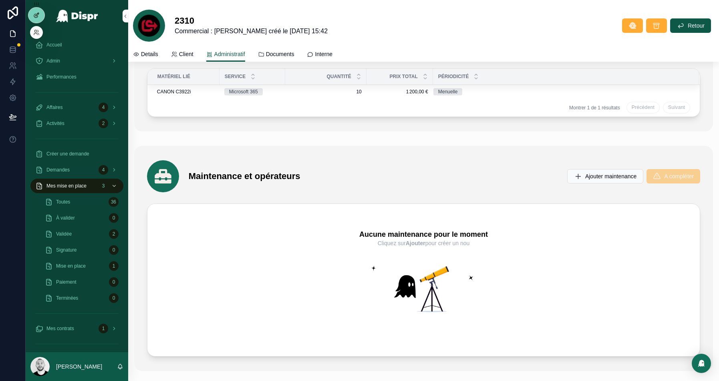
click at [38, 10] on div at bounding box center [36, 15] width 16 height 15
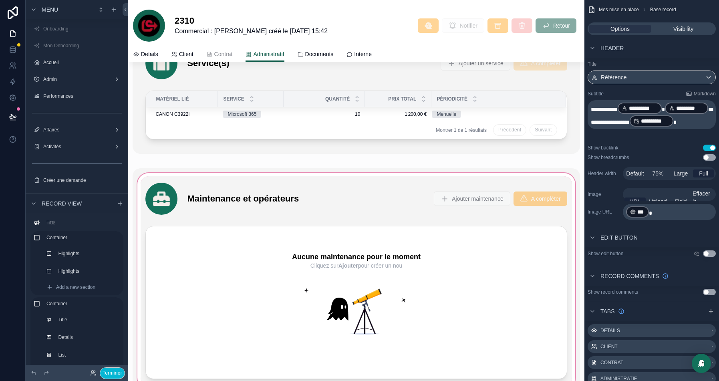
scroll to position [2188, 0]
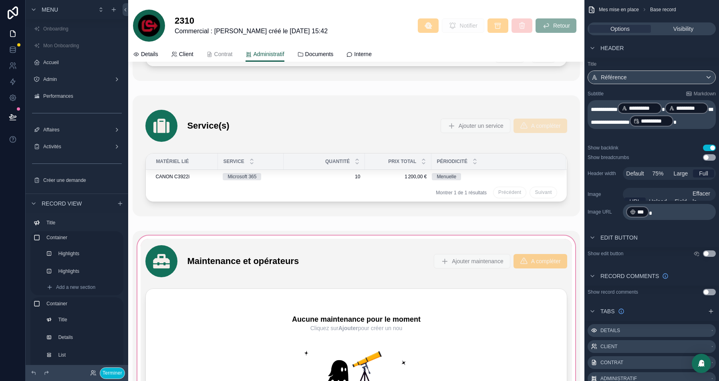
click at [408, 257] on div at bounding box center [356, 343] width 447 height 225
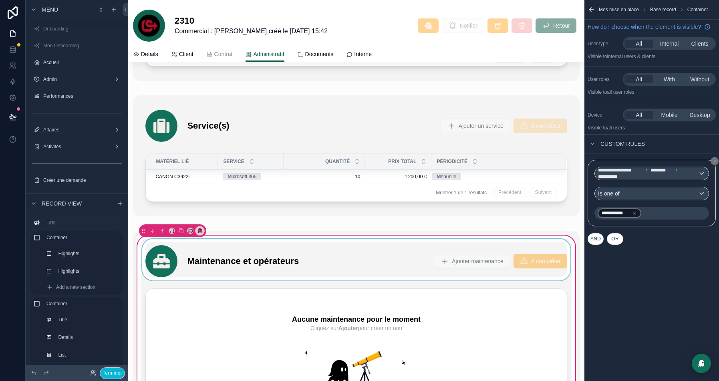
click at [211, 260] on div at bounding box center [356, 260] width 431 height 42
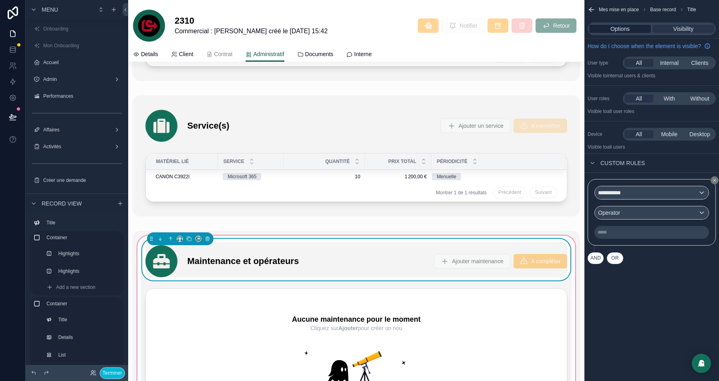
click at [619, 28] on span "Options" at bounding box center [619, 29] width 19 height 8
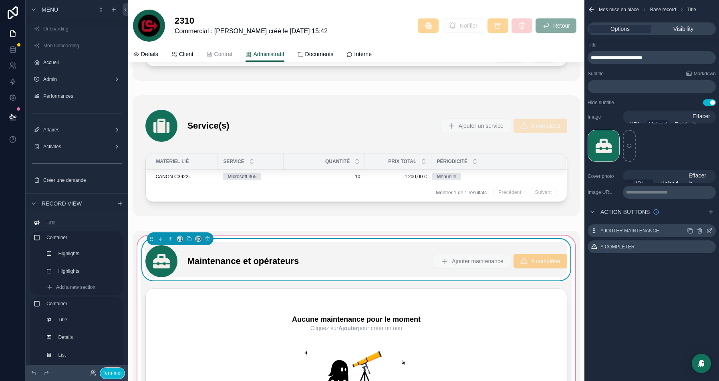
click at [709, 229] on icon "scrollable content" at bounding box center [709, 229] width 3 height 3
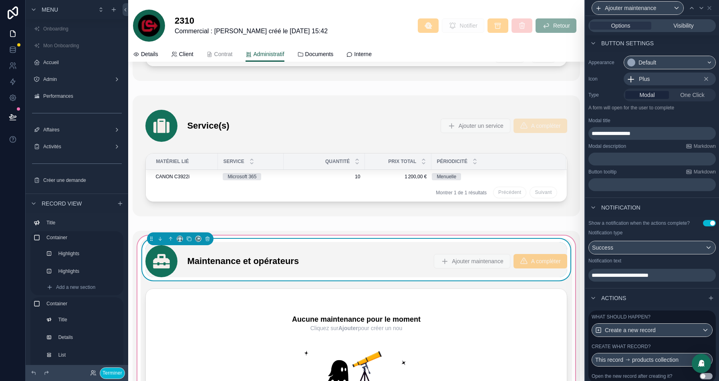
scroll to position [77, 0]
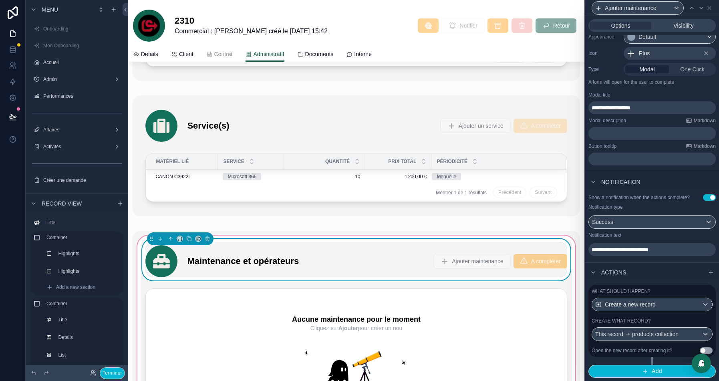
click at [677, 320] on div "Create what record?" at bounding box center [651, 320] width 121 height 6
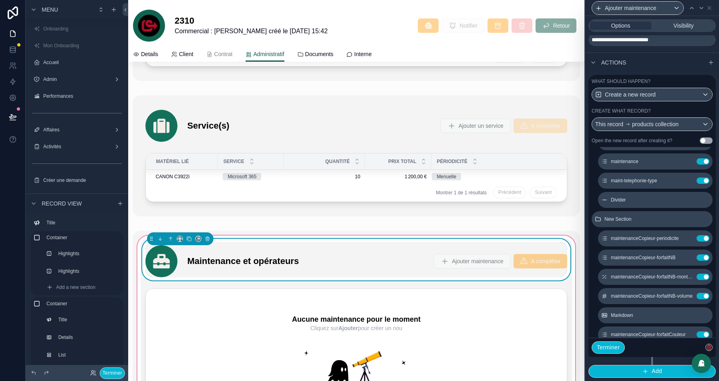
scroll to position [113, 0]
click at [686, 200] on icon at bounding box center [687, 198] width 3 height 3
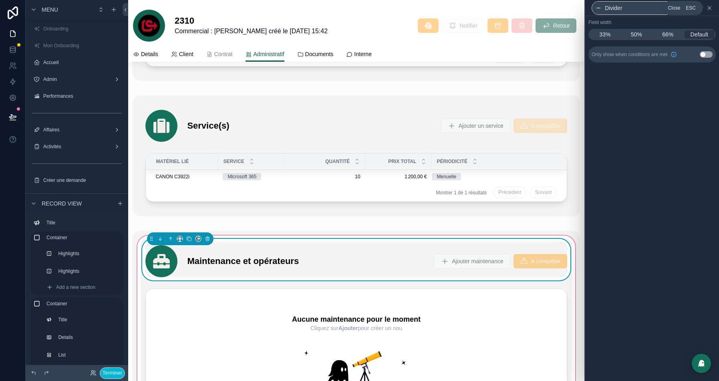
click at [710, 9] on icon at bounding box center [708, 7] width 3 height 3
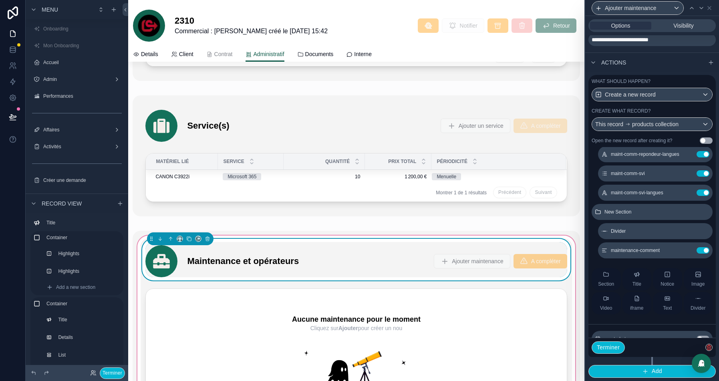
scroll to position [928, 0]
click at [688, 210] on icon at bounding box center [687, 209] width 3 height 3
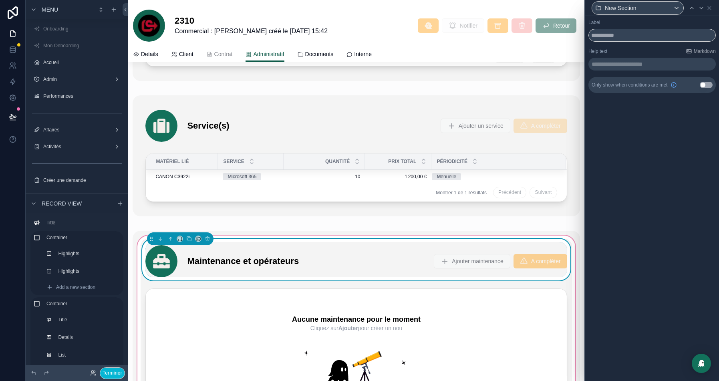
click at [703, 86] on button "Use setting" at bounding box center [705, 85] width 13 height 6
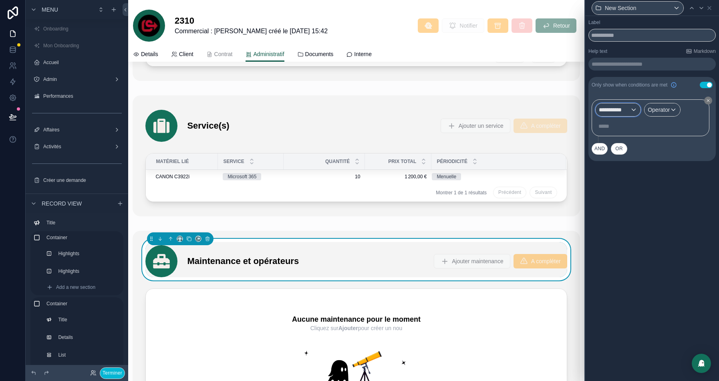
click at [631, 110] on div "**********" at bounding box center [617, 109] width 45 height 13
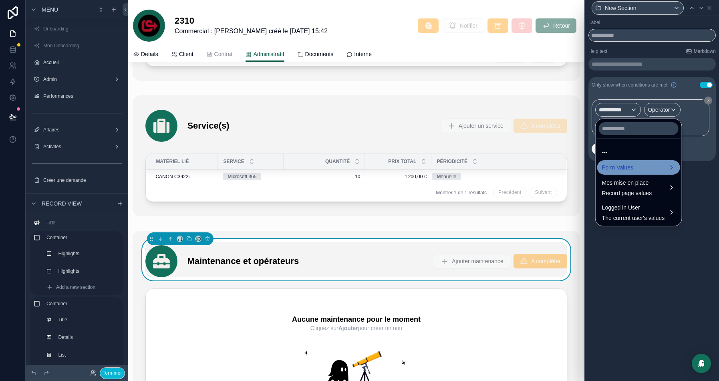
drag, startPoint x: 624, startPoint y: 159, endPoint x: 625, endPoint y: 165, distance: 6.1
click at [625, 165] on ul "--- Form Values Mes mise en place Record page values Logged in User The current…" at bounding box center [638, 182] width 86 height 87
click at [625, 165] on span "Form Values" at bounding box center [617, 168] width 31 height 10
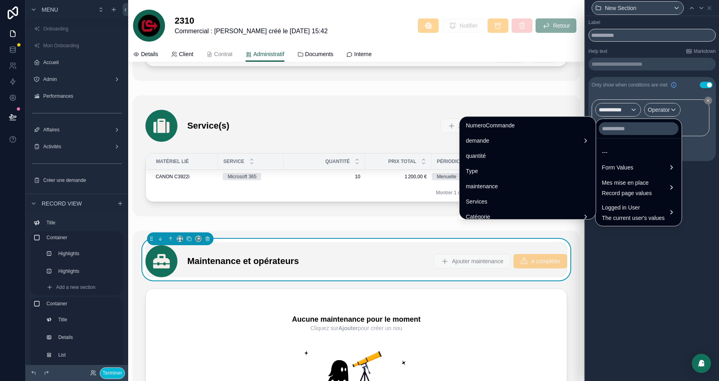
scroll to position [139, 0]
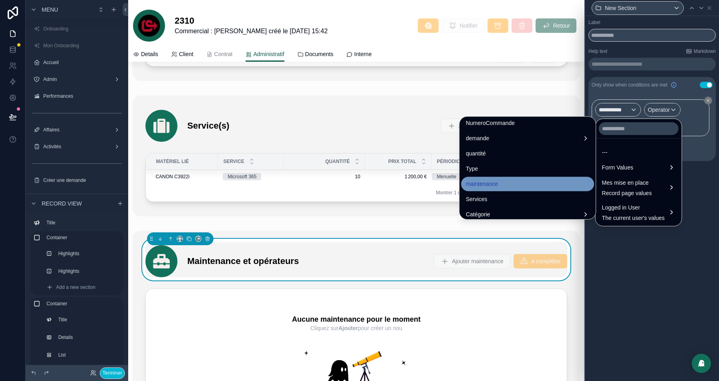
click at [466, 185] on span "maintenance" at bounding box center [482, 184] width 32 height 10
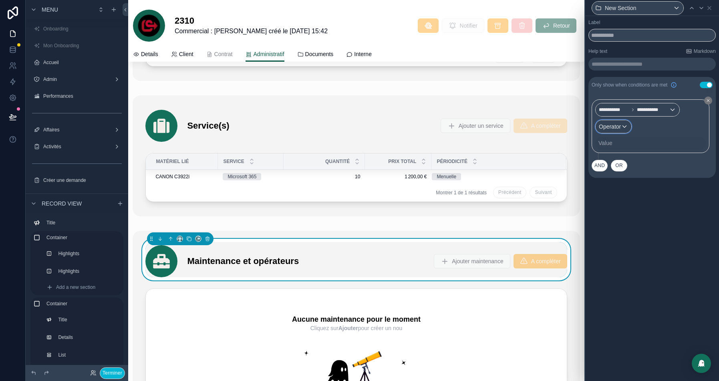
click at [628, 127] on div "Operator" at bounding box center [613, 126] width 36 height 13
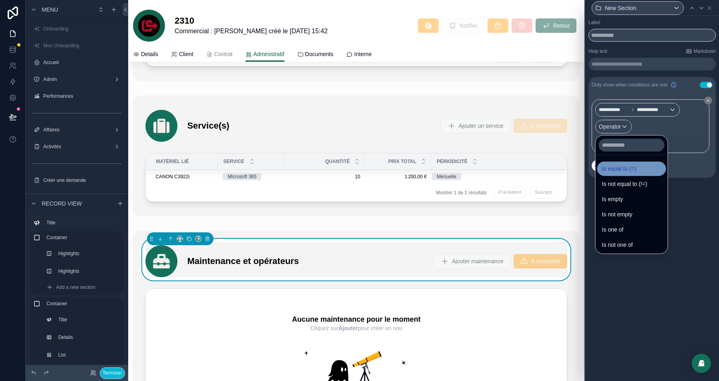
click at [619, 166] on span "Is equal to (=)" at bounding box center [619, 169] width 34 height 10
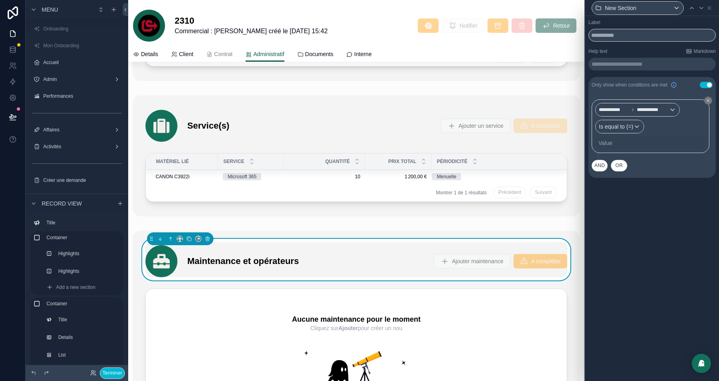
click at [621, 141] on div "Value" at bounding box center [650, 143] width 111 height 13
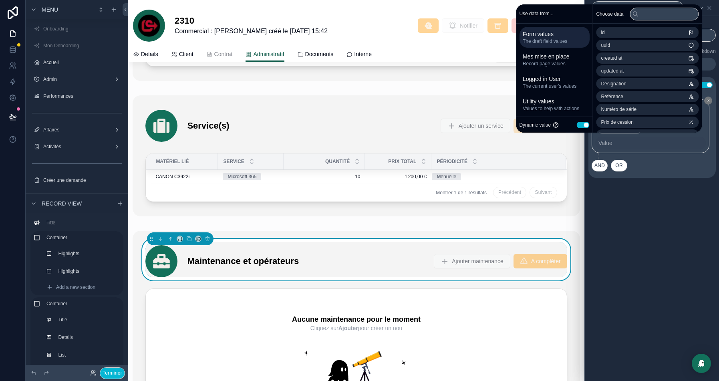
click at [581, 127] on button "Use setting" at bounding box center [582, 125] width 13 height 6
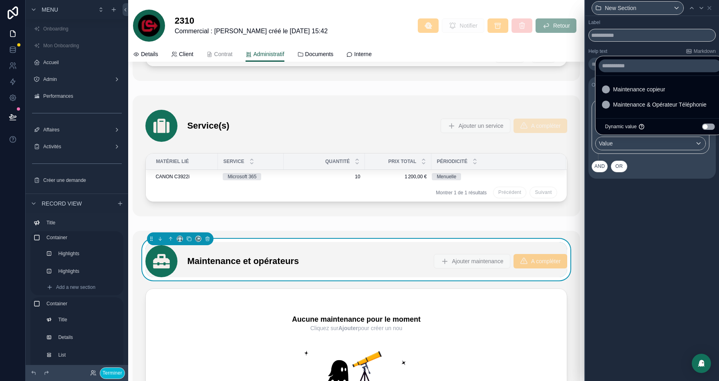
click at [709, 126] on button "Use setting" at bounding box center [708, 126] width 13 height 6
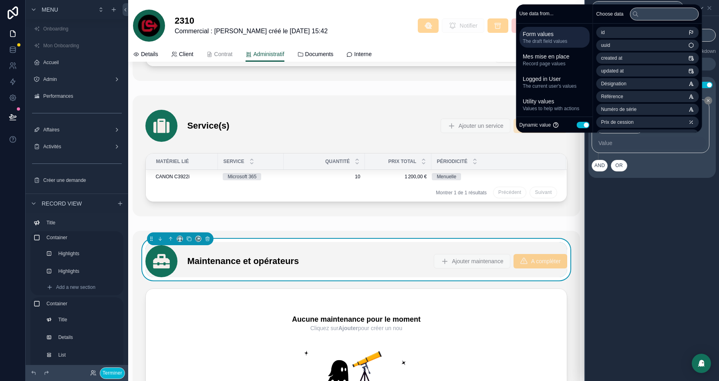
click at [646, 183] on div "**********" at bounding box center [652, 106] width 134 height 181
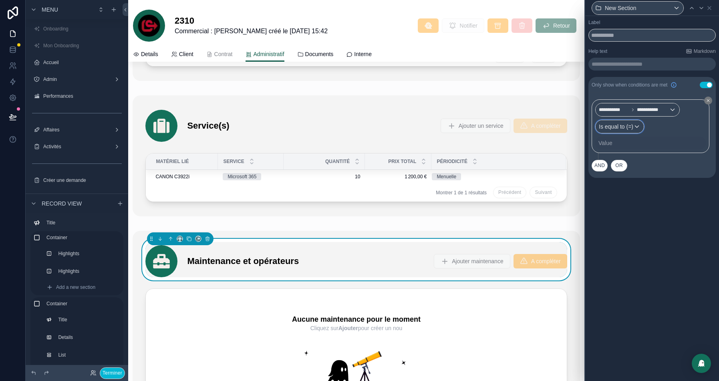
click at [623, 126] on span "Is equal to (=)" at bounding box center [616, 127] width 34 height 8
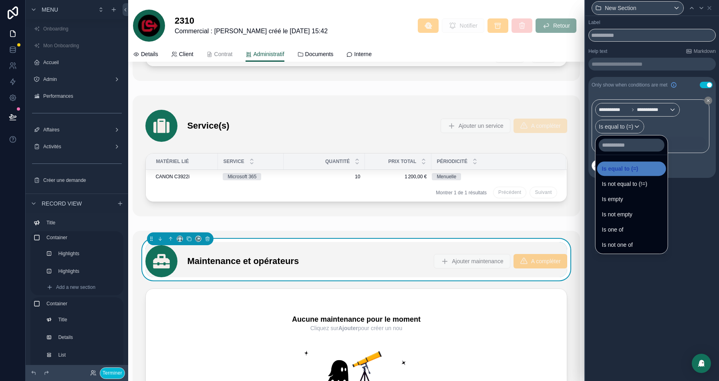
drag, startPoint x: 631, startPoint y: 217, endPoint x: 718, endPoint y: 215, distance: 86.9
click at [631, 217] on span "Is not empty" at bounding box center [617, 214] width 30 height 10
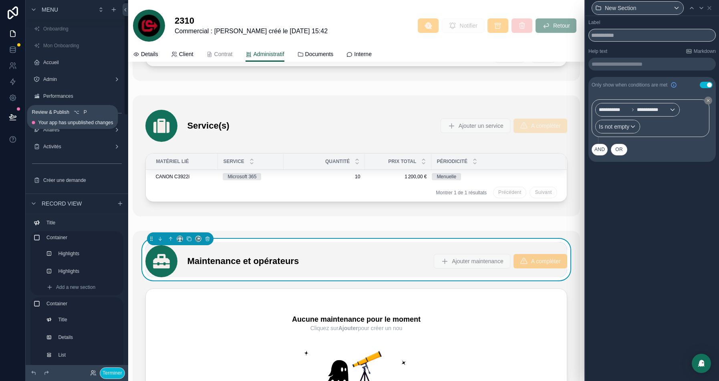
click at [10, 116] on icon at bounding box center [13, 117] width 8 height 8
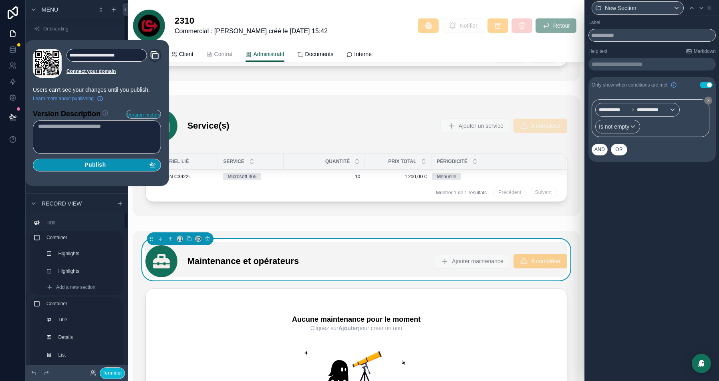
click at [109, 161] on div "Publish" at bounding box center [97, 164] width 118 height 7
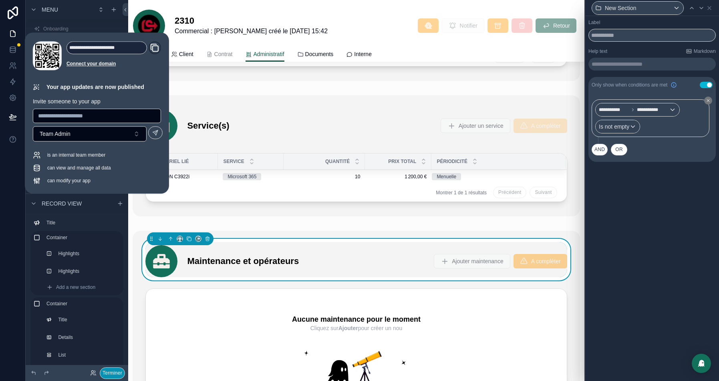
click at [113, 374] on button "Terminer" at bounding box center [112, 373] width 25 height 12
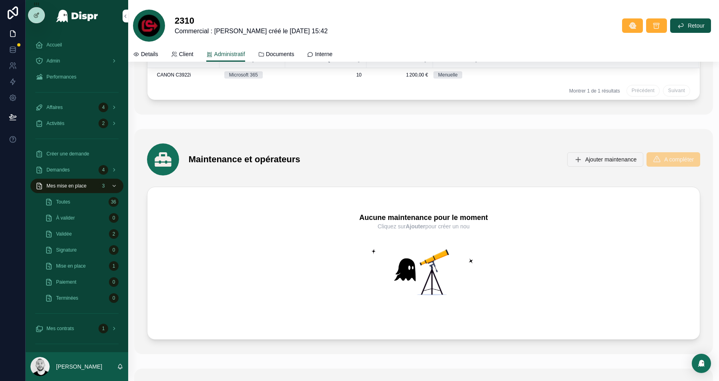
click at [602, 153] on button "Ajouter maintenance" at bounding box center [605, 159] width 76 height 14
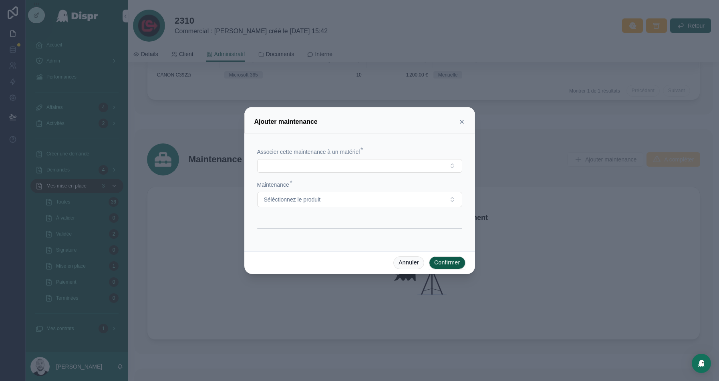
click at [460, 125] on icon at bounding box center [461, 122] width 6 height 6
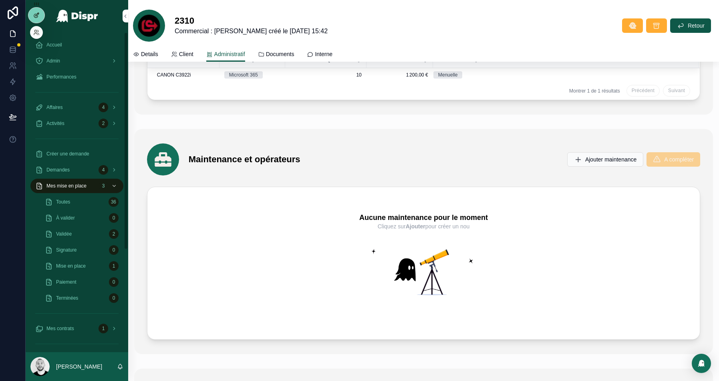
click at [38, 12] on div at bounding box center [36, 15] width 16 height 15
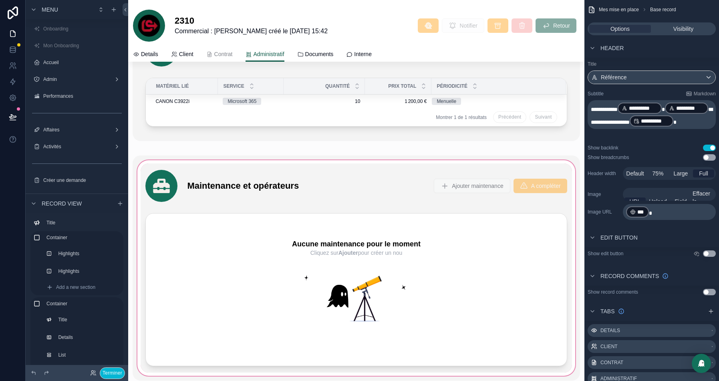
scroll to position [2278, 0]
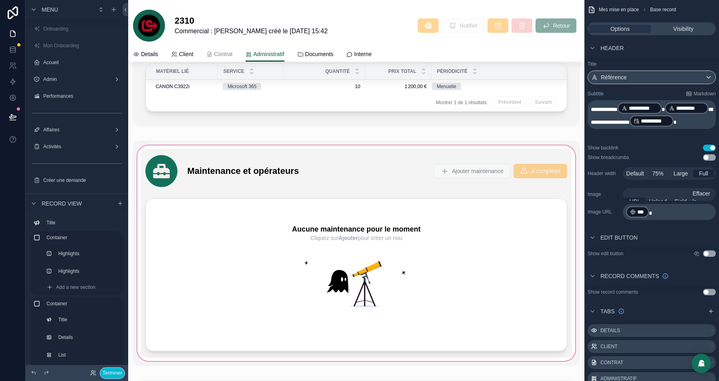
click at [421, 163] on div at bounding box center [356, 253] width 447 height 225
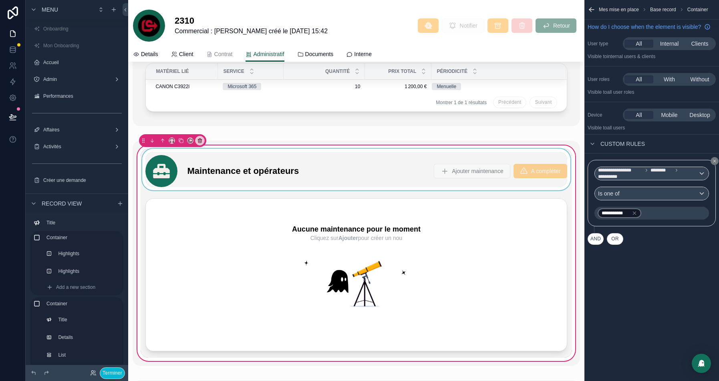
click at [267, 169] on div at bounding box center [356, 170] width 431 height 42
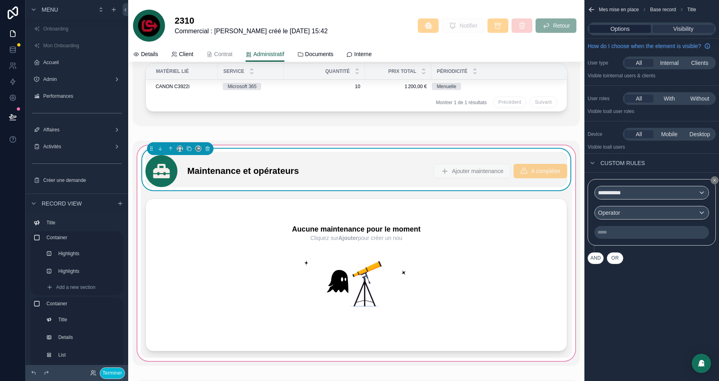
click at [603, 30] on div "Options" at bounding box center [620, 29] width 62 height 8
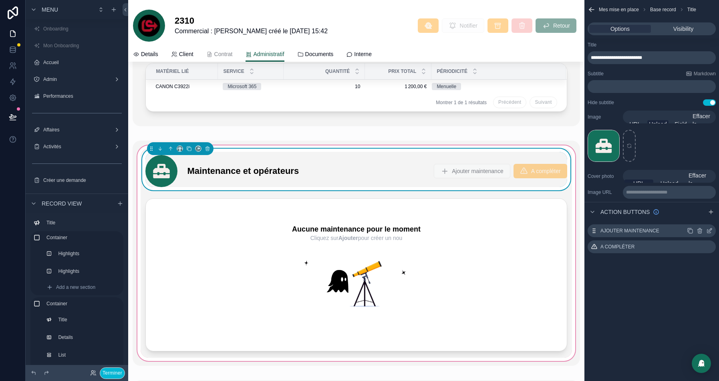
click at [708, 231] on icon "scrollable content" at bounding box center [709, 229] width 3 height 3
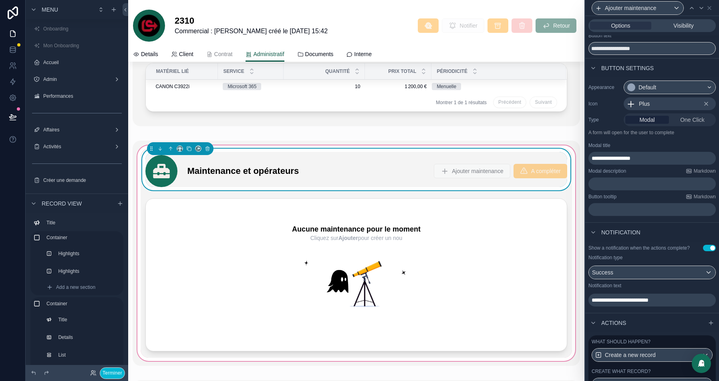
scroll to position [77, 0]
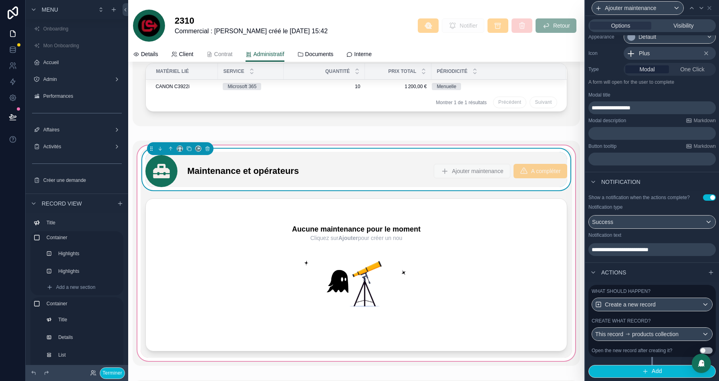
click at [679, 319] on div "Create what record?" at bounding box center [651, 320] width 121 height 6
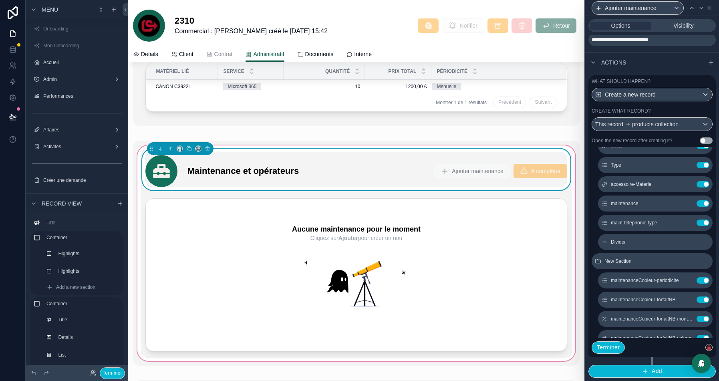
scroll to position [75, 0]
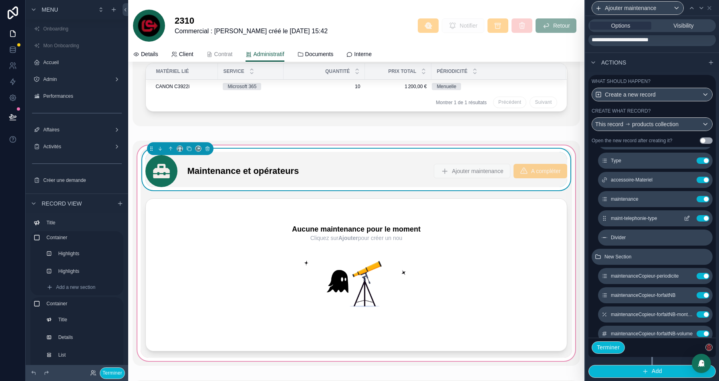
click at [687, 218] on icon at bounding box center [687, 217] width 3 height 3
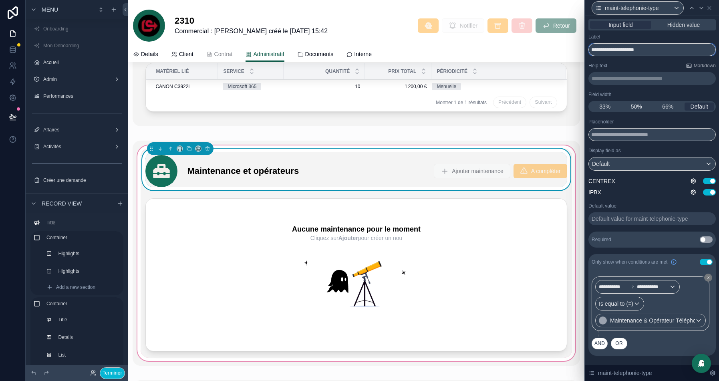
click at [604, 46] on input "**********" at bounding box center [651, 49] width 127 height 13
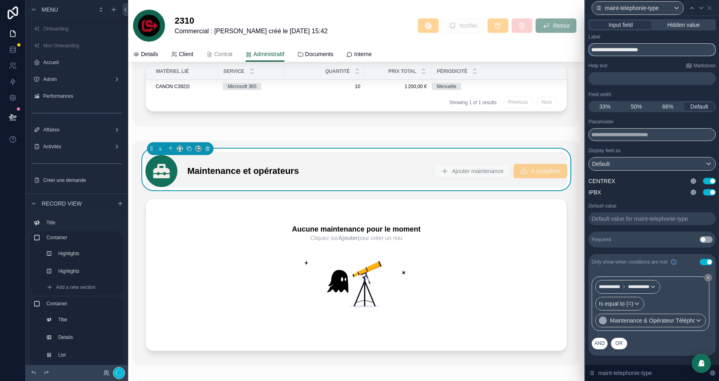
type input "**********"
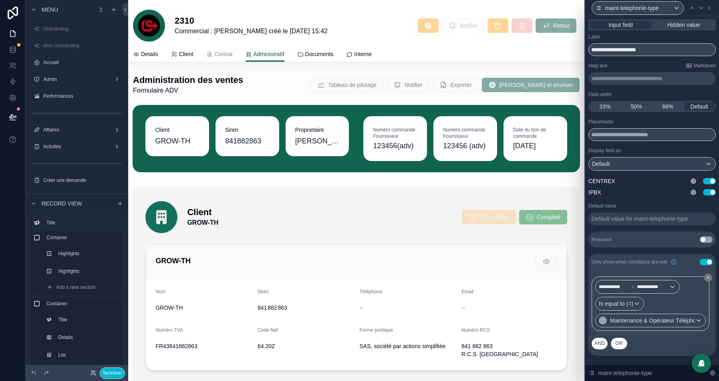
scroll to position [2278, 0]
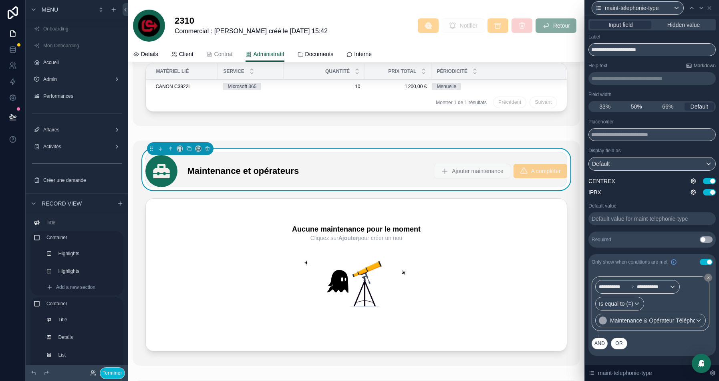
type input "**********"
click at [616, 134] on input "text" at bounding box center [651, 134] width 127 height 13
click at [625, 220] on div "Default value for maint-telephonie-type" at bounding box center [639, 219] width 96 height 8
click at [643, 228] on div "Placeholder Display field as Default CENTREX Use setting IPBX Use setting Defau…" at bounding box center [651, 183] width 127 height 129
click at [627, 142] on div "Placeholder Display field as Default CENTREX Use setting IPBX Use setting" at bounding box center [651, 158] width 127 height 78
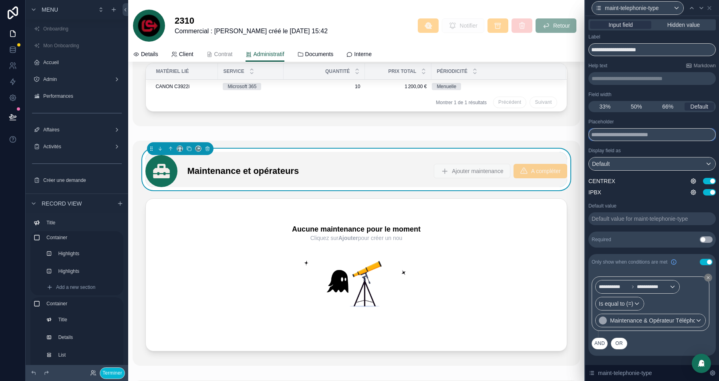
click at [630, 139] on input "text" at bounding box center [651, 134] width 127 height 13
type input "**********"
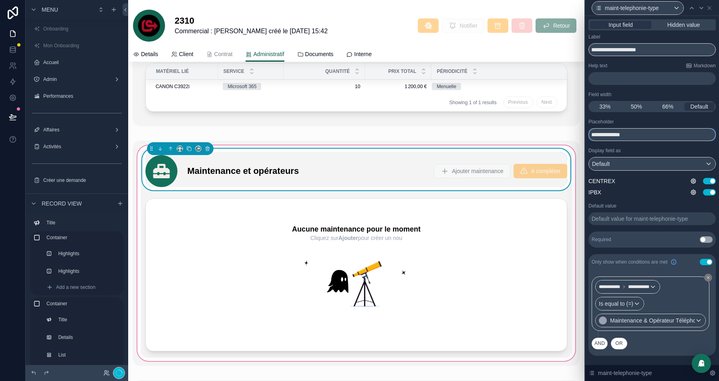
type input "**********"
click at [12, 119] on icon at bounding box center [13, 117] width 8 height 8
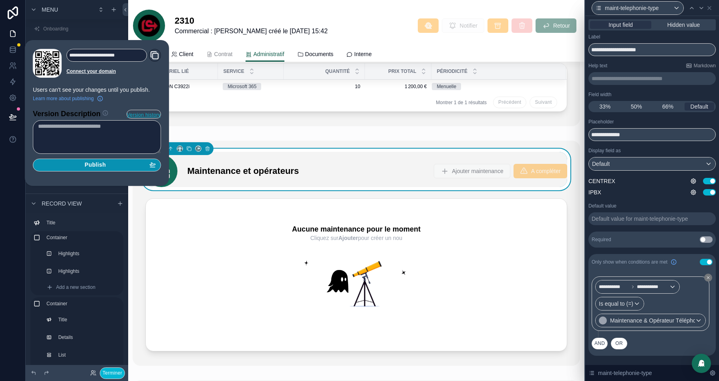
click at [125, 164] on div "Publish" at bounding box center [97, 164] width 118 height 7
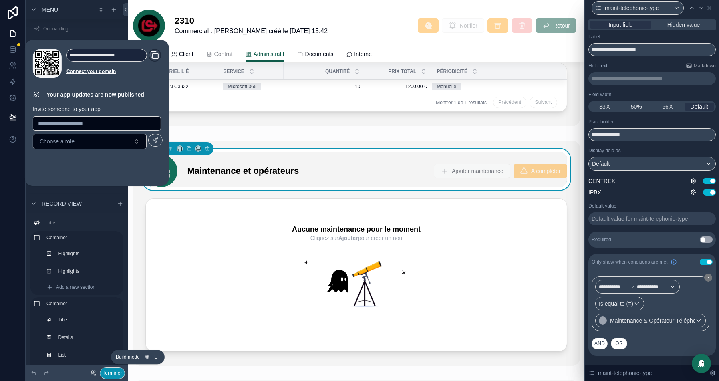
click at [107, 374] on button "Terminer" at bounding box center [112, 373] width 25 height 12
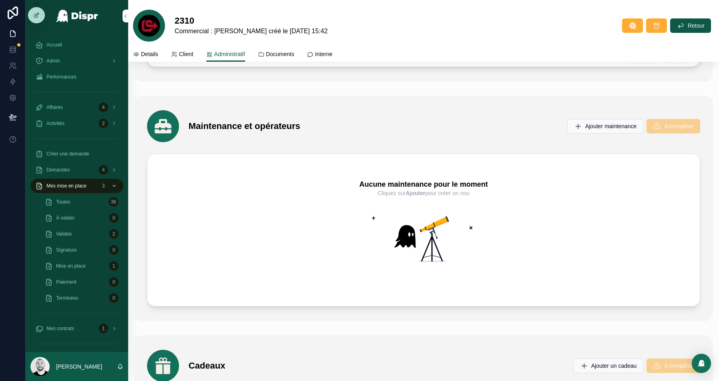
scroll to position [2212, 0]
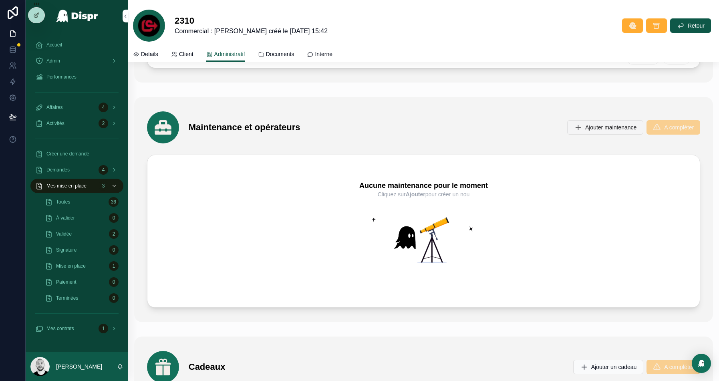
click at [599, 127] on span "Ajouter maintenance" at bounding box center [610, 127] width 51 height 8
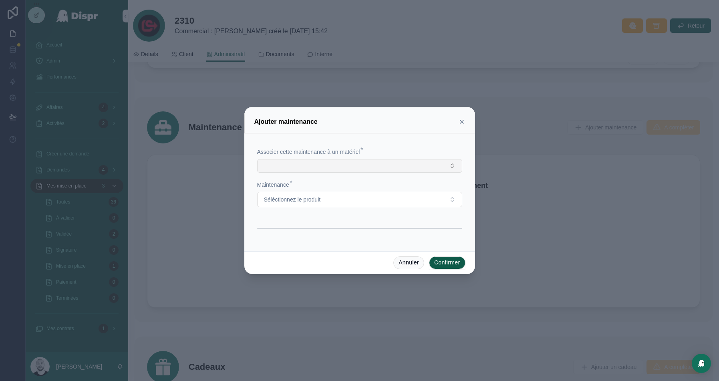
click at [329, 167] on button "Select Button" at bounding box center [359, 166] width 205 height 14
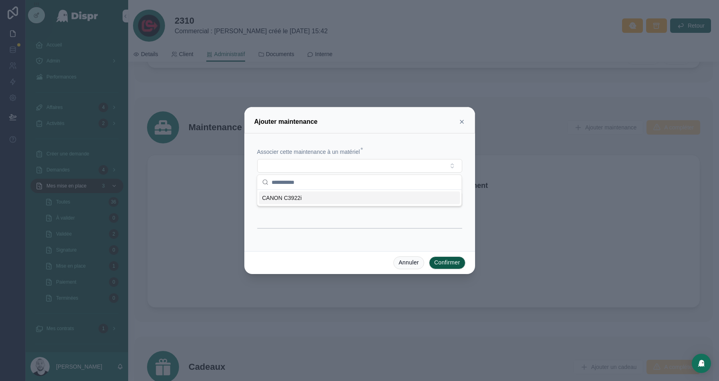
click at [404, 135] on div "Associer cette maintenance à un matériel * Maintenance * Séléctionnez le produit" at bounding box center [359, 192] width 231 height 118
click at [328, 204] on button "Séléctionnez le produit" at bounding box center [359, 199] width 205 height 15
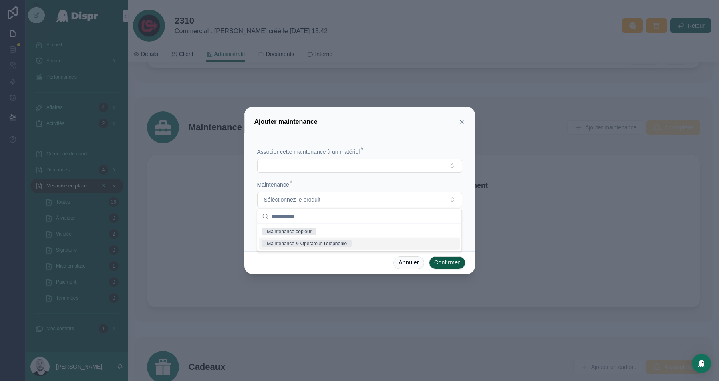
click at [279, 241] on div "Maintenance & Opérateur Téléphonie" at bounding box center [307, 243] width 80 height 7
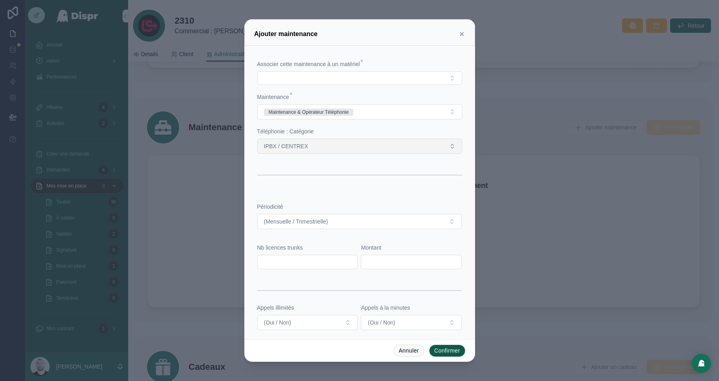
click at [317, 146] on button "IPBX / CENTREX" at bounding box center [359, 146] width 205 height 15
click at [341, 128] on div "Téléphonie : Catégorie" at bounding box center [359, 131] width 205 height 8
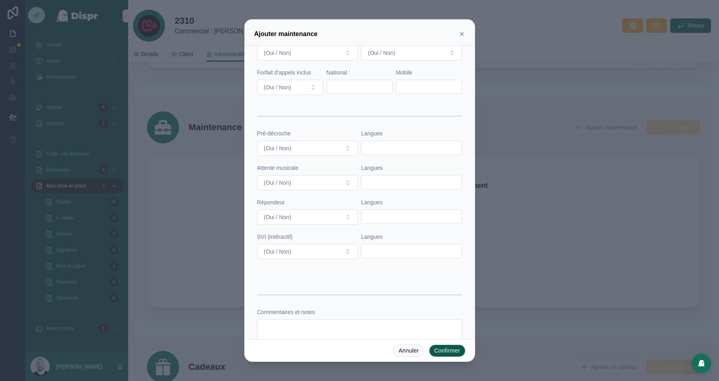
scroll to position [287, 0]
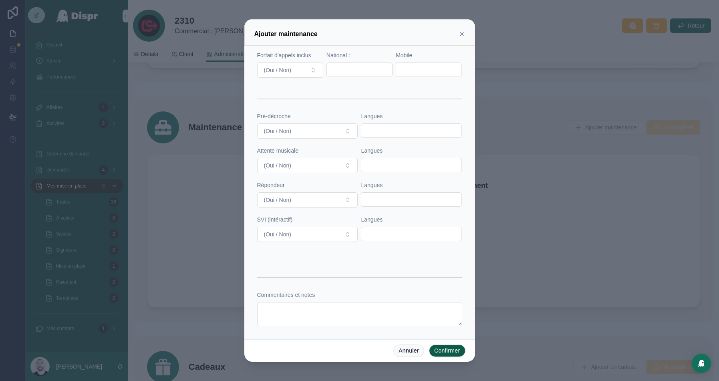
click at [462, 32] on icon at bounding box center [461, 34] width 6 height 6
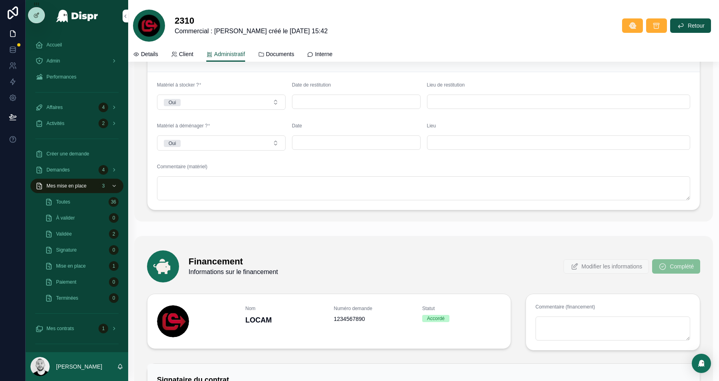
scroll to position [0, 0]
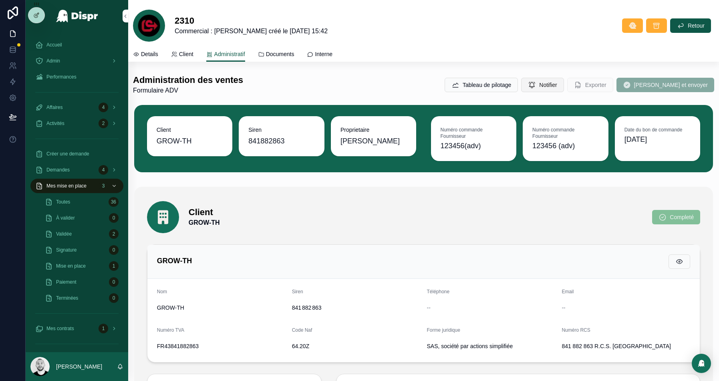
click at [563, 90] on button "Notifier" at bounding box center [542, 85] width 42 height 14
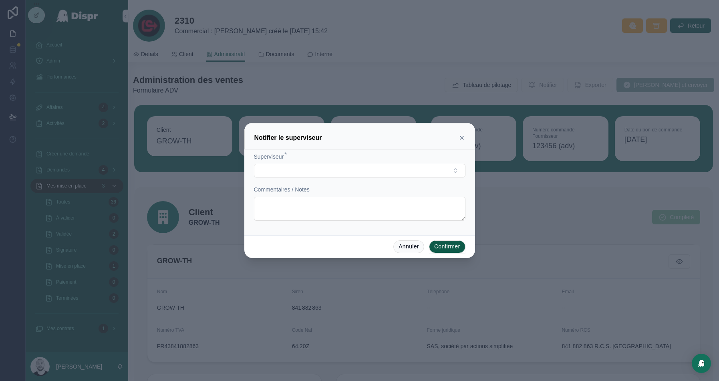
click at [461, 139] on icon at bounding box center [461, 137] width 3 height 3
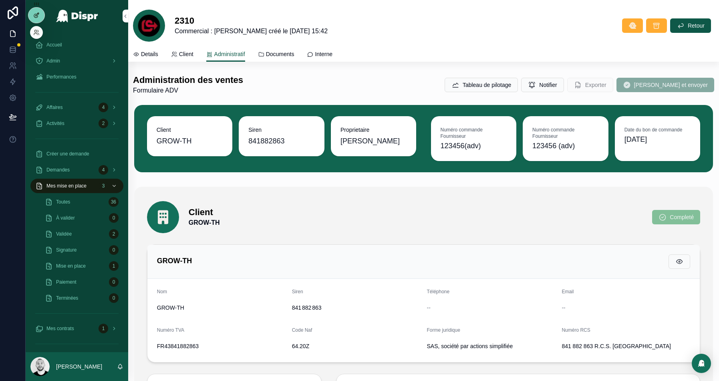
click at [37, 15] on icon at bounding box center [37, 14] width 3 height 3
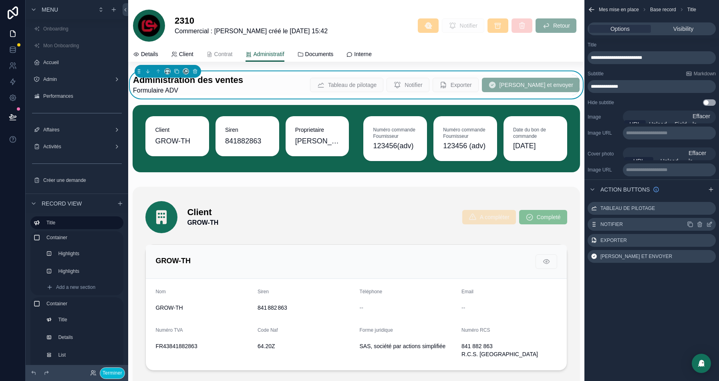
click at [711, 224] on icon "scrollable content" at bounding box center [709, 224] width 6 height 6
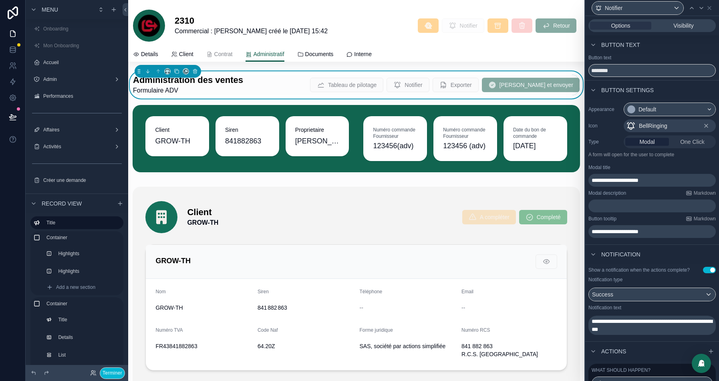
scroll to position [70, 0]
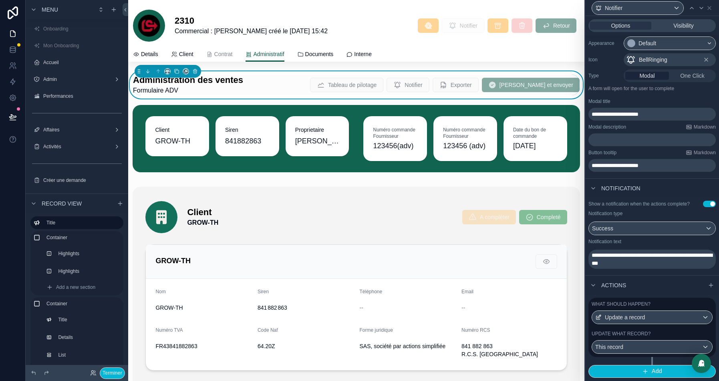
click at [640, 305] on label "What should happen?" at bounding box center [620, 304] width 59 height 6
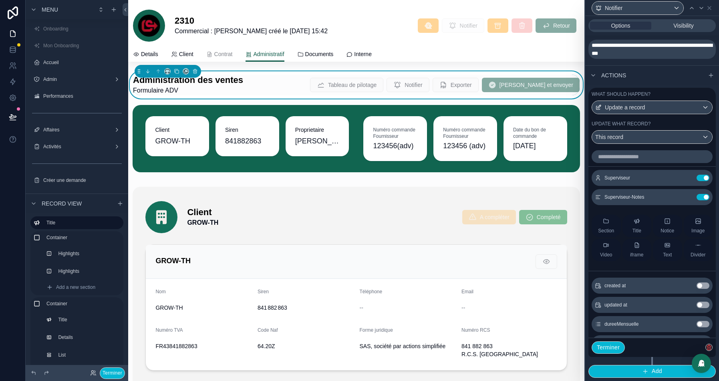
scroll to position [14, 0]
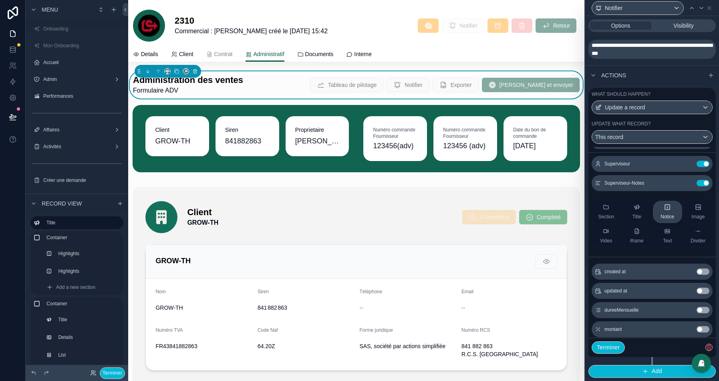
click at [670, 209] on icon at bounding box center [667, 207] width 6 height 6
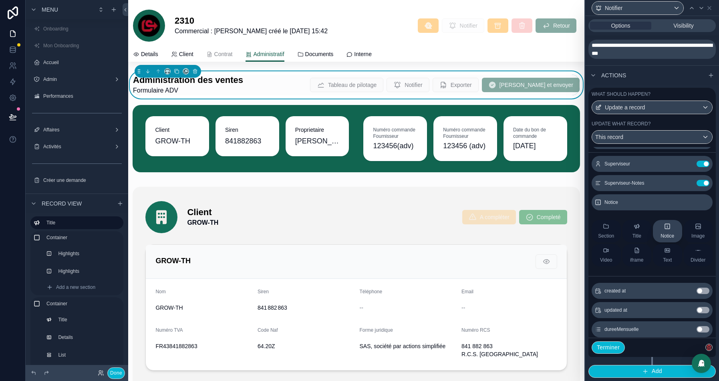
scroll to position [0, 0]
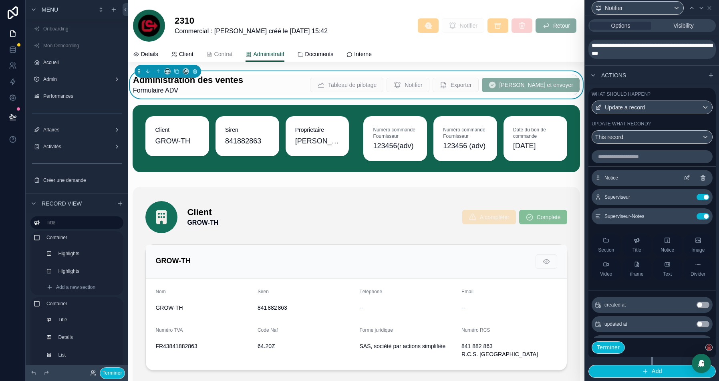
click at [688, 177] on icon at bounding box center [686, 178] width 6 height 6
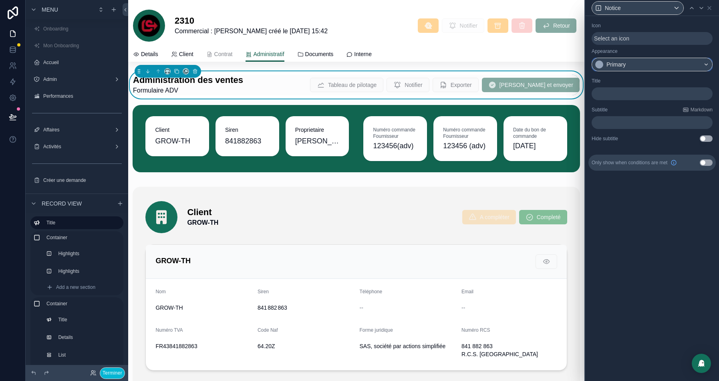
click at [614, 66] on div "Primary" at bounding box center [615, 64] width 19 height 8
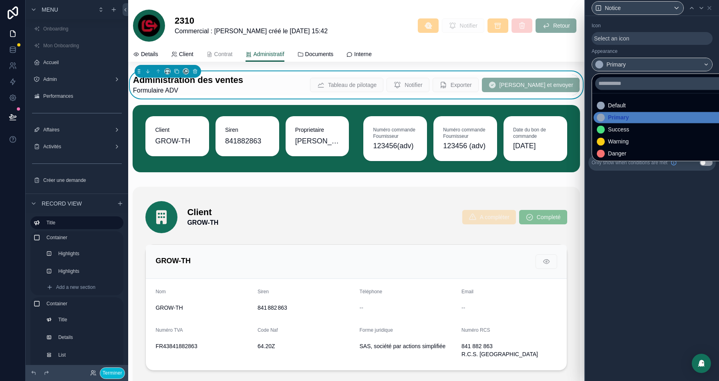
click at [649, 49] on div at bounding box center [652, 190] width 134 height 381
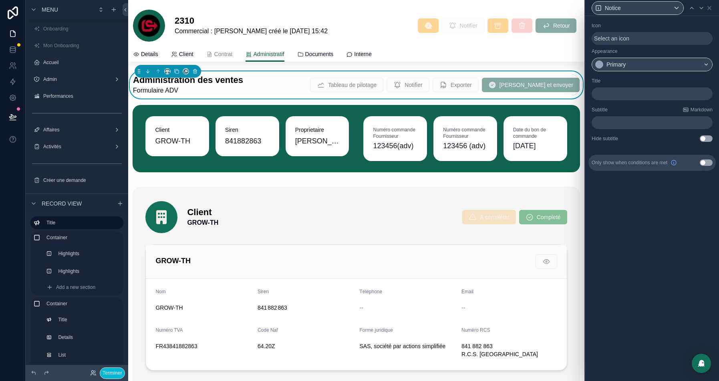
click at [606, 92] on p "﻿" at bounding box center [653, 94] width 116 height 8
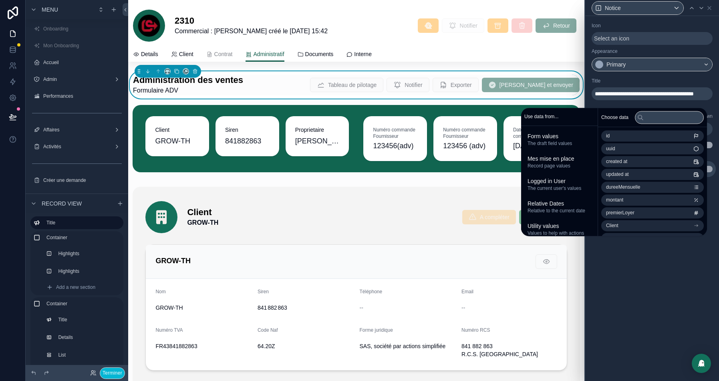
click at [643, 77] on div "**********" at bounding box center [651, 112] width 127 height 77
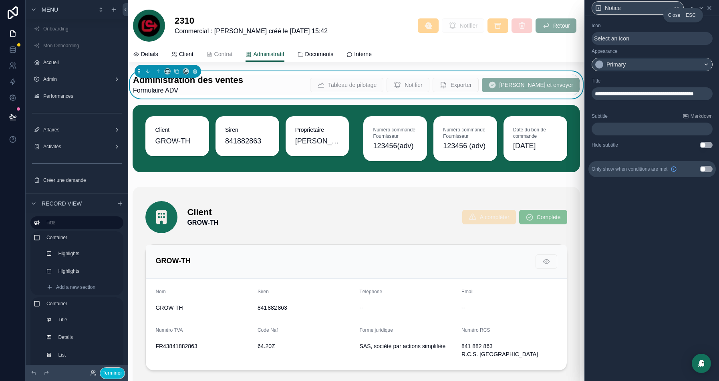
click at [710, 7] on icon at bounding box center [708, 7] width 3 height 3
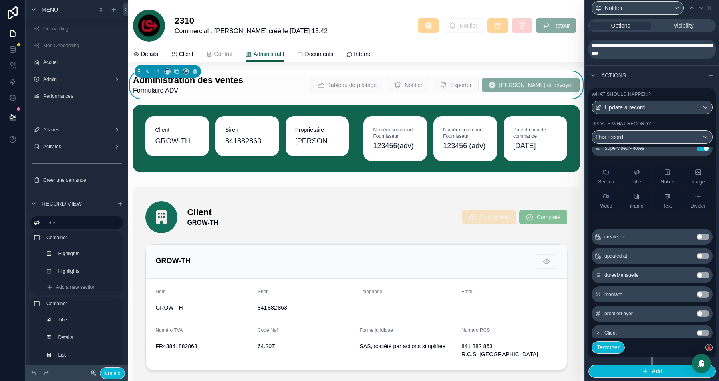
scroll to position [86, 0]
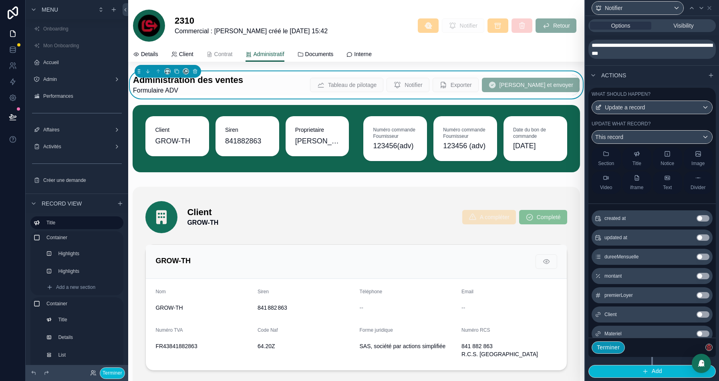
click at [612, 348] on button "Terminer" at bounding box center [607, 347] width 33 height 13
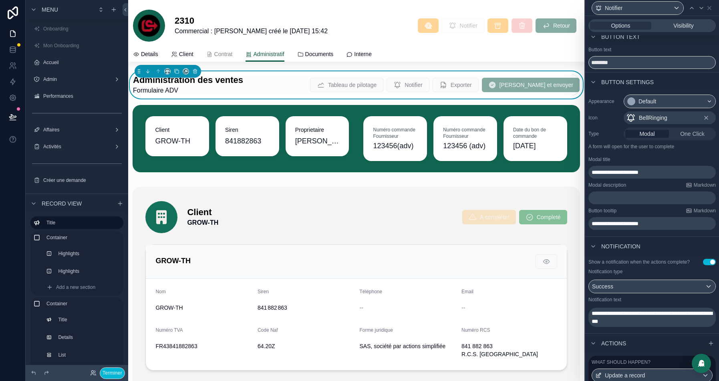
scroll to position [0, 0]
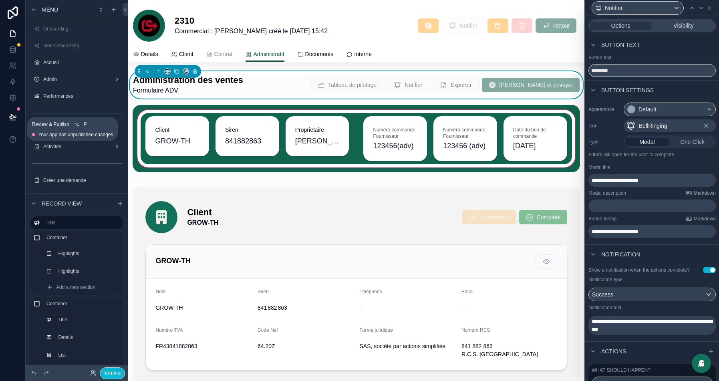
click at [10, 115] on icon at bounding box center [13, 117] width 8 height 8
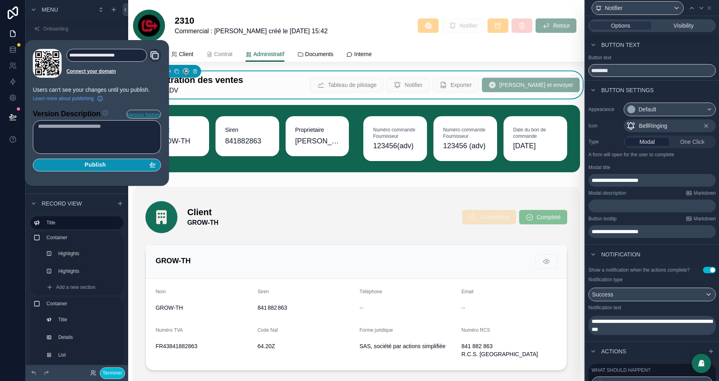
click at [113, 165] on div "Publish" at bounding box center [97, 164] width 118 height 7
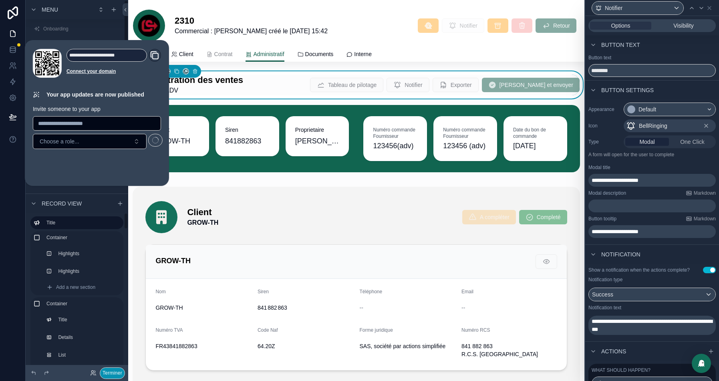
click at [105, 374] on button "Terminer" at bounding box center [112, 373] width 25 height 12
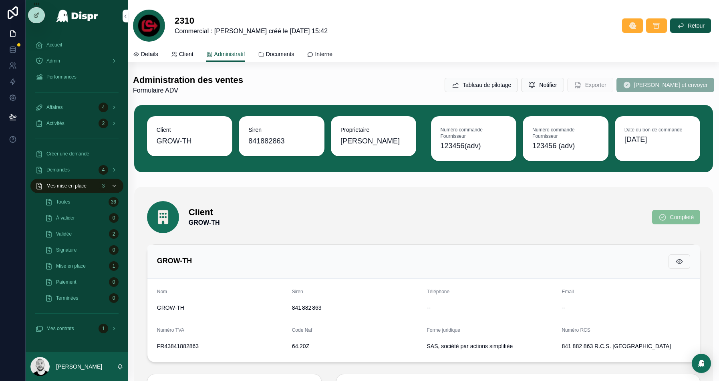
click at [551, 92] on div "Tableau de pilotage Notifier Exporter Valider et envoyer" at bounding box center [576, 84] width 276 height 15
click at [557, 84] on span "Notifier" at bounding box center [548, 85] width 18 height 8
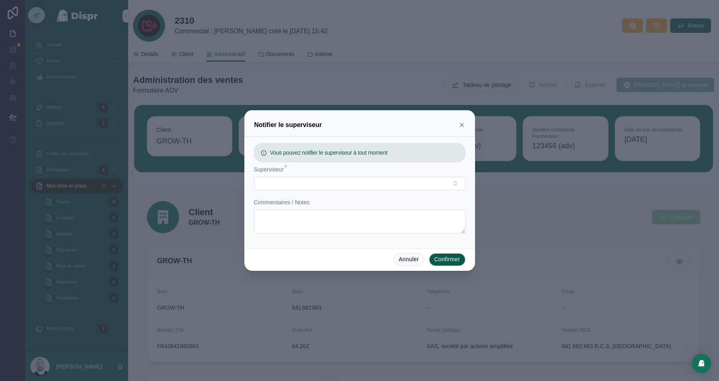
click at [459, 125] on icon at bounding box center [461, 125] width 6 height 6
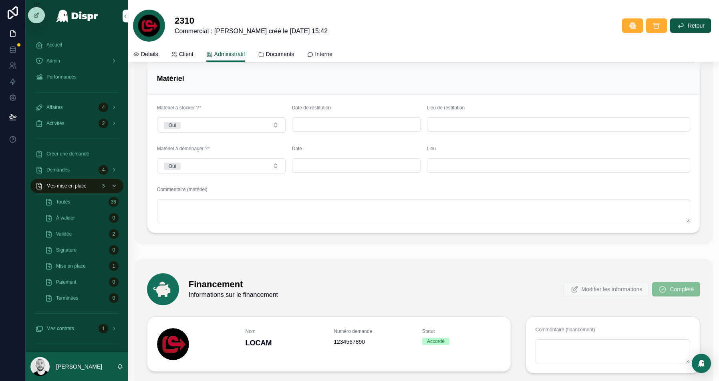
scroll to position [273, 0]
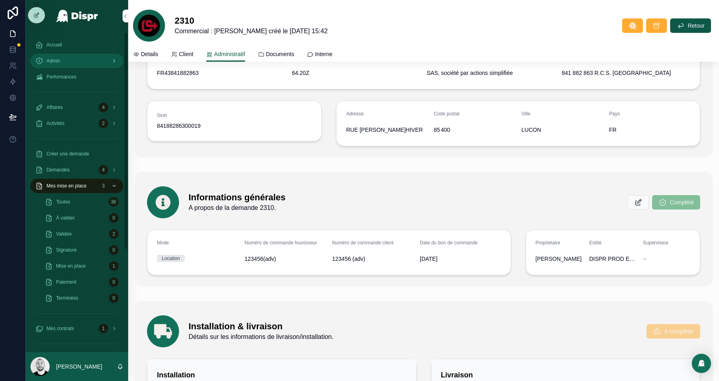
click at [76, 57] on div "Admin" at bounding box center [76, 60] width 83 height 13
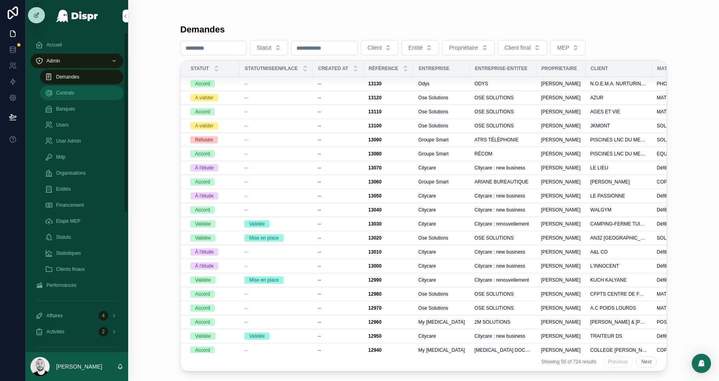
click at [73, 96] on span "Contrats" at bounding box center [65, 93] width 18 height 6
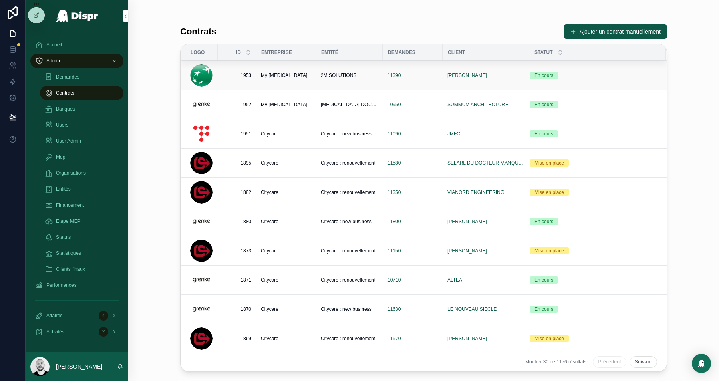
click at [288, 73] on div "My [MEDICAL_DATA]" at bounding box center [286, 75] width 50 height 6
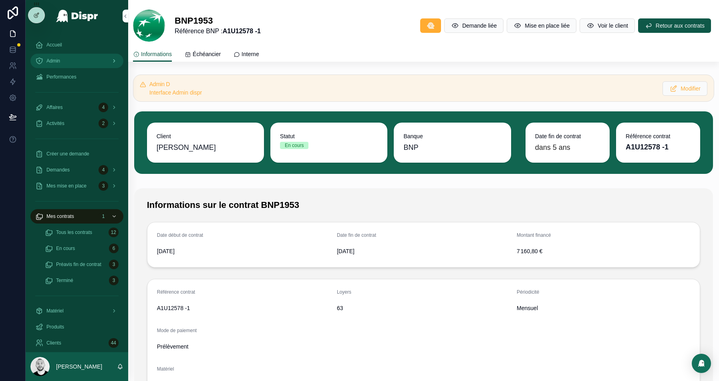
click at [63, 56] on div "Admin" at bounding box center [76, 60] width 83 height 13
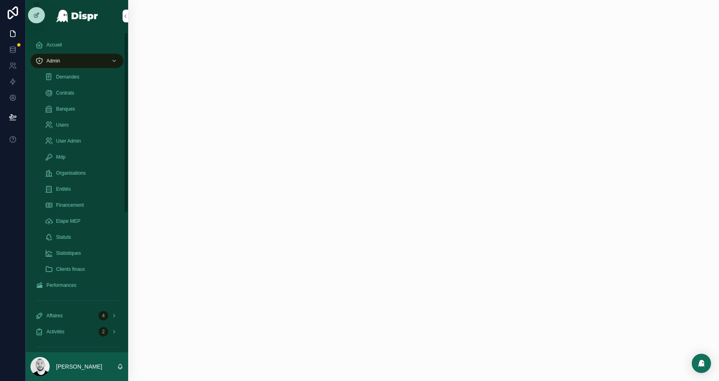
click at [63, 57] on div "Admin" at bounding box center [76, 60] width 83 height 13
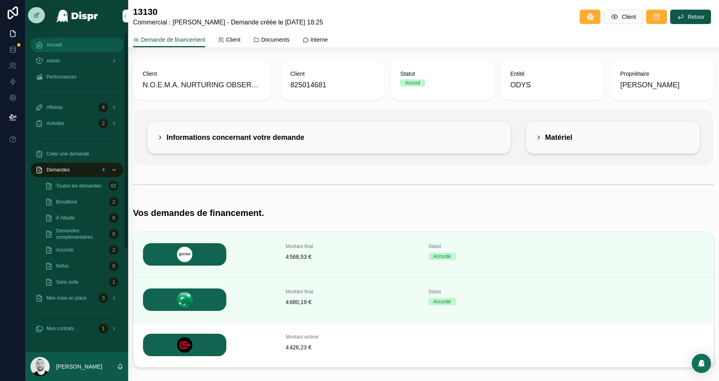
click at [69, 43] on div "Accueil" at bounding box center [76, 44] width 83 height 13
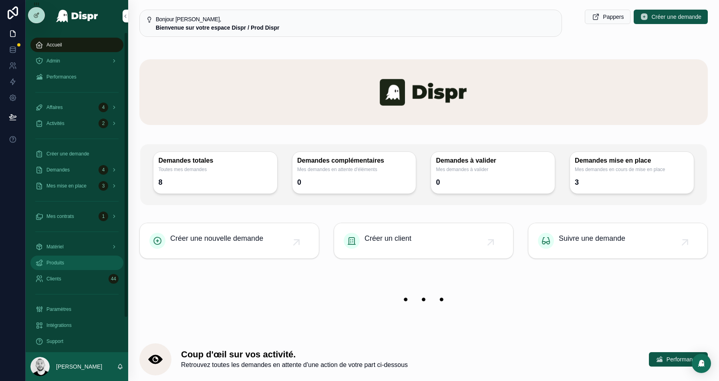
click at [62, 266] on div "Produits" at bounding box center [76, 262] width 83 height 13
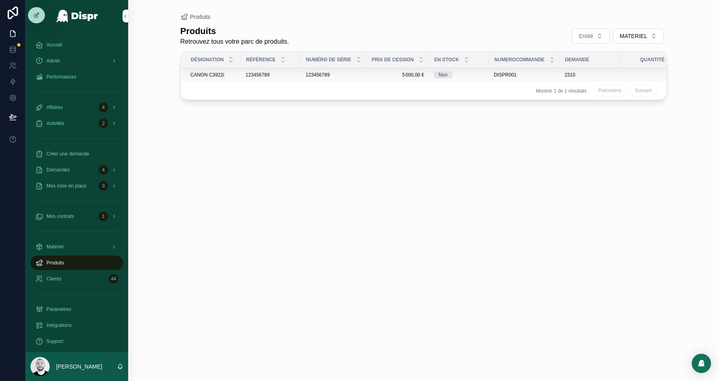
click at [344, 74] on div "123456789 123456789" at bounding box center [333, 75] width 56 height 6
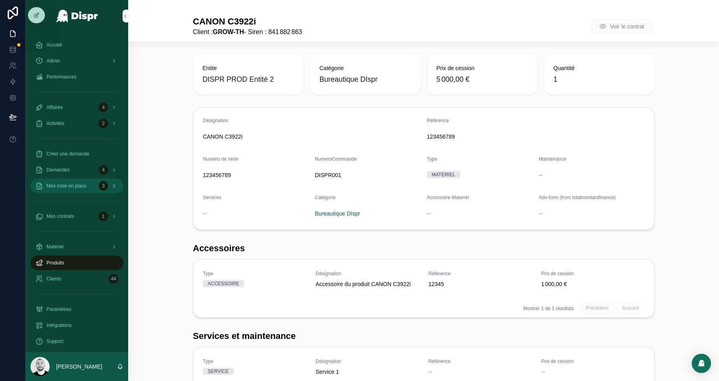
click at [61, 181] on div "Mes mise en place 3" at bounding box center [76, 185] width 83 height 13
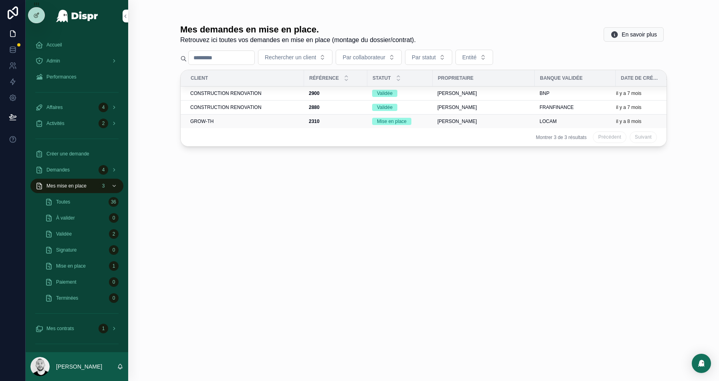
click at [253, 121] on div "GROW-TH" at bounding box center [244, 121] width 109 height 6
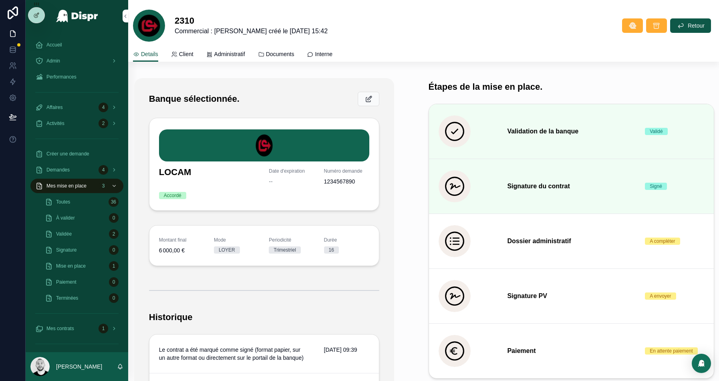
scroll to position [133, 0]
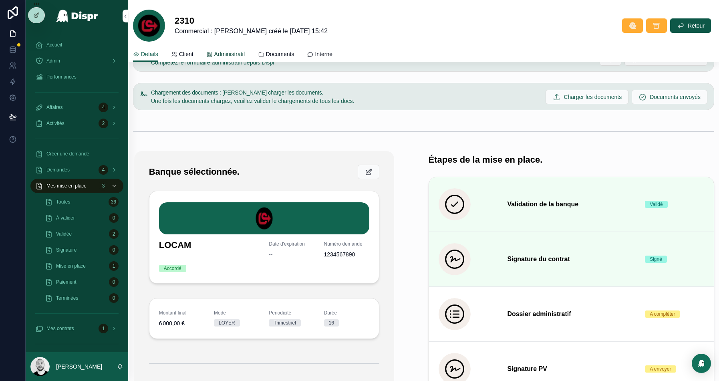
click at [245, 54] on span "Administratif" at bounding box center [229, 54] width 31 height 8
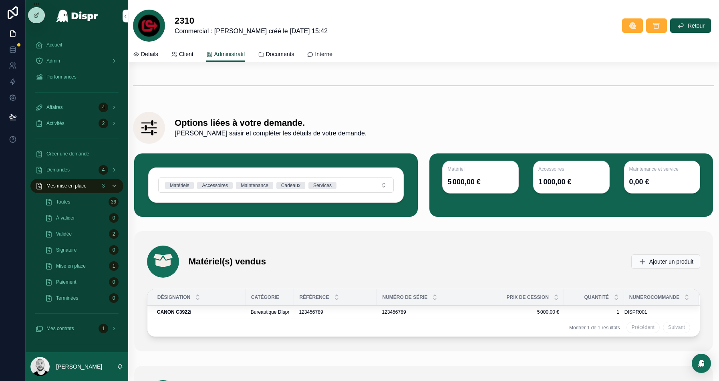
scroll to position [1665, 0]
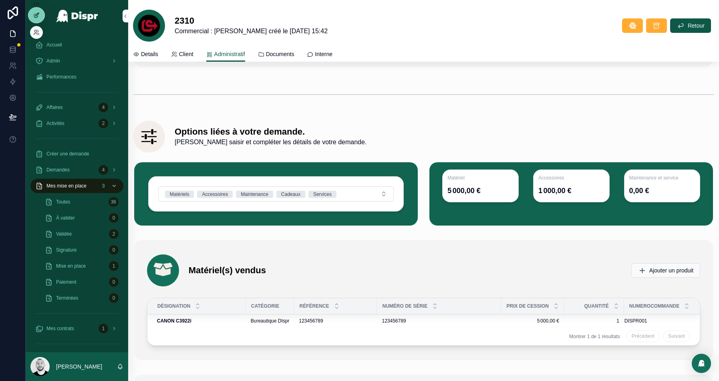
click at [37, 15] on icon at bounding box center [37, 14] width 3 height 3
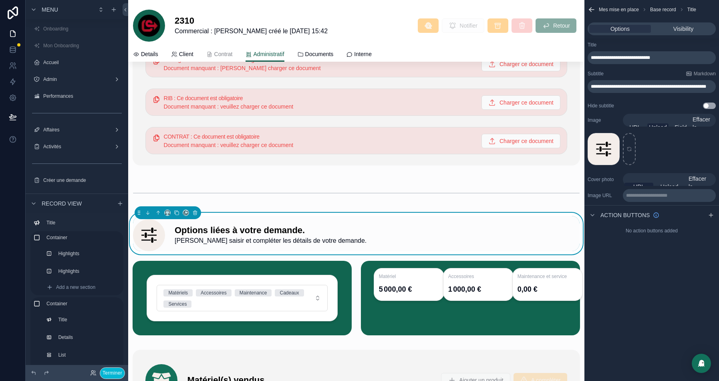
click at [595, 59] on span "**********" at bounding box center [620, 57] width 59 height 5
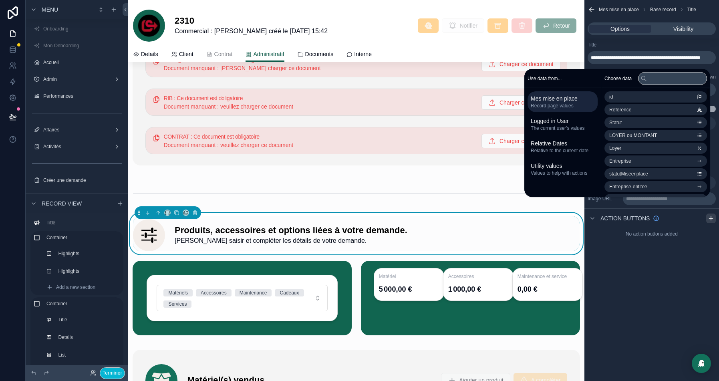
click at [710, 215] on icon "scrollable content" at bounding box center [710, 218] width 6 height 6
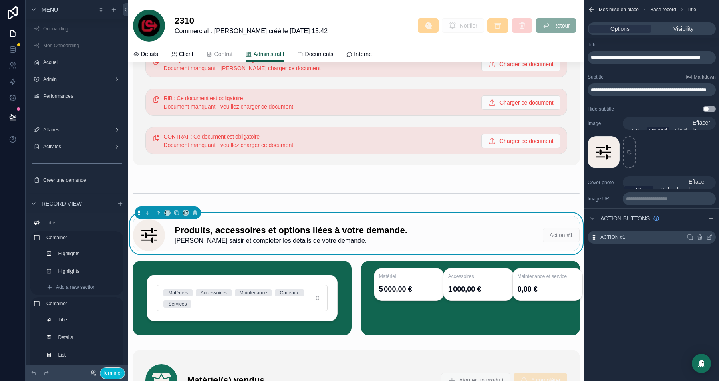
click at [710, 236] on icon "scrollable content" at bounding box center [709, 237] width 6 height 6
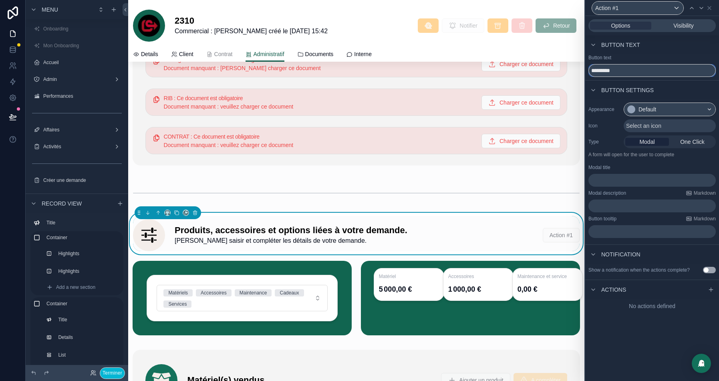
click at [610, 68] on input "*********" at bounding box center [651, 70] width 127 height 13
type input "**********"
click at [668, 121] on div "Select an icon" at bounding box center [669, 125] width 92 height 13
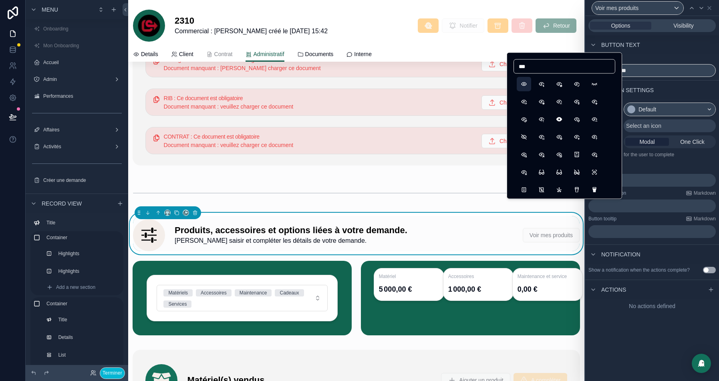
type input "***"
click at [519, 83] on button "Eye" at bounding box center [523, 84] width 14 height 14
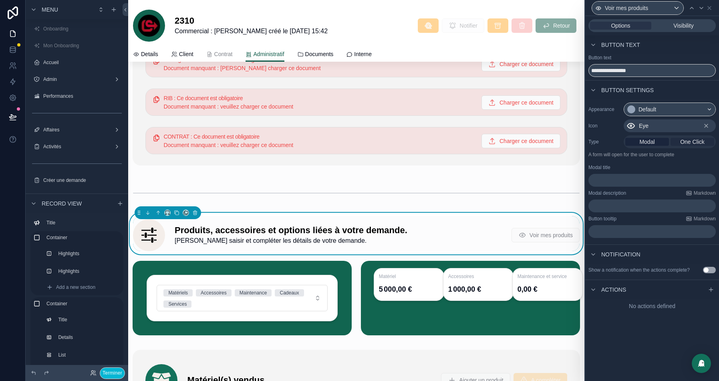
click at [694, 141] on span "One Click" at bounding box center [692, 142] width 24 height 8
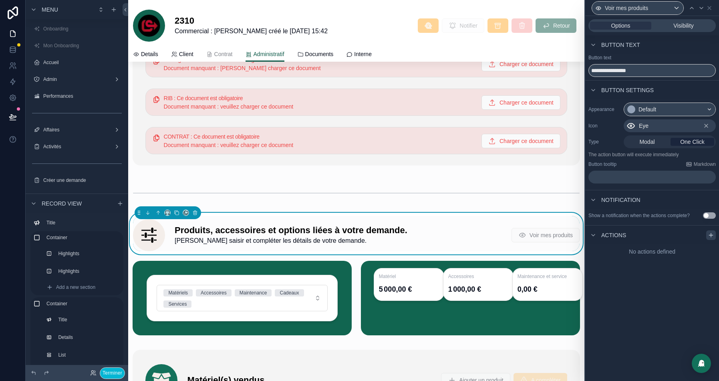
click at [709, 238] on icon at bounding box center [710, 235] width 6 height 6
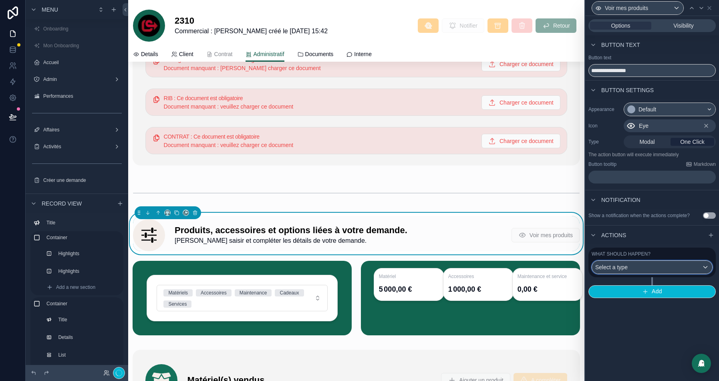
click at [653, 269] on div "Select a type" at bounding box center [652, 267] width 120 height 13
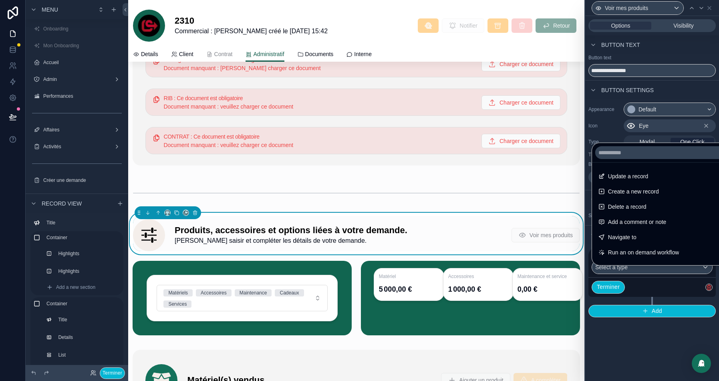
click at [636, 236] on span "Navigate to" at bounding box center [622, 237] width 28 height 10
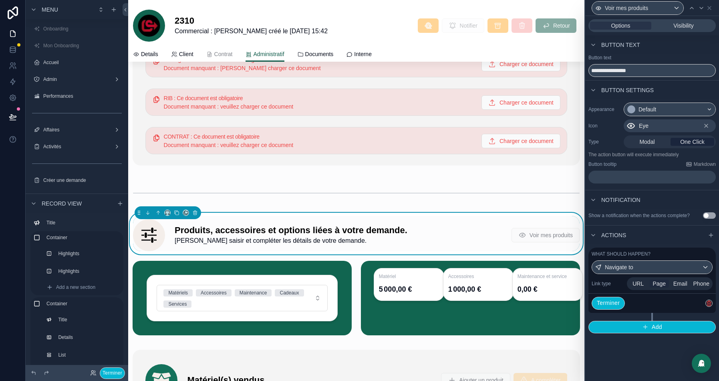
click at [652, 287] on span "Page" at bounding box center [658, 283] width 13 height 8
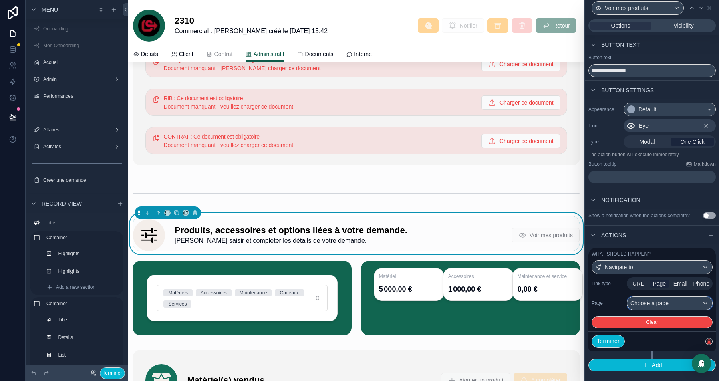
click at [669, 306] on div "Choose a page" at bounding box center [669, 303] width 85 height 13
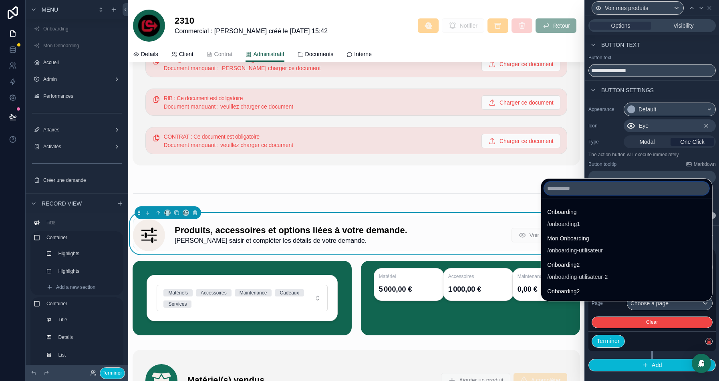
click at [594, 191] on input "text" at bounding box center [626, 188] width 165 height 13
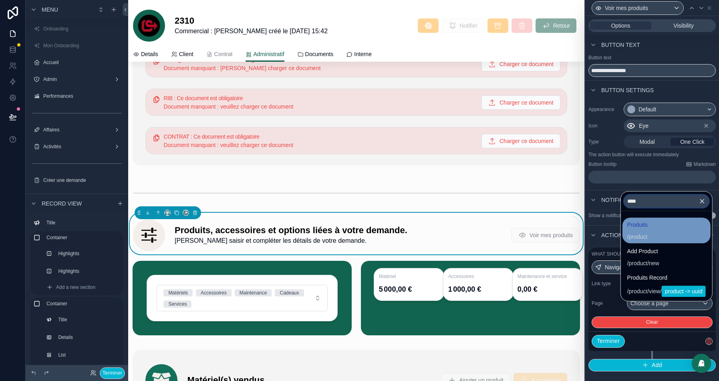
type input "****"
click at [643, 226] on div "Produits / product" at bounding box center [666, 230] width 78 height 21
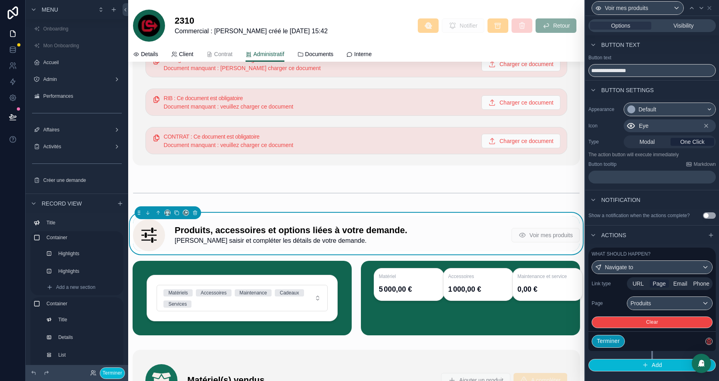
click at [613, 348] on button "Terminer" at bounding box center [607, 341] width 33 height 13
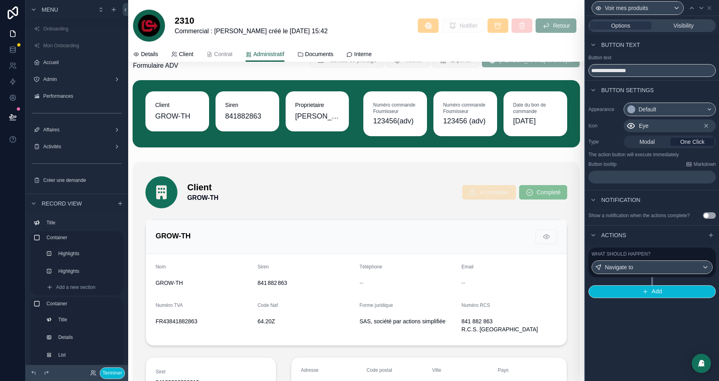
scroll to position [0, 0]
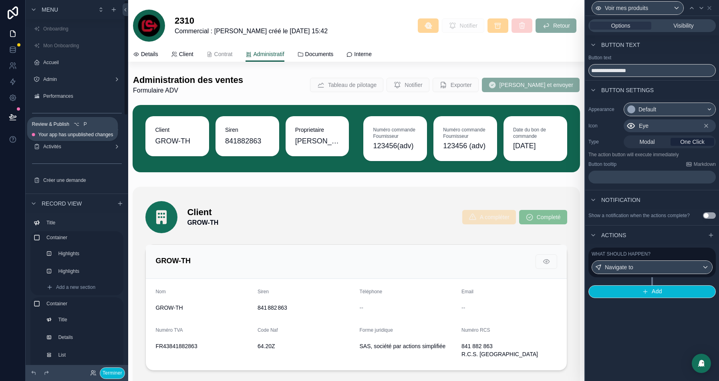
click at [9, 113] on icon at bounding box center [13, 117] width 8 height 8
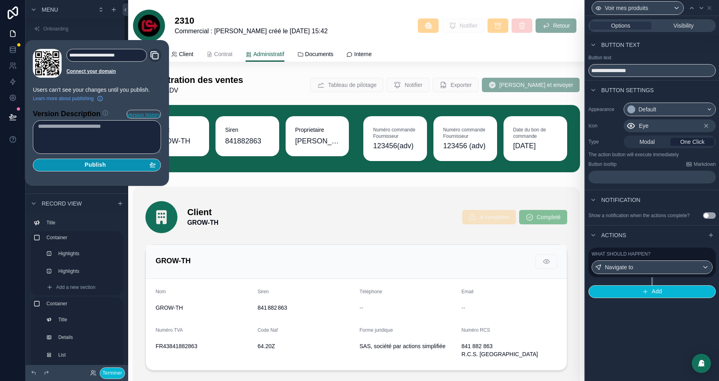
click at [86, 162] on span "Publish" at bounding box center [94, 164] width 21 height 7
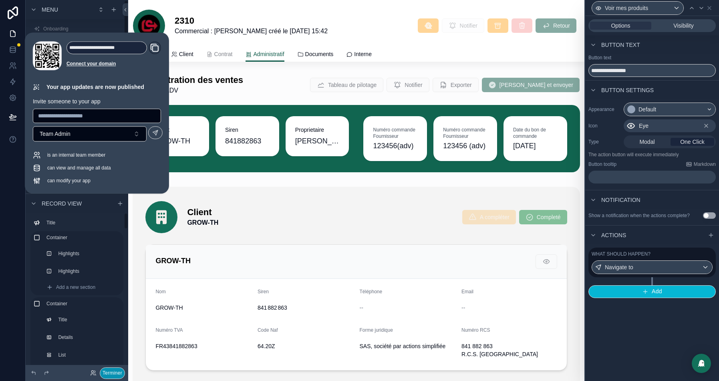
click at [114, 372] on button "Terminer" at bounding box center [112, 373] width 25 height 12
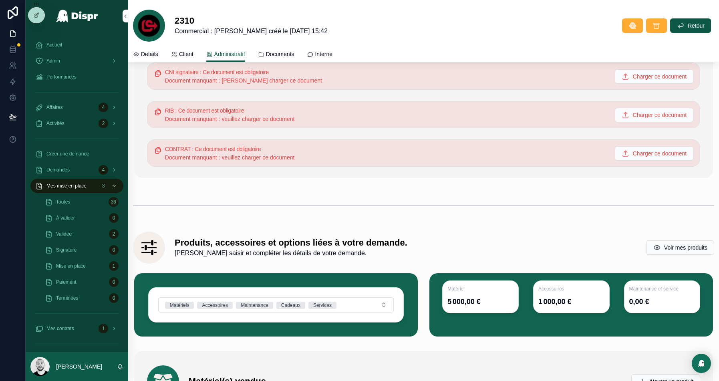
scroll to position [1603, 0]
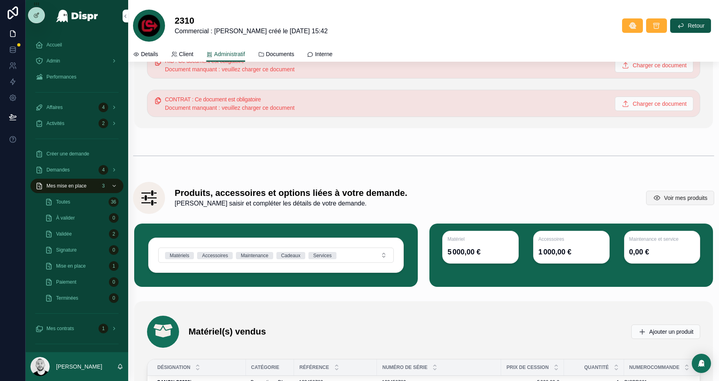
click at [677, 196] on span "Voir mes produits" at bounding box center [685, 198] width 43 height 8
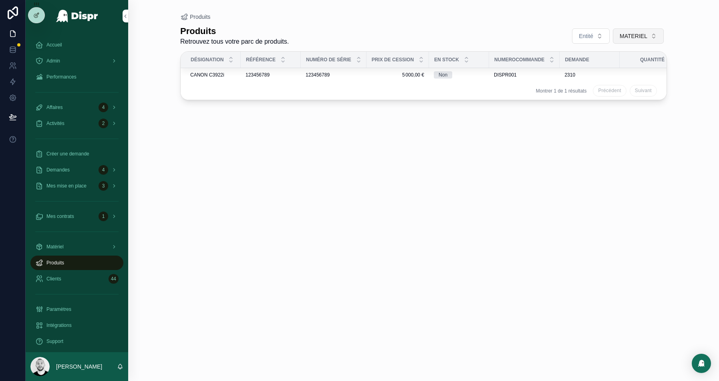
click at [619, 34] on span "MATERIEL" at bounding box center [633, 36] width 28 height 8
click at [530, 21] on div "Produits Retrouvez tous votre parc de produits. Entité MATERIEL Désignation Réf…" at bounding box center [423, 196] width 486 height 350
click at [591, 38] on span "Entité" at bounding box center [586, 36] width 14 height 8
click at [522, 34] on div "Produits Retrouvez tous votre parc de produits. Entité MATERIEL" at bounding box center [423, 36] width 486 height 21
click at [38, 16] on icon at bounding box center [36, 15] width 6 height 6
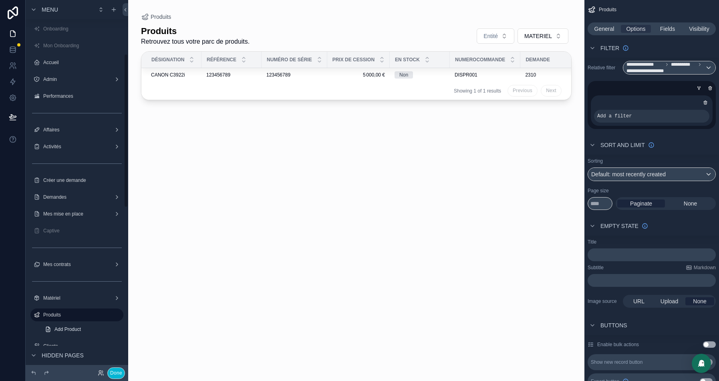
scroll to position [129, 0]
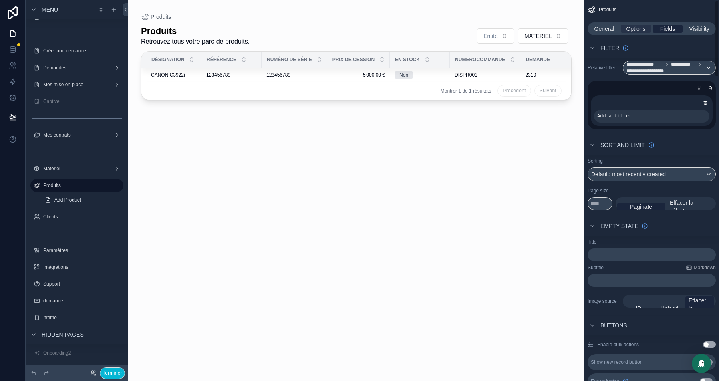
click at [667, 27] on span "Fields" at bounding box center [667, 29] width 15 height 8
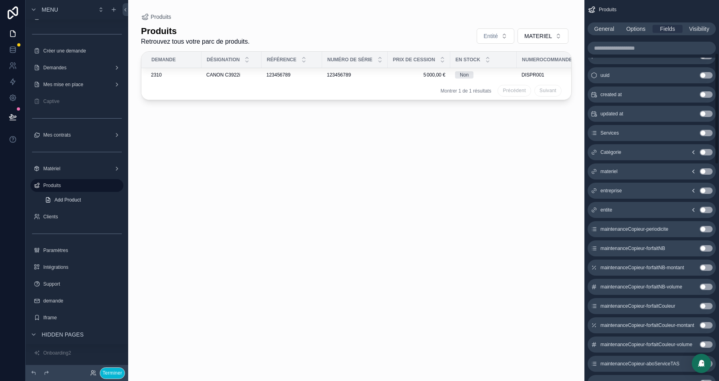
scroll to position [0, 0]
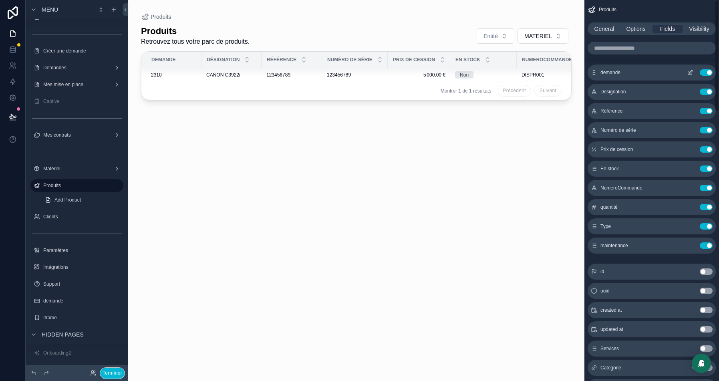
click at [704, 73] on button "Use setting" at bounding box center [705, 72] width 13 height 6
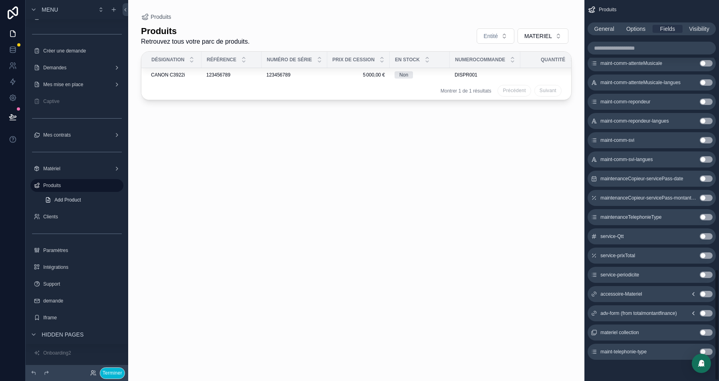
scroll to position [718, 0]
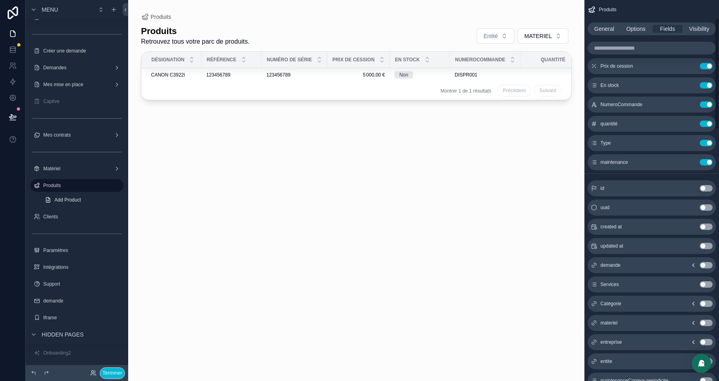
scroll to position [65, 0]
click at [693, 262] on icon "scrollable content" at bounding box center [693, 264] width 6 height 6
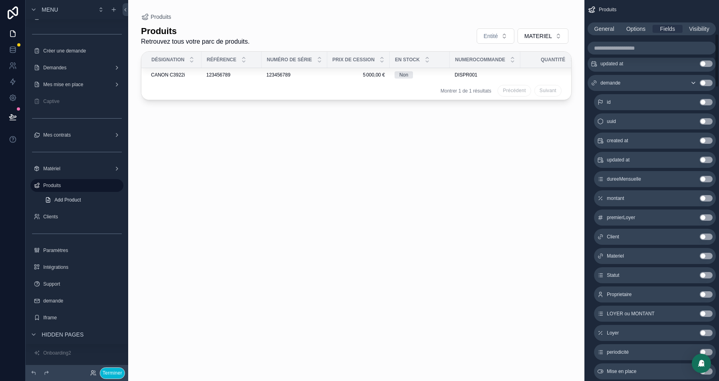
scroll to position [259, 0]
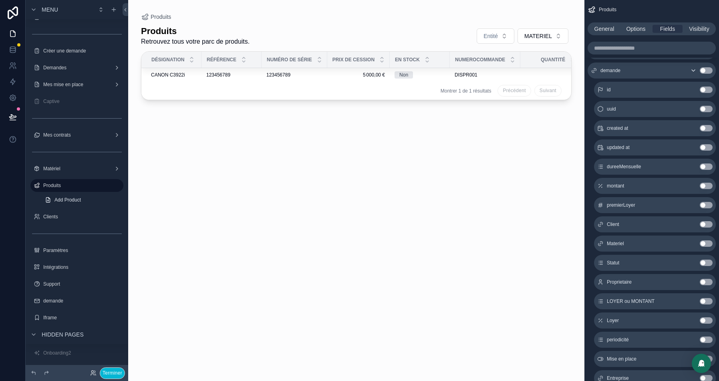
click at [701, 221] on button "Use setting" at bounding box center [705, 224] width 13 height 6
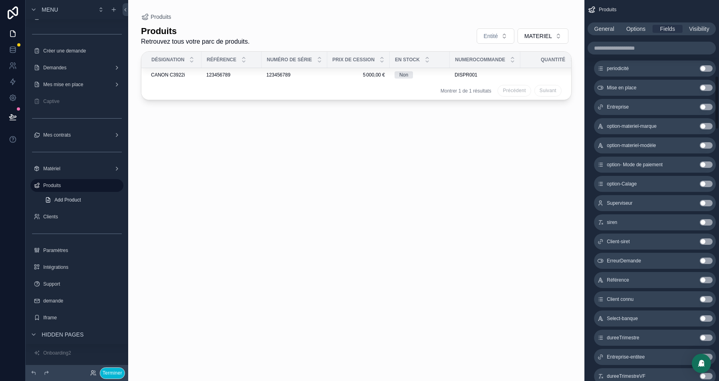
scroll to position [537, 0]
click at [703, 279] on button "Use setting" at bounding box center [705, 279] width 13 height 6
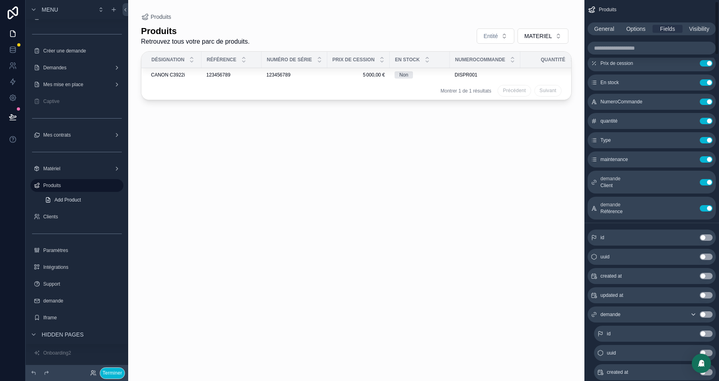
scroll to position [0, 0]
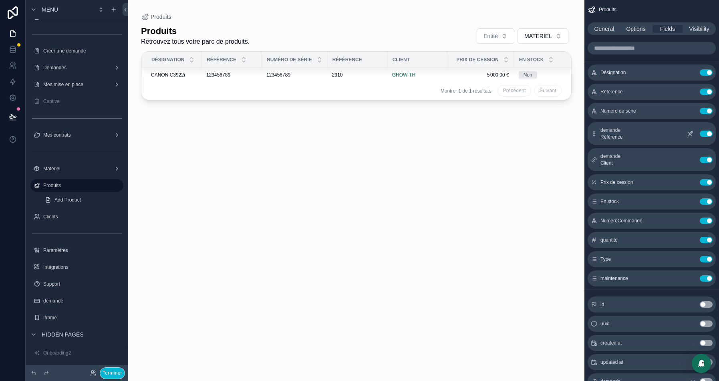
click at [688, 133] on icon "scrollable content" at bounding box center [690, 134] width 6 height 6
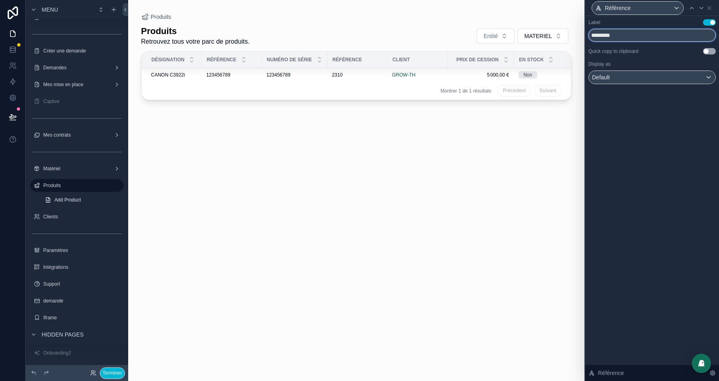
click at [611, 38] on input "*********" at bounding box center [651, 35] width 127 height 13
type input "**********"
click at [708, 6] on icon at bounding box center [709, 8] width 6 height 6
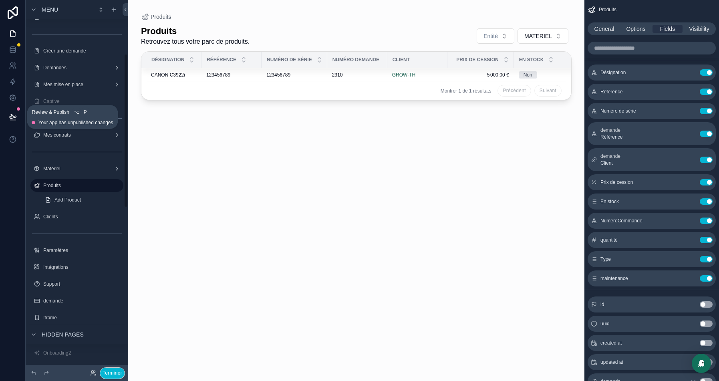
click at [16, 117] on button at bounding box center [13, 117] width 18 height 22
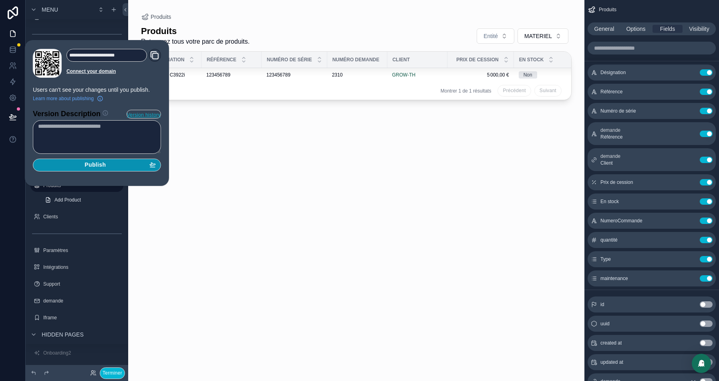
click at [99, 165] on span "Publish" at bounding box center [94, 164] width 21 height 7
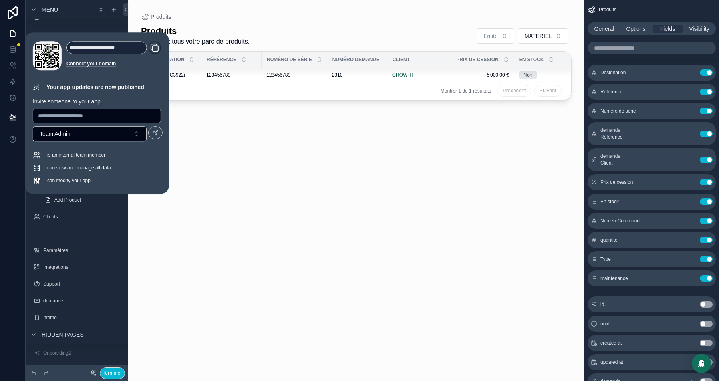
click at [330, 28] on div at bounding box center [356, 185] width 456 height 371
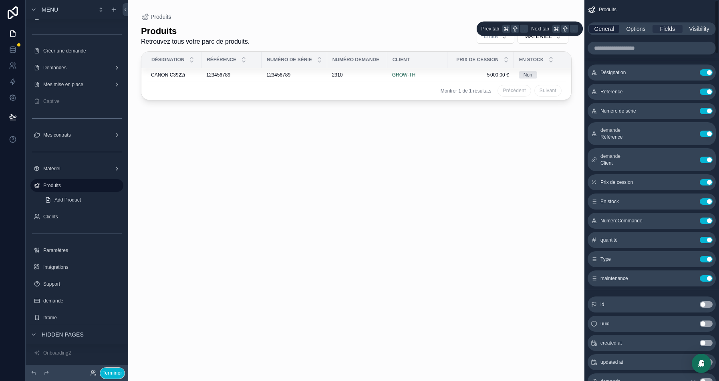
click at [611, 28] on span "General" at bounding box center [604, 29] width 20 height 8
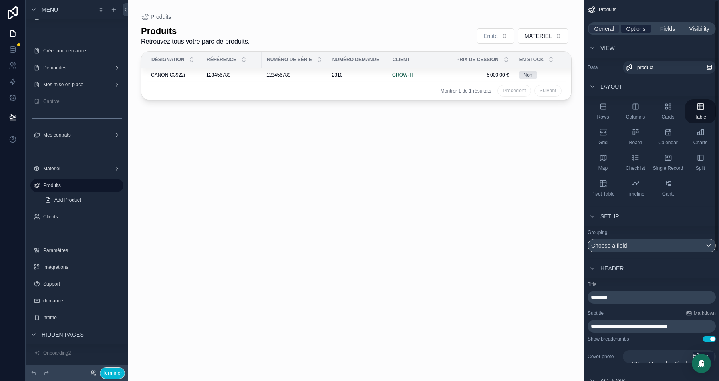
click at [638, 27] on span "Options" at bounding box center [635, 29] width 19 height 8
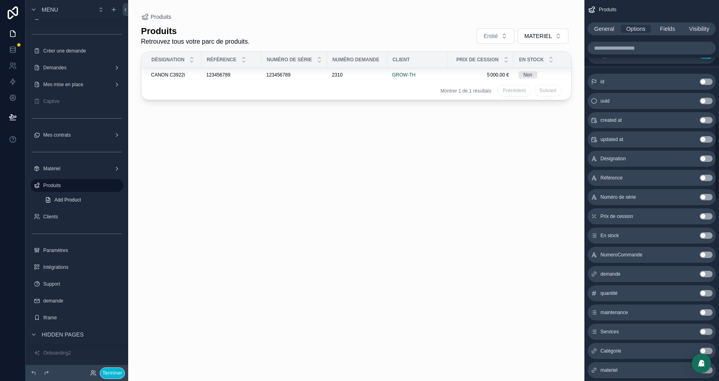
scroll to position [608, 0]
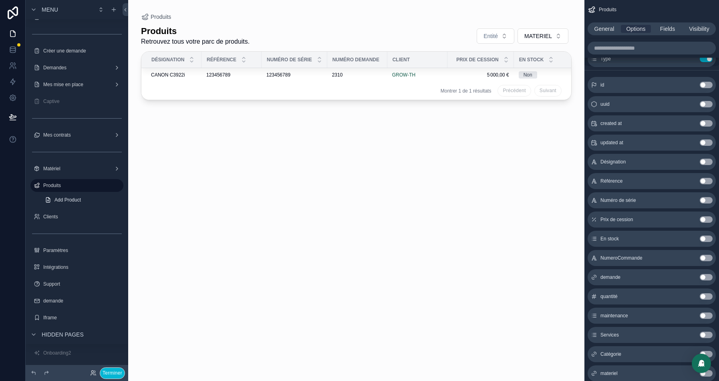
click at [703, 165] on button "Use setting" at bounding box center [705, 162] width 13 height 6
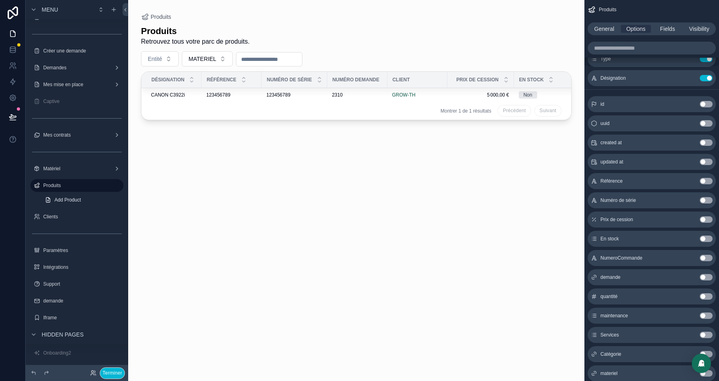
click at [707, 184] on button "Use setting" at bounding box center [705, 181] width 13 height 6
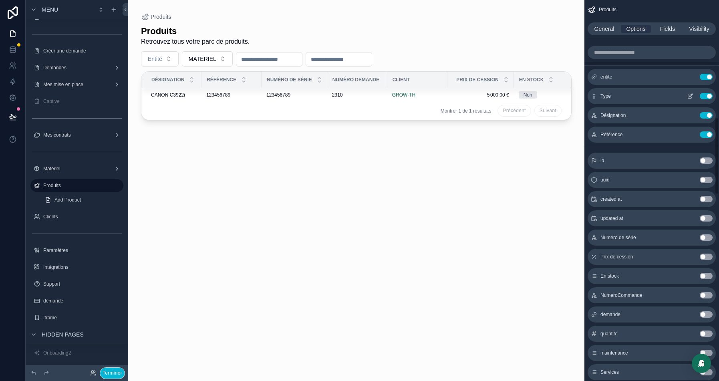
scroll to position [559, 0]
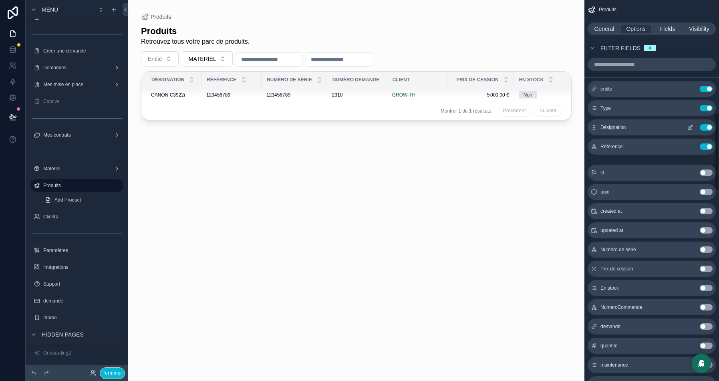
click at [688, 130] on icon "scrollable content" at bounding box center [690, 127] width 6 height 6
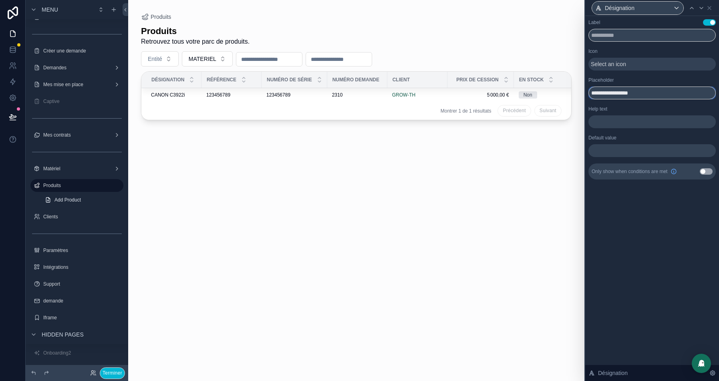
drag, startPoint x: 608, startPoint y: 95, endPoint x: 587, endPoint y: 95, distance: 20.8
click at [587, 95] on div "**********" at bounding box center [652, 107] width 134 height 183
type input "**********"
click at [700, 6] on icon at bounding box center [701, 8] width 6 height 6
click at [709, 5] on icon at bounding box center [709, 8] width 6 height 6
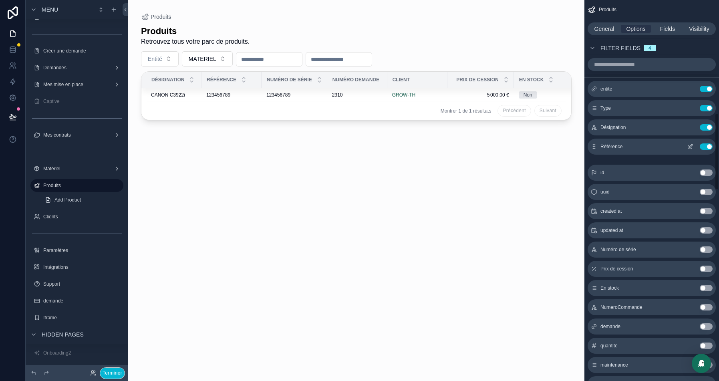
click at [705, 150] on button "Use setting" at bounding box center [705, 146] width 13 height 6
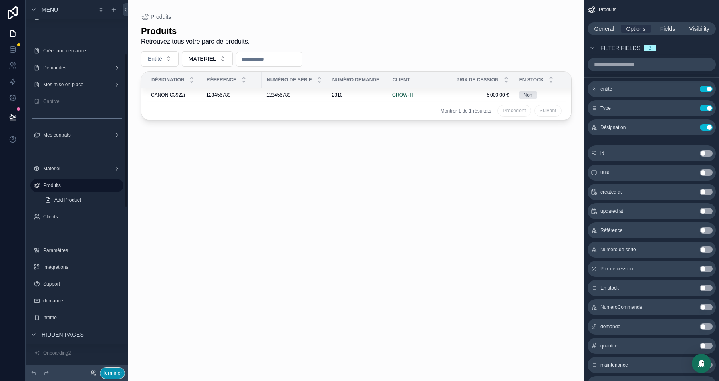
click at [112, 370] on button "Terminer" at bounding box center [112, 373] width 25 height 12
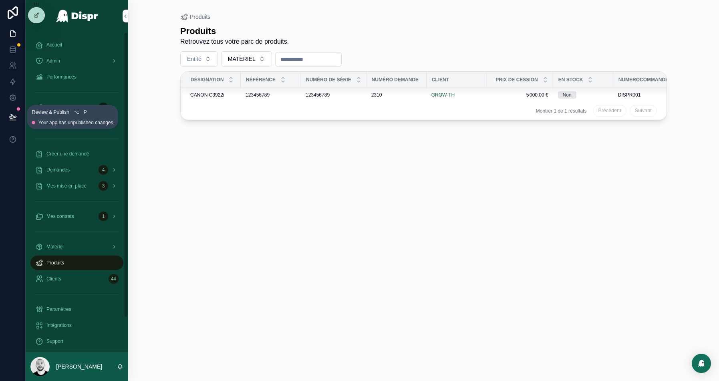
click at [15, 119] on icon at bounding box center [13, 117] width 8 height 8
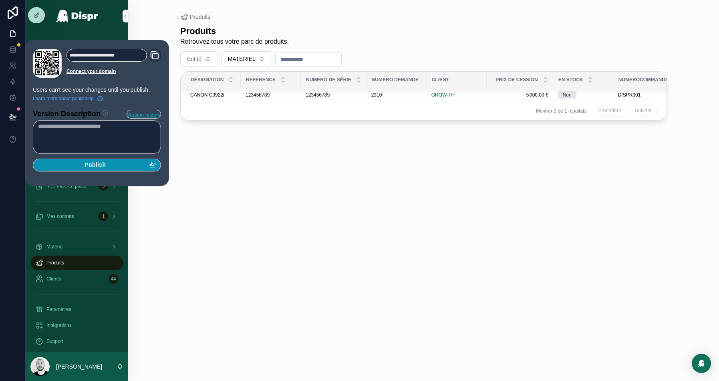
click at [99, 167] on span "Publish" at bounding box center [94, 164] width 21 height 7
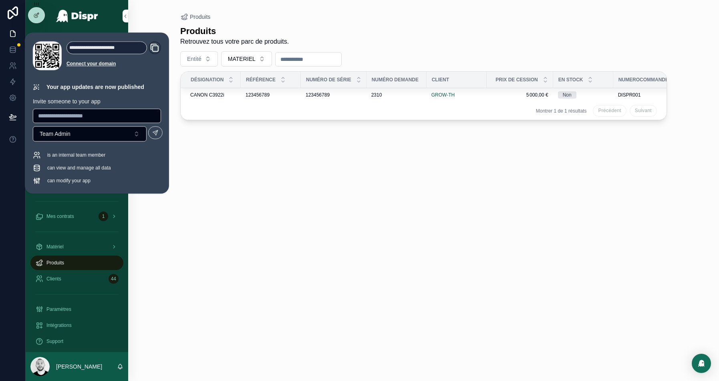
click at [239, 290] on div "Produits Retrouvez tous votre parc de produits. Entité MATERIEL Désignation Réf…" at bounding box center [423, 196] width 486 height 350
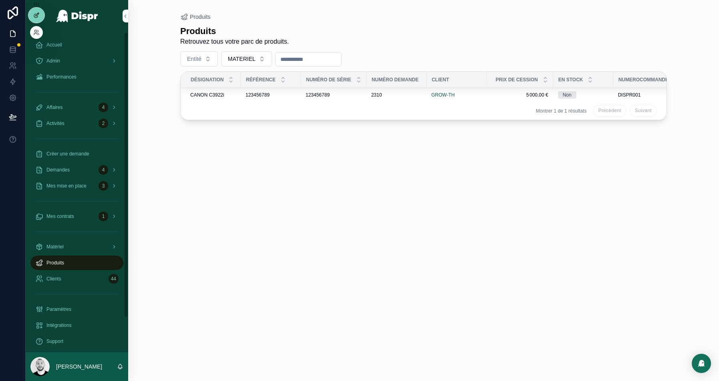
click at [32, 15] on div at bounding box center [36, 15] width 16 height 15
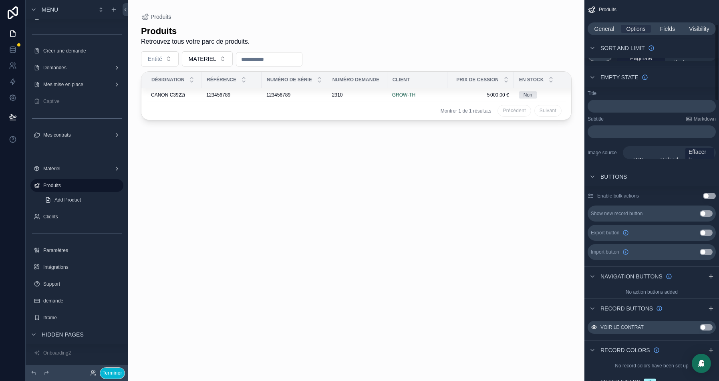
scroll to position [94, 0]
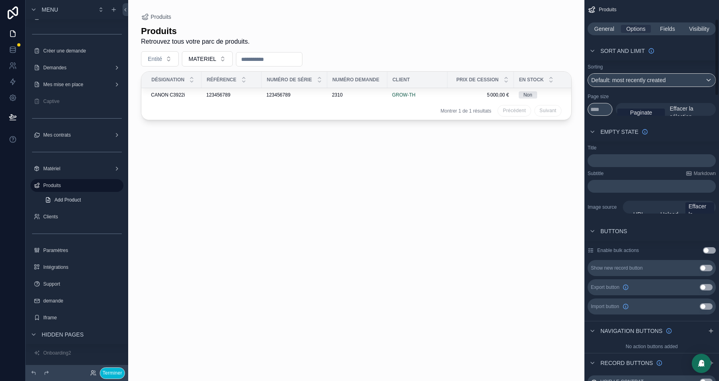
click at [625, 160] on p "﻿" at bounding box center [652, 160] width 123 height 6
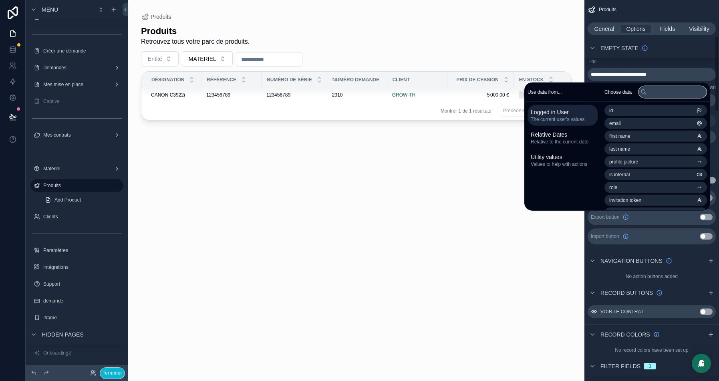
scroll to position [177, 0]
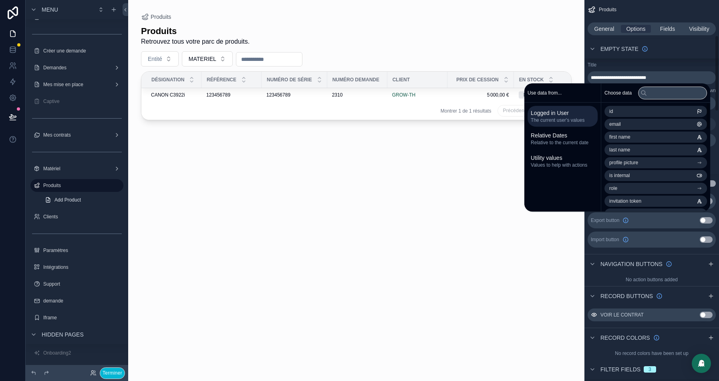
click at [673, 54] on div "Empty state" at bounding box center [651, 48] width 135 height 19
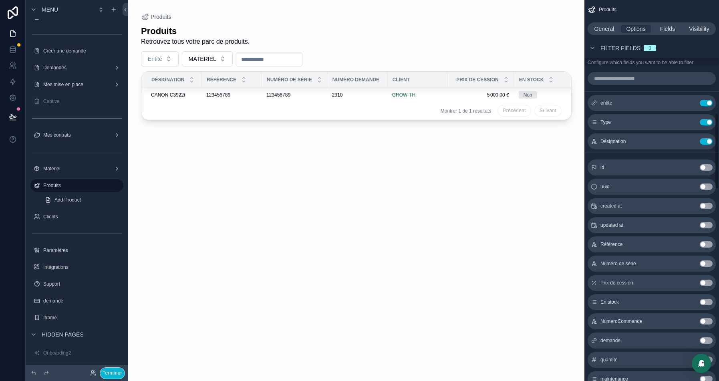
scroll to position [565, 0]
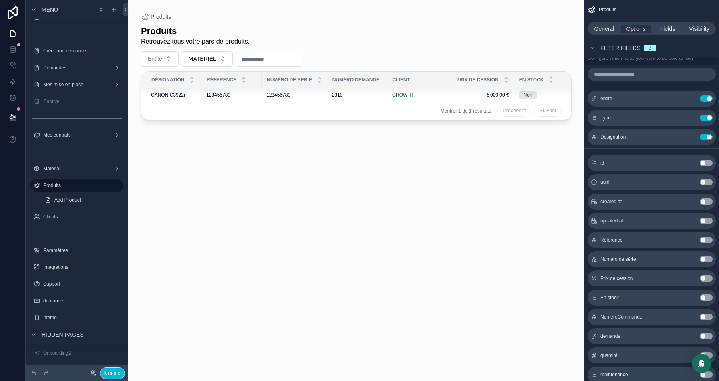
click at [707, 243] on button "Use setting" at bounding box center [705, 240] width 13 height 6
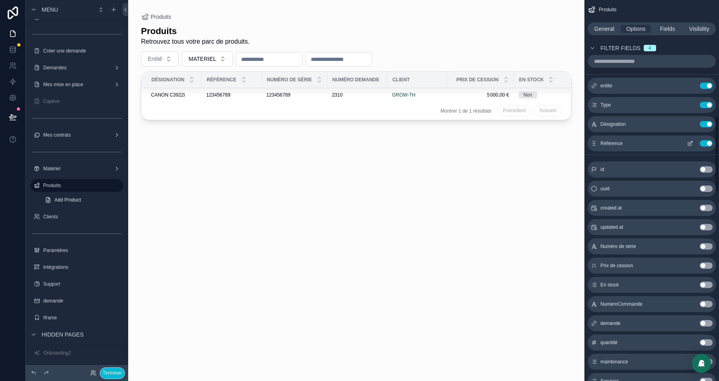
click at [692, 147] on icon "scrollable content" at bounding box center [690, 143] width 6 height 6
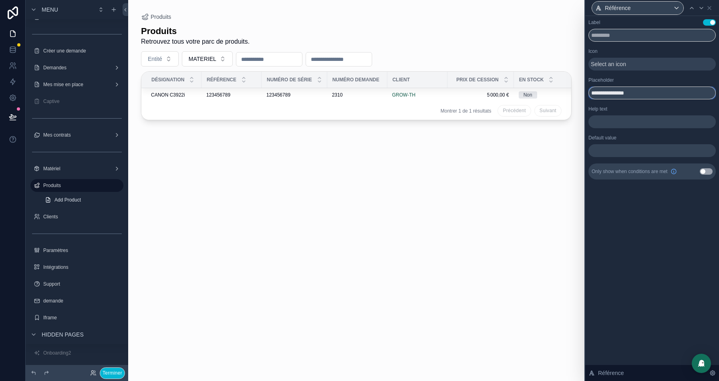
drag, startPoint x: 608, startPoint y: 93, endPoint x: 579, endPoint y: 93, distance: 29.2
click at [579, 93] on div "**********" at bounding box center [359, 190] width 719 height 381
type input "*********"
click at [709, 8] on icon at bounding box center [709, 8] width 6 height 6
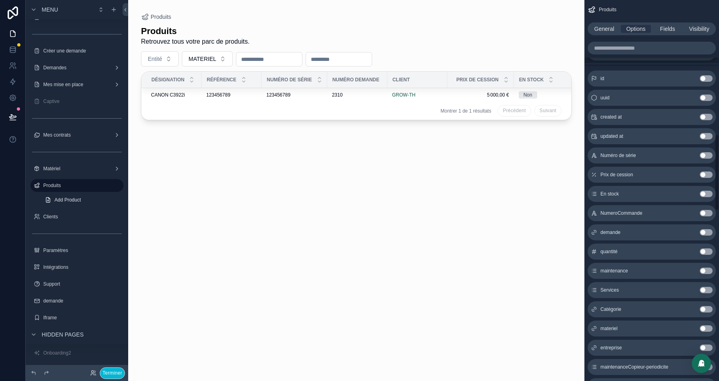
scroll to position [670, 0]
click at [709, 157] on button "Use setting" at bounding box center [705, 154] width 13 height 6
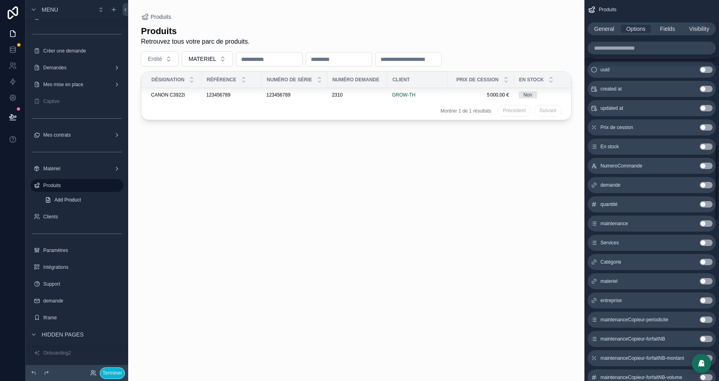
scroll to position [719, 0]
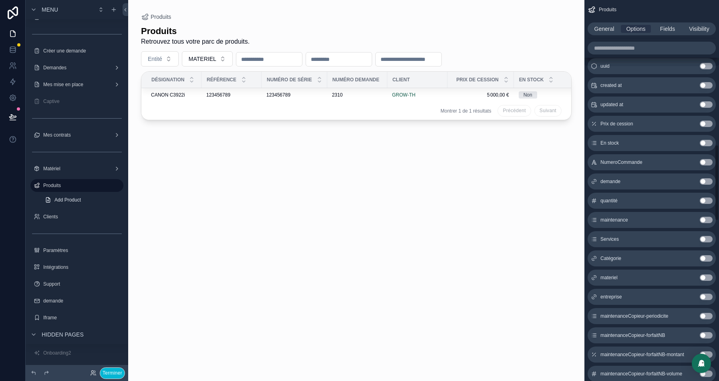
click at [709, 185] on button "Use setting" at bounding box center [705, 181] width 13 height 6
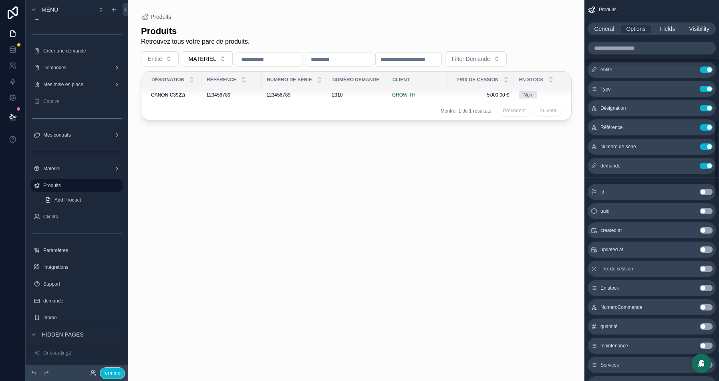
scroll to position [599, 0]
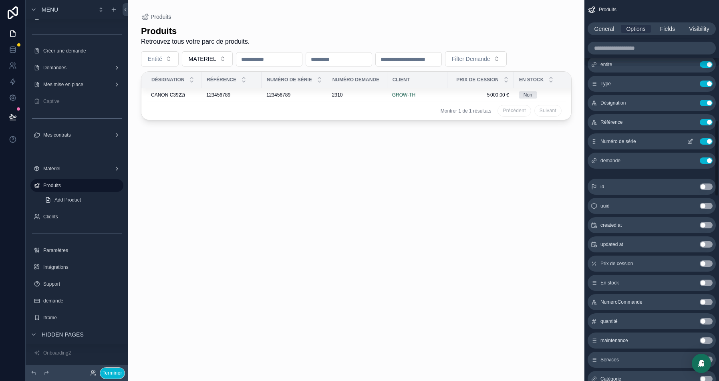
click at [691, 142] on icon "scrollable content" at bounding box center [690, 140] width 3 height 3
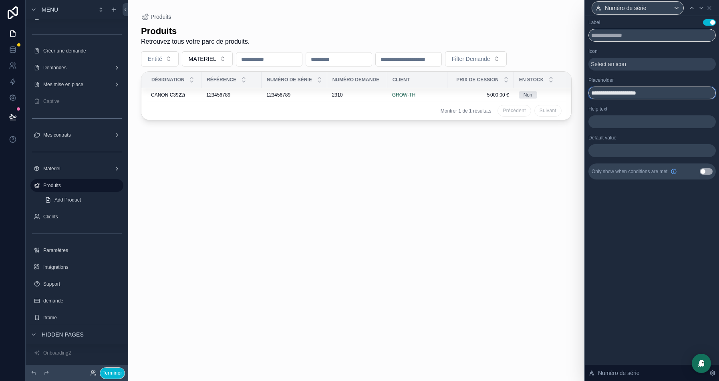
drag, startPoint x: 608, startPoint y: 90, endPoint x: 576, endPoint y: 90, distance: 32.4
click at [576, 90] on div "**********" at bounding box center [359, 190] width 719 height 381
type input "**********"
click at [703, 6] on icon at bounding box center [701, 8] width 6 height 6
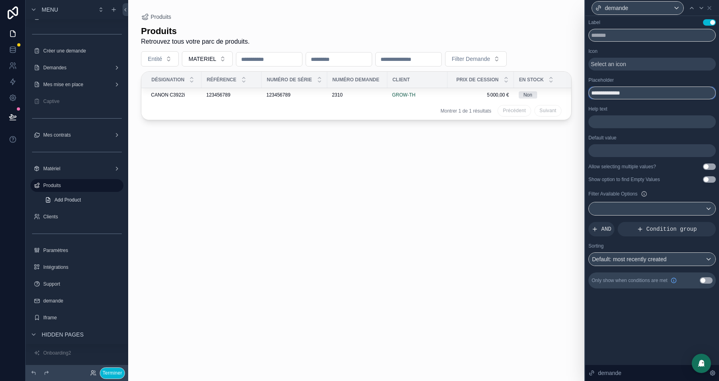
click at [598, 91] on input "**********" at bounding box center [651, 92] width 127 height 13
type input "*******"
click at [677, 231] on span "Condition group" at bounding box center [671, 229] width 50 height 8
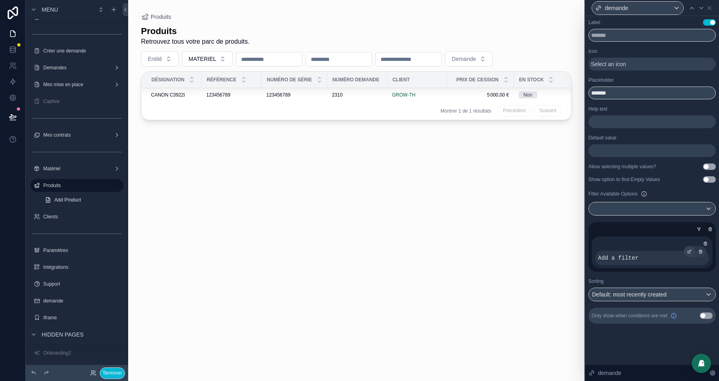
click at [690, 248] on div at bounding box center [688, 251] width 11 height 11
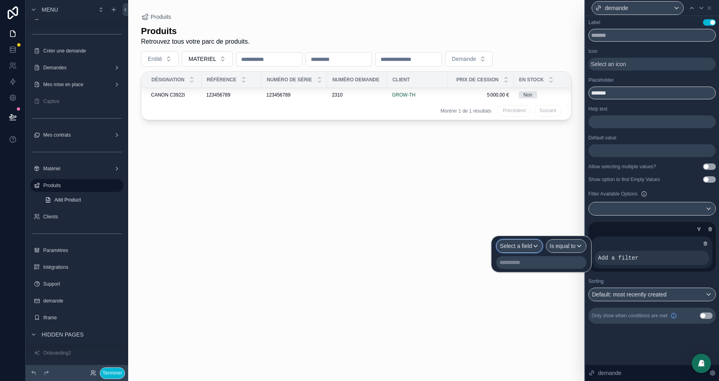
click at [523, 245] on span "Select a field" at bounding box center [516, 246] width 32 height 6
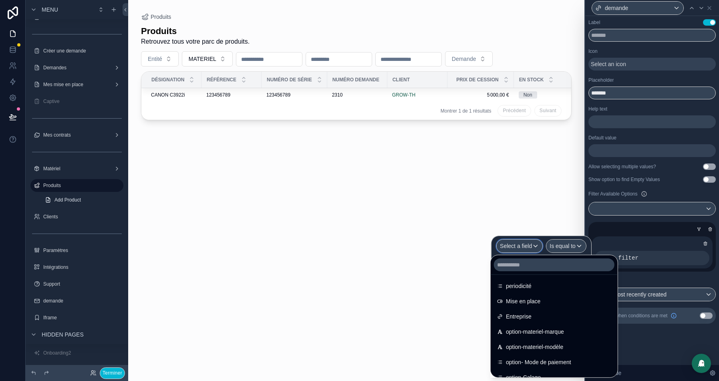
scroll to position [207, 0]
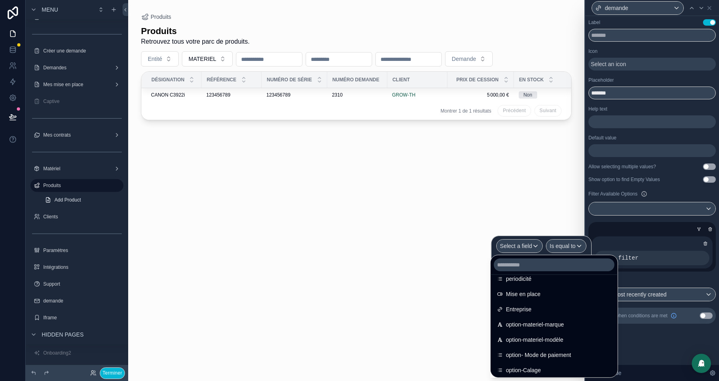
click at [524, 312] on span "Entreprise" at bounding box center [519, 309] width 26 height 10
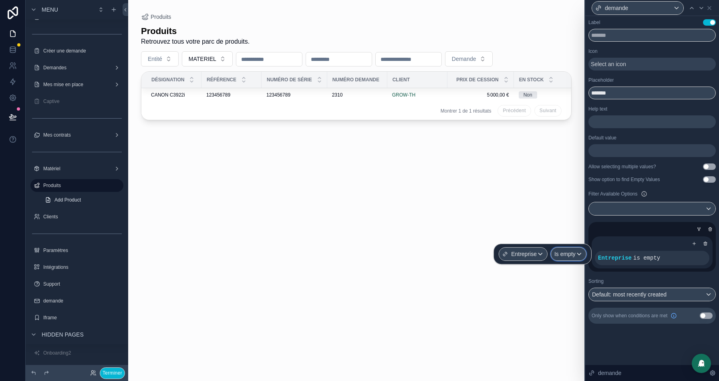
click at [563, 255] on span "Is empty" at bounding box center [564, 254] width 21 height 8
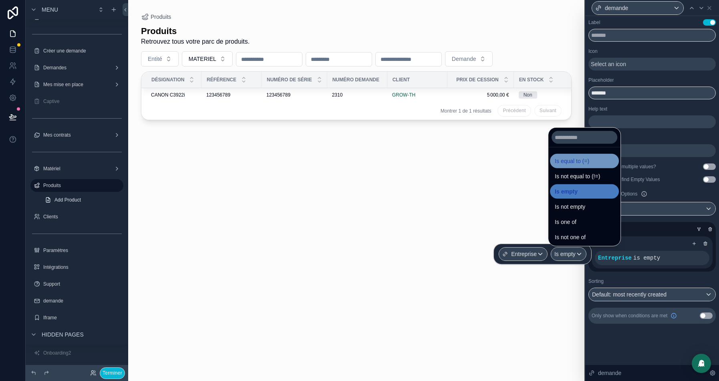
click at [577, 164] on span "Is equal to (=)" at bounding box center [572, 161] width 34 height 10
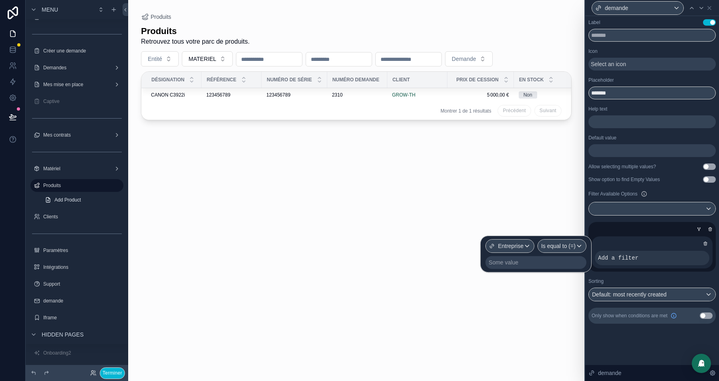
click at [545, 259] on div "Some value" at bounding box center [535, 262] width 101 height 13
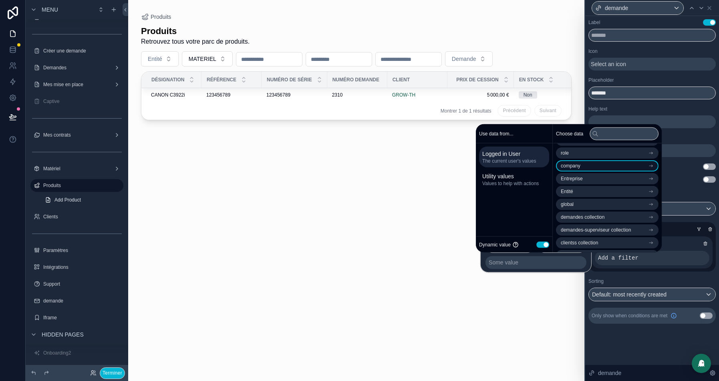
scroll to position [15, 0]
click at [598, 178] on li "Entreprise" at bounding box center [607, 175] width 102 height 11
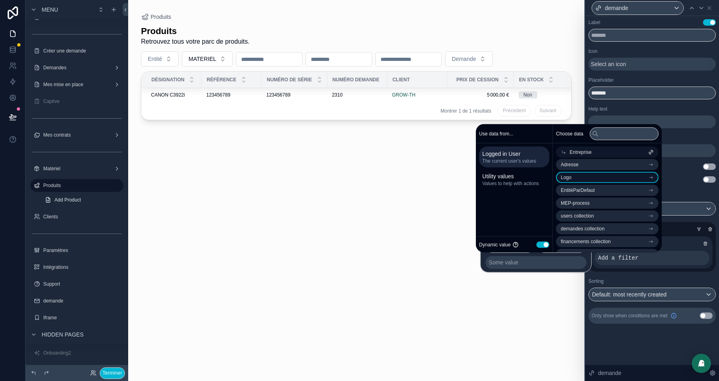
scroll to position [0, 0]
click at [595, 166] on li "Entreprise" at bounding box center [607, 166] width 102 height 11
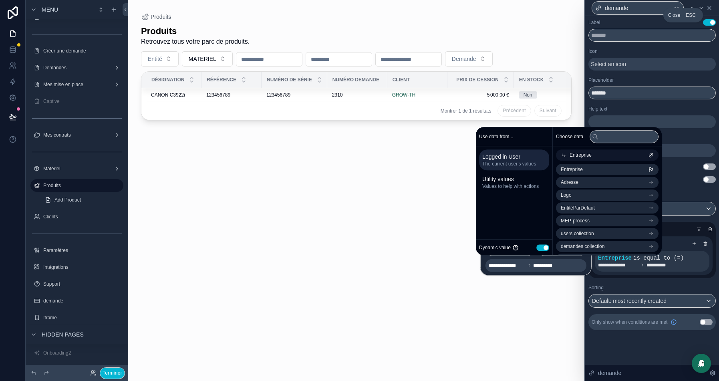
click at [709, 10] on icon at bounding box center [709, 8] width 6 height 6
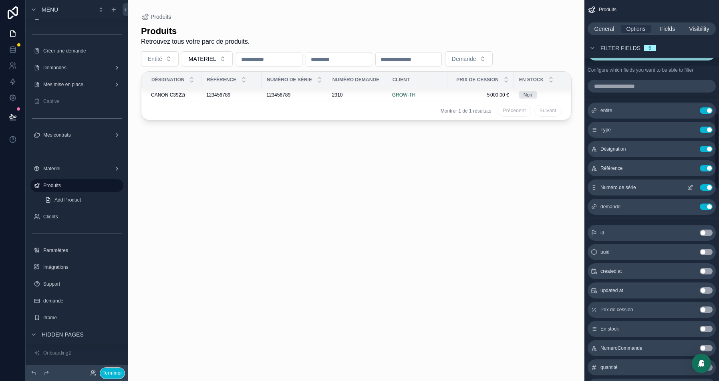
scroll to position [525, 0]
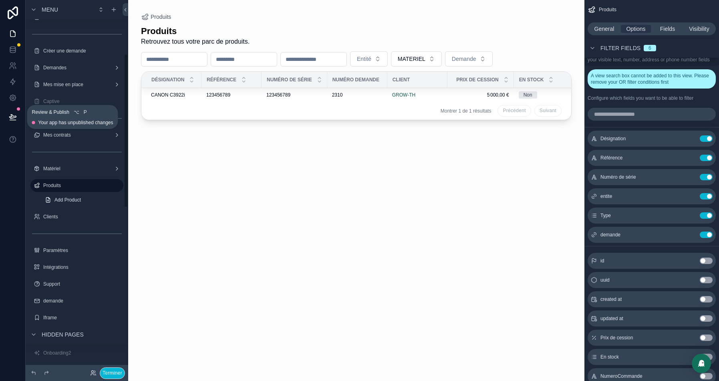
click at [15, 115] on icon at bounding box center [13, 117] width 8 height 8
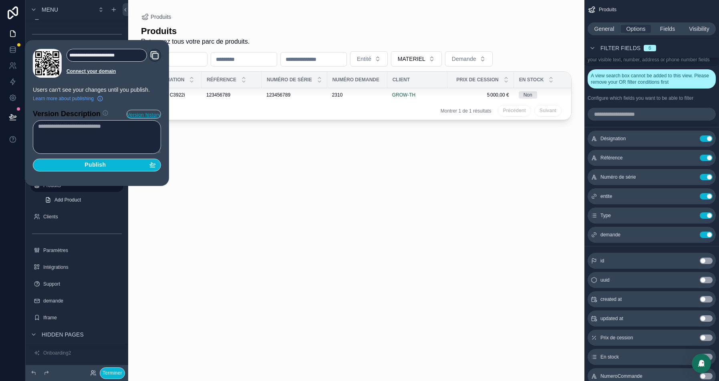
click at [119, 157] on section "Version Description Version history Publish" at bounding box center [97, 138] width 128 height 66
click at [119, 162] on div "Publish" at bounding box center [97, 164] width 118 height 7
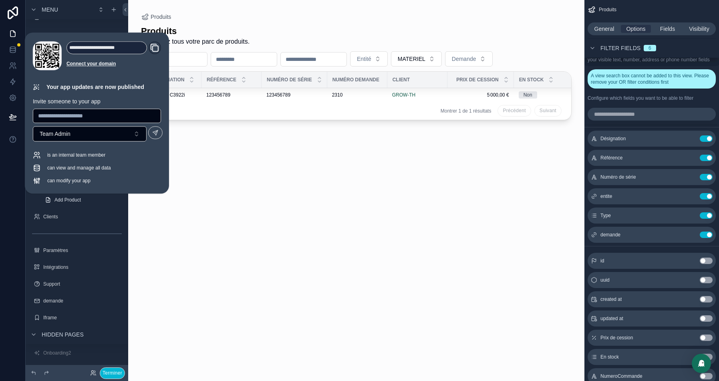
click at [225, 13] on div at bounding box center [356, 185] width 456 height 371
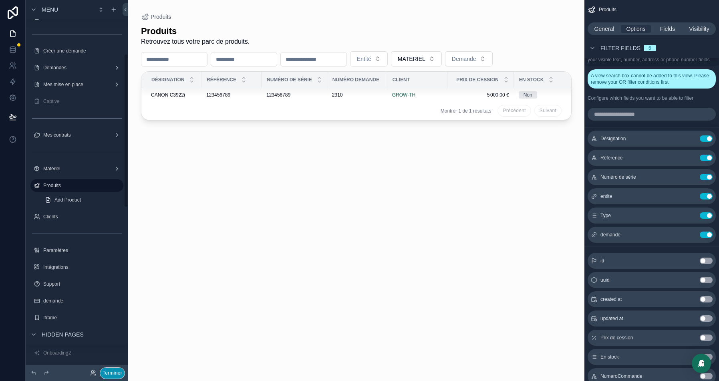
click at [114, 372] on button "Terminer" at bounding box center [112, 373] width 25 height 12
